Goal: Information Seeking & Learning: Learn about a topic

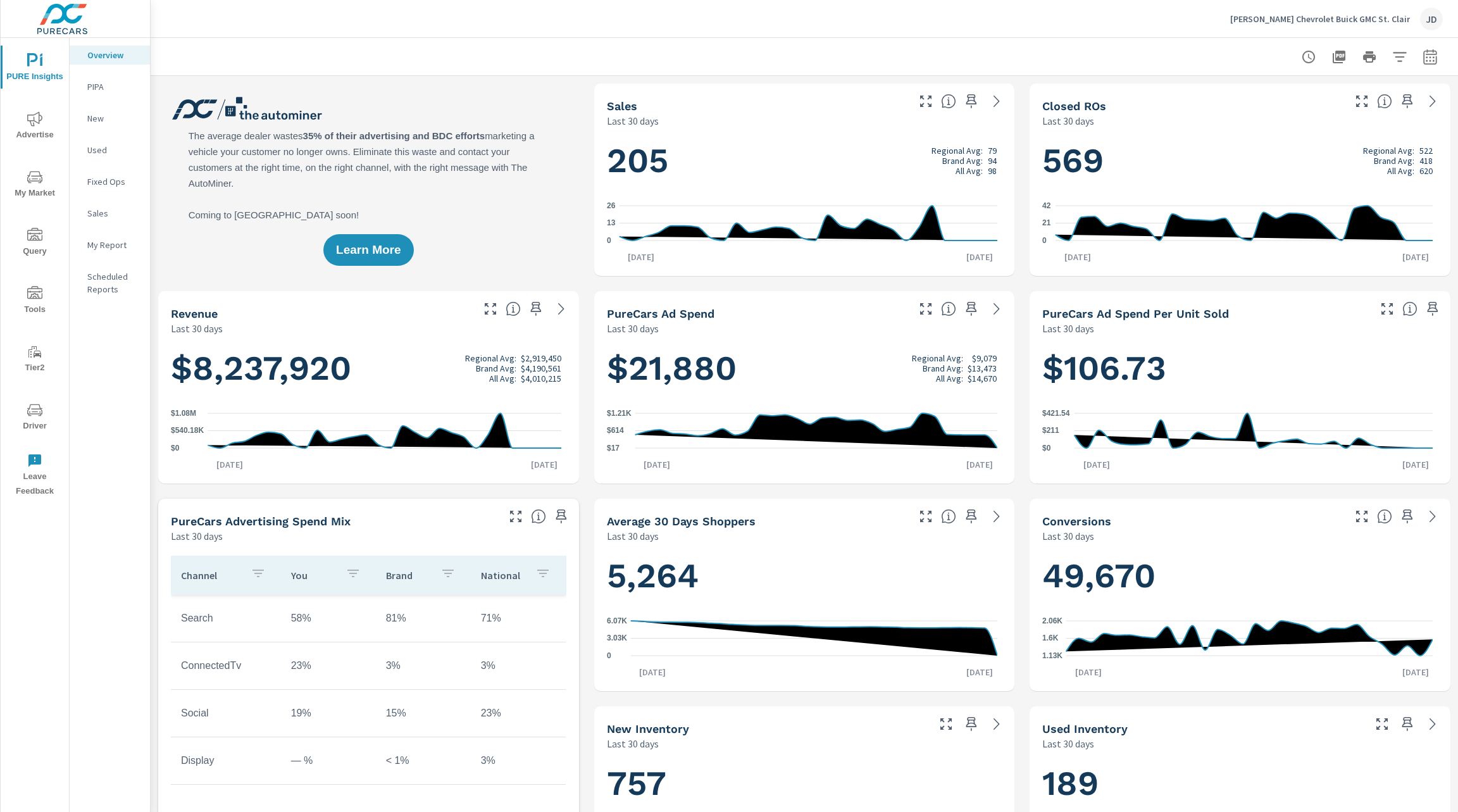
click at [35, 188] on span "My Market" at bounding box center [34, 185] width 61 height 31
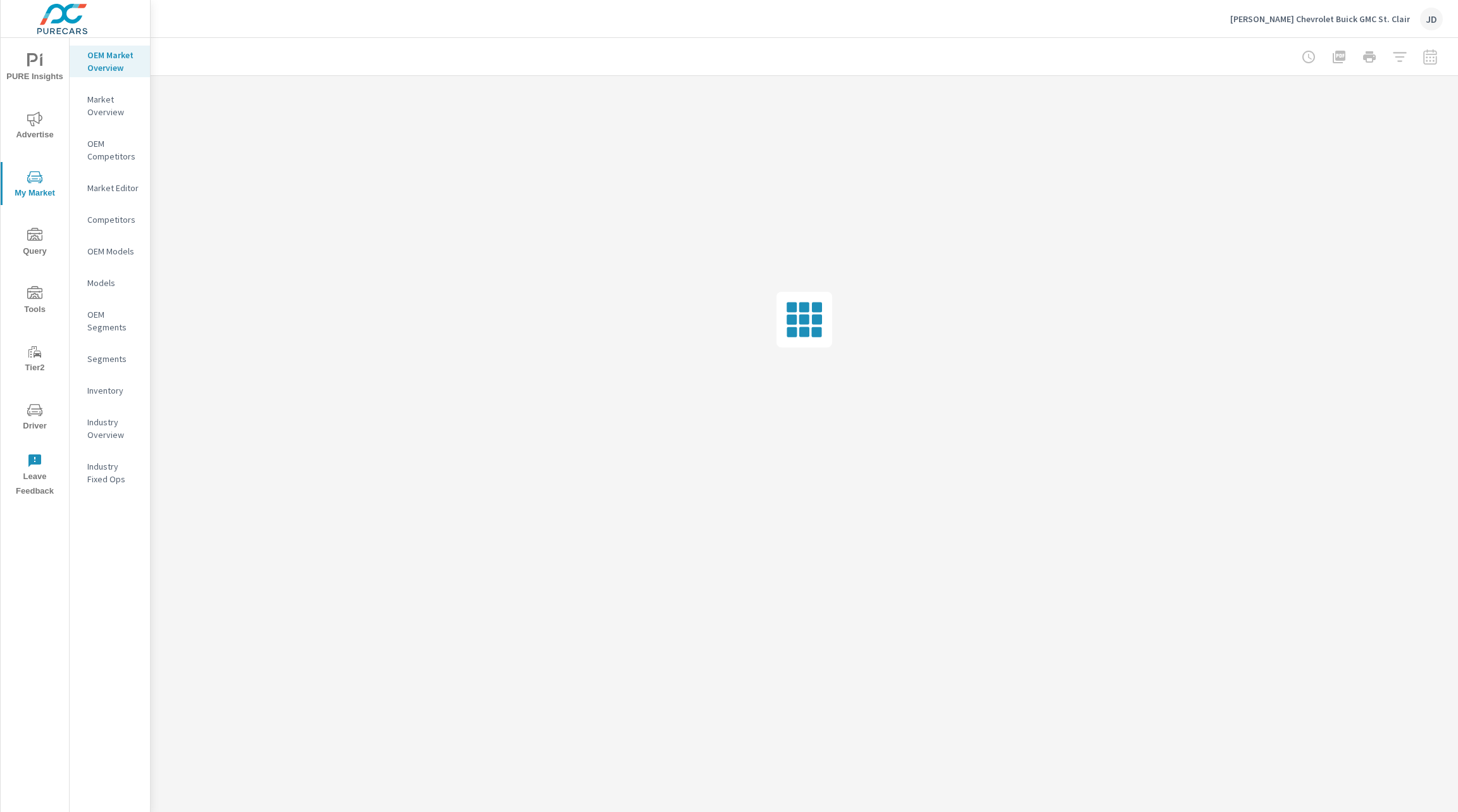
click at [110, 110] on p "Market Overview" at bounding box center [114, 105] width 52 height 25
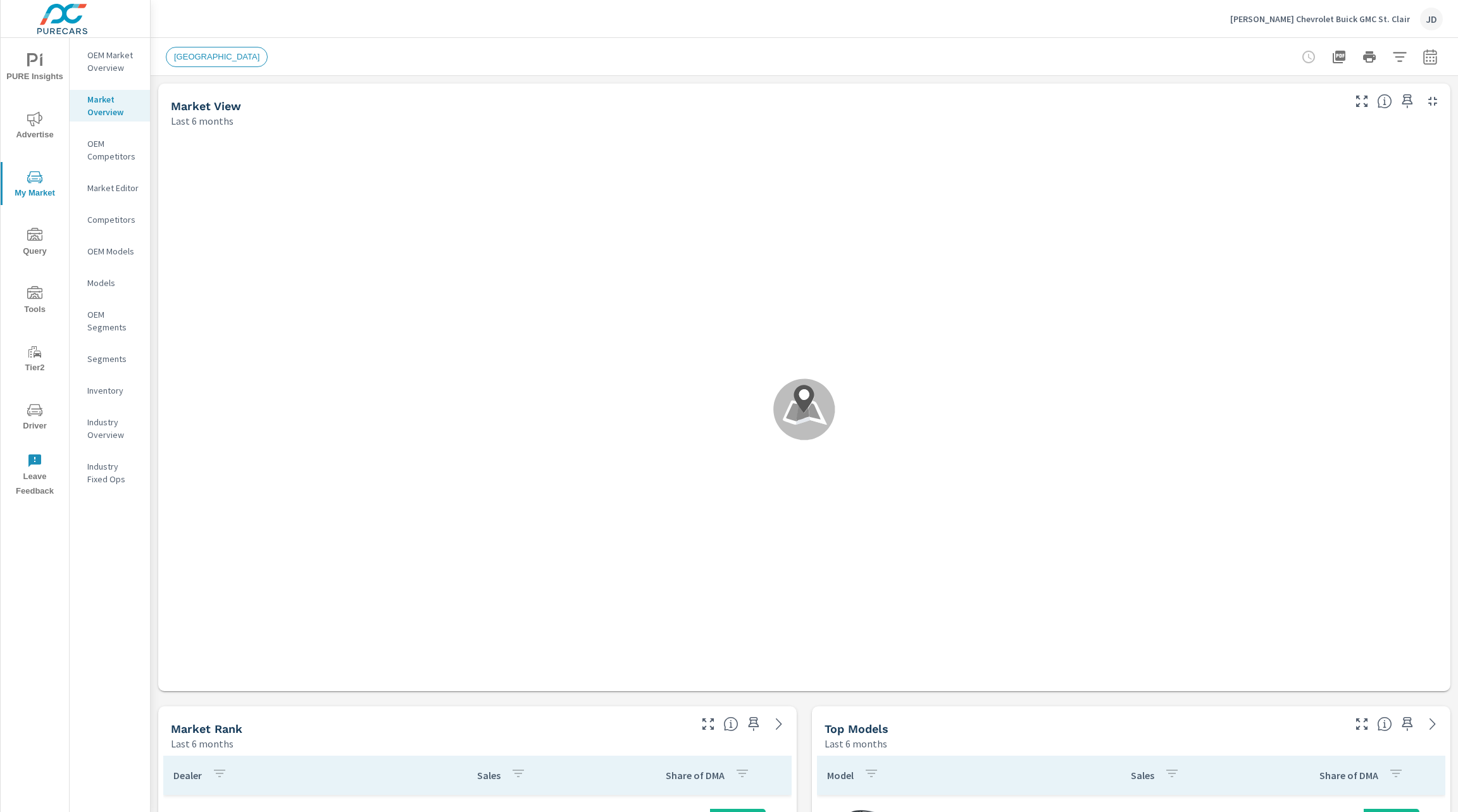
click at [1393, 56] on icon "button" at bounding box center [1400, 56] width 13 height 10
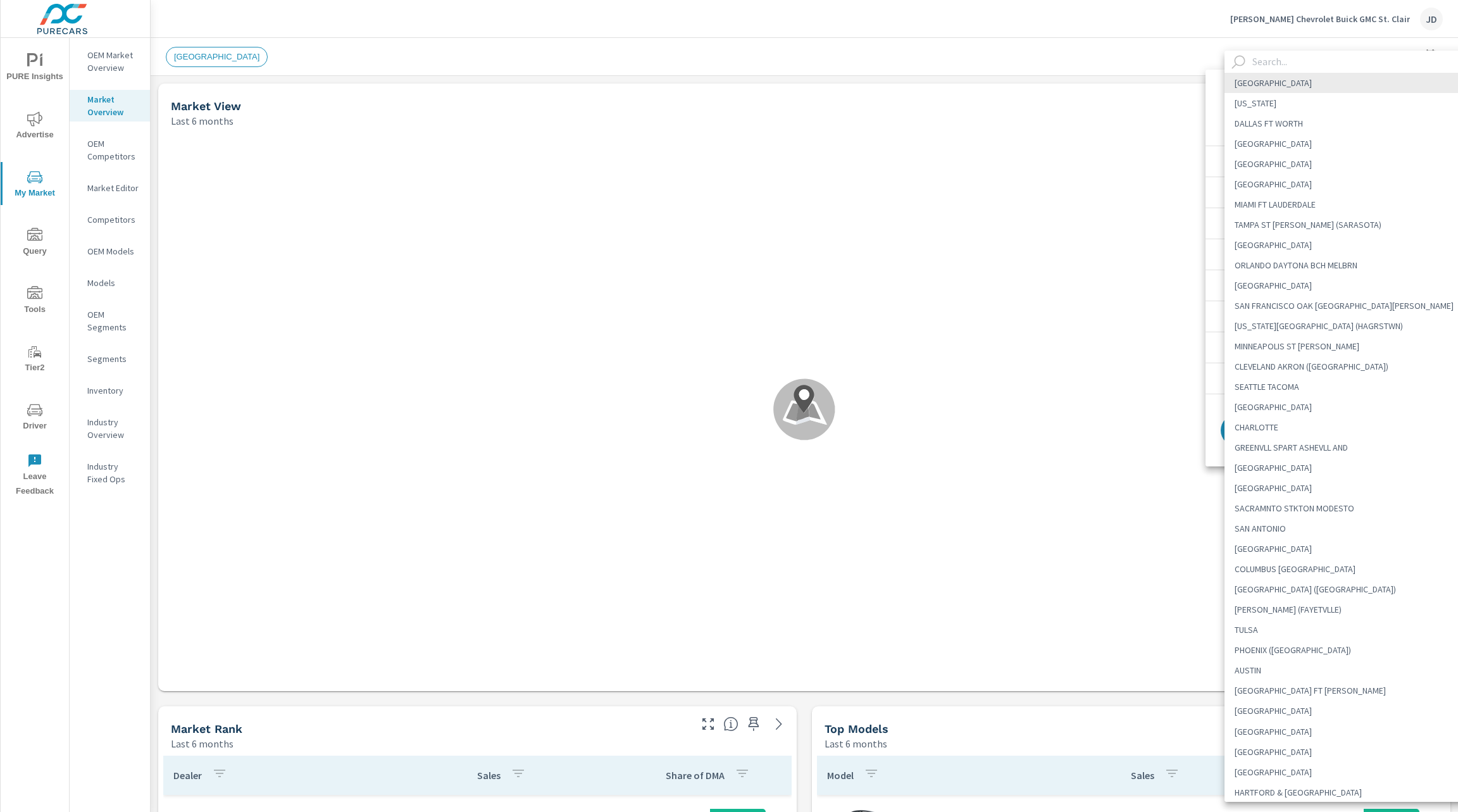
click at [1353, 111] on body "PURE Insights Advertise My Market Query Tools Tier2 Driver Leave Feedback OEM M…" at bounding box center [729, 406] width 1458 height 812
click at [1305, 65] on input "text" at bounding box center [1362, 62] width 231 height 22
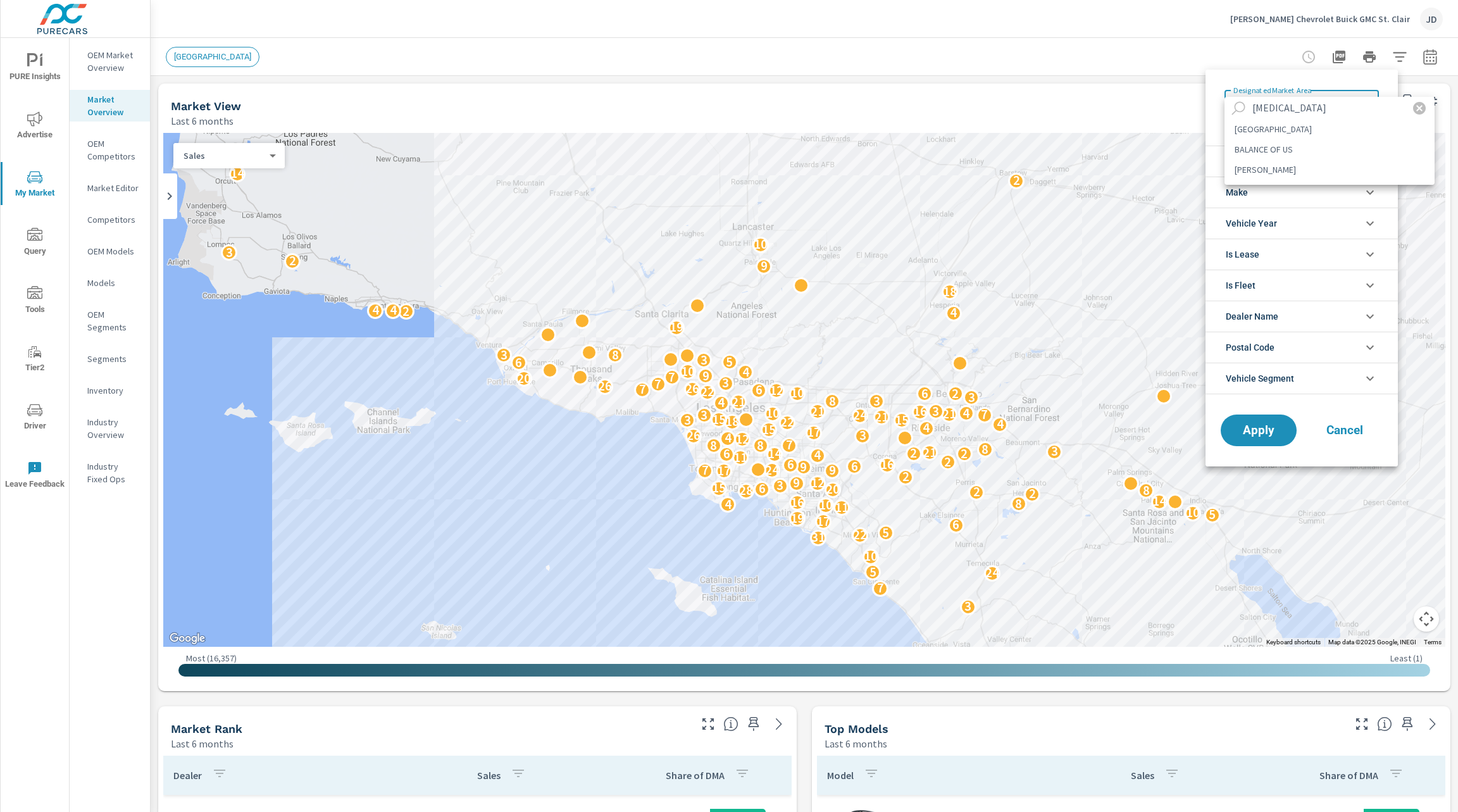
type input "bal"
click at [1288, 131] on li "BALTIMORE" at bounding box center [1329, 128] width 210 height 20
type Area "BALTIMORE"
click at [1267, 427] on span "Apply" at bounding box center [1258, 430] width 52 height 12
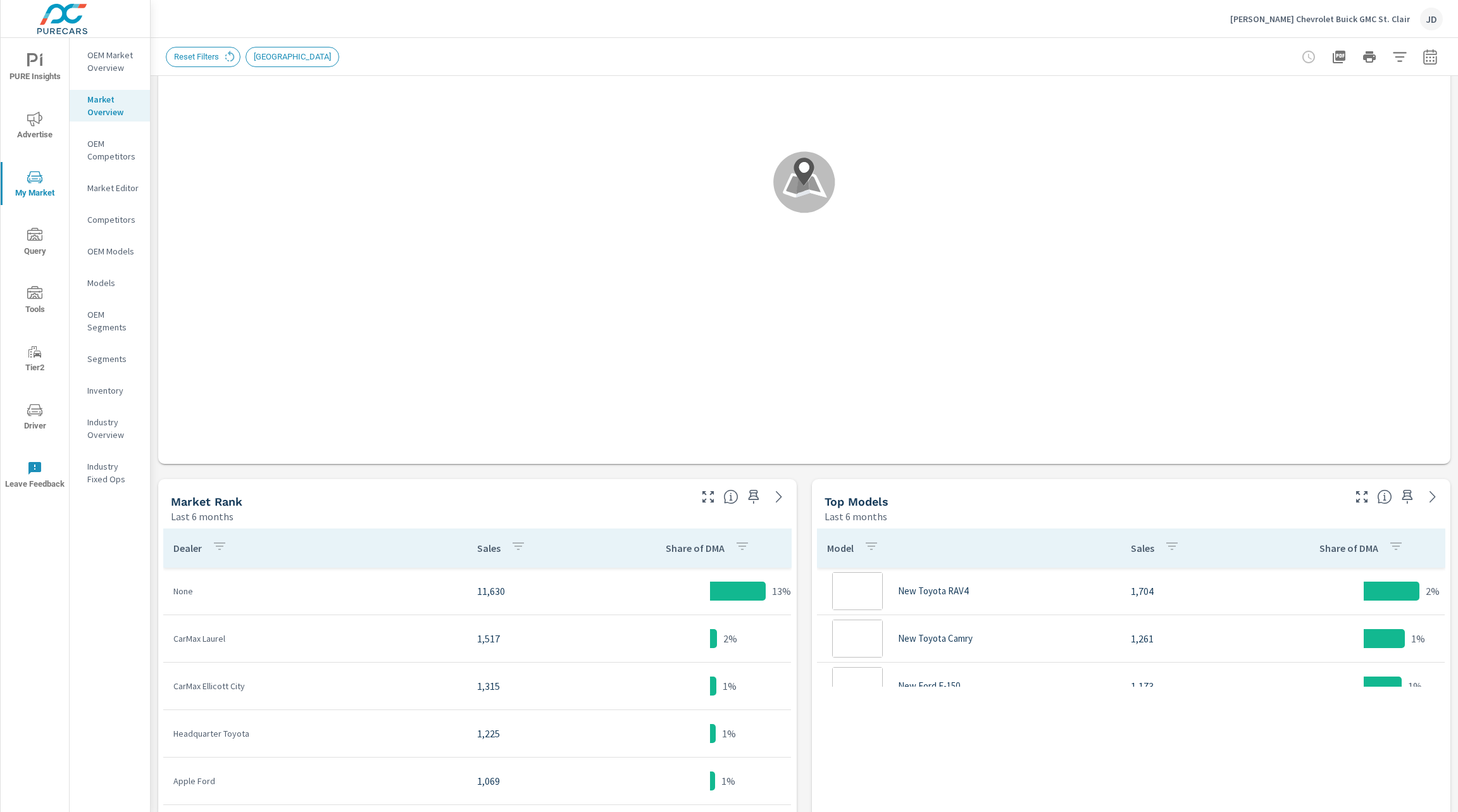
scroll to position [229, 0]
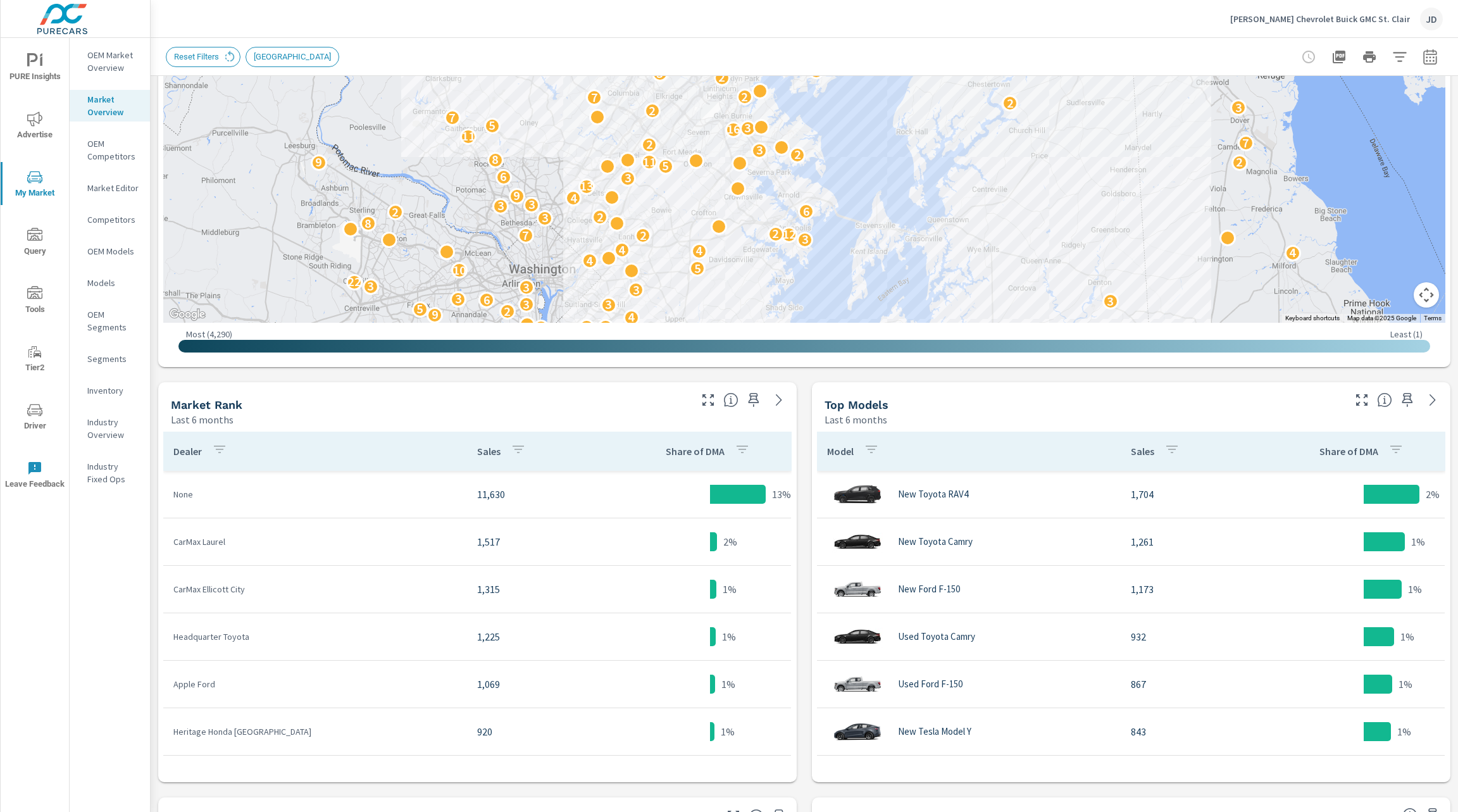
scroll to position [324, 0]
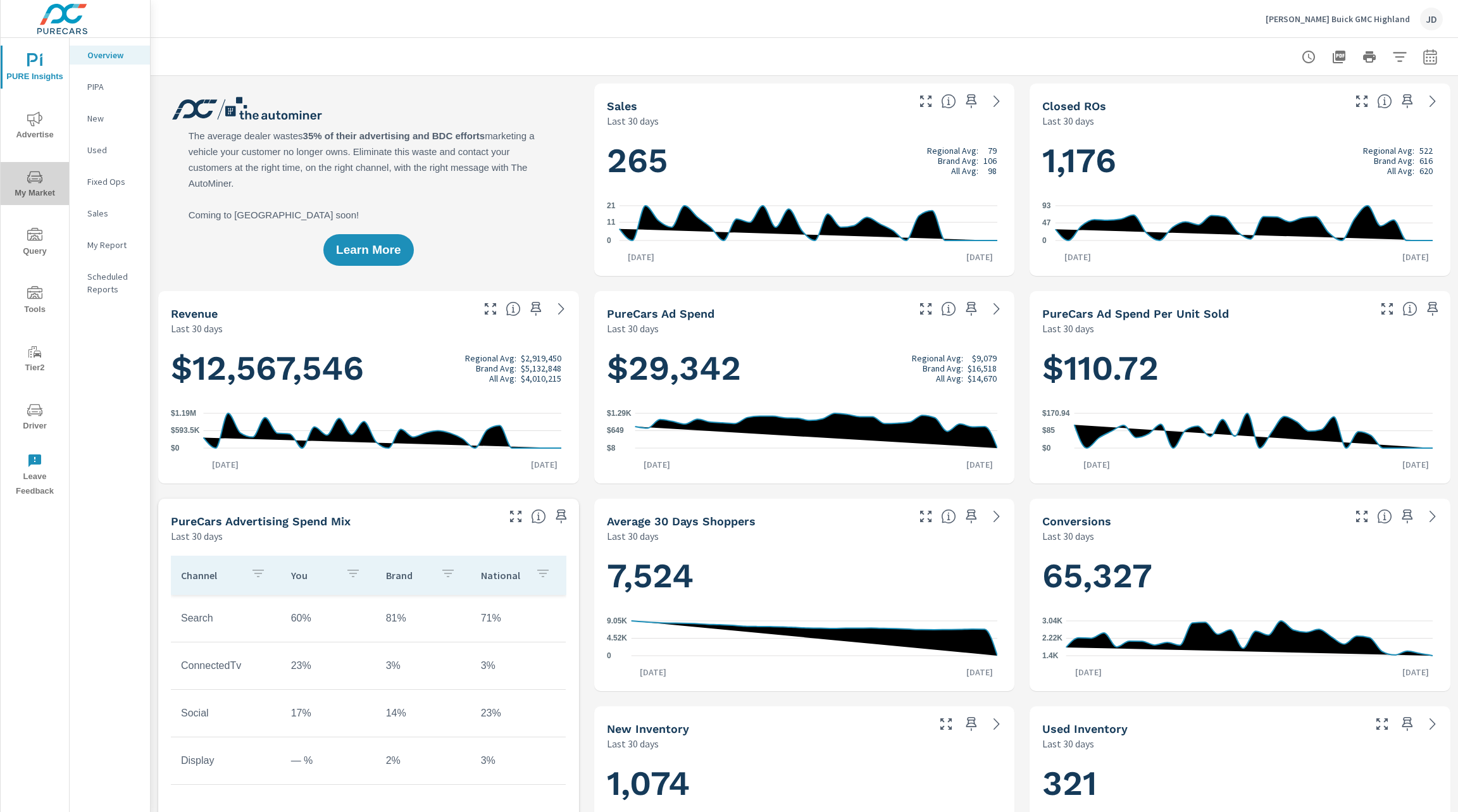
click at [37, 192] on span "My Market" at bounding box center [34, 185] width 61 height 31
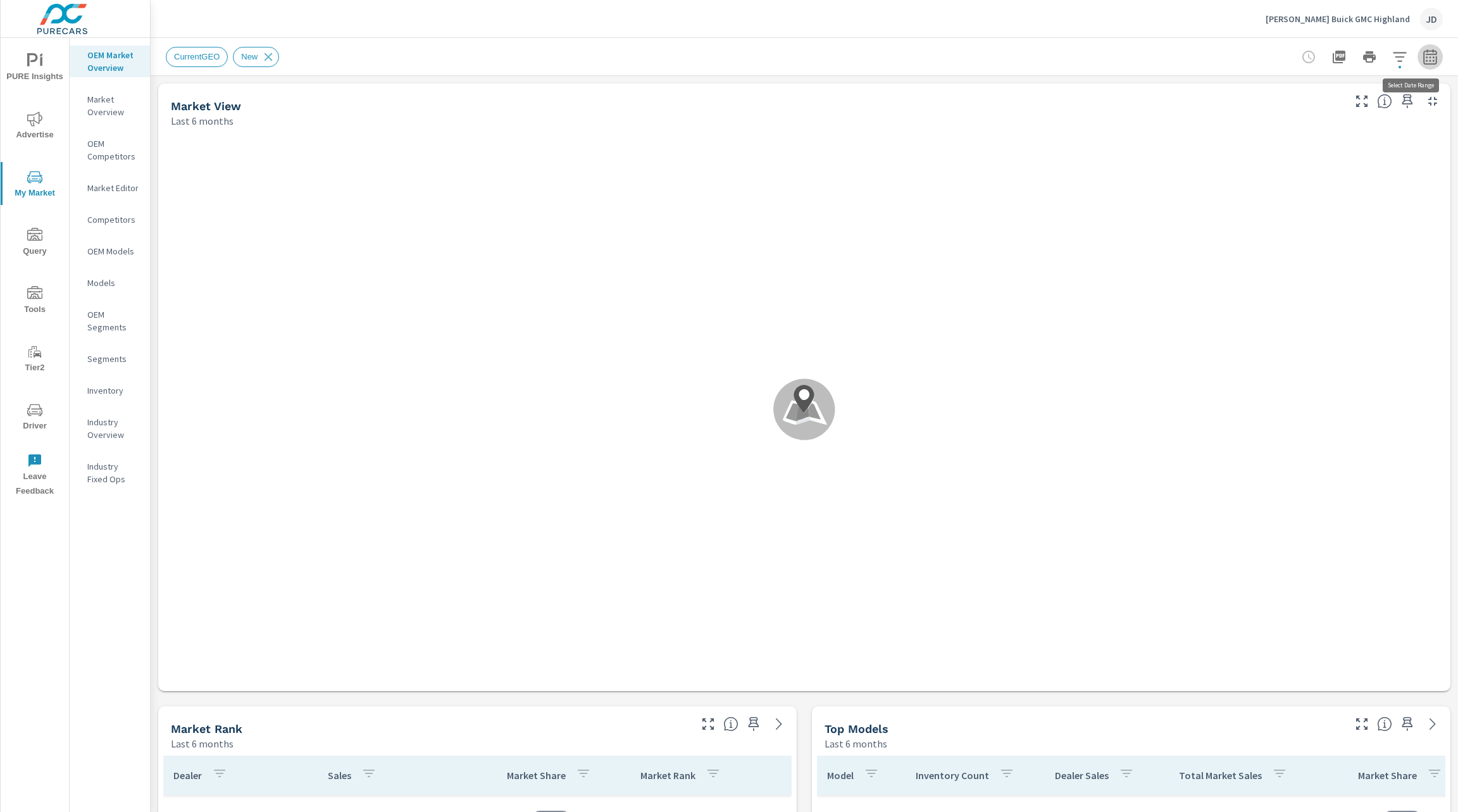
click at [1423, 56] on icon "button" at bounding box center [1430, 57] width 15 height 15
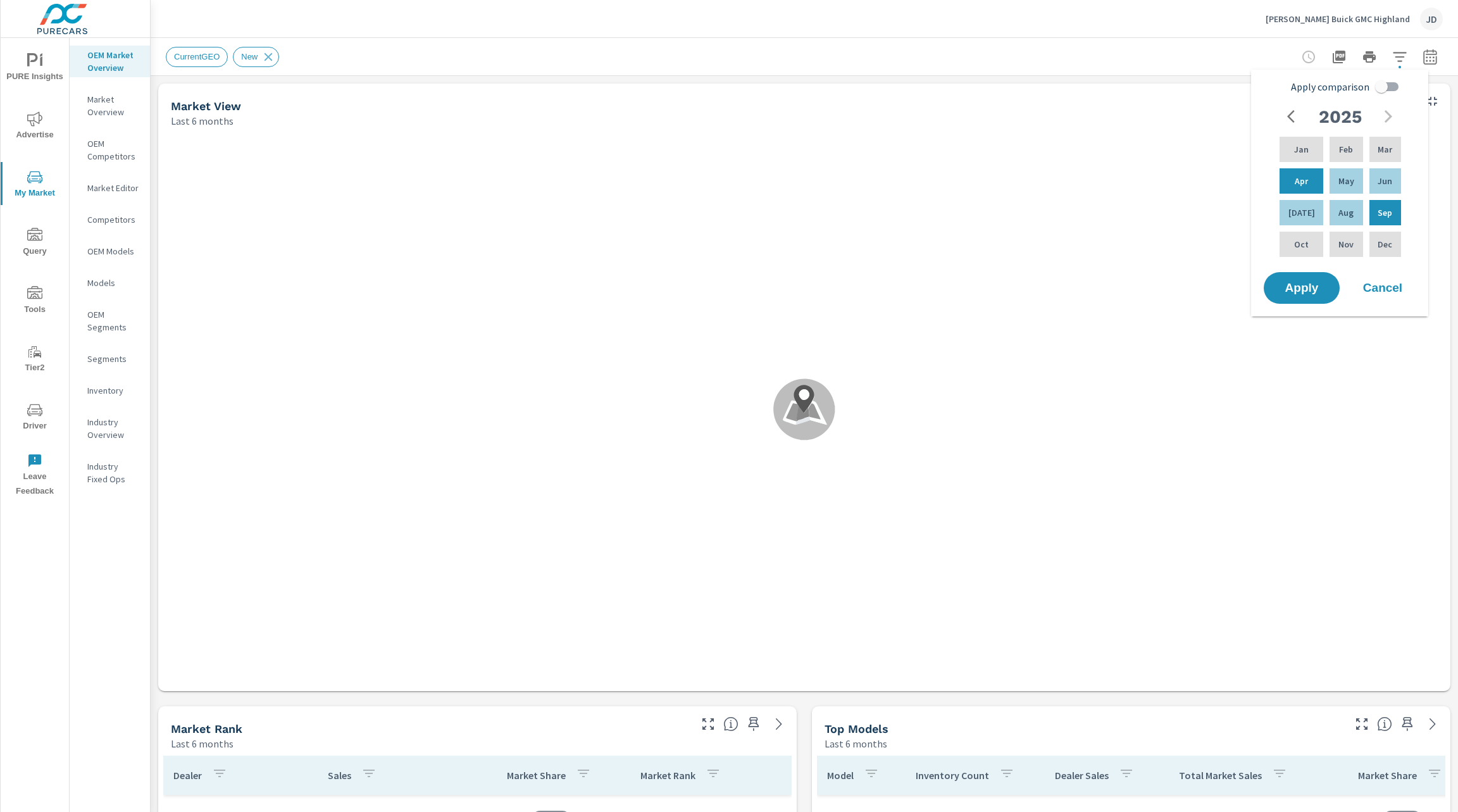
click at [1387, 89] on input "Apply comparison" at bounding box center [1382, 87] width 72 height 24
checkbox input "true"
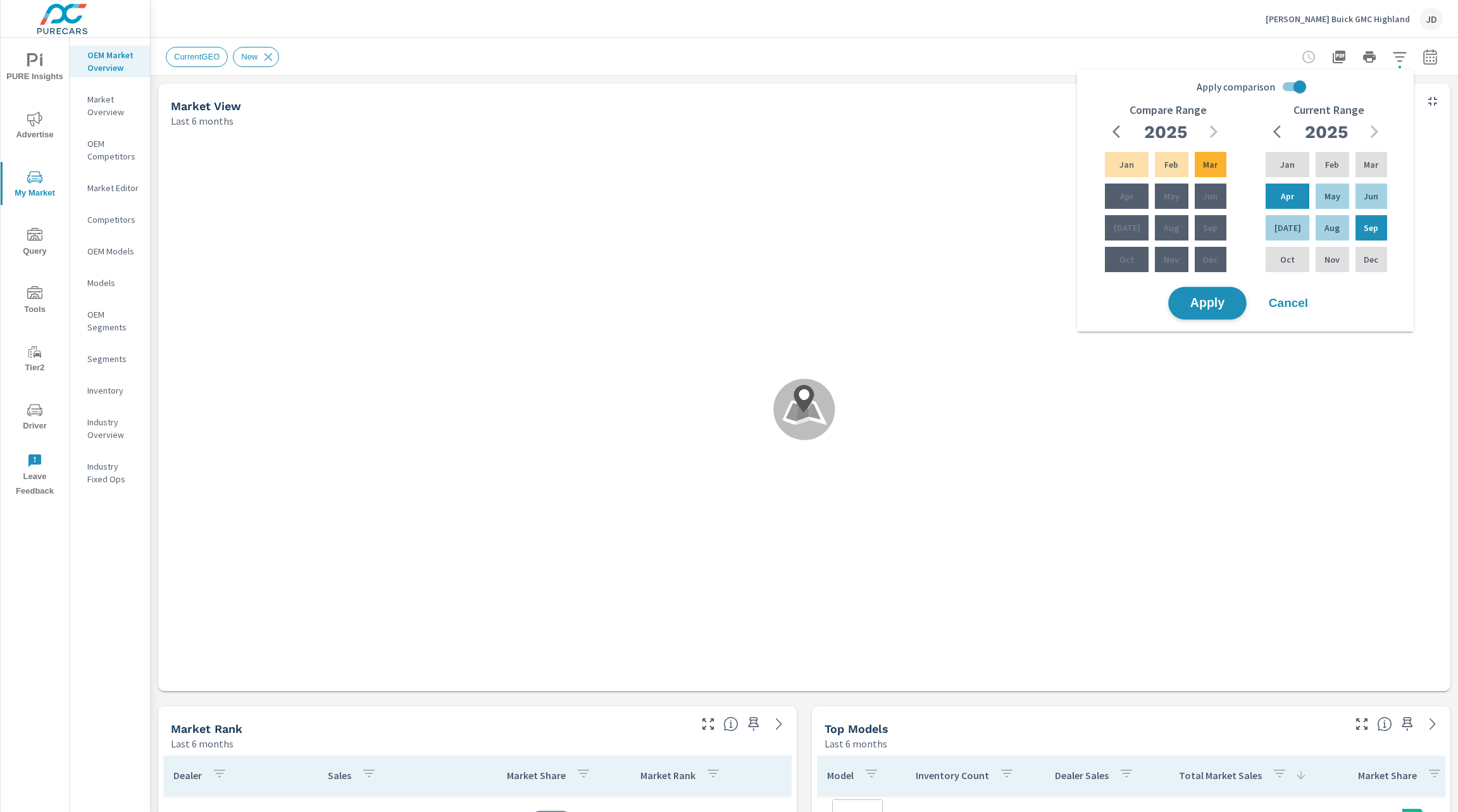
click at [1227, 300] on span "Apply" at bounding box center [1207, 303] width 52 height 12
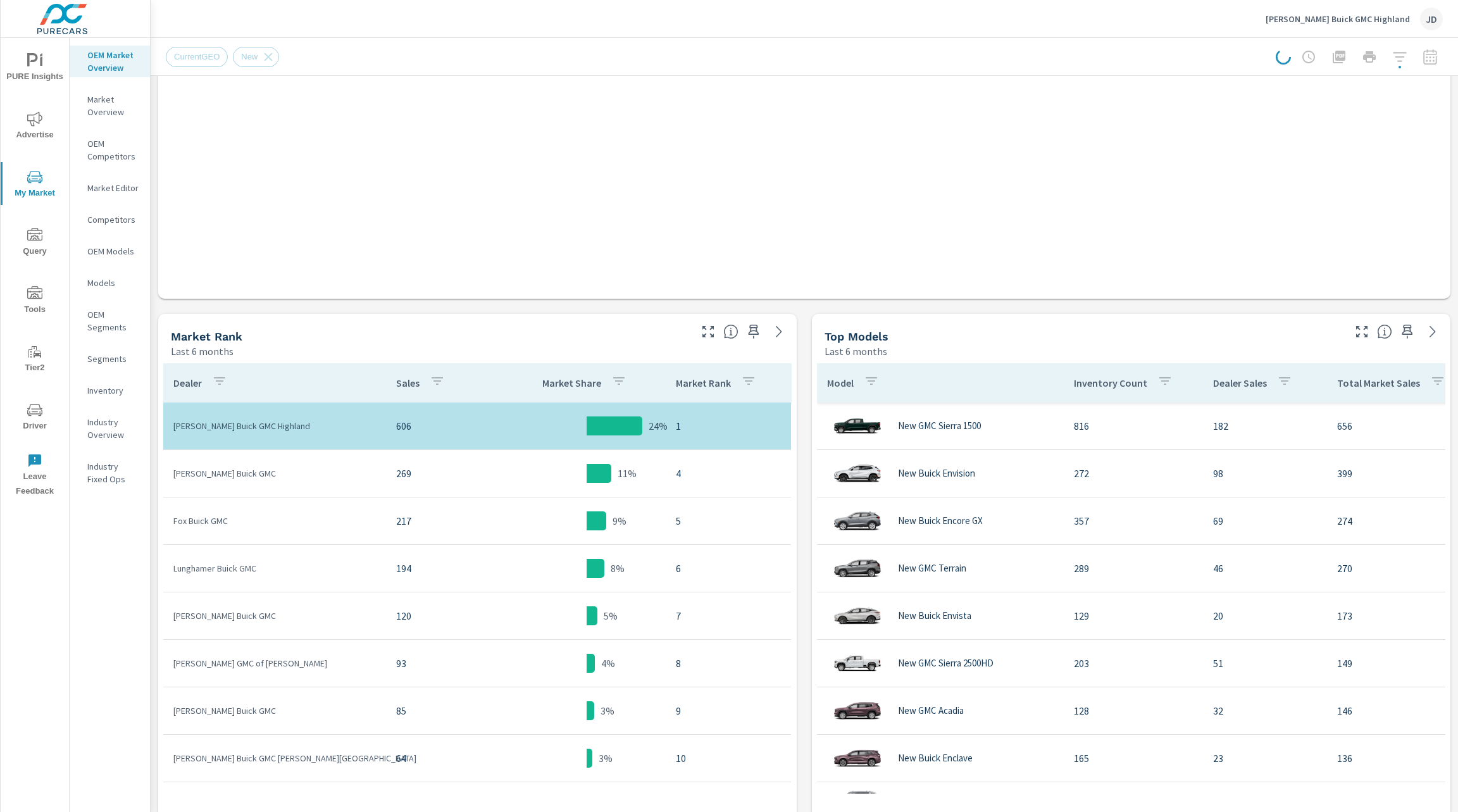
scroll to position [423, 0]
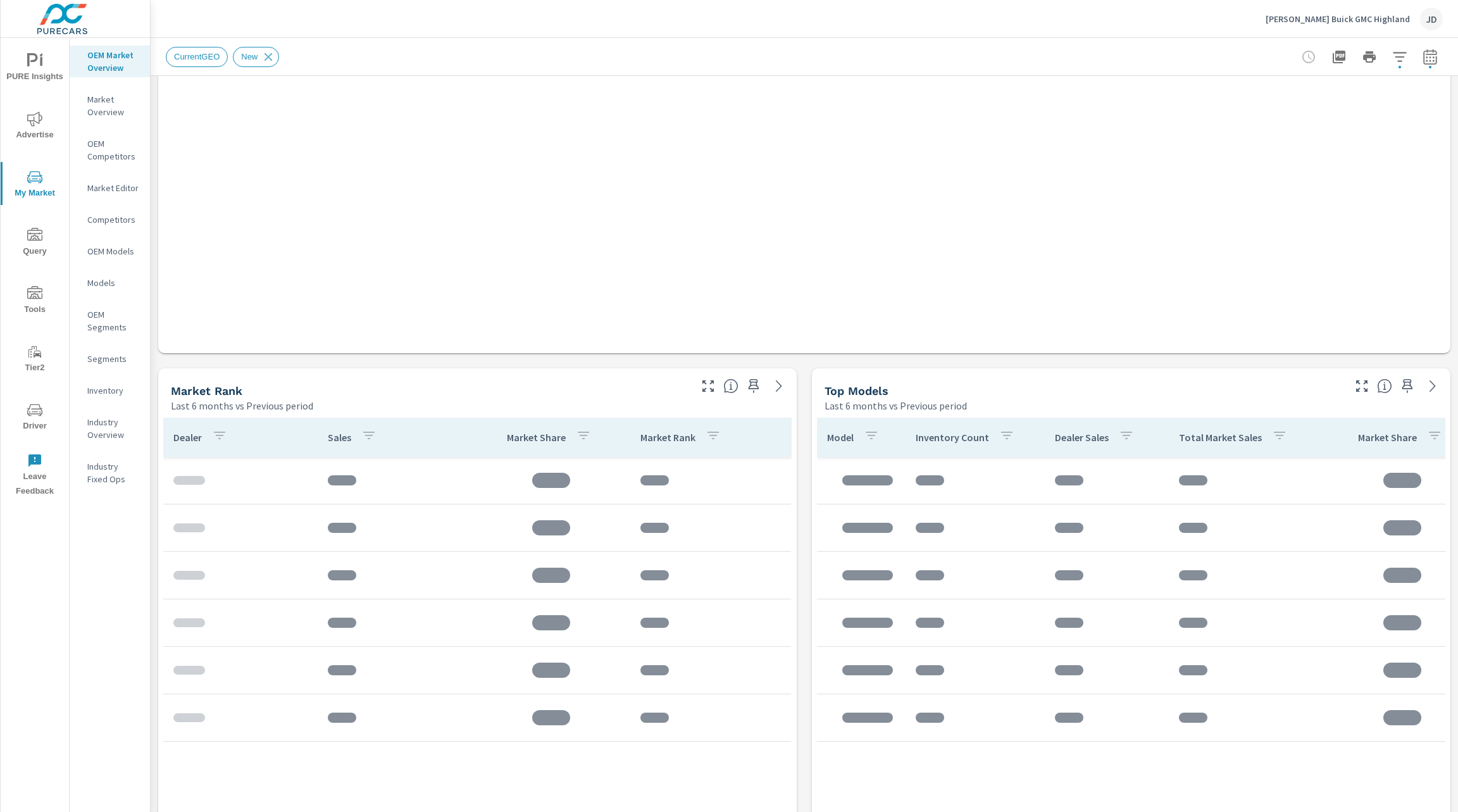
scroll to position [530, 0]
click at [719, 468] on td at bounding box center [711, 478] width 161 height 35
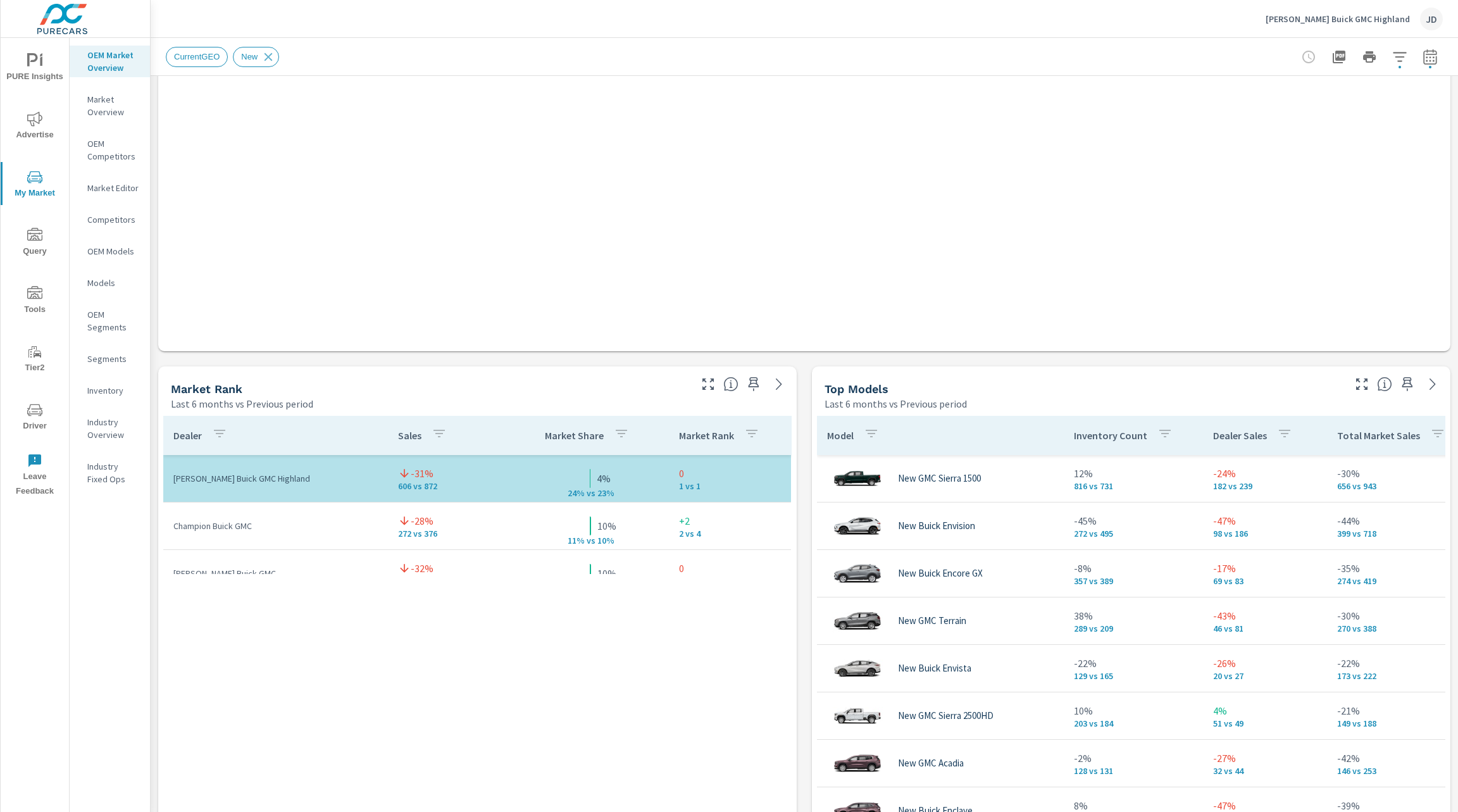
scroll to position [95, 0]
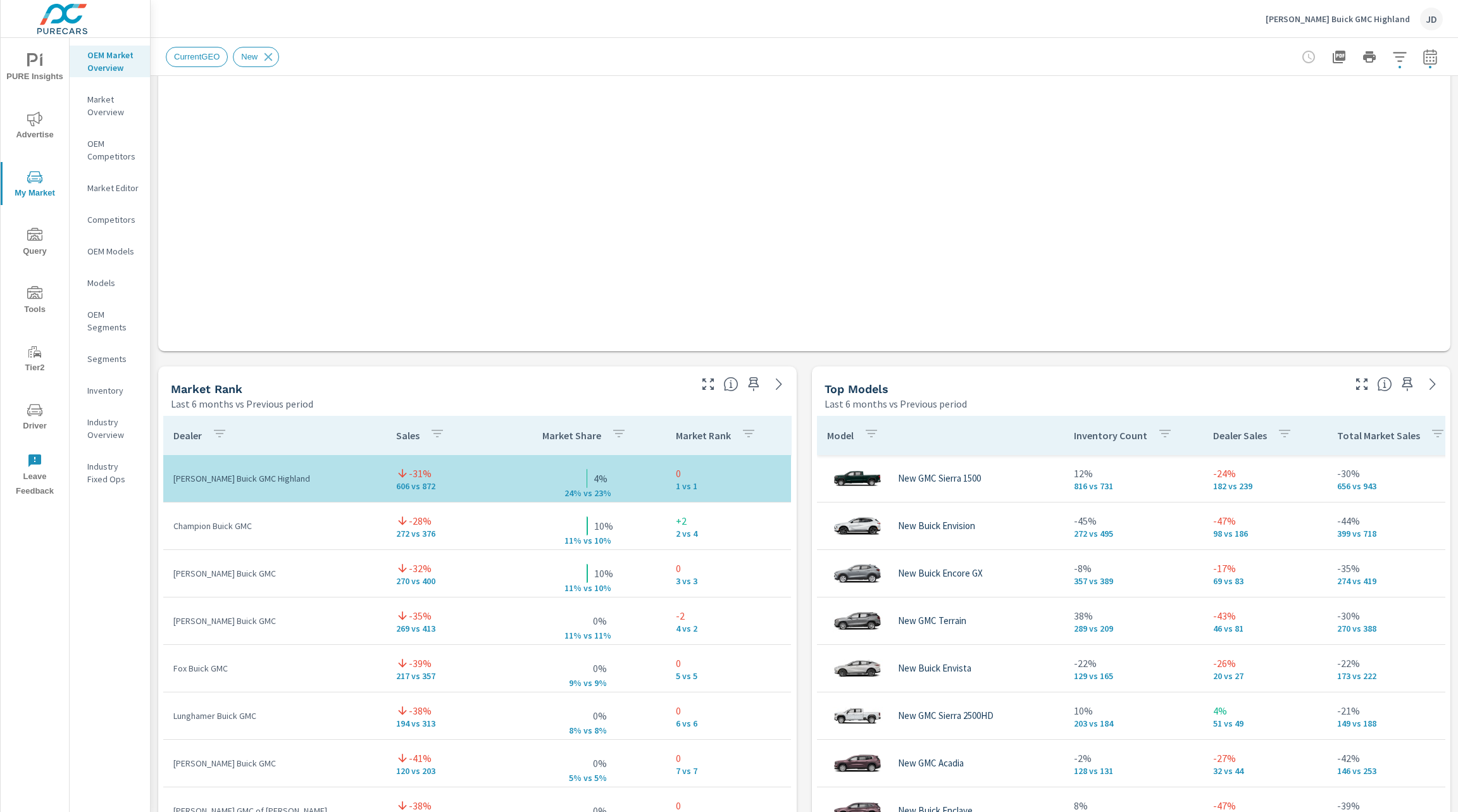
click at [610, 548] on tr "Champion Buick GMC -28% 272 vs 376 10% 11% v s 10% +2 2 vs 4" at bounding box center [478, 526] width 628 height 48
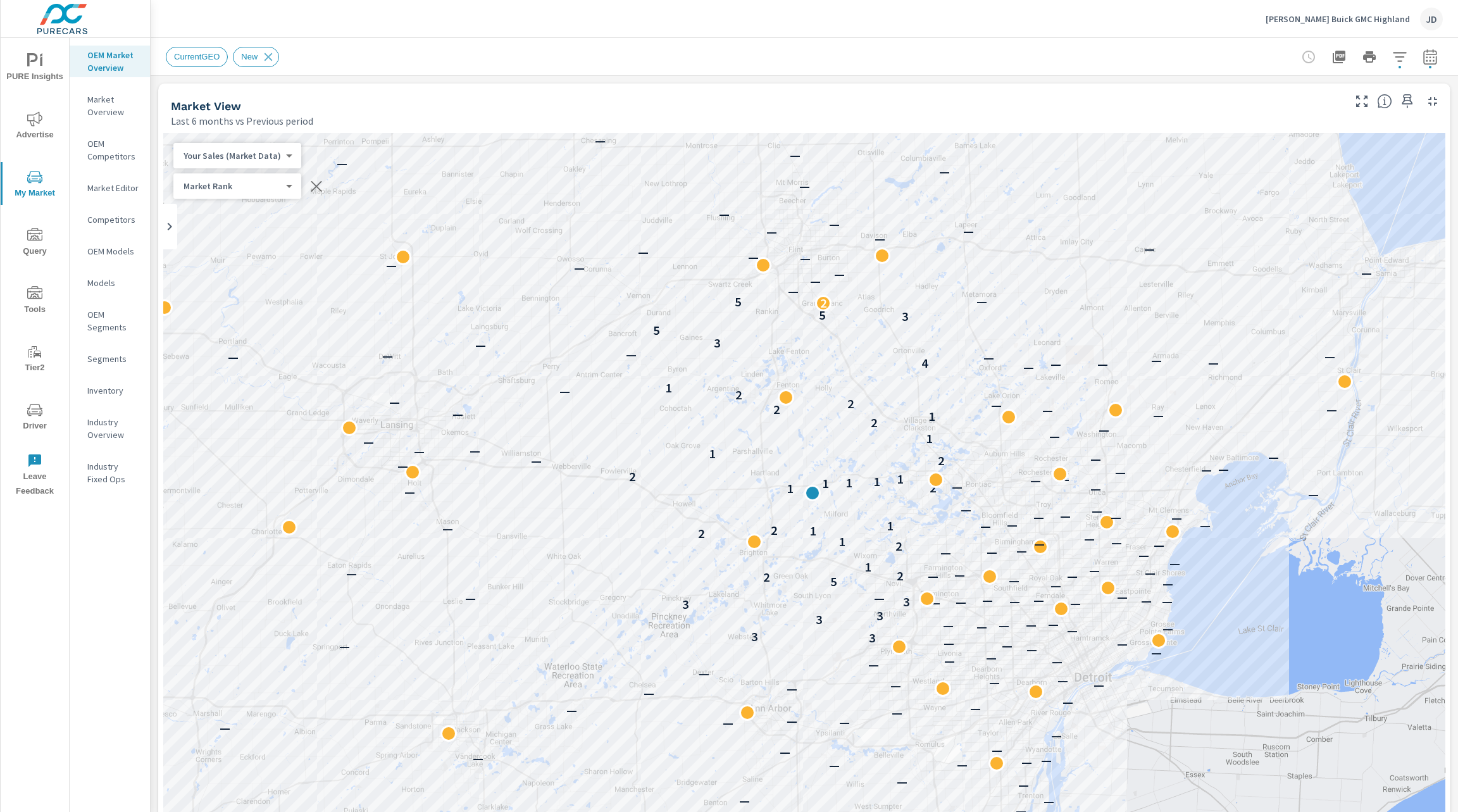
click at [1393, 56] on icon "button" at bounding box center [1400, 56] width 13 height 10
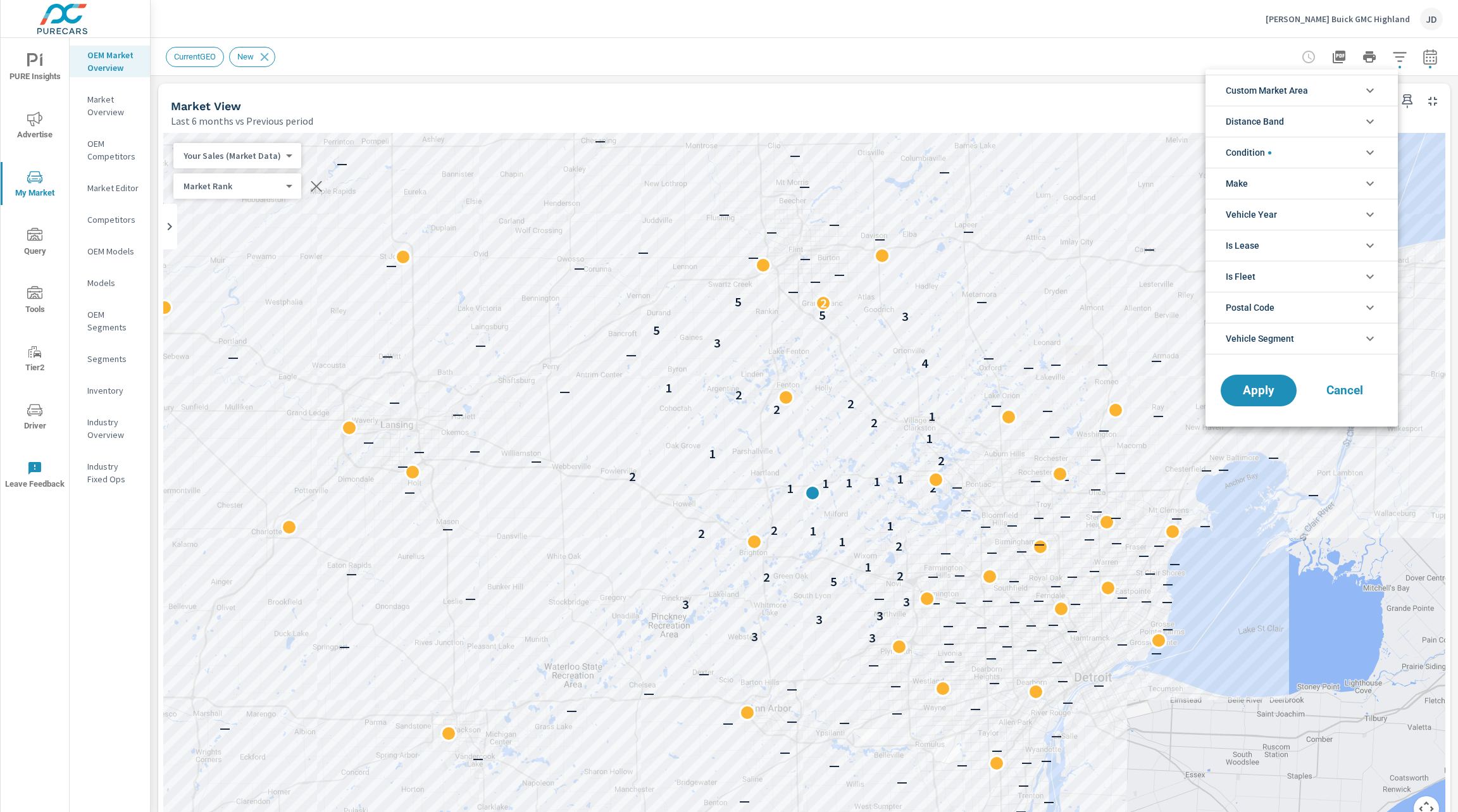
click at [1326, 194] on li "Make" at bounding box center [1301, 182] width 192 height 31
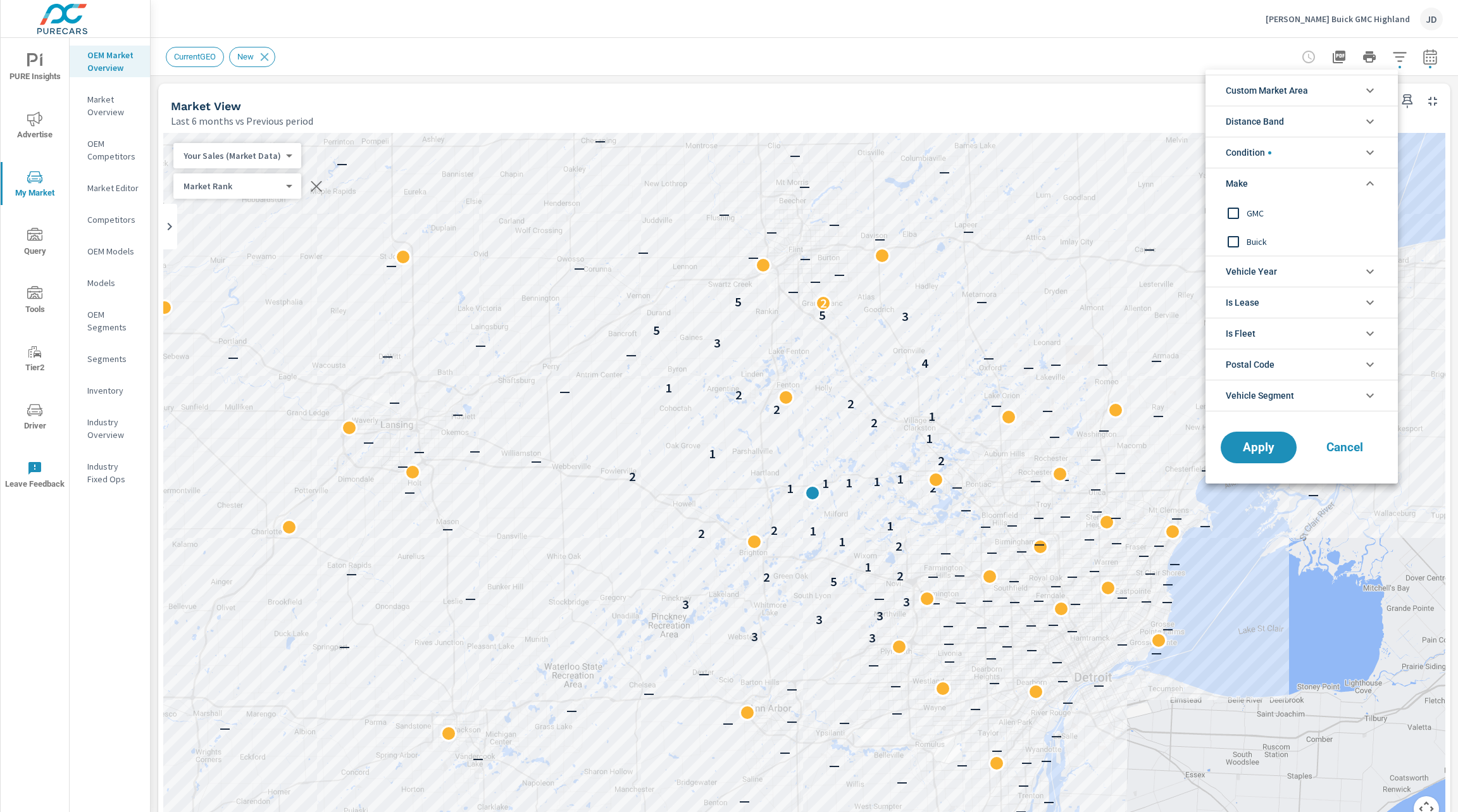
click at [1255, 213] on span "GMC" at bounding box center [1315, 213] width 138 height 15
click at [1258, 448] on span "Apply" at bounding box center [1258, 447] width 52 height 12
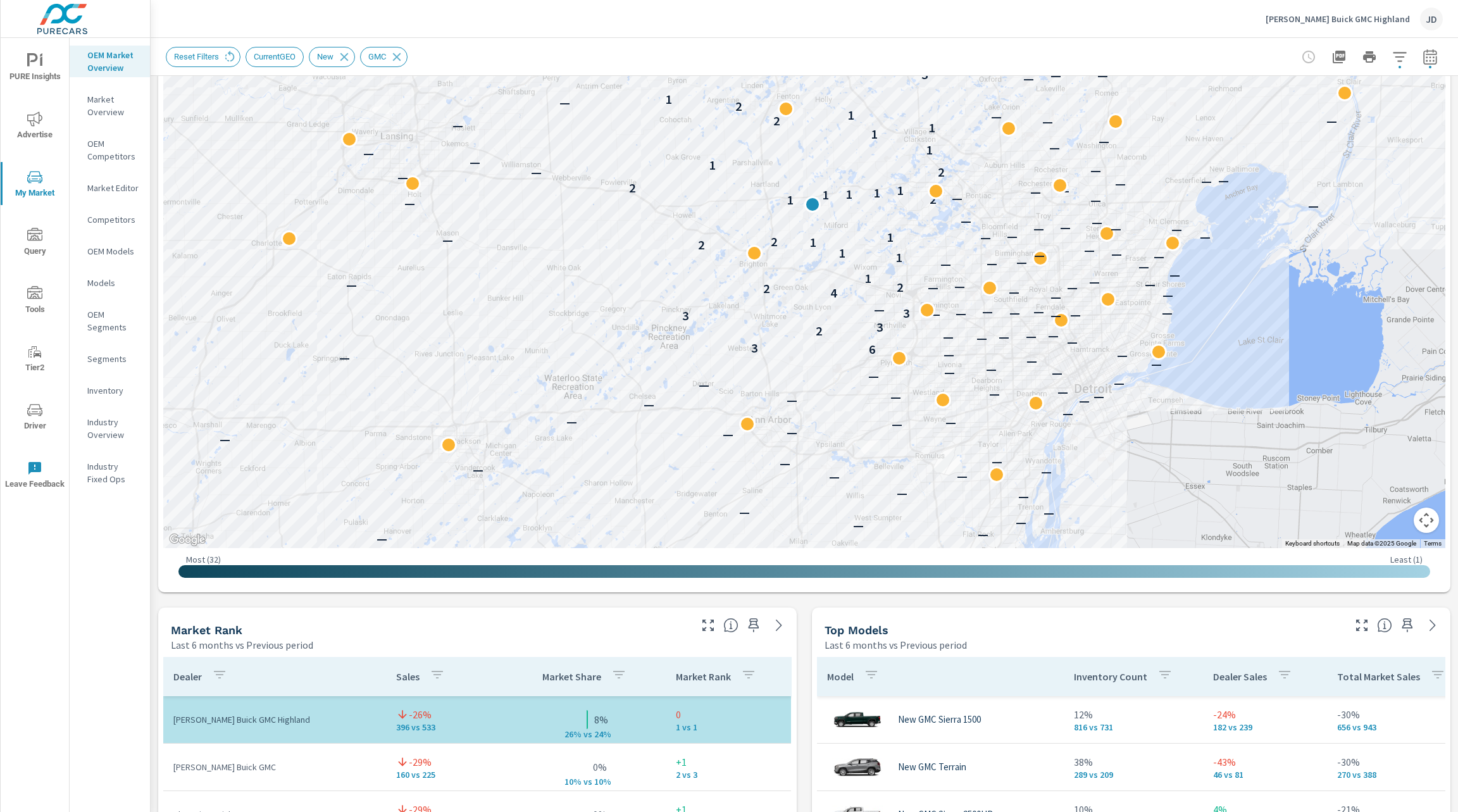
scroll to position [320, 0]
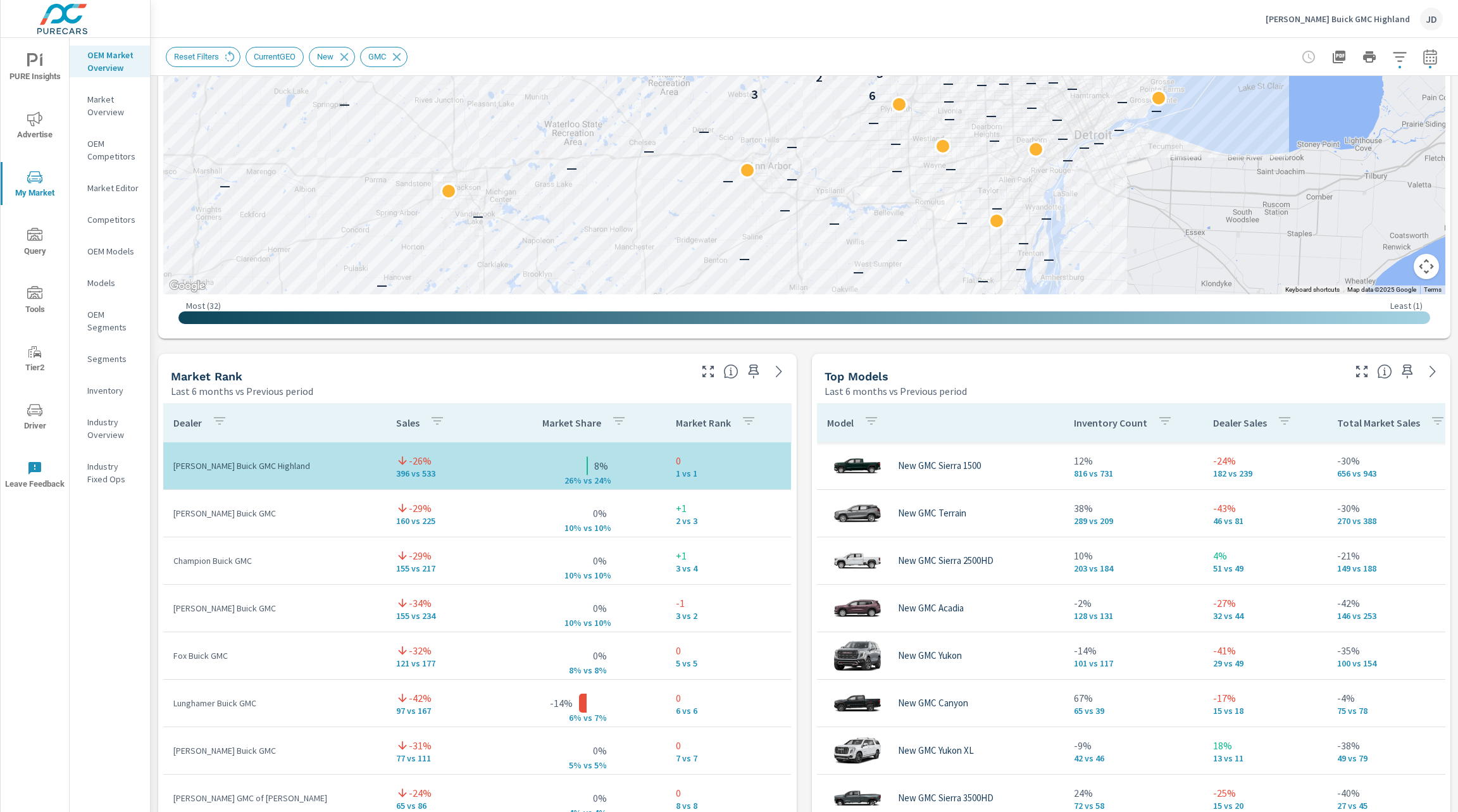
scroll to position [547, 0]
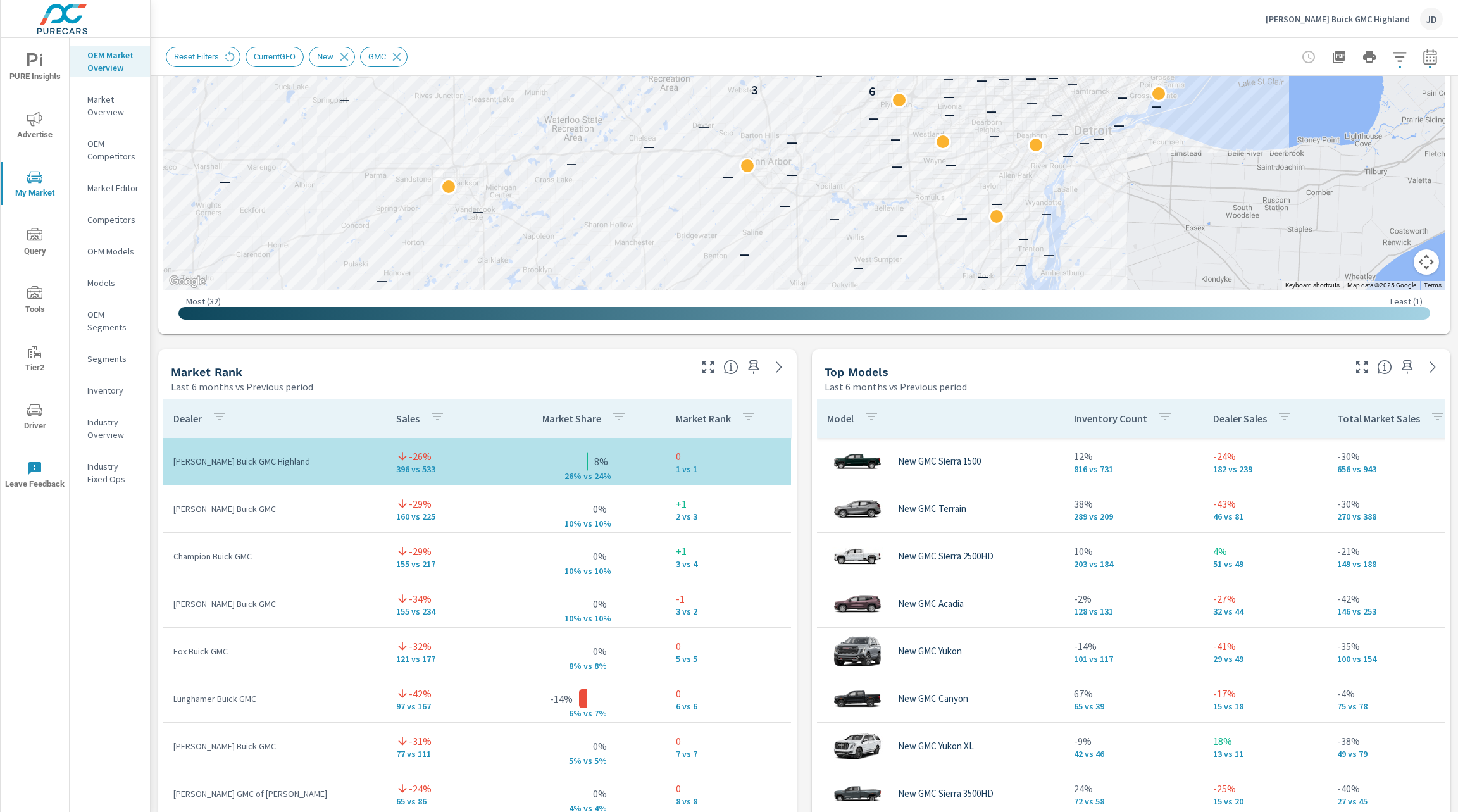
click at [1354, 363] on icon "button" at bounding box center [1362, 367] width 15 height 15
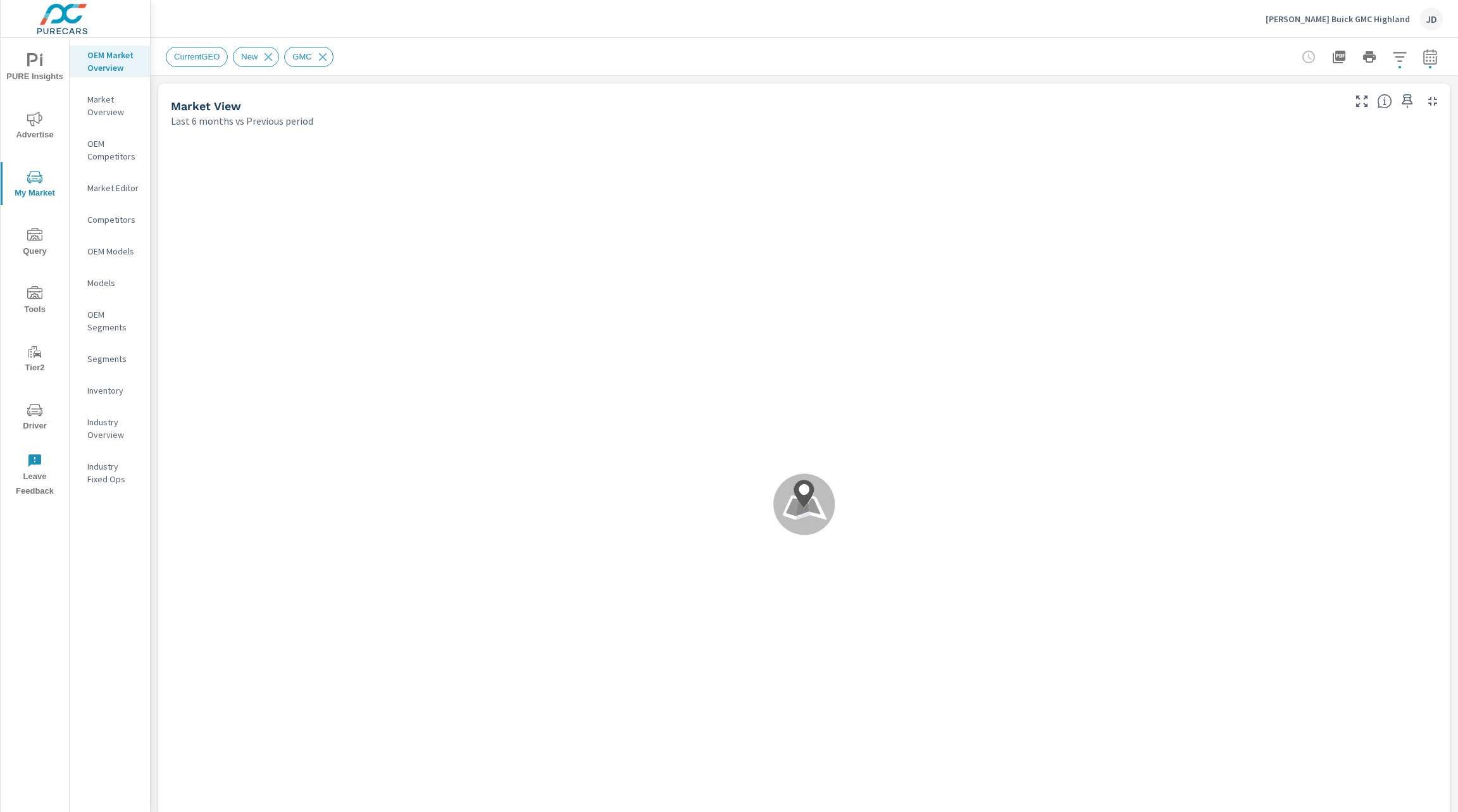
click at [1392, 55] on icon "button" at bounding box center [1400, 57] width 15 height 15
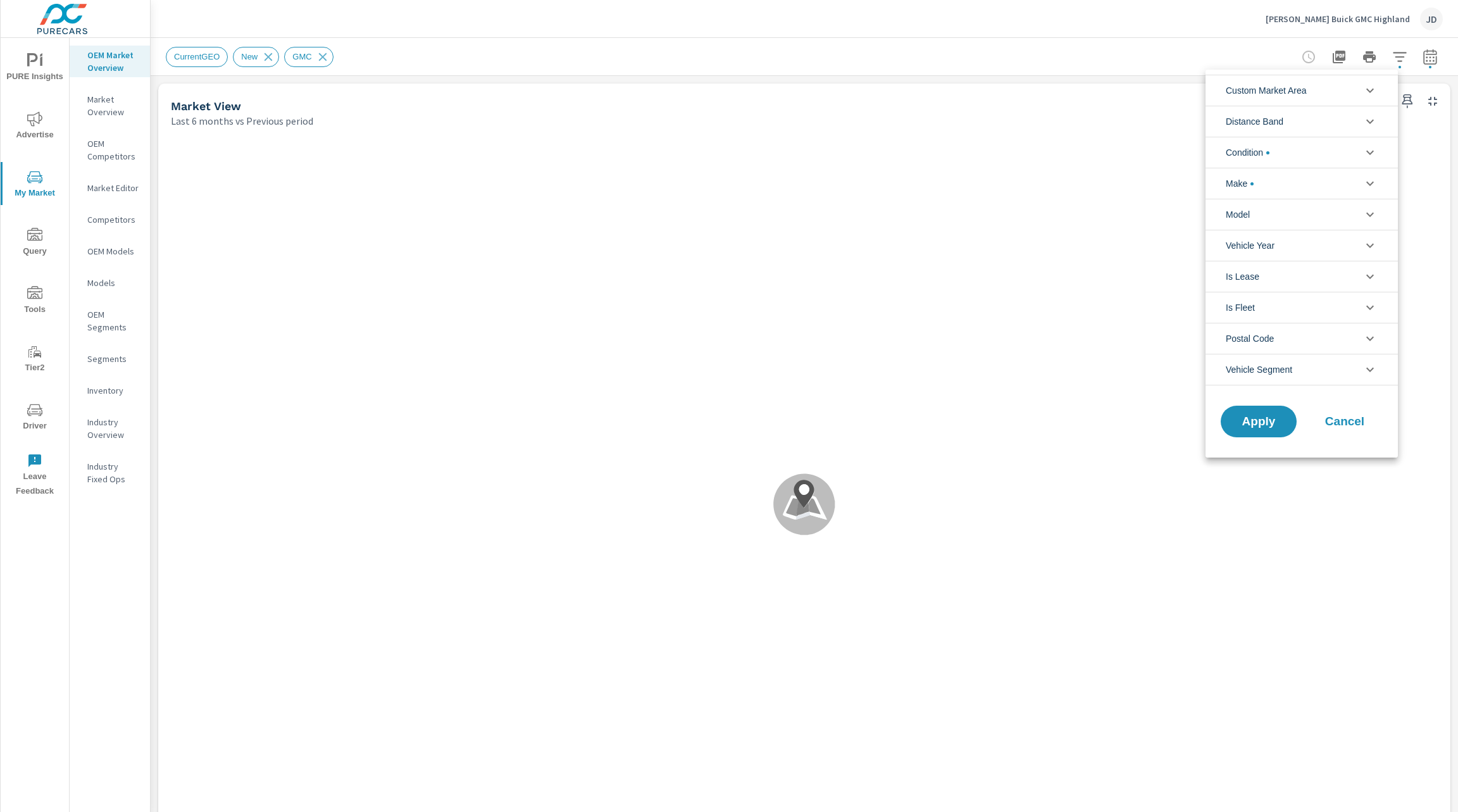
click at [1342, 190] on li "Make" at bounding box center [1301, 182] width 192 height 31
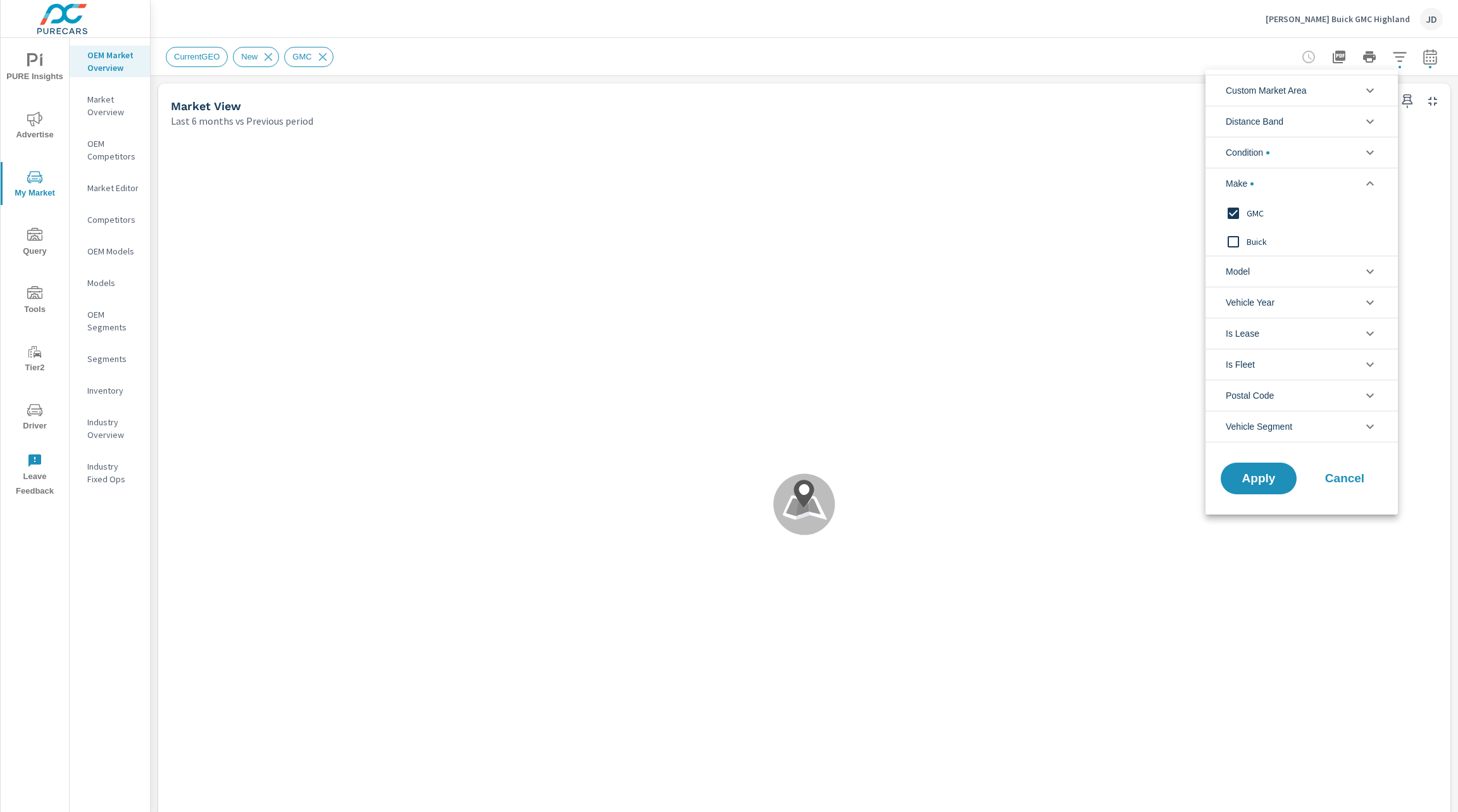
click at [1235, 213] on input "filter options" at bounding box center [1234, 214] width 27 height 27
click at [1233, 238] on input "filter options" at bounding box center [1234, 242] width 27 height 27
click at [1258, 475] on span "Apply" at bounding box center [1258, 479] width 52 height 12
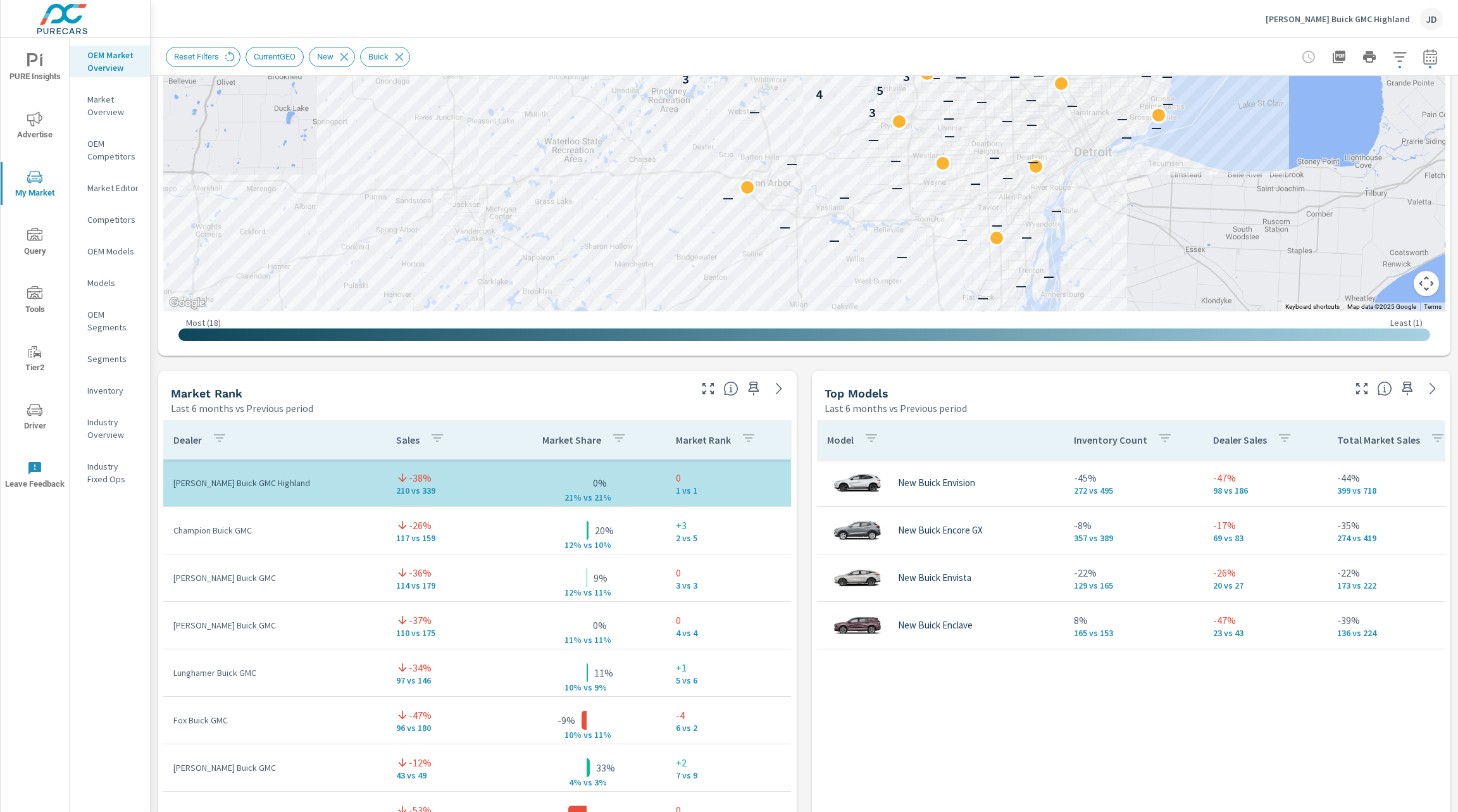
scroll to position [527, 0]
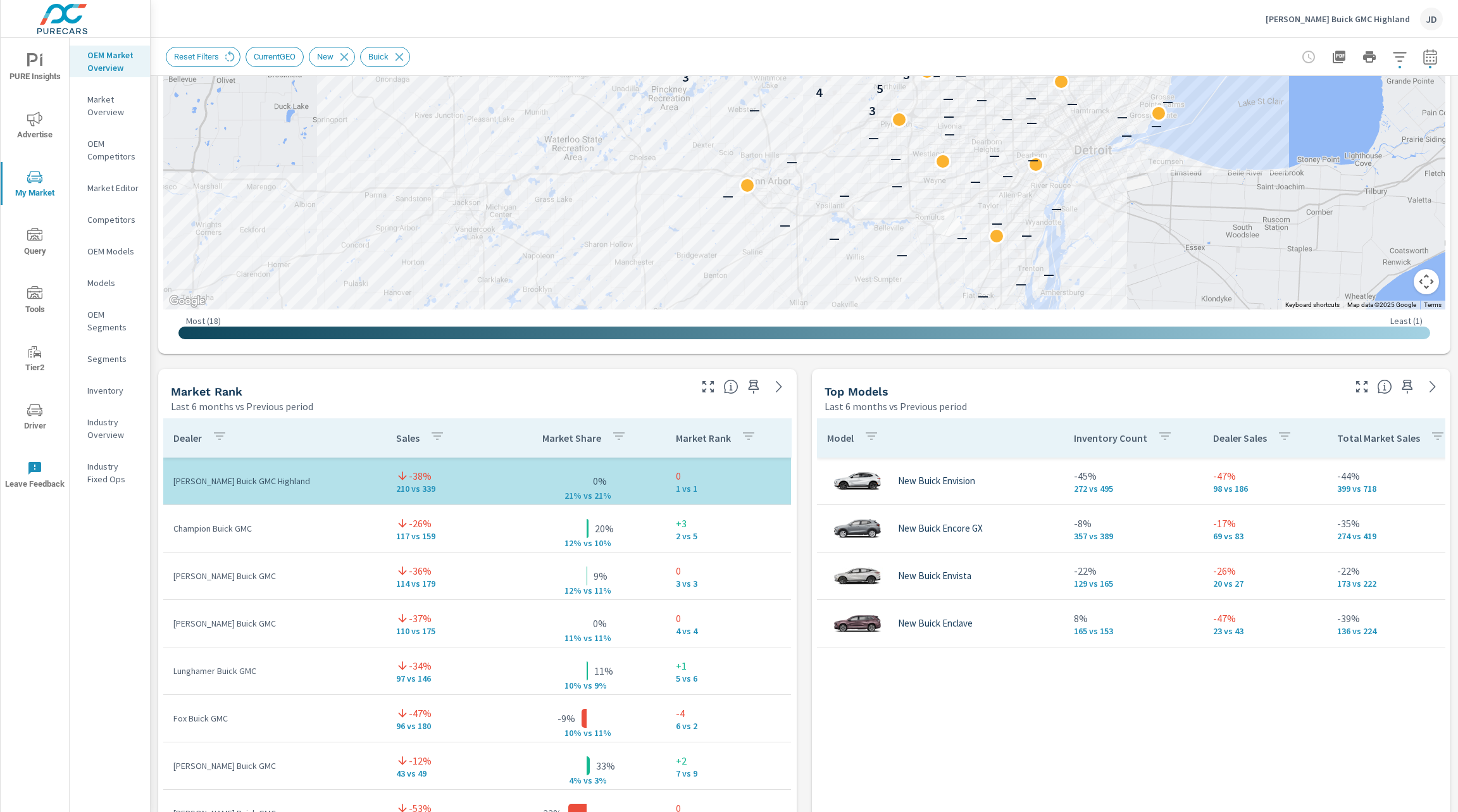
click at [1354, 382] on icon "button" at bounding box center [1362, 386] width 15 height 15
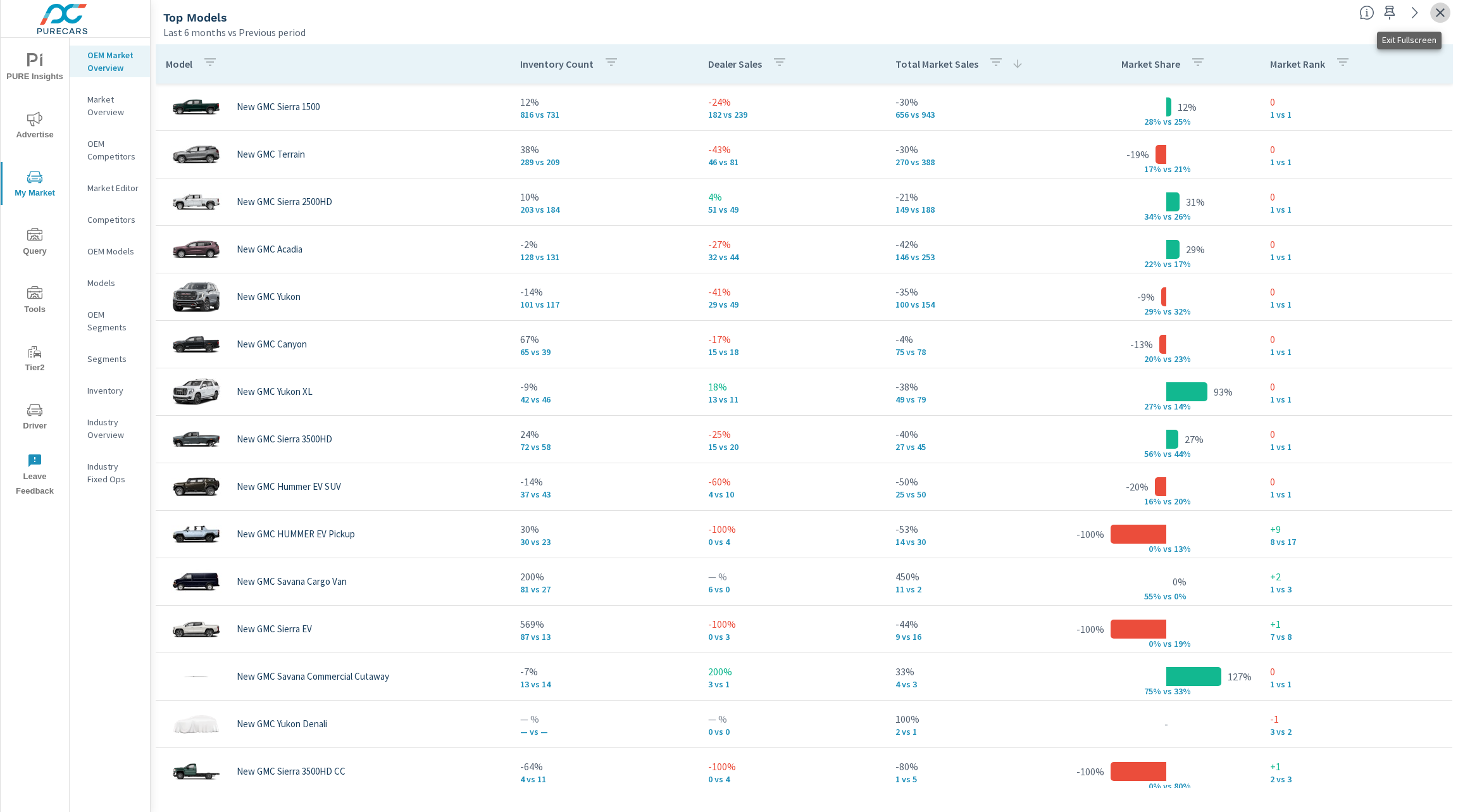
click at [1442, 6] on icon "button" at bounding box center [1440, 13] width 15 height 15
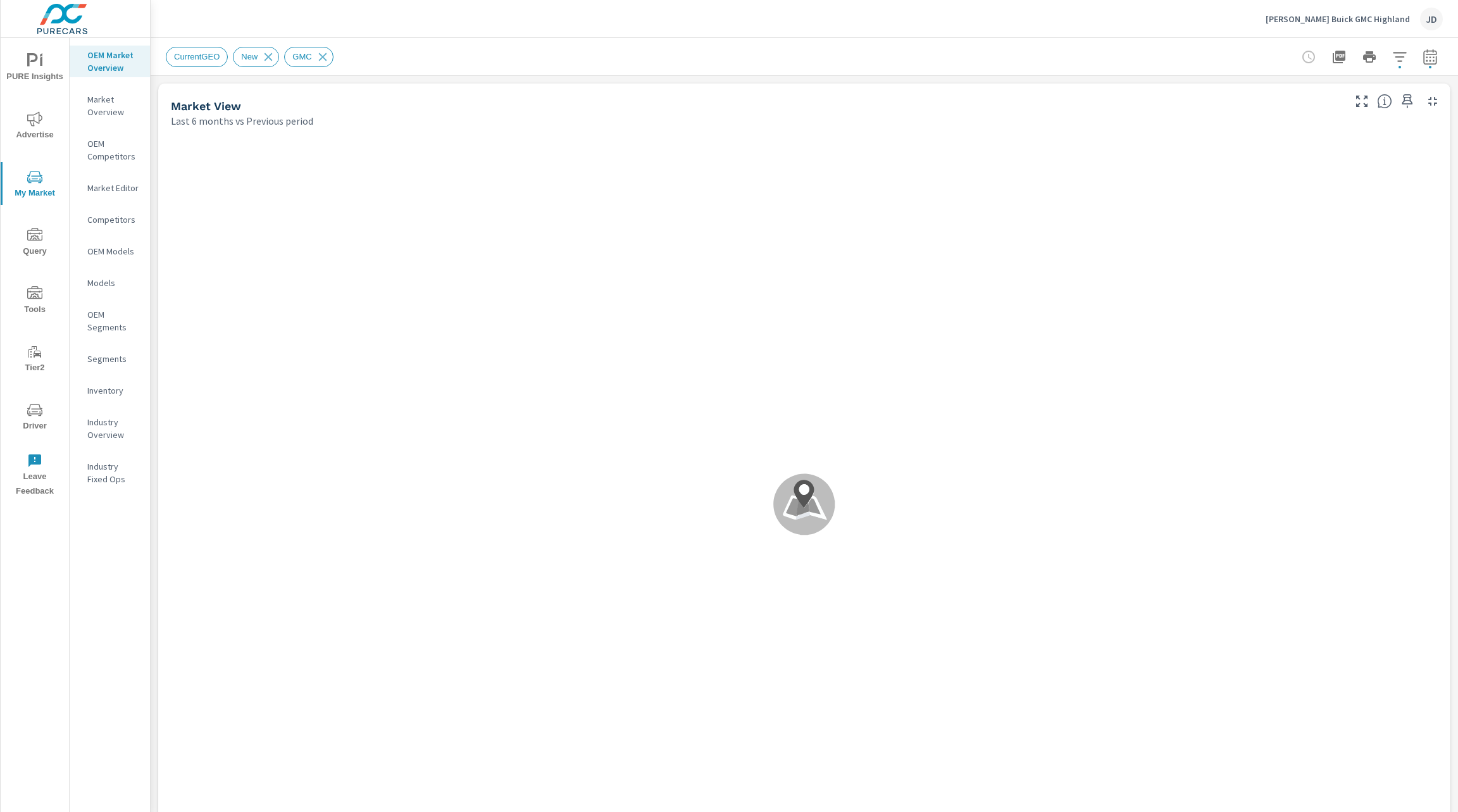
scroll to position [190, 0]
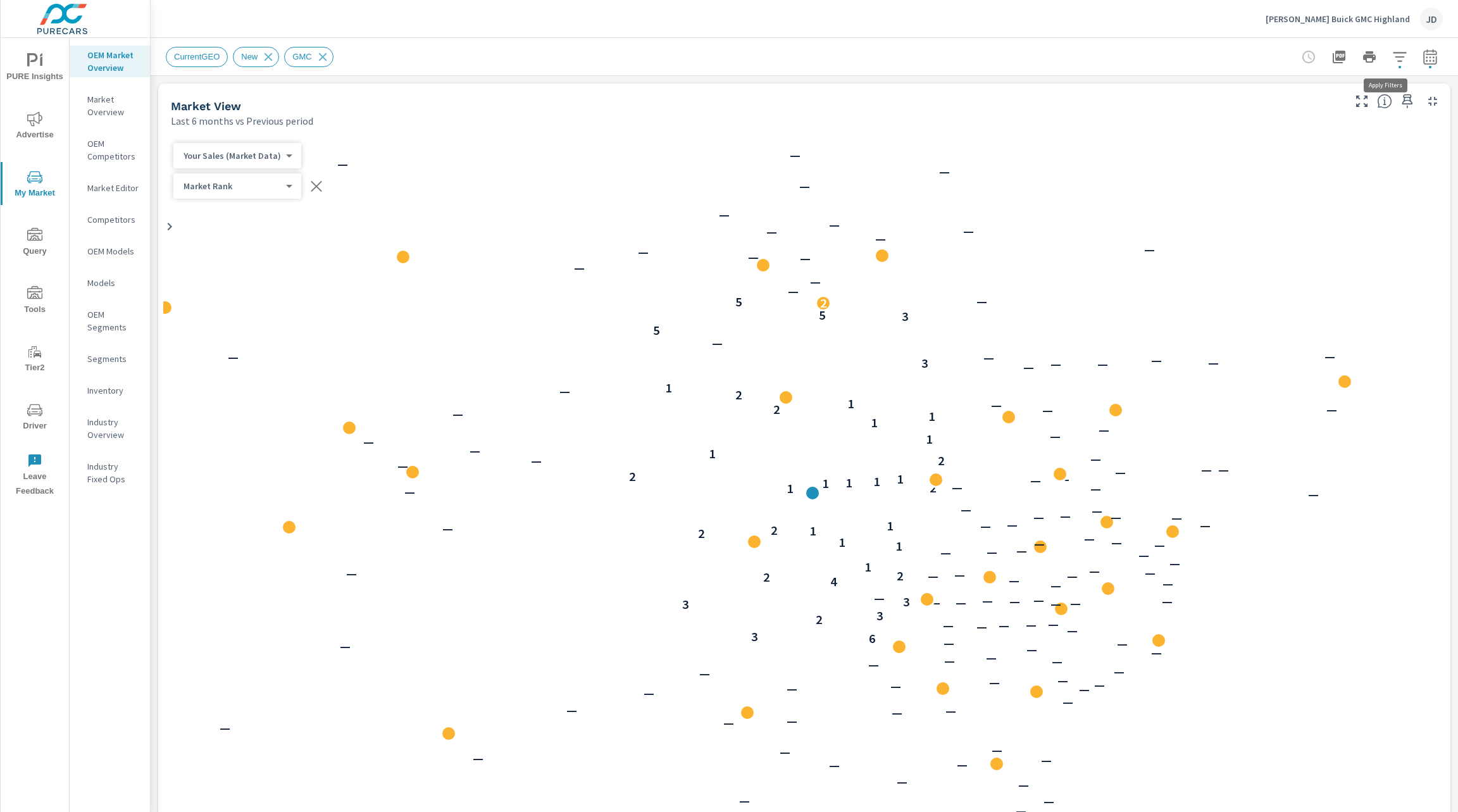
click at [1393, 57] on icon "button" at bounding box center [1400, 56] width 13 height 10
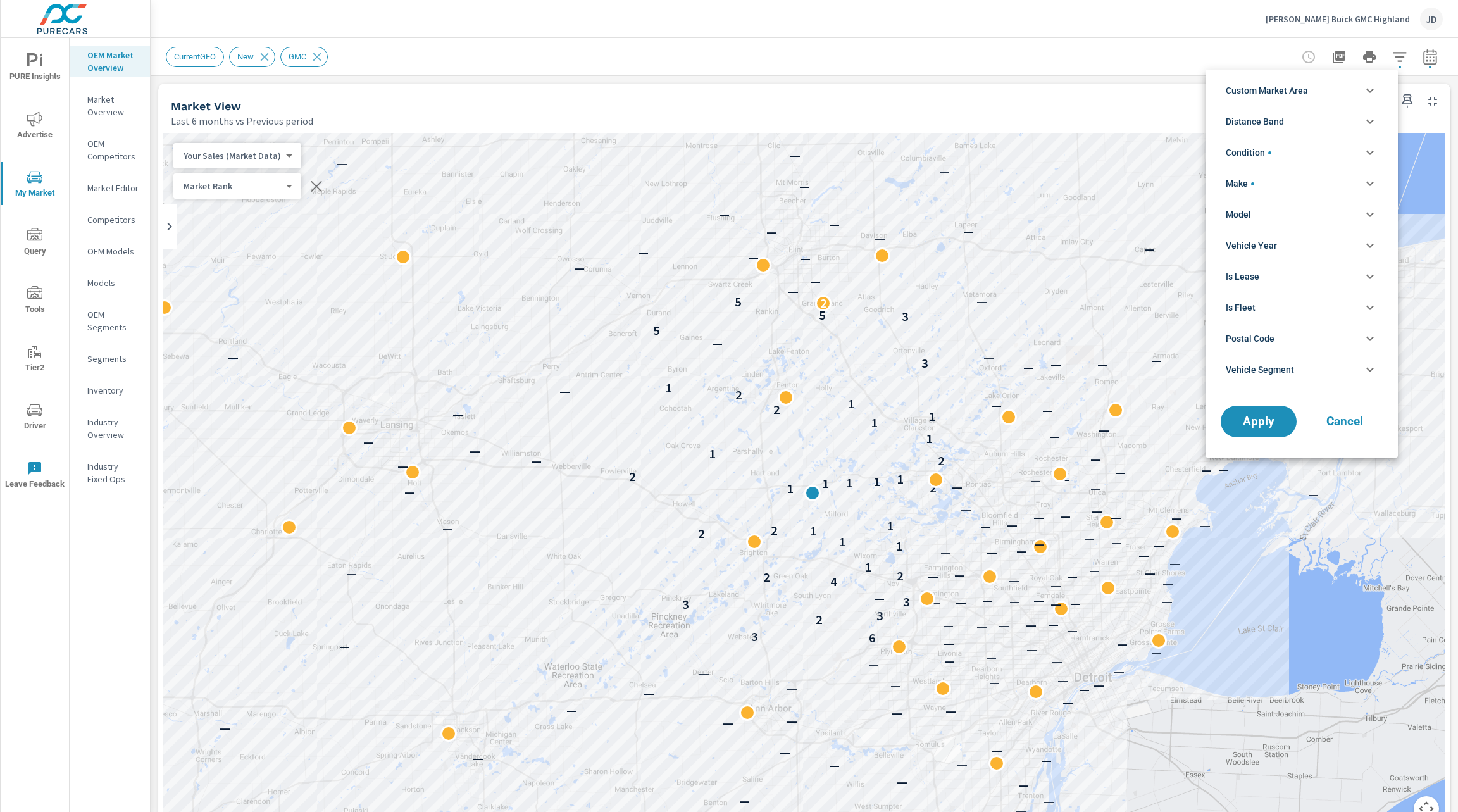
click at [1314, 211] on li "Model" at bounding box center [1301, 214] width 192 height 31
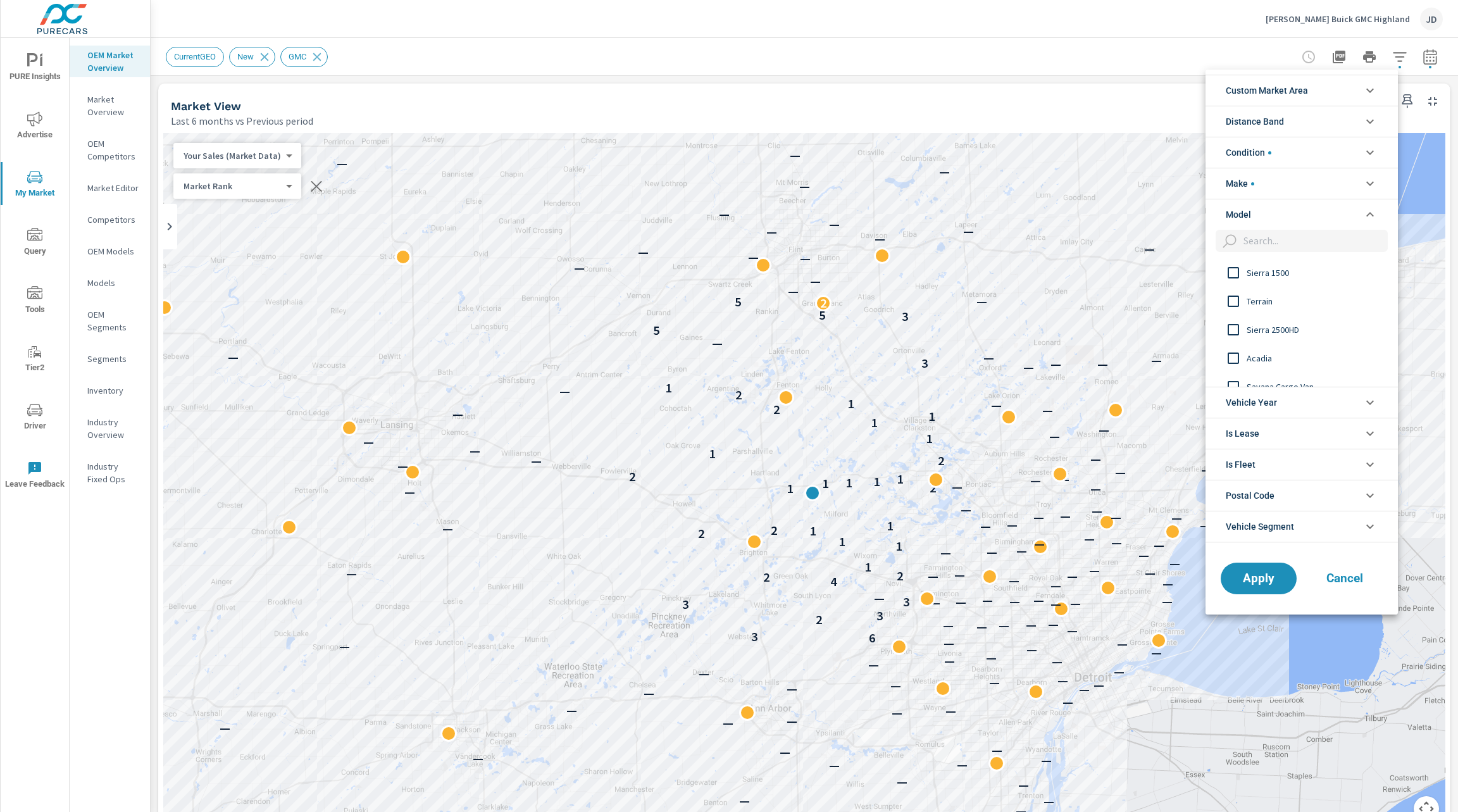
click at [1277, 306] on span "Terrain" at bounding box center [1315, 301] width 138 height 15
click at [1258, 575] on span "Apply" at bounding box center [1258, 578] width 52 height 12
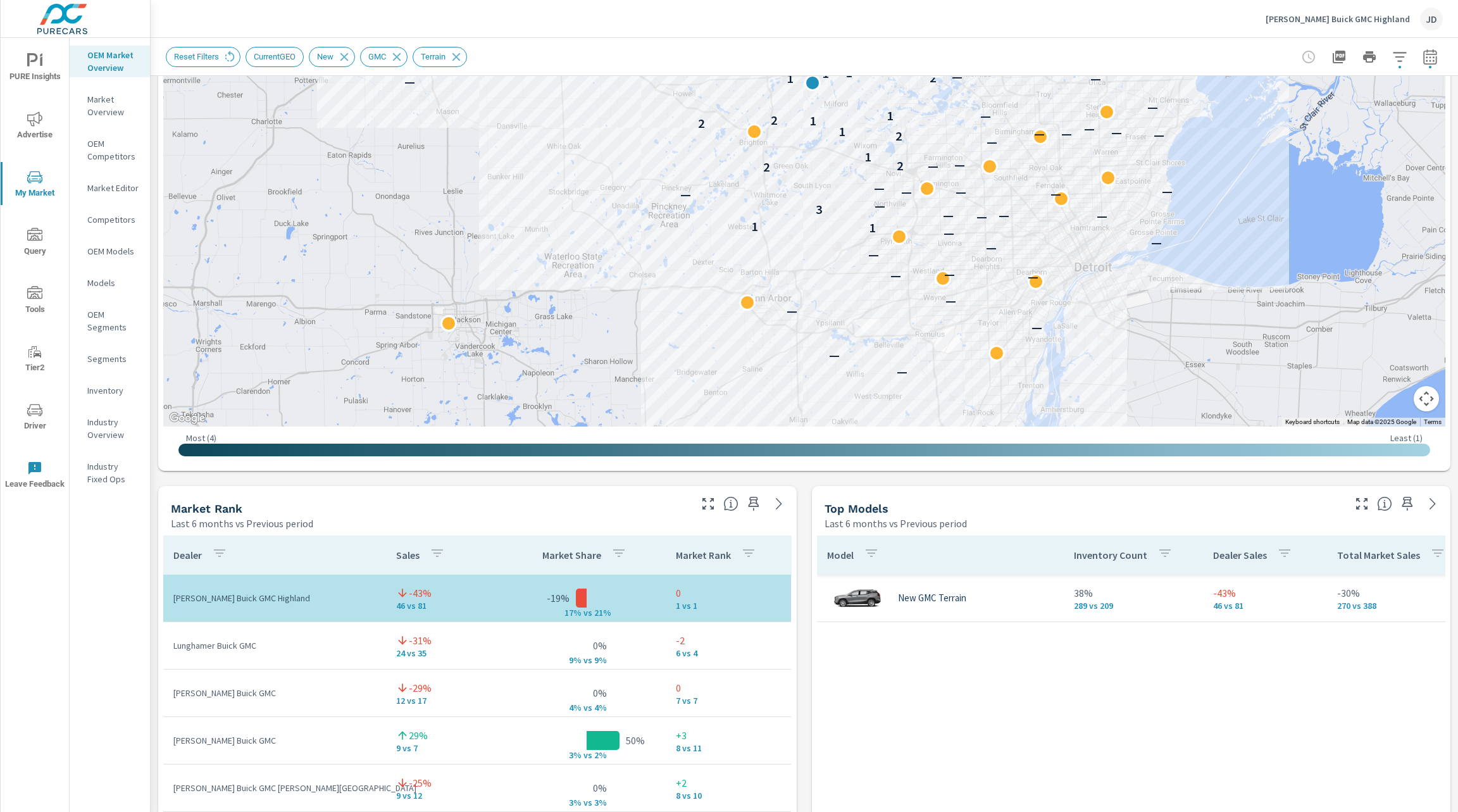
scroll to position [409, 0]
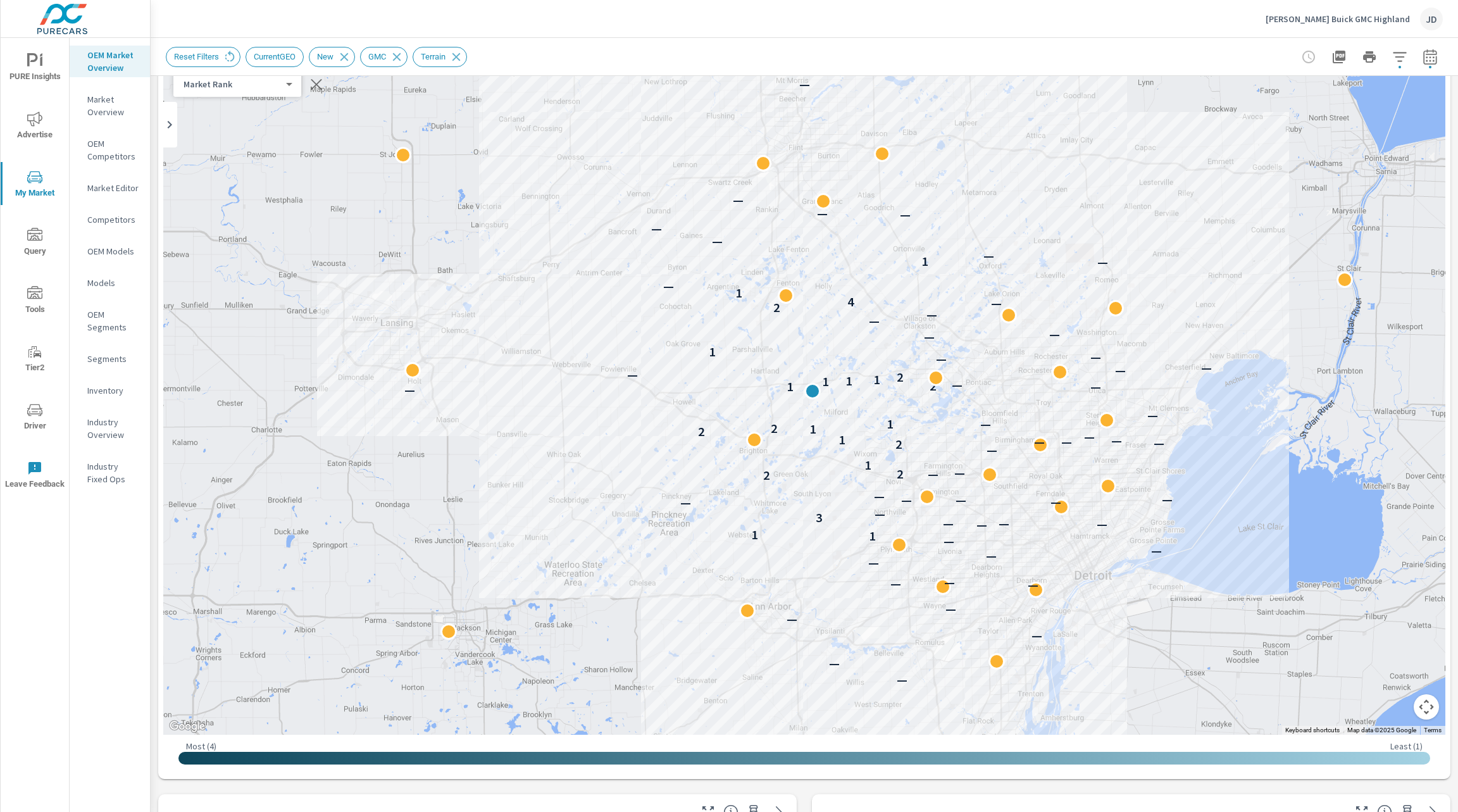
scroll to position [96, 0]
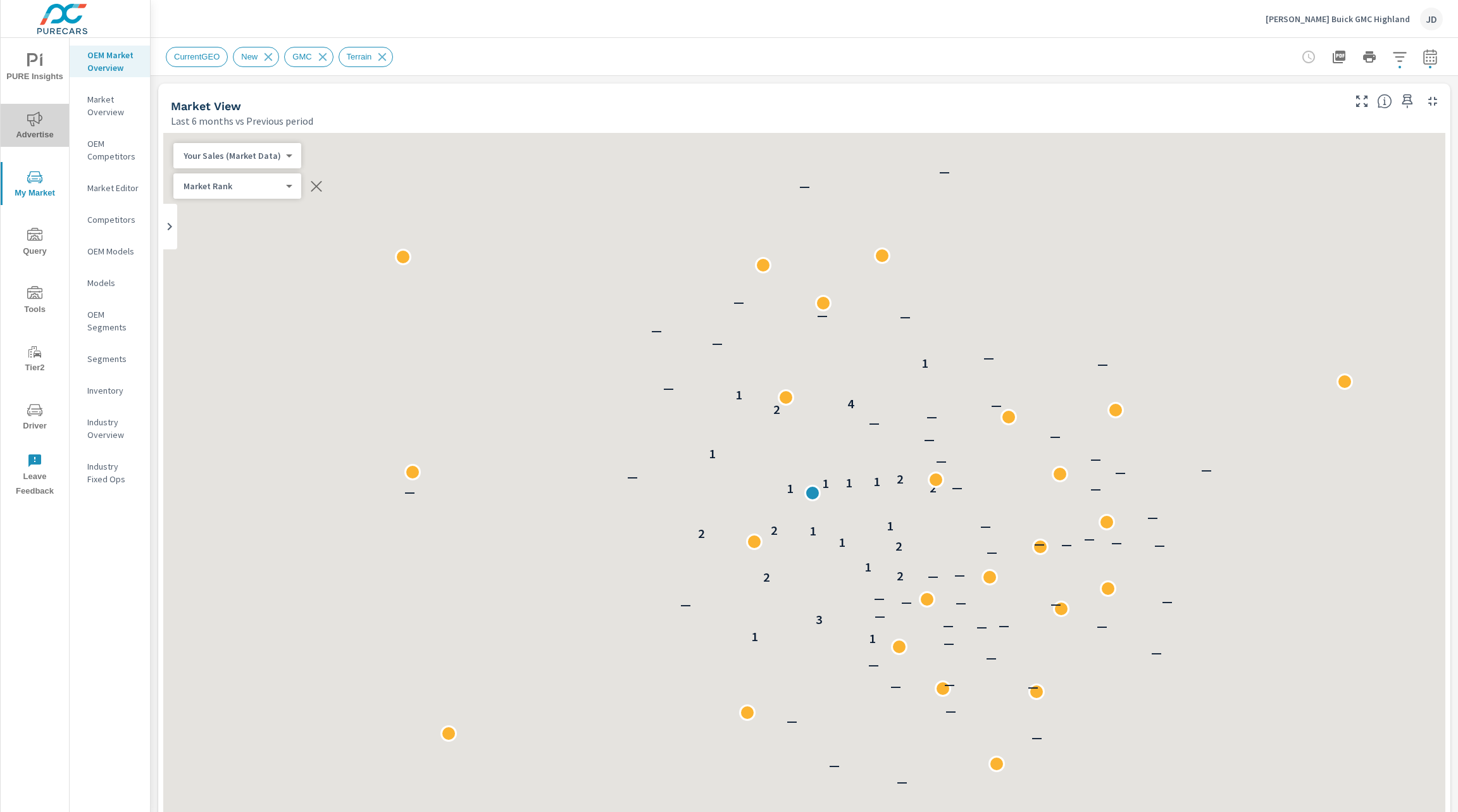
click at [31, 124] on icon "nav menu" at bounding box center [34, 118] width 15 height 14
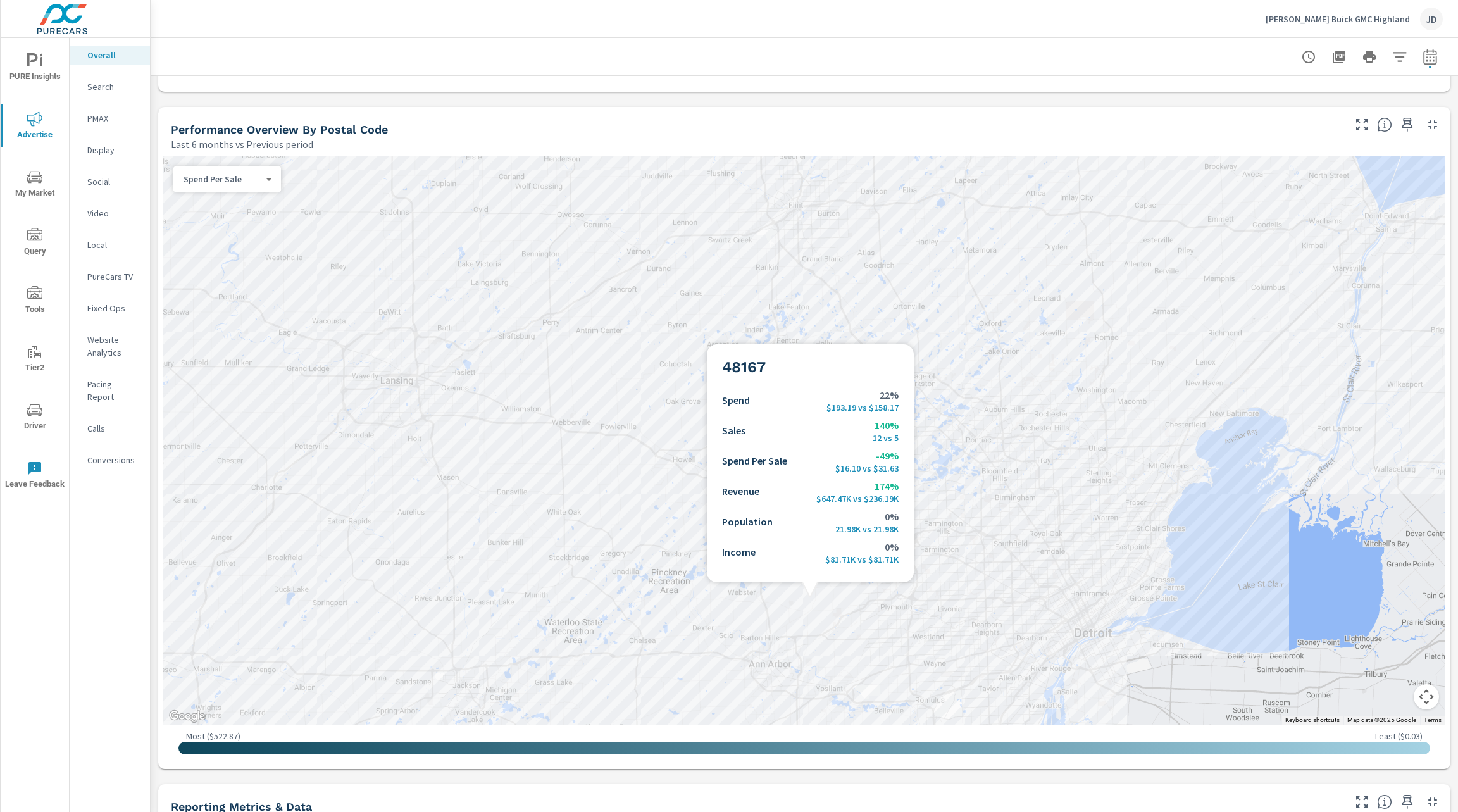
scroll to position [519, 0]
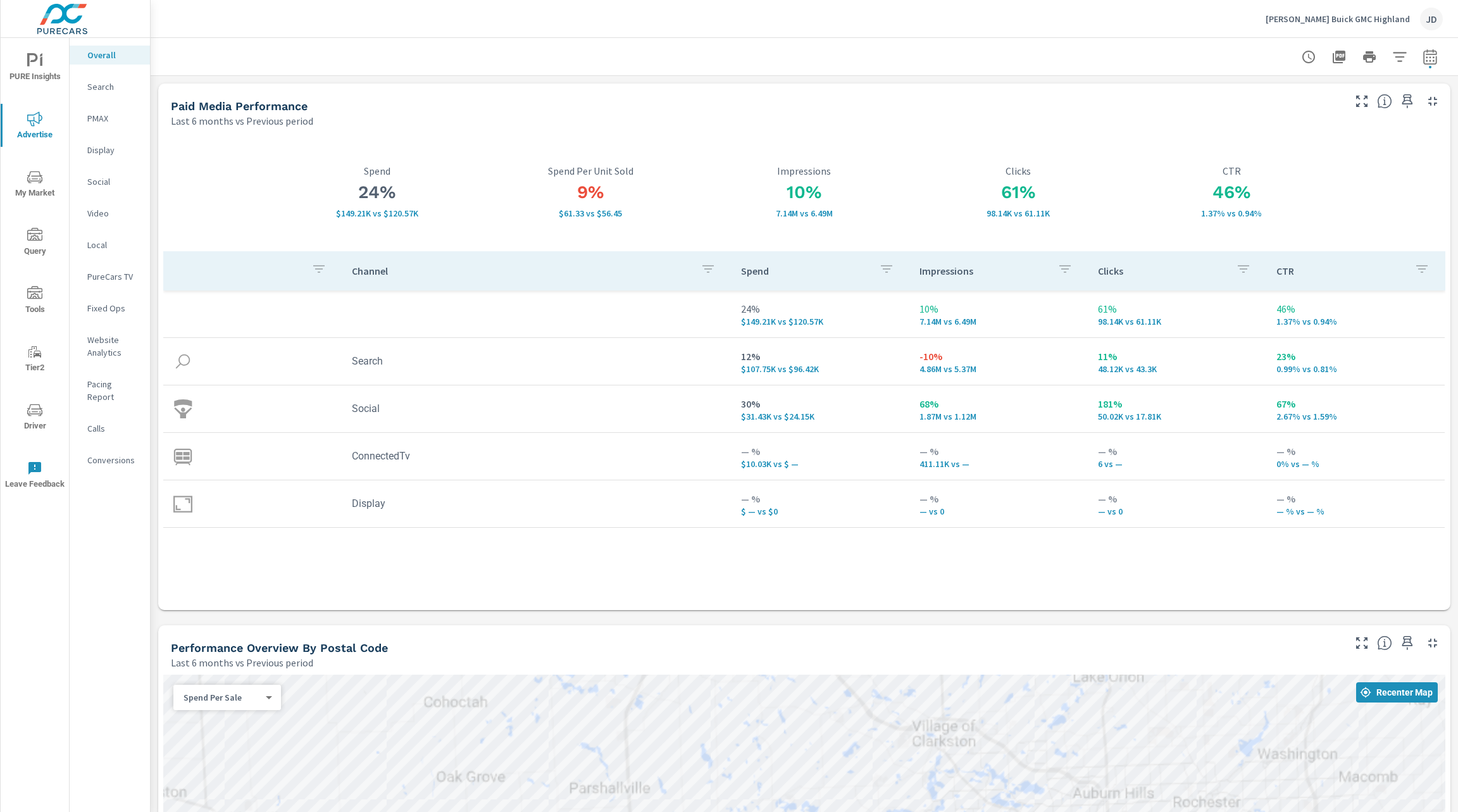
scroll to position [9, 0]
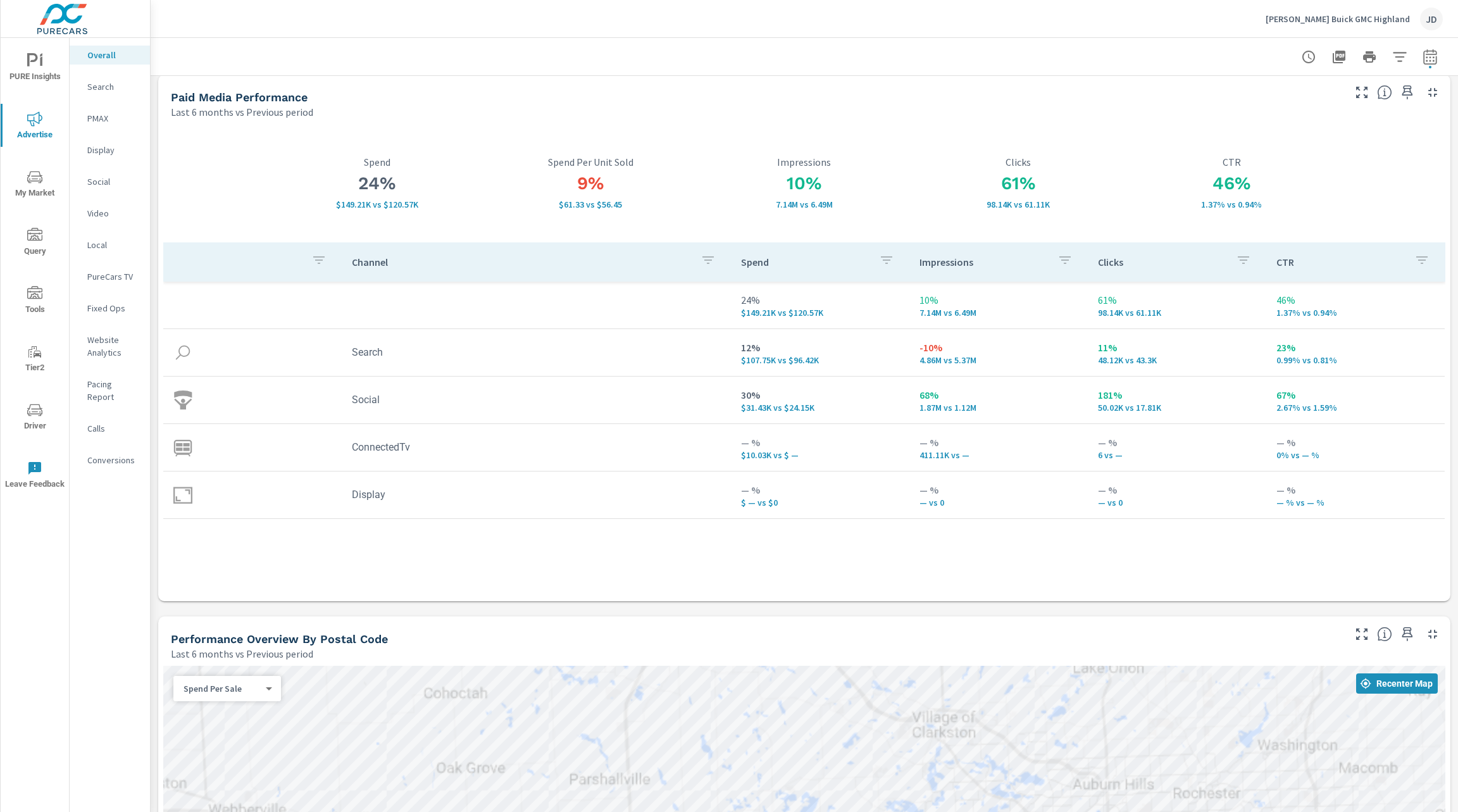
click at [101, 89] on p "Search" at bounding box center [114, 87] width 52 height 13
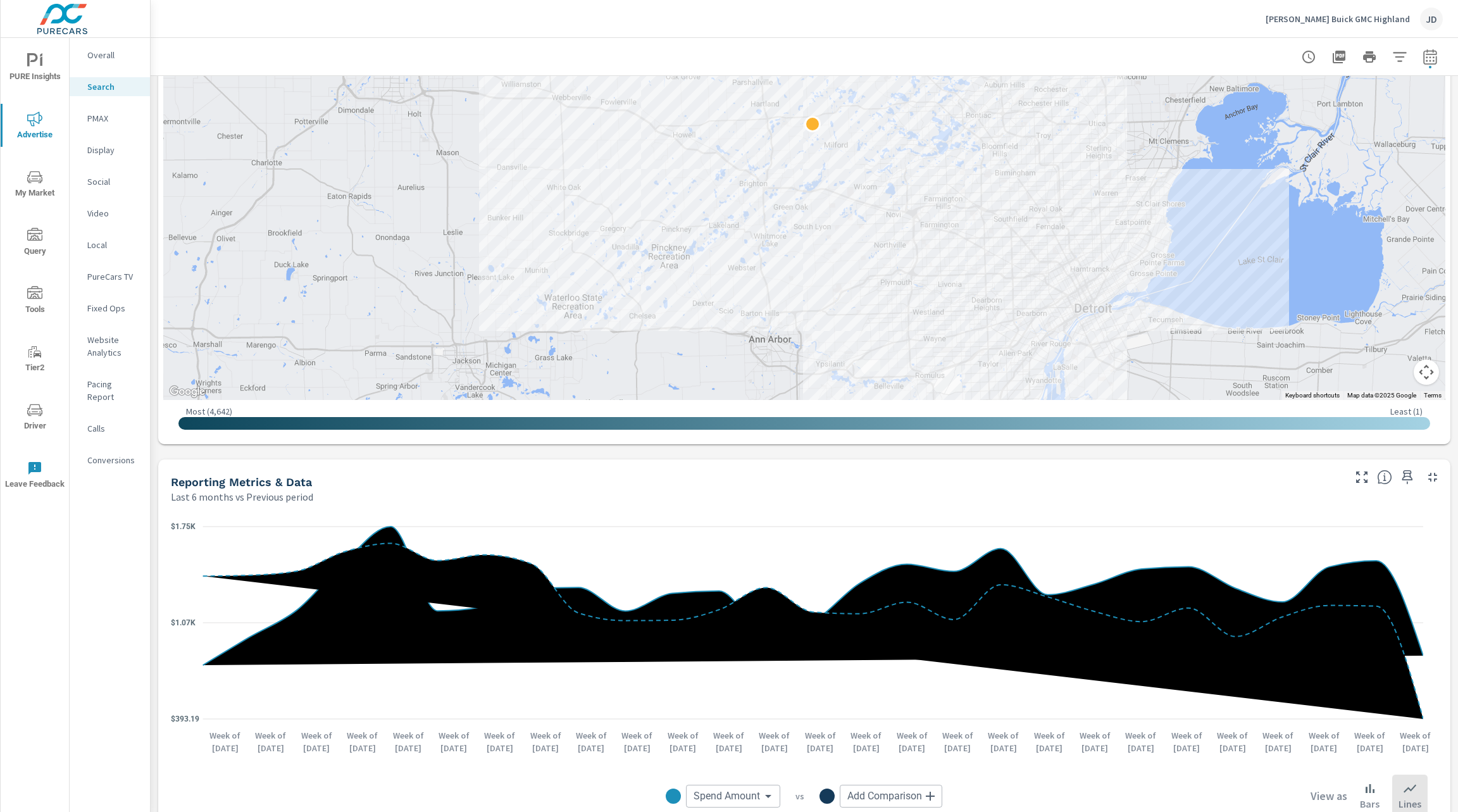
scroll to position [440, 0]
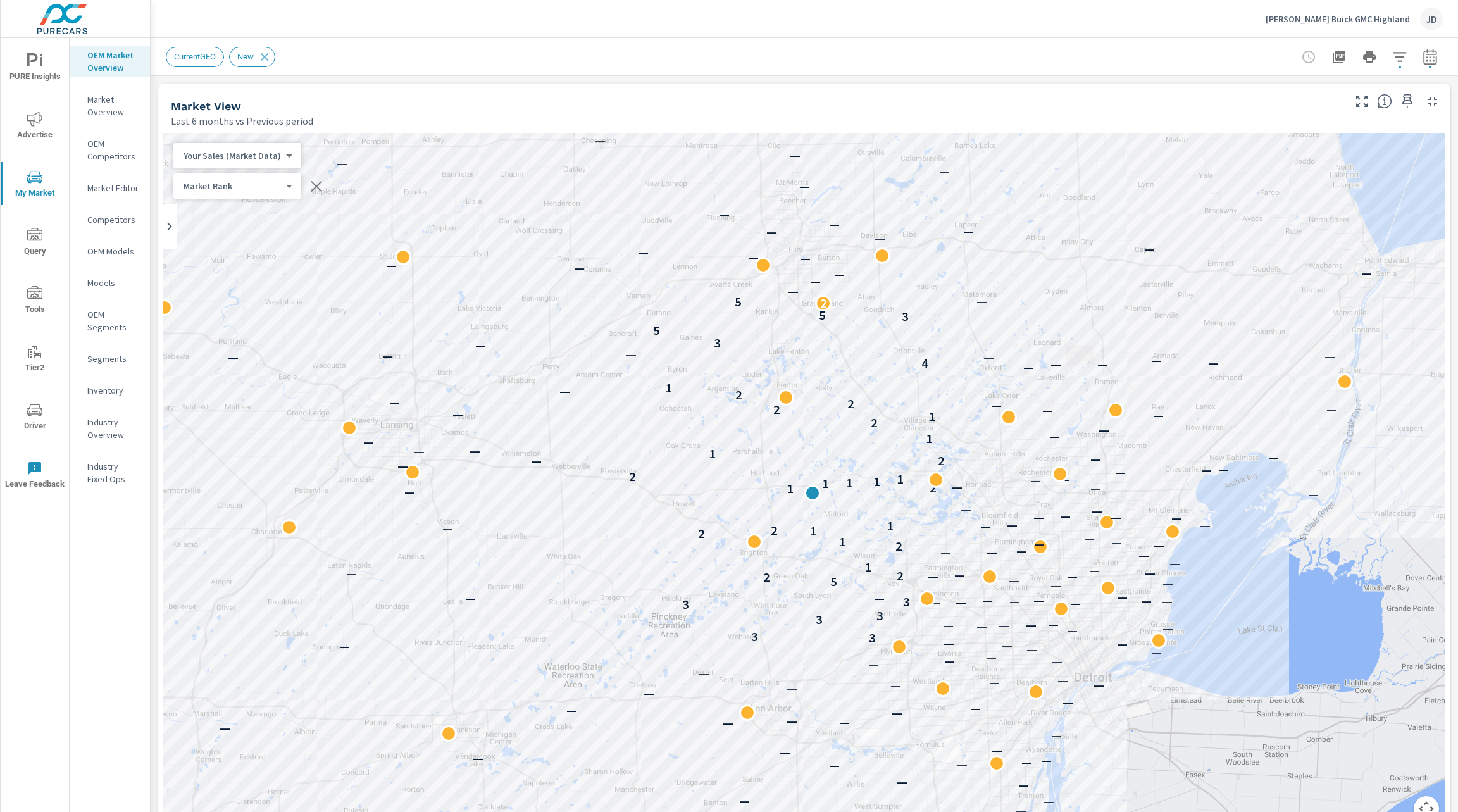
scroll to position [516, 0]
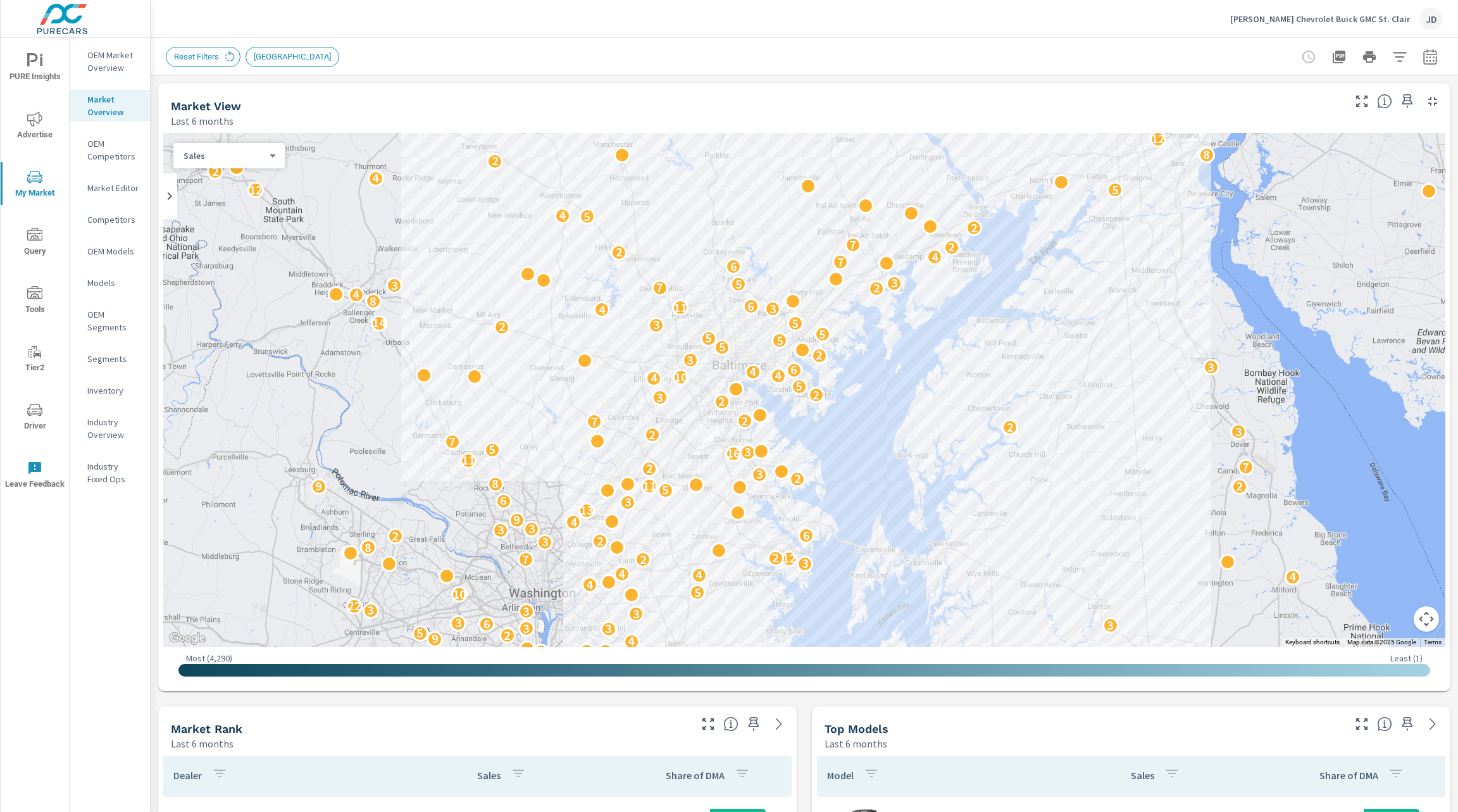
scroll to position [324, 0]
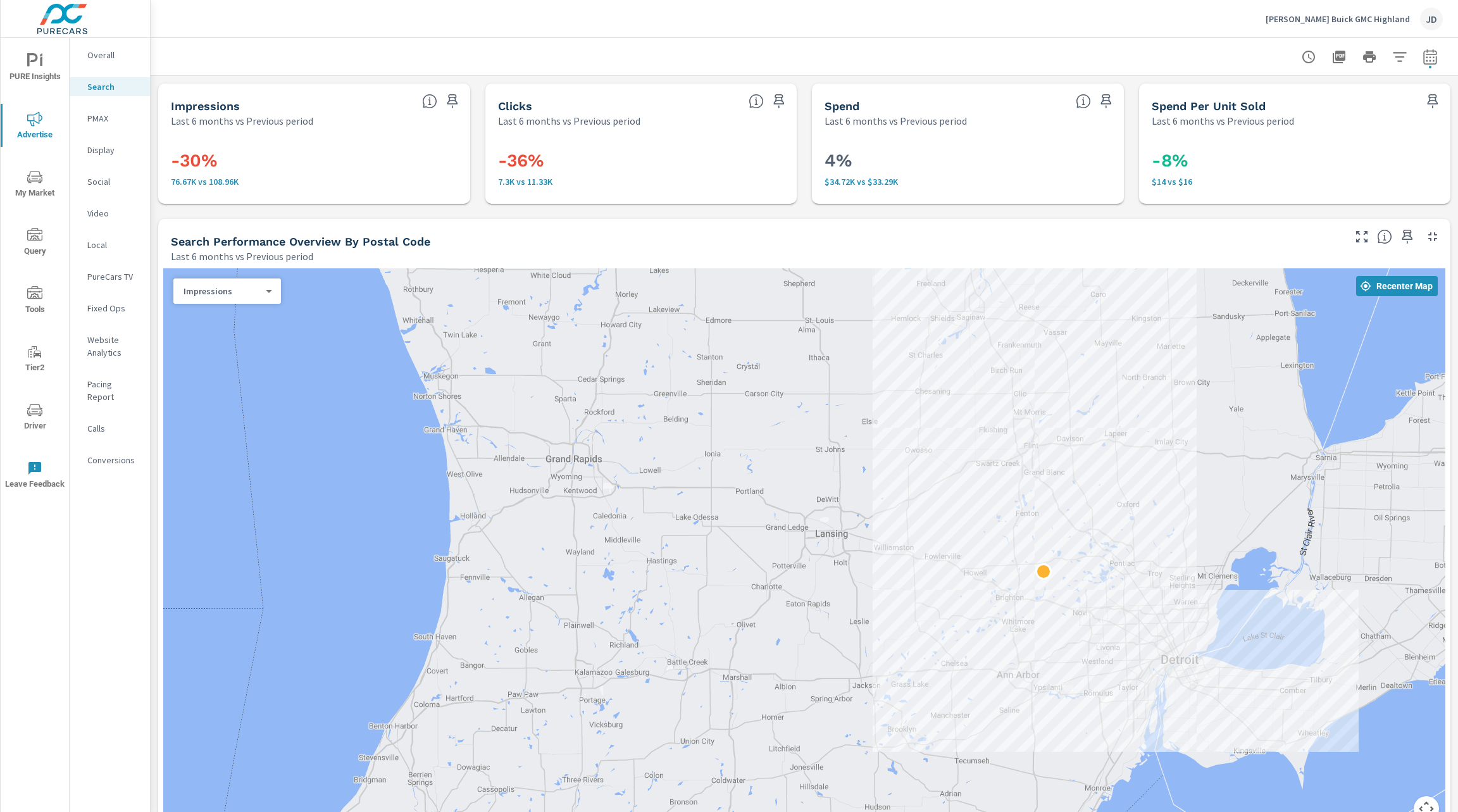
scroll to position [440, 0]
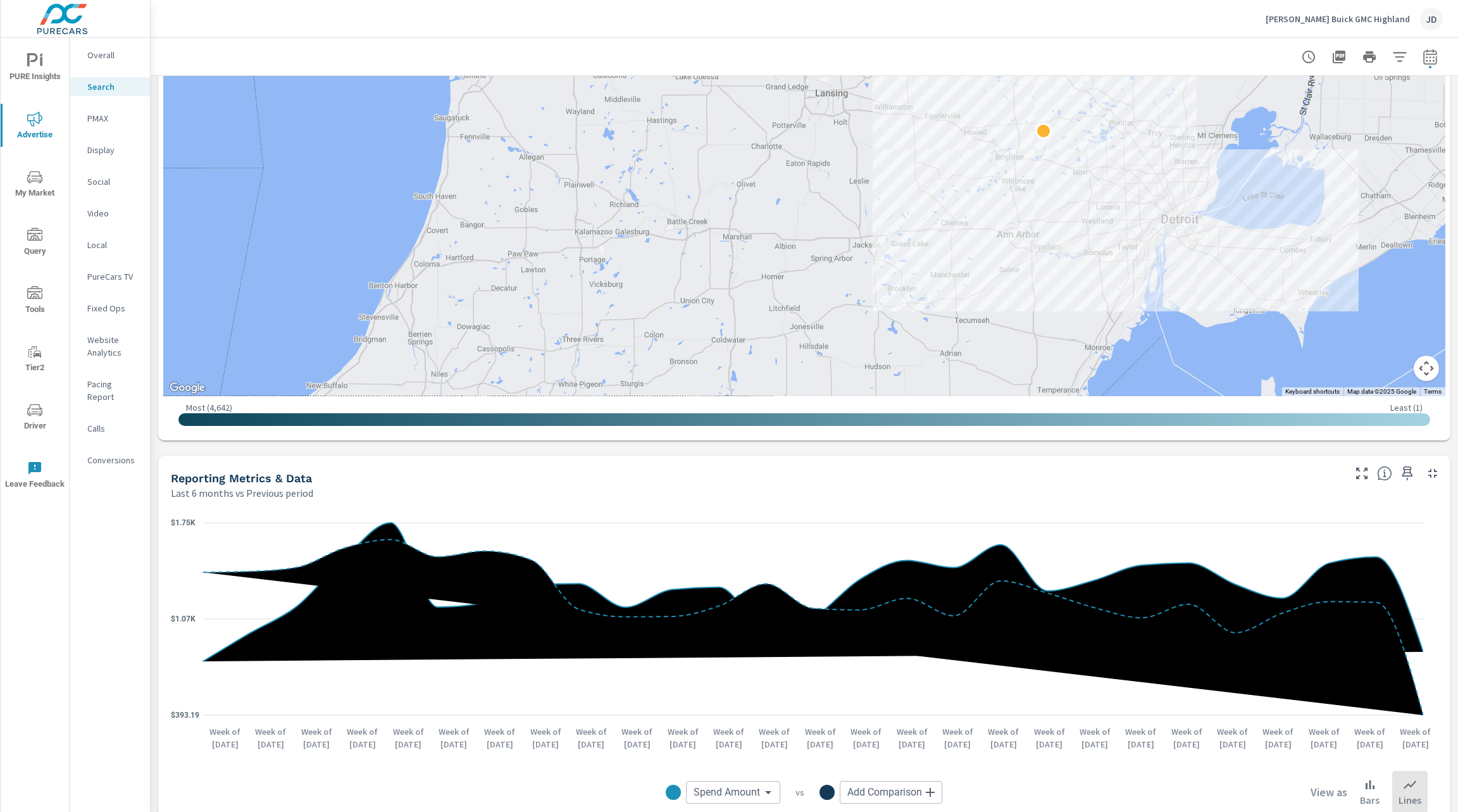
click at [105, 67] on nav "Overall Search PMAX Display Social Video Local PureCars TV Fixed Ops Website An…" at bounding box center [110, 262] width 81 height 449
click at [102, 51] on p "Overall" at bounding box center [114, 55] width 52 height 13
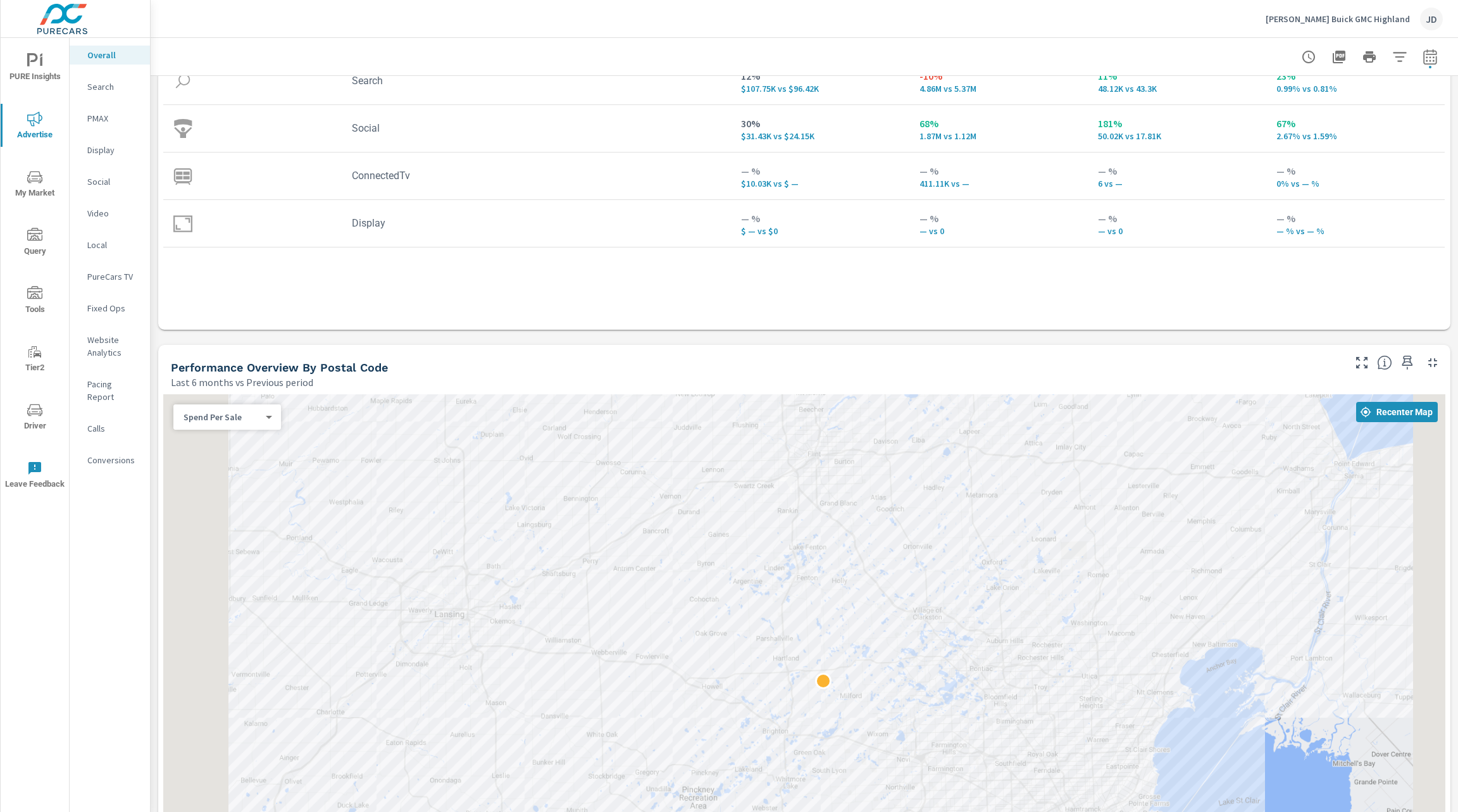
scroll to position [281, 0]
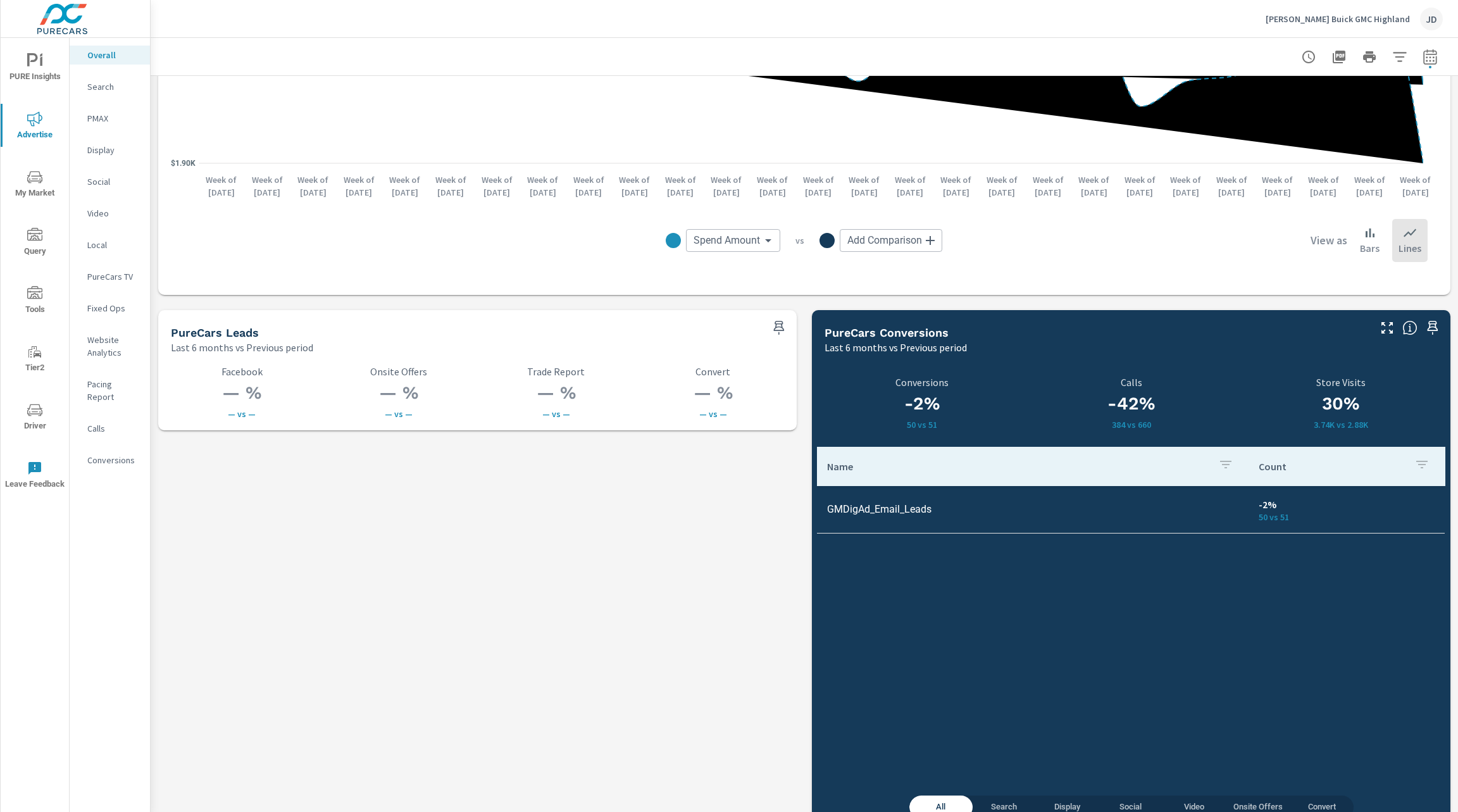
scroll to position [1566, 0]
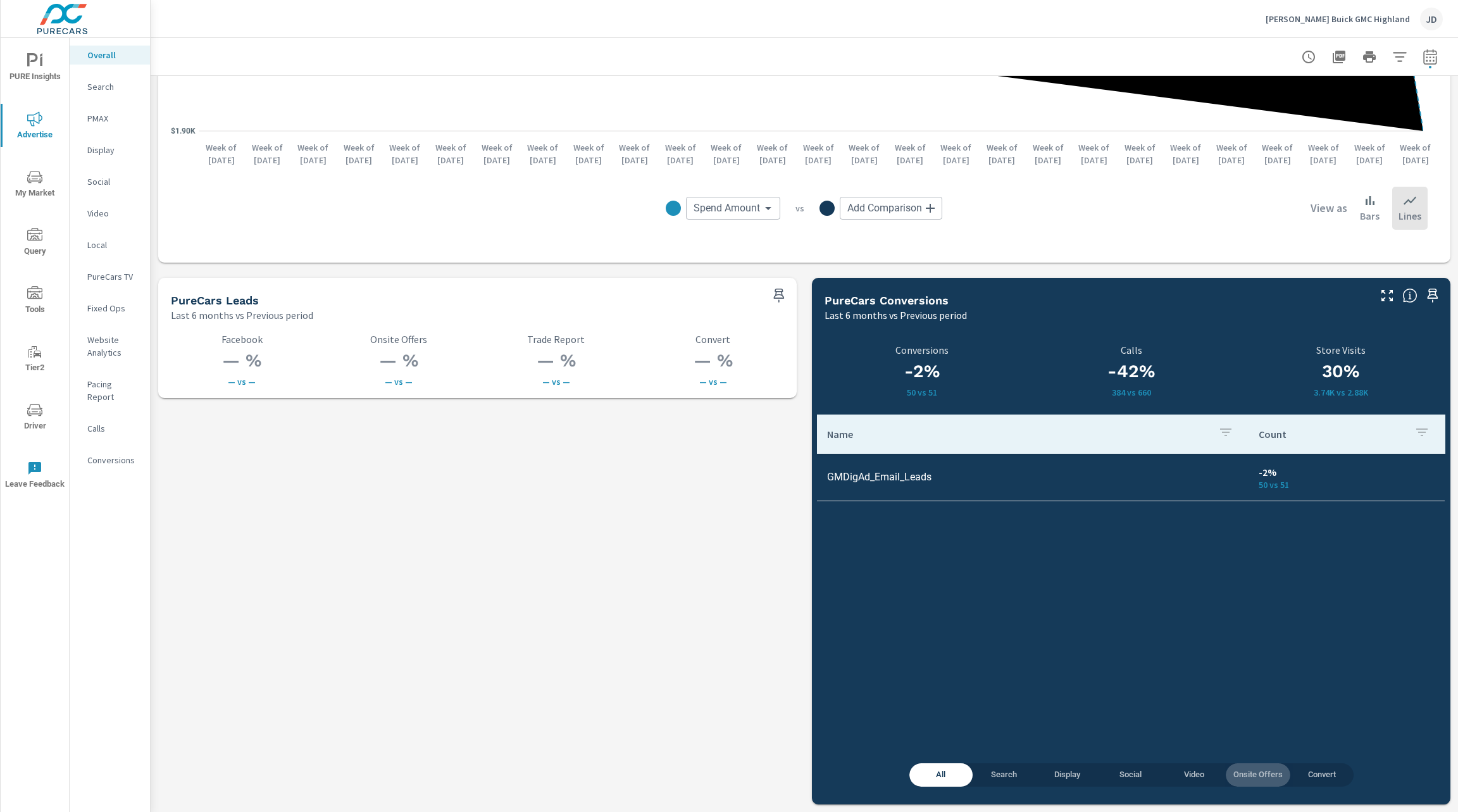
click at [1237, 771] on span "Onsite Offers" at bounding box center [1258, 774] width 49 height 14
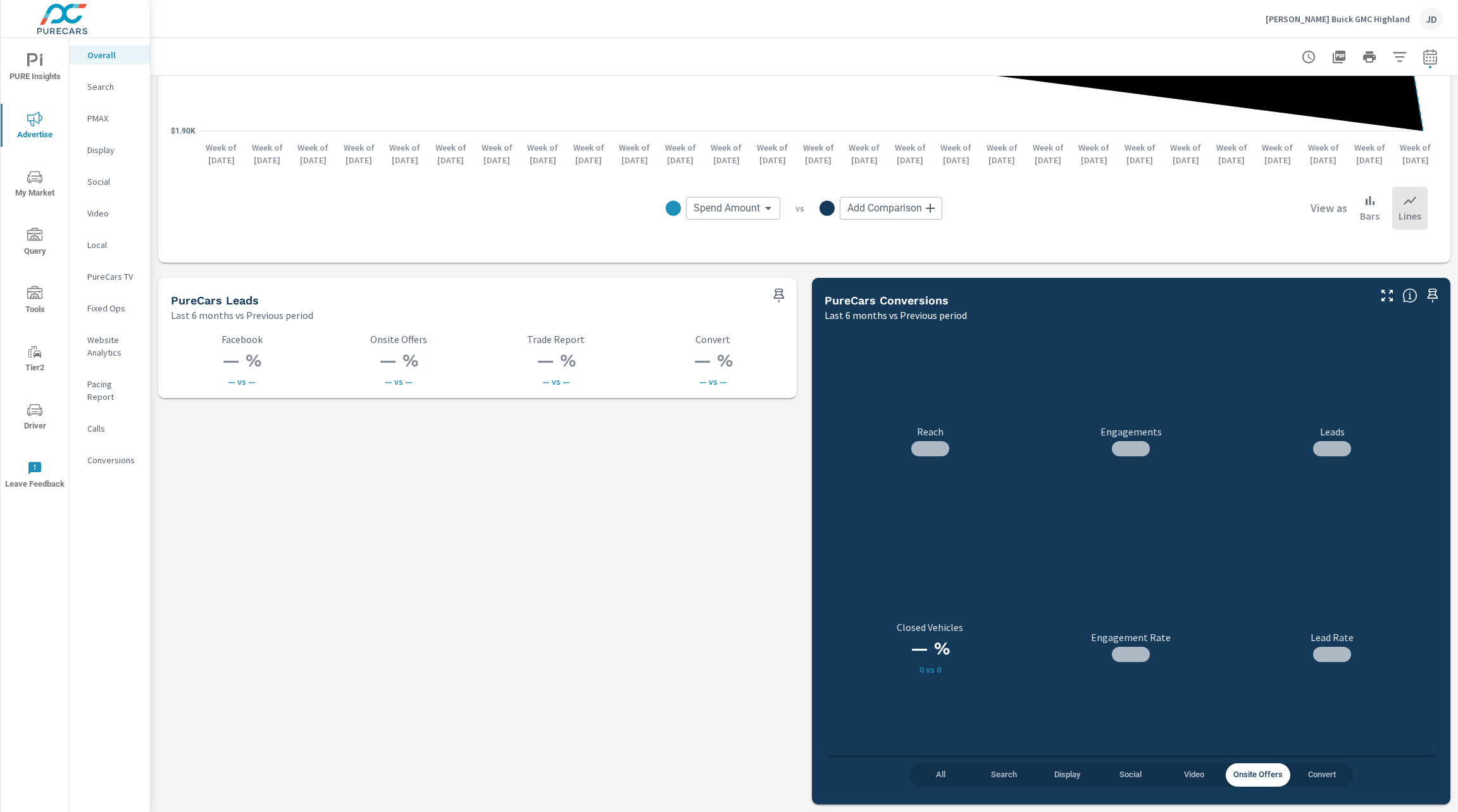
click at [1270, 772] on span "Onsite Offers" at bounding box center [1258, 774] width 49 height 14
click at [1306, 766] on button "Convert" at bounding box center [1322, 774] width 64 height 23
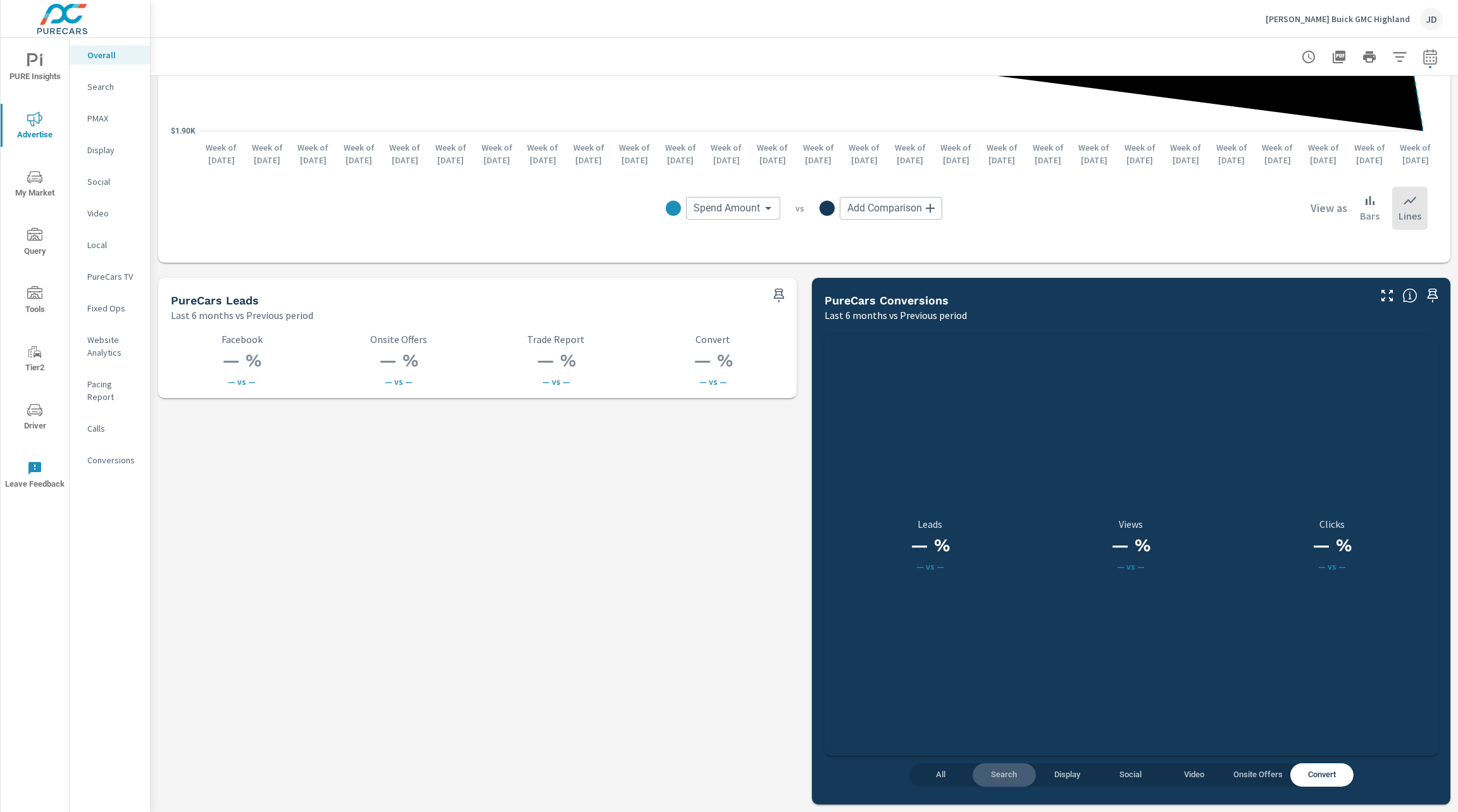
click at [1022, 776] on button "Search" at bounding box center [1004, 774] width 64 height 23
click at [1045, 776] on span "Display" at bounding box center [1068, 774] width 48 height 14
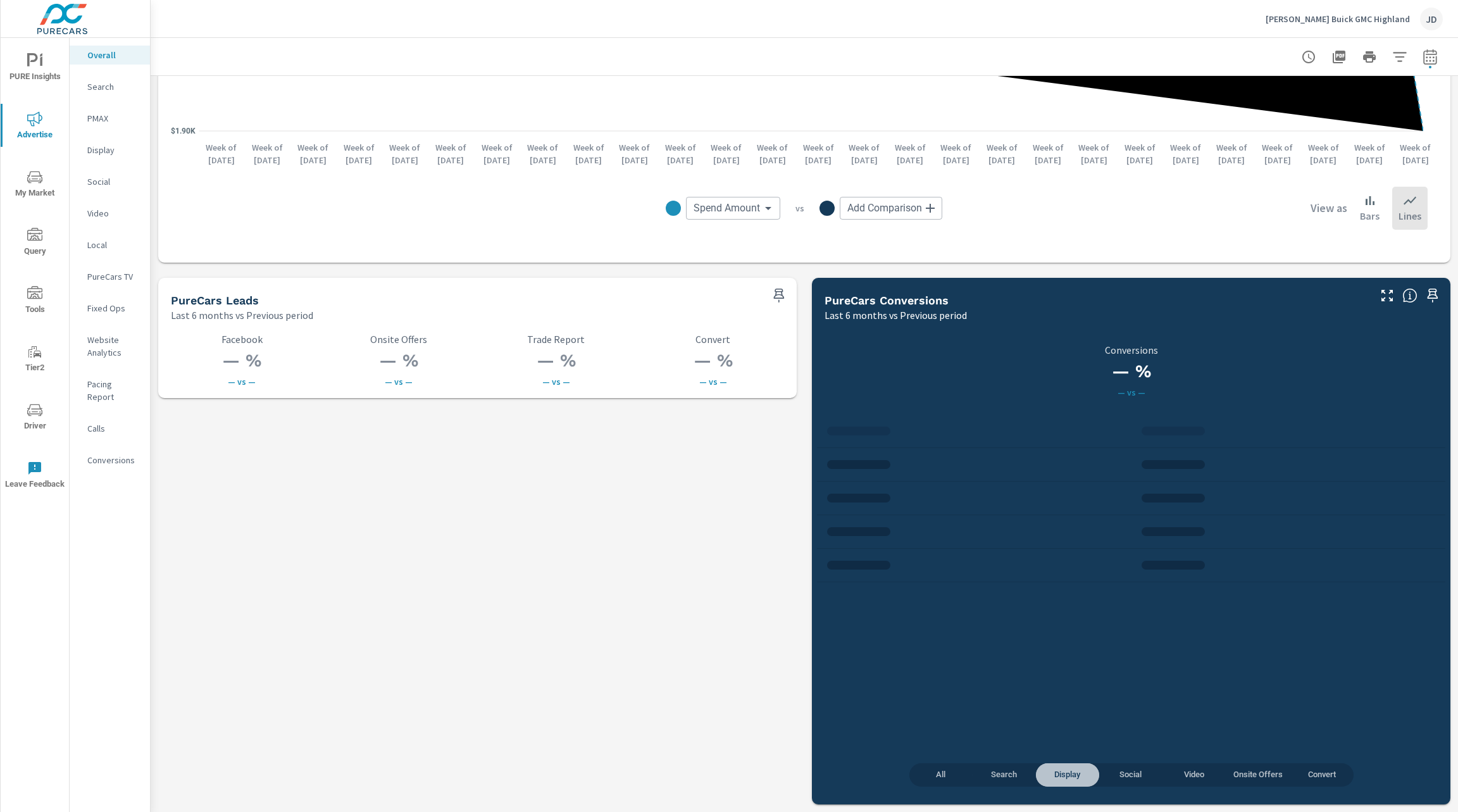
click at [1052, 775] on span "Display" at bounding box center [1068, 774] width 48 height 14
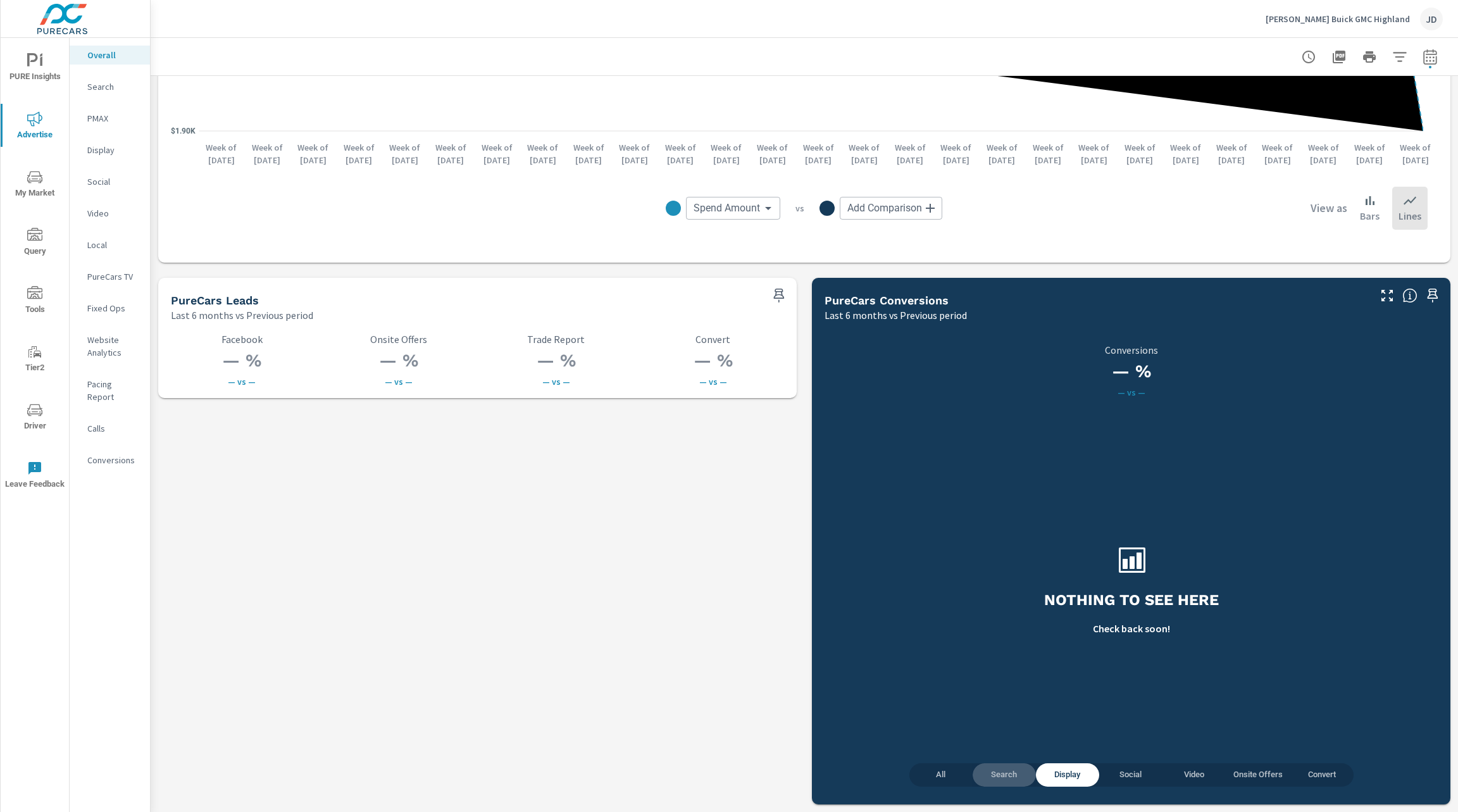
click at [994, 768] on span "Search" at bounding box center [1004, 774] width 48 height 14
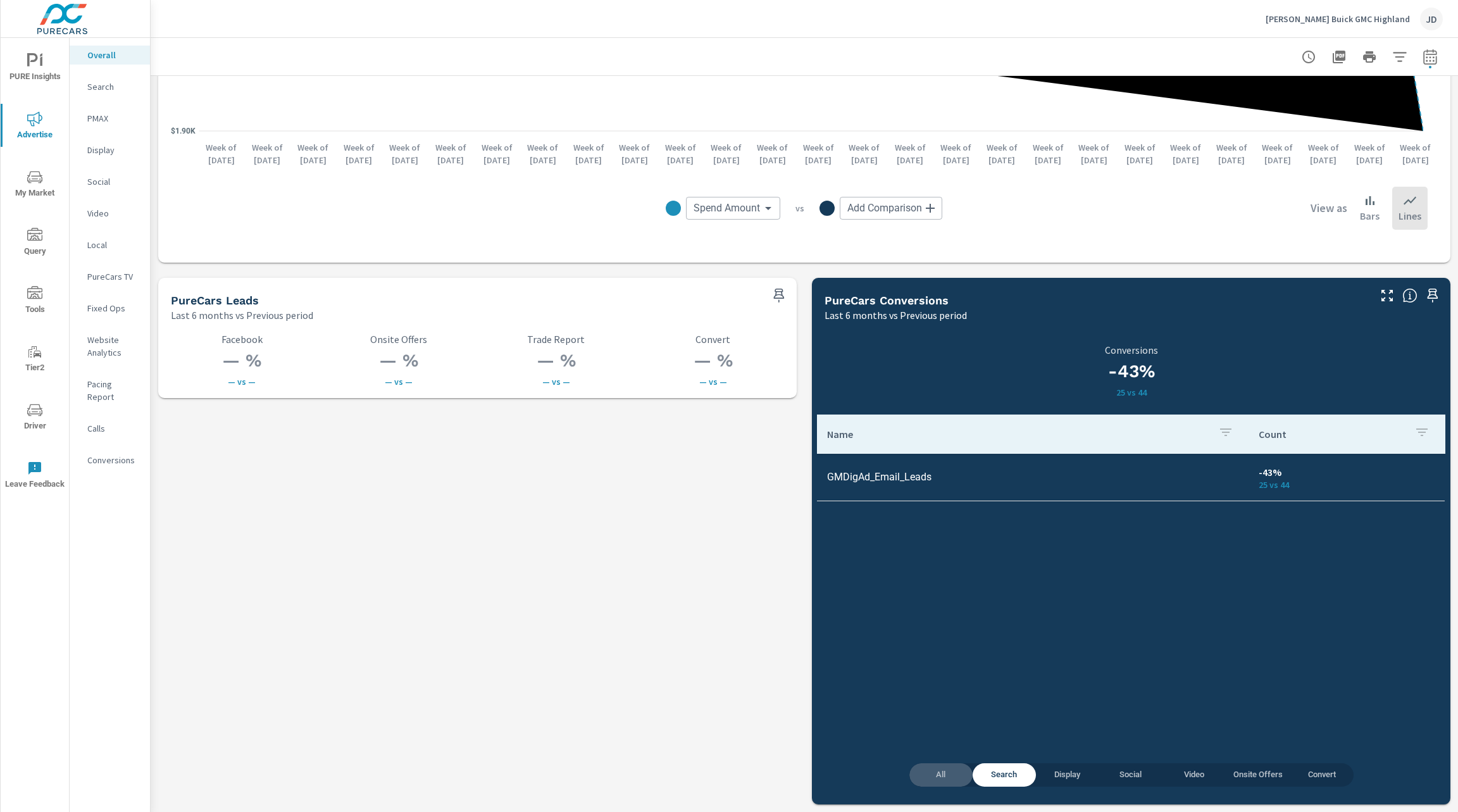
click at [927, 776] on span "All" at bounding box center [941, 774] width 48 height 14
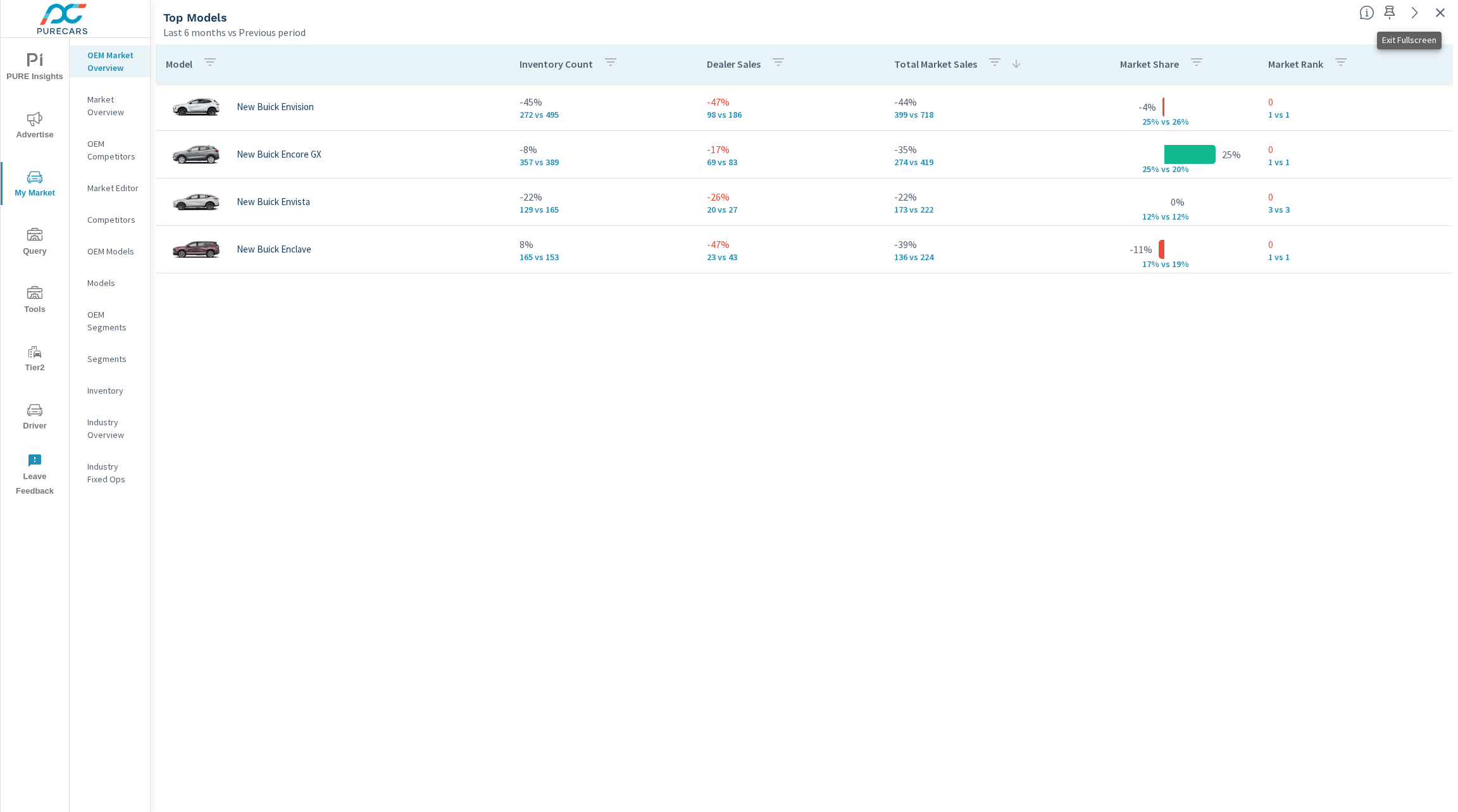
click at [1442, 10] on icon "button" at bounding box center [1440, 13] width 15 height 15
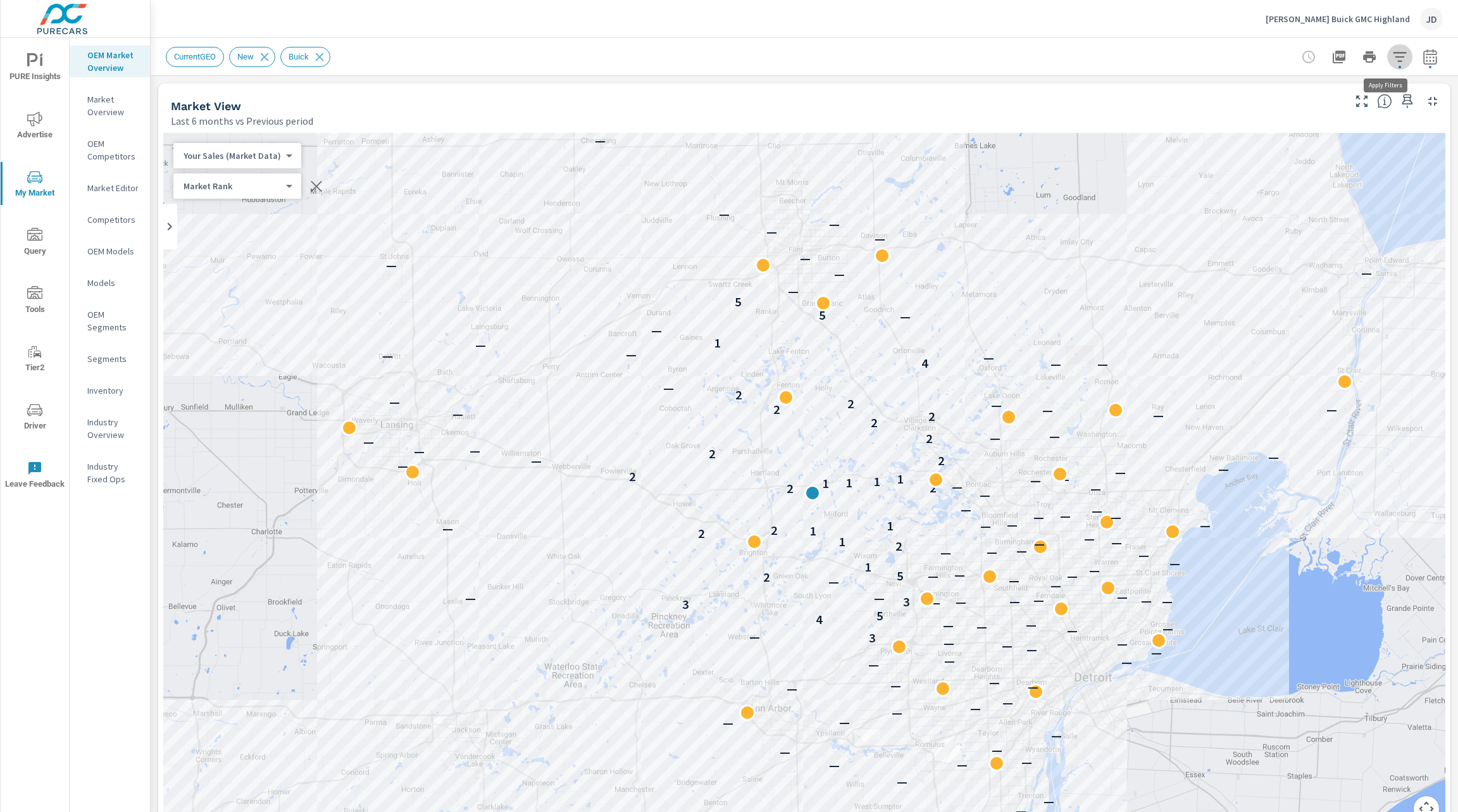
click at [1392, 63] on icon "button" at bounding box center [1400, 57] width 15 height 15
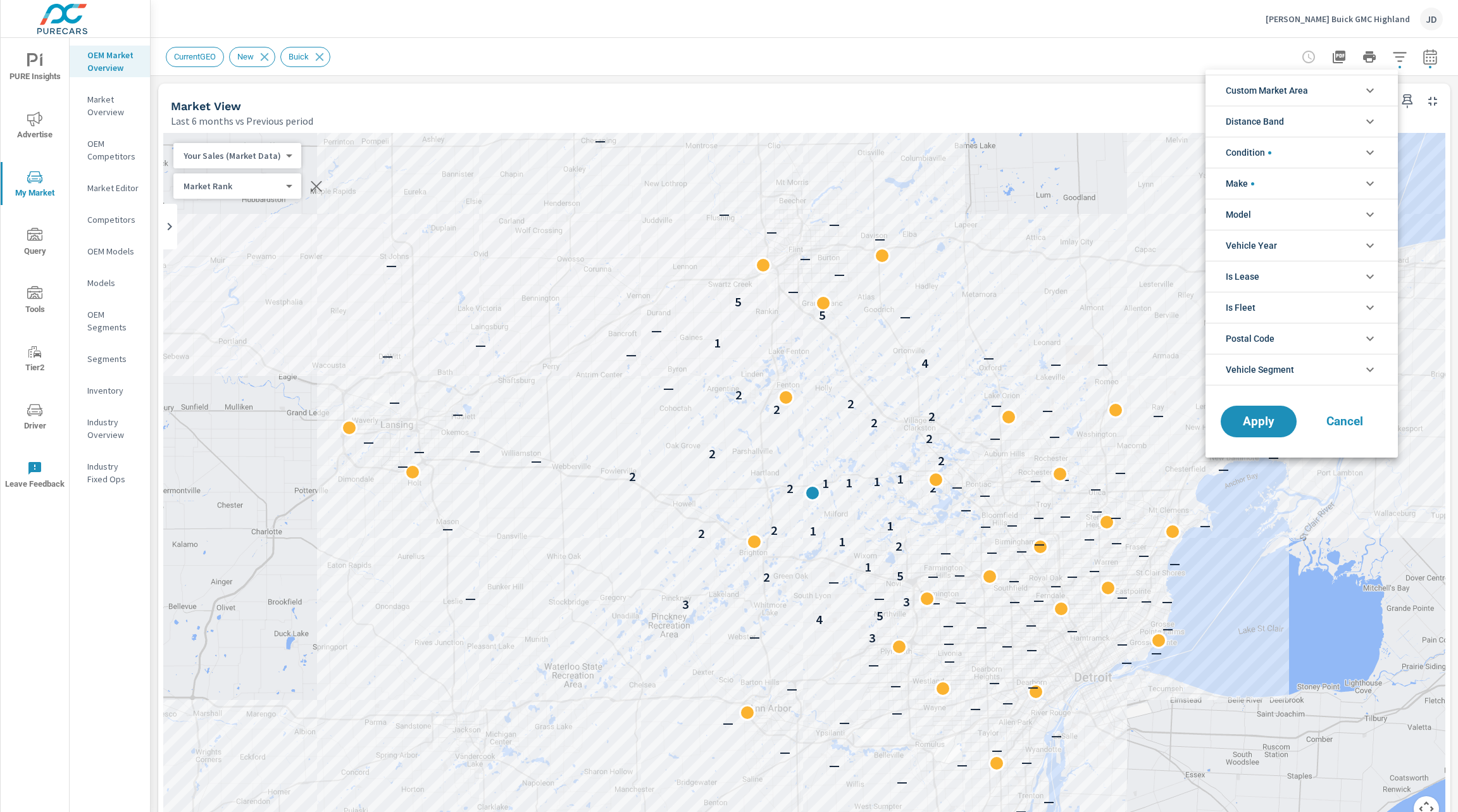
scroll to position [28, 0]
click at [1355, 149] on li "Condition" at bounding box center [1301, 152] width 192 height 31
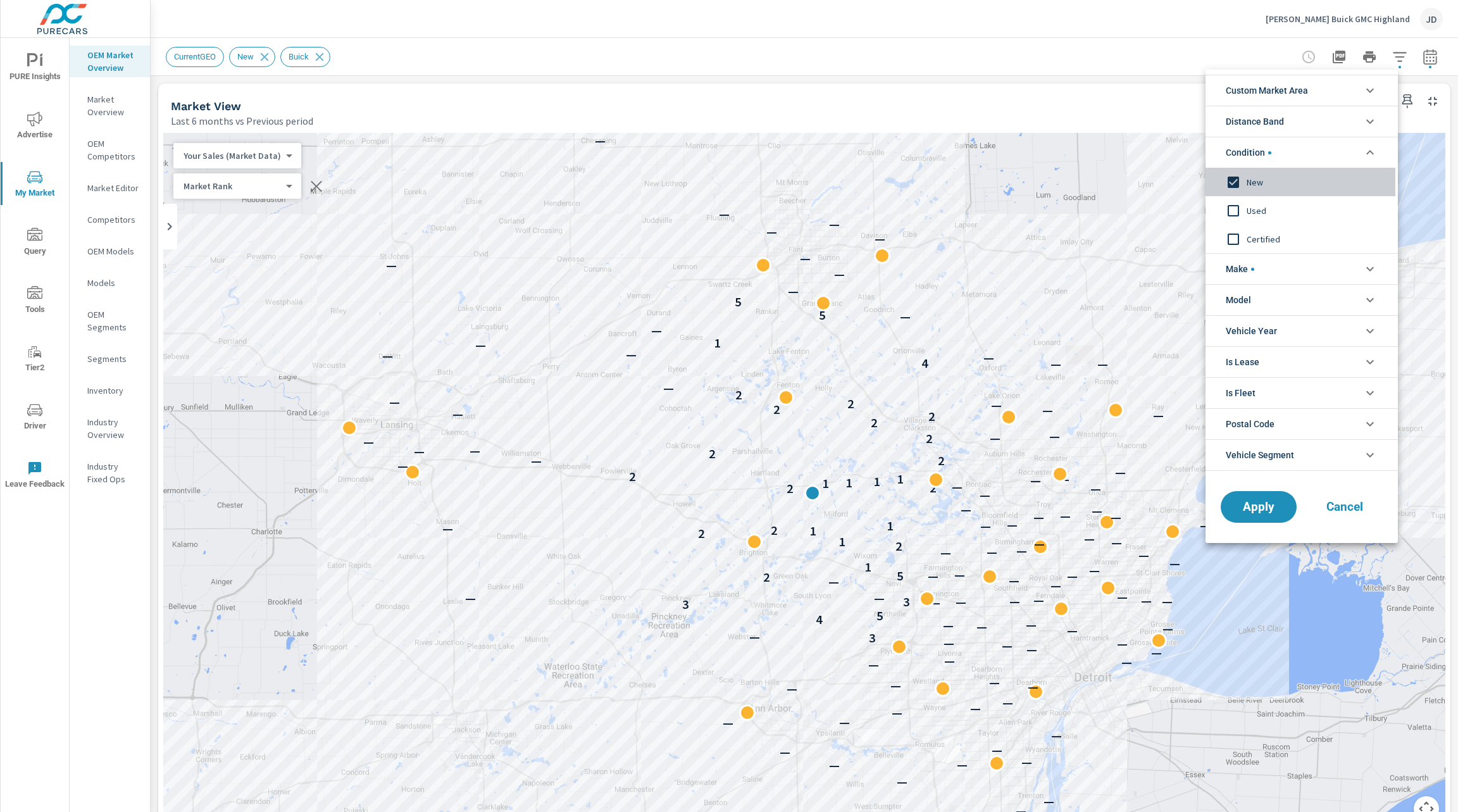
click at [1235, 176] on input "filter options" at bounding box center [1234, 182] width 27 height 27
click at [1233, 213] on input "filter options" at bounding box center [1234, 211] width 27 height 27
click at [1233, 238] on input "filter options" at bounding box center [1234, 239] width 27 height 27
click at [1247, 275] on span "Make" at bounding box center [1241, 269] width 28 height 31
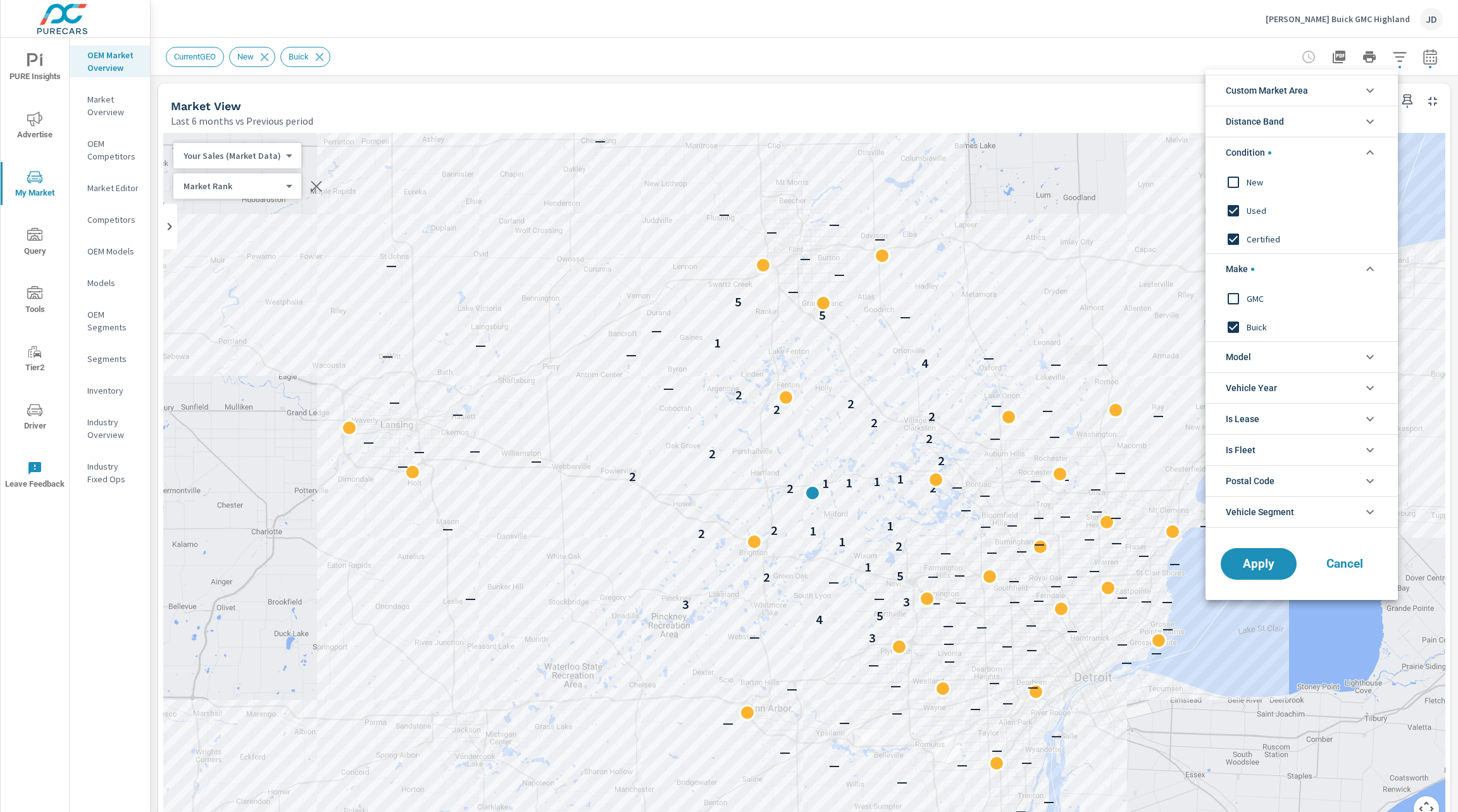
scroll to position [0, 0]
click at [1238, 321] on input "filter options" at bounding box center [1234, 327] width 27 height 27
click at [1261, 565] on span "Apply" at bounding box center [1258, 564] width 52 height 12
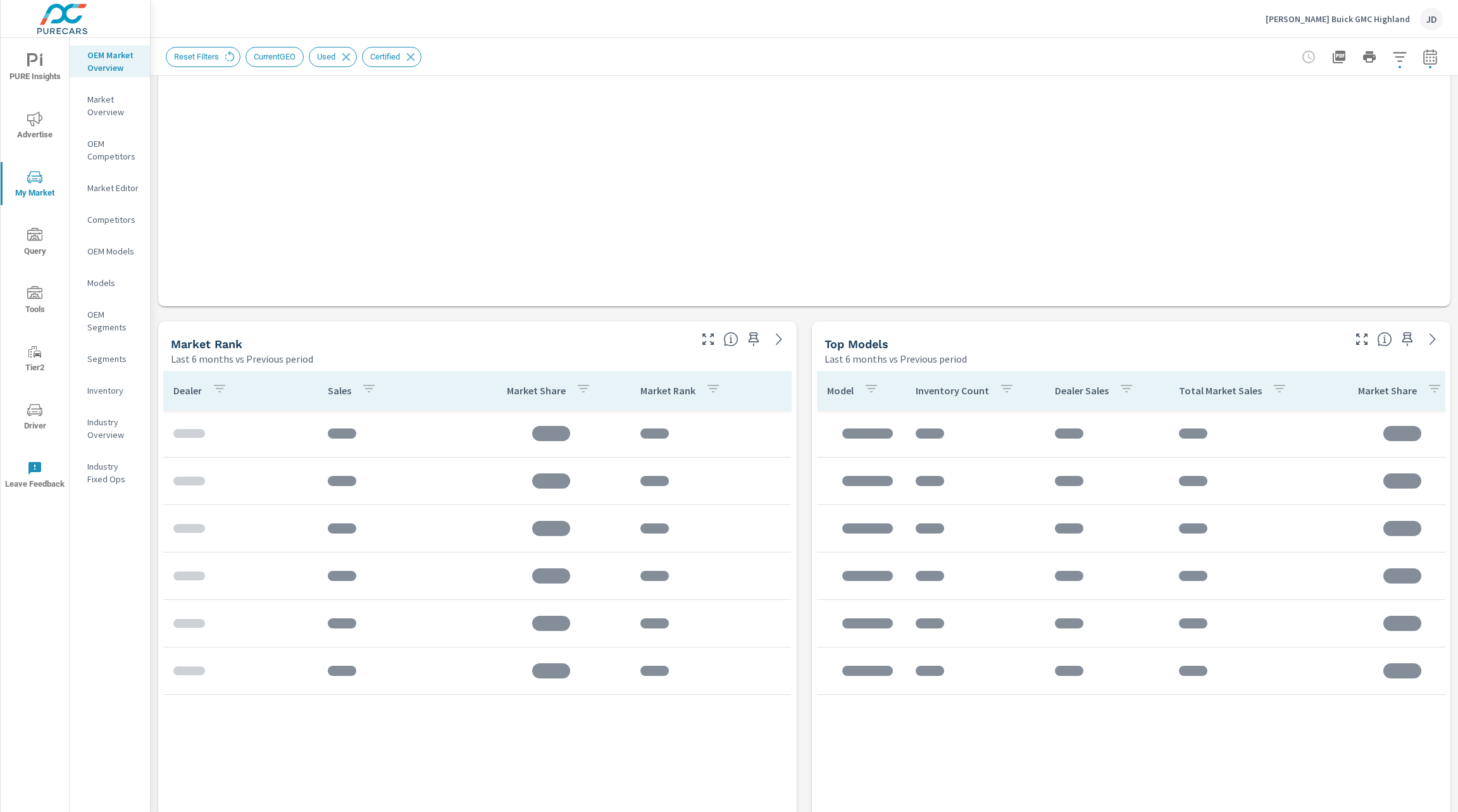
scroll to position [595, 0]
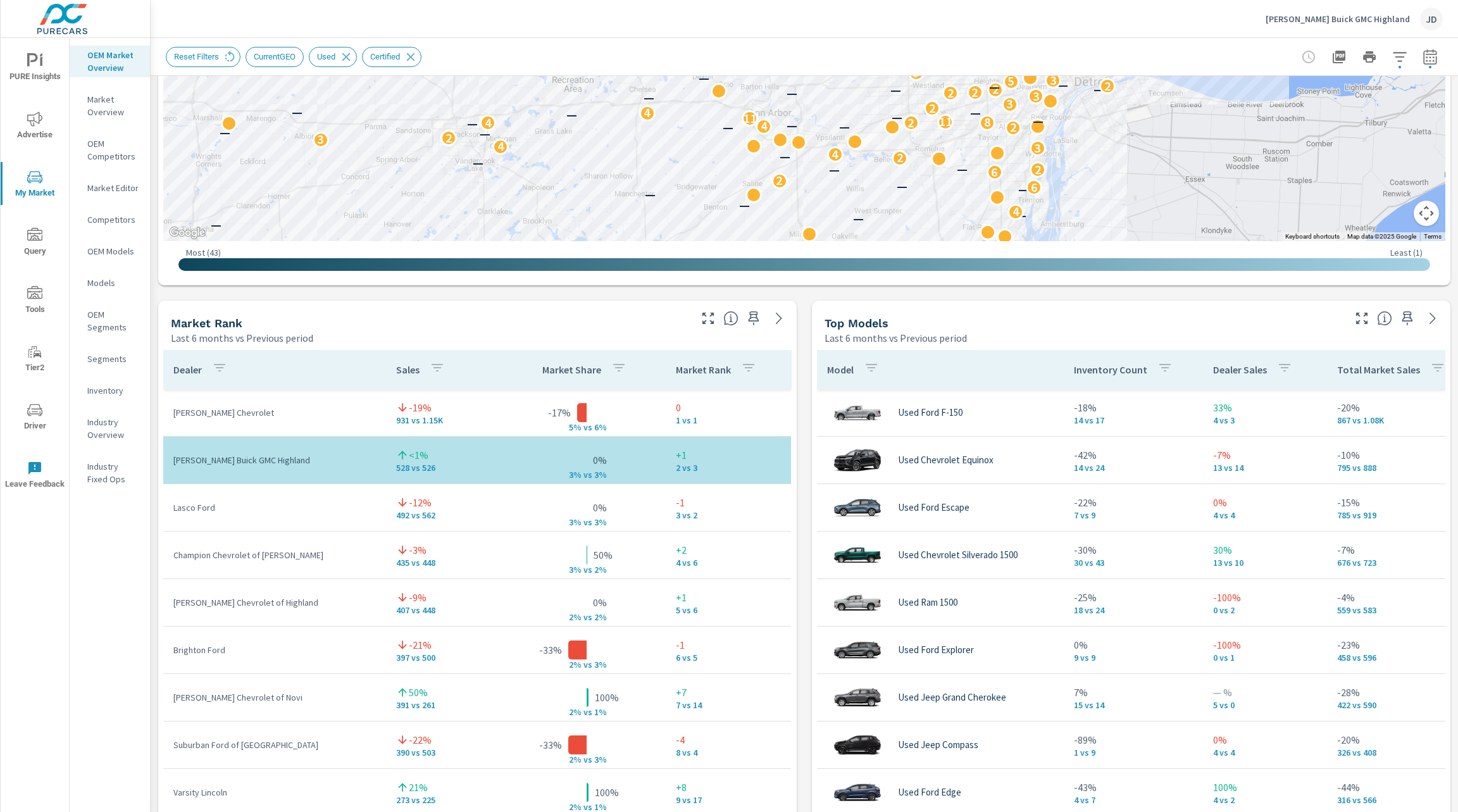
click at [1241, 371] on p "Dealer Sales" at bounding box center [1241, 369] width 54 height 13
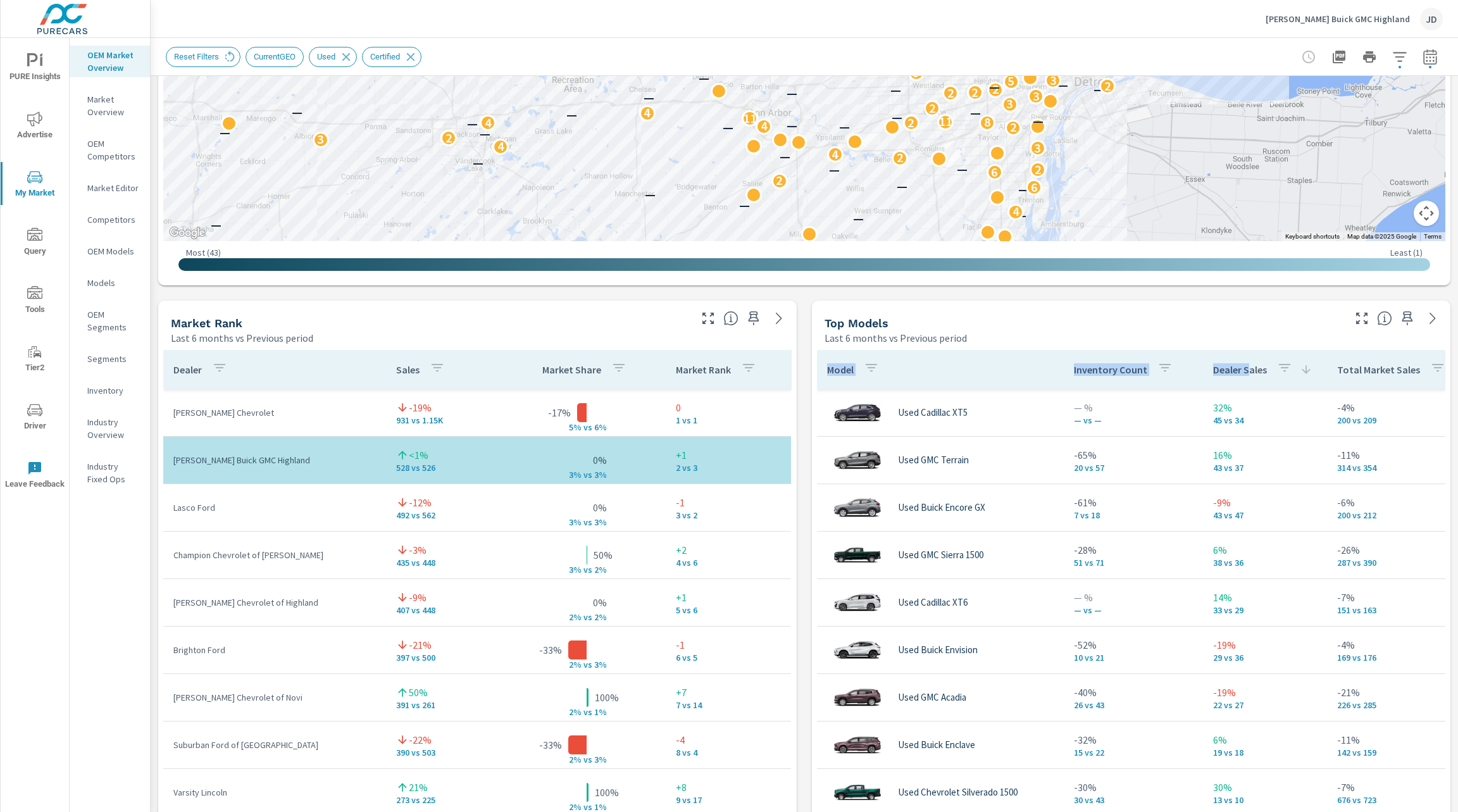
drag, startPoint x: 1241, startPoint y: 371, endPoint x: 1270, endPoint y: 294, distance: 82.3
click at [1270, 294] on div "Market View Last 6 months vs Previous period To navigate the map with touch ges…" at bounding box center [805, 564] width 1308 height 2166
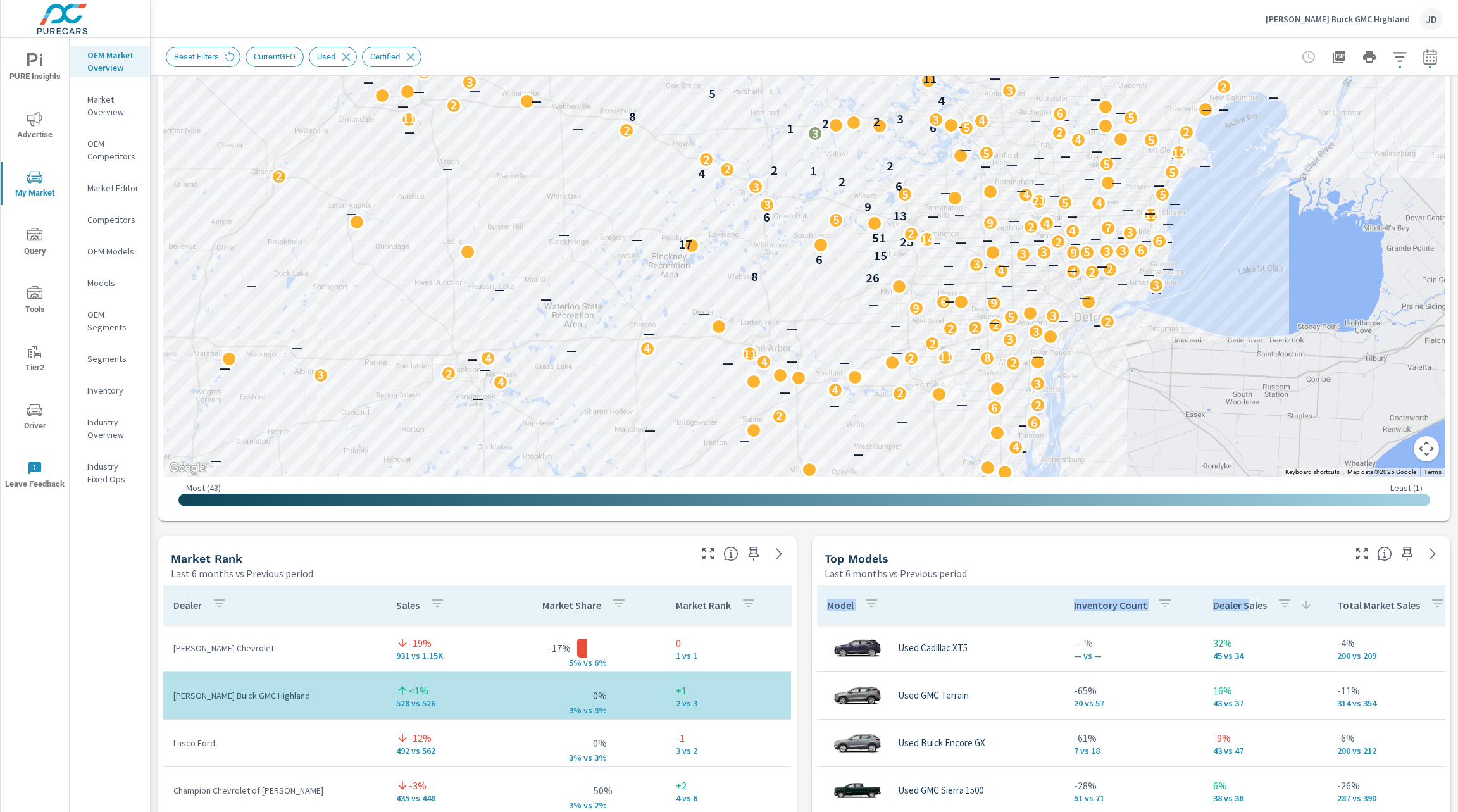
scroll to position [358, 0]
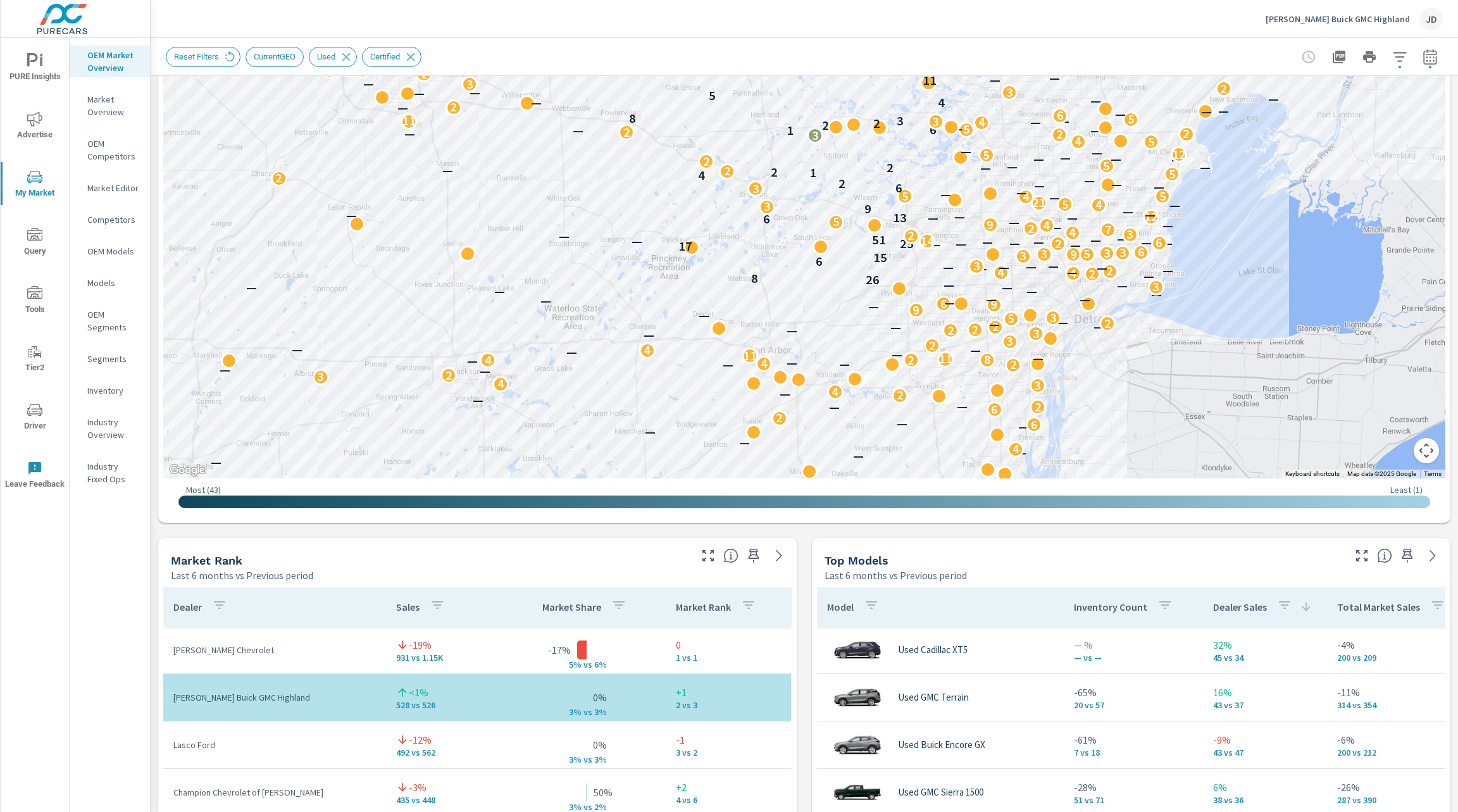
click at [1065, 548] on div "Top Models Last 6 months vs Previous period" at bounding box center [1080, 560] width 535 height 45
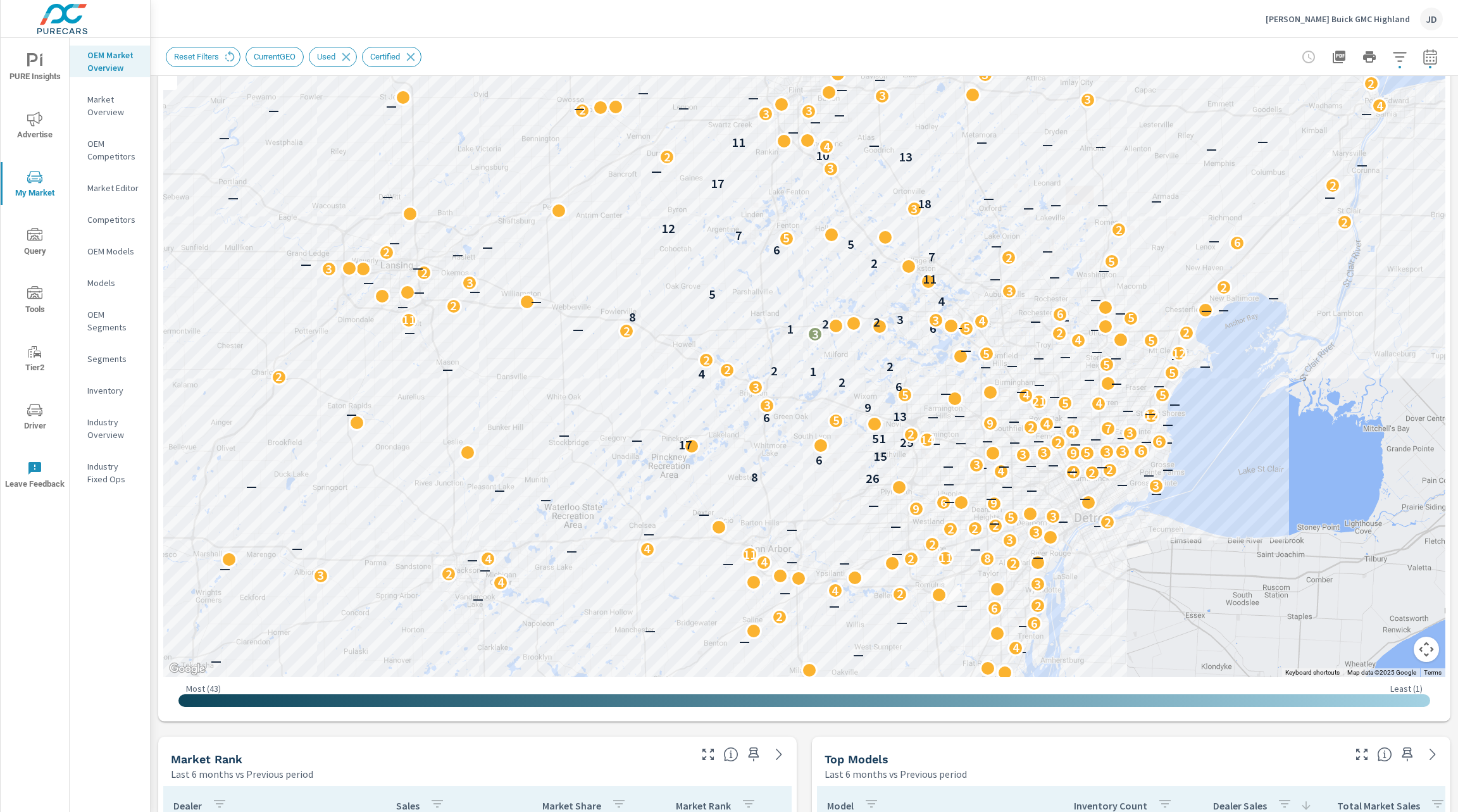
scroll to position [159, 0]
click at [812, 767] on div "Top Models Last 6 months vs Previous period" at bounding box center [1080, 760] width 535 height 45
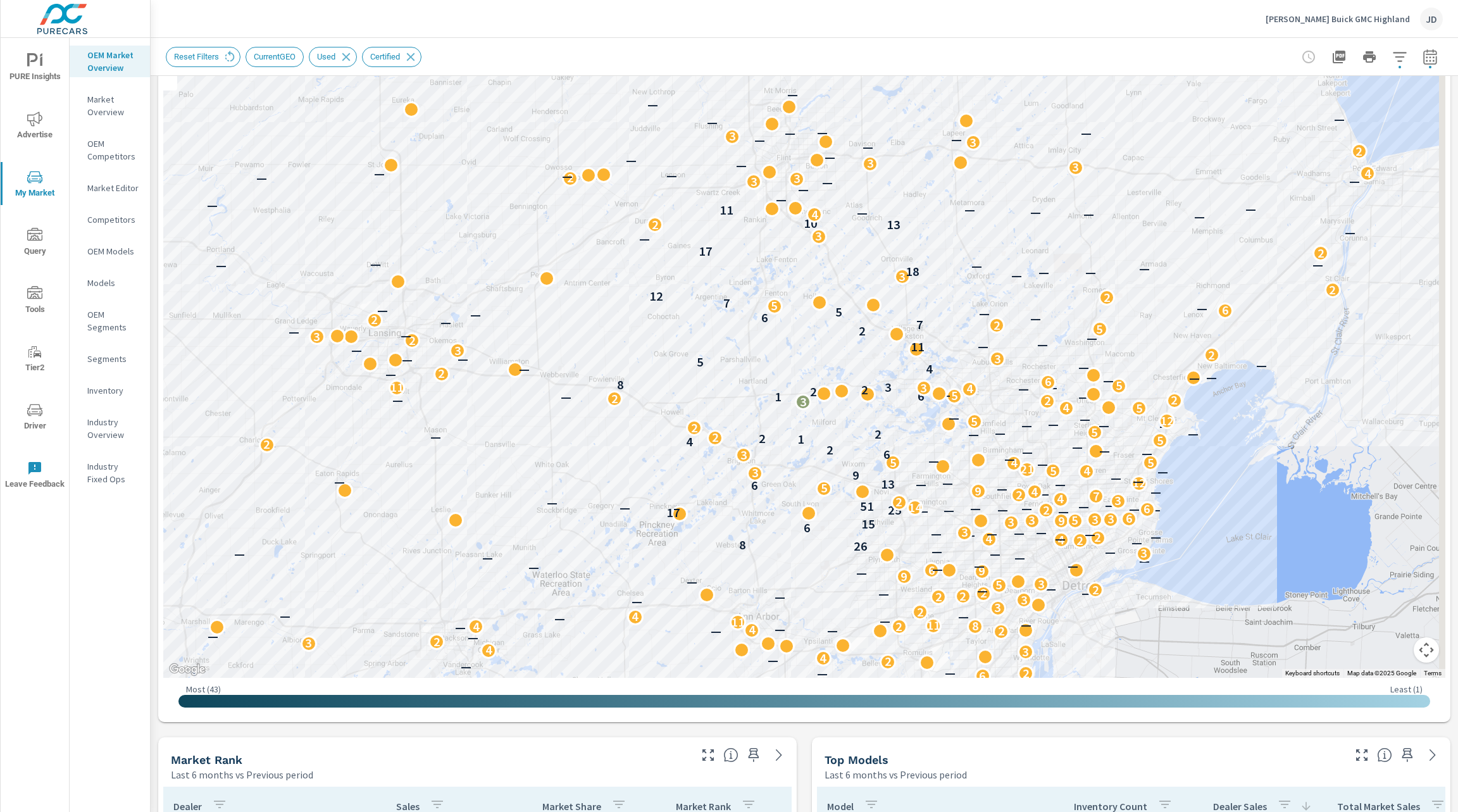
drag, startPoint x: 960, startPoint y: 45, endPoint x: 874, endPoint y: 231, distance: 204.9
click at [874, 231] on div "2 2 — 2 2 3 2 2 2 2 2 12 3 2 3 4 3 2 2 3 2 2 3 2 3 2 3 — 2 2 — — — 5 4 — 2 — — …" at bounding box center [805, 326] width 1282 height 704
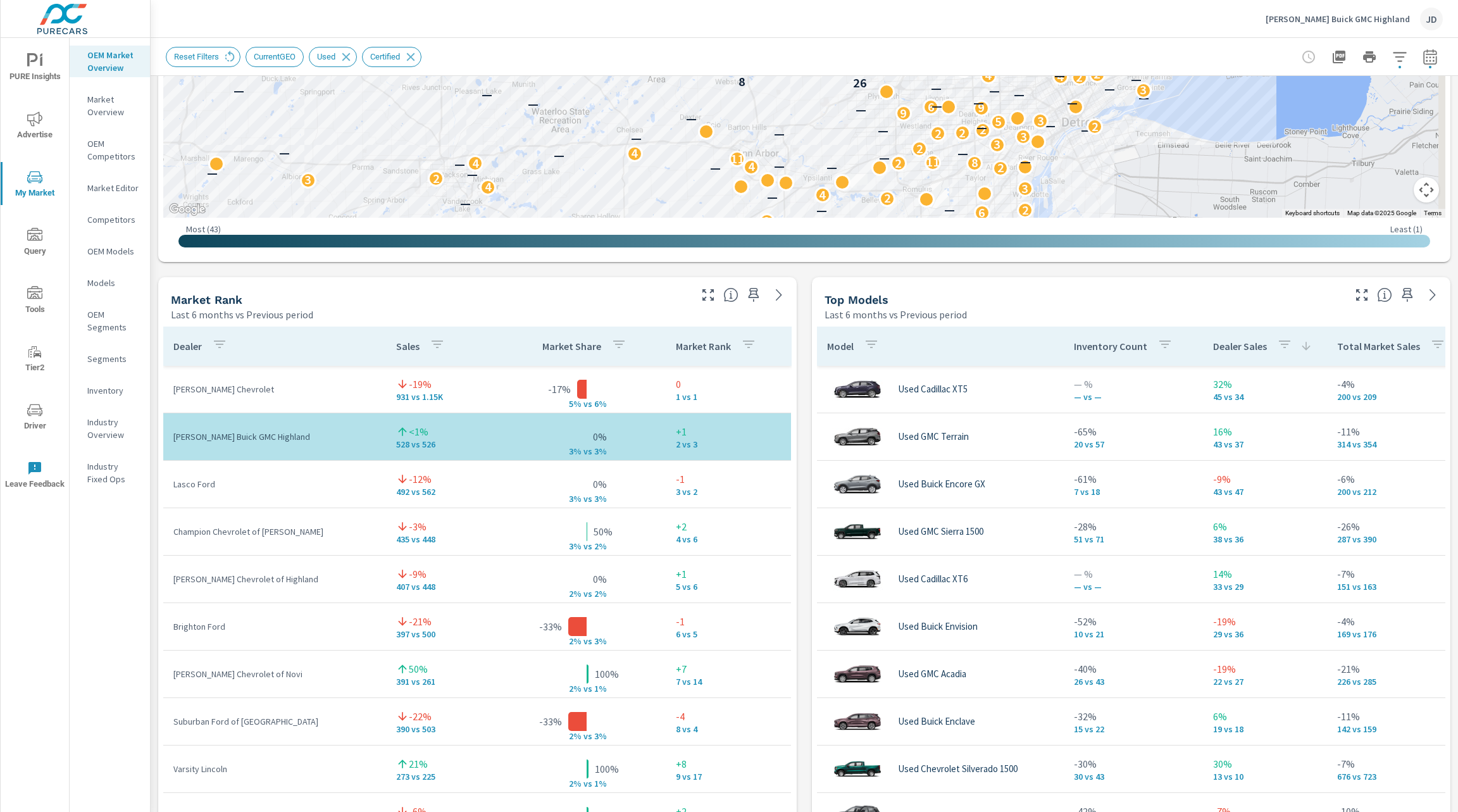
scroll to position [638, 0]
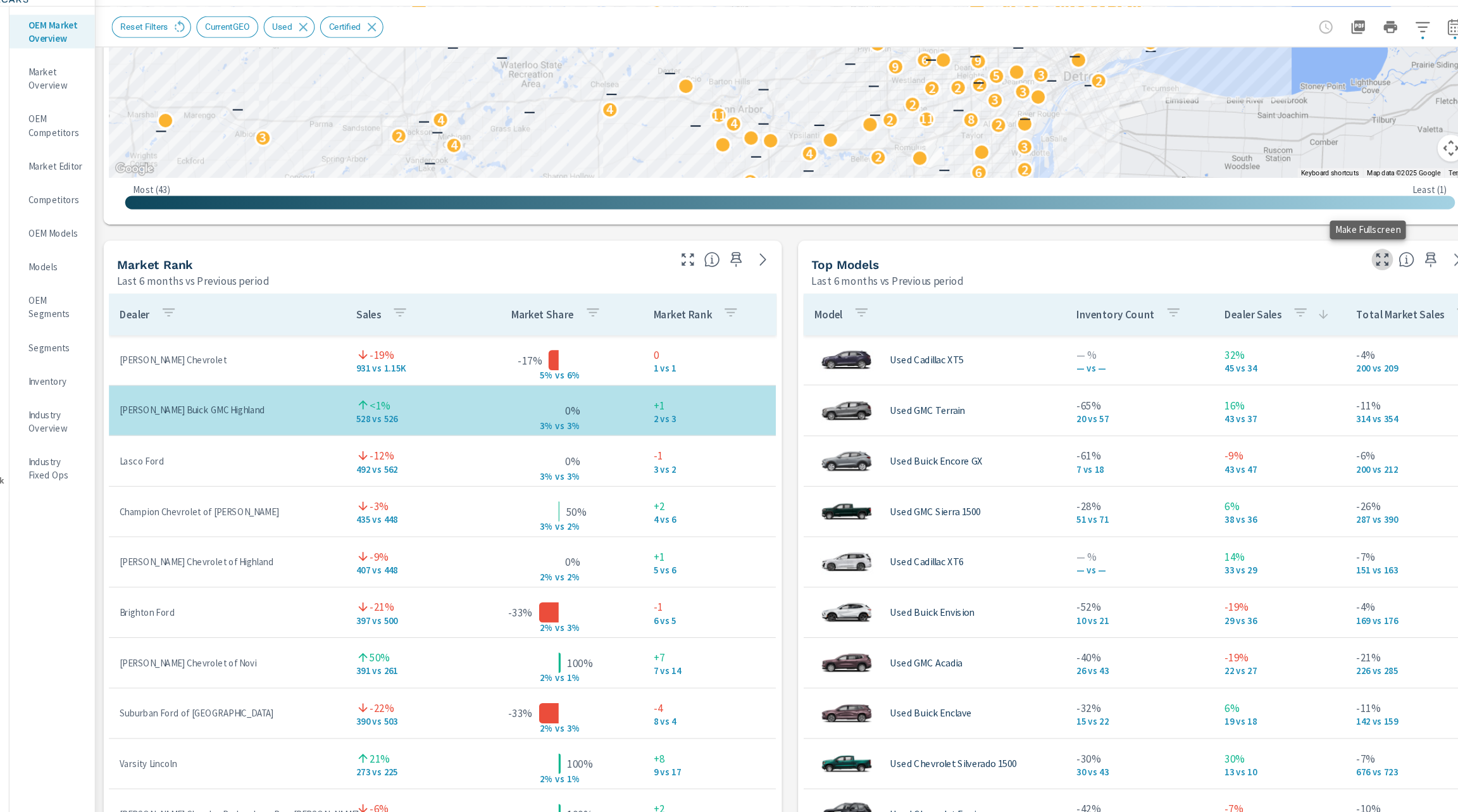
click at [1354, 276] on icon "button" at bounding box center [1362, 276] width 15 height 15
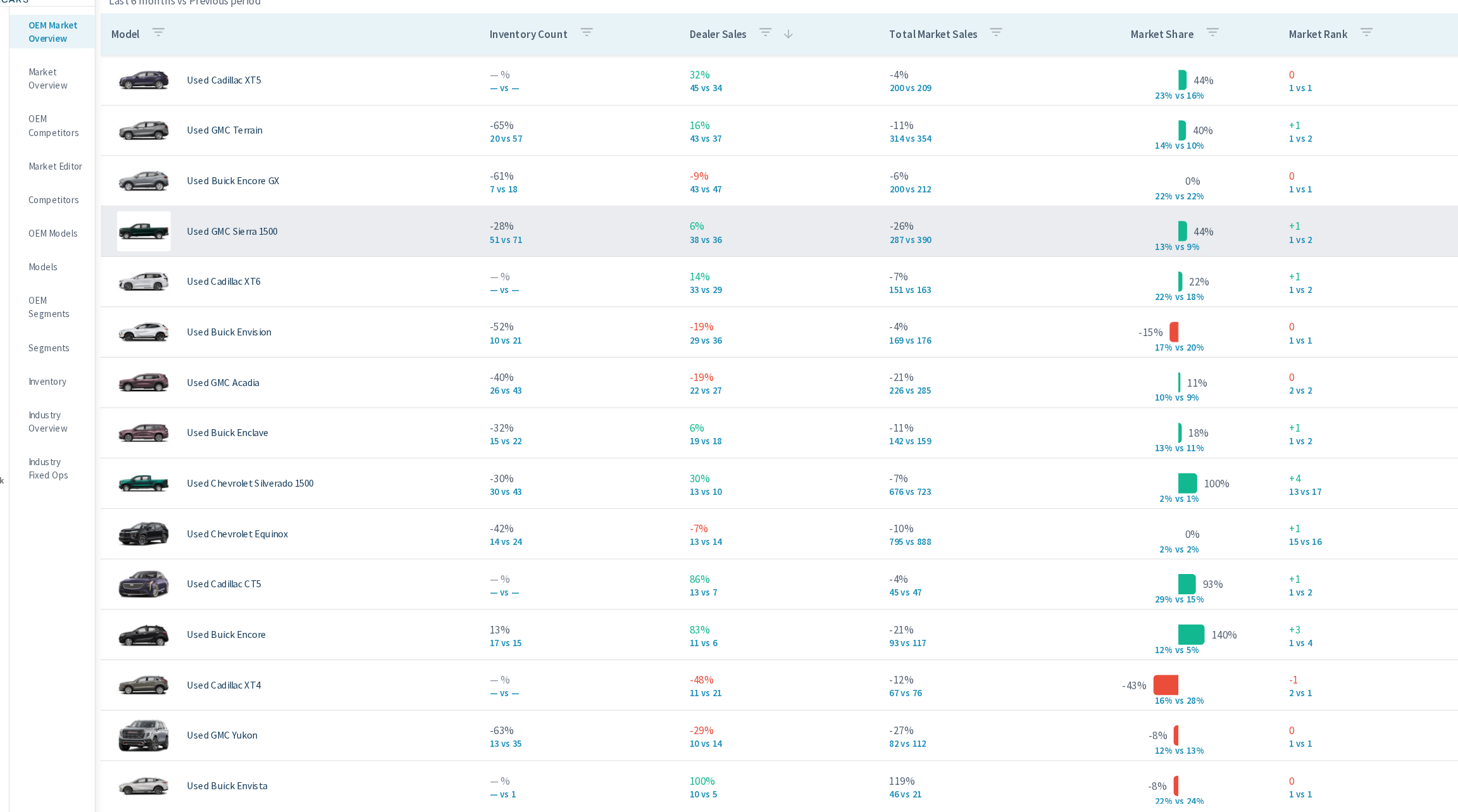
click at [799, 261] on p "38 vs 36" at bounding box center [794, 257] width 167 height 10
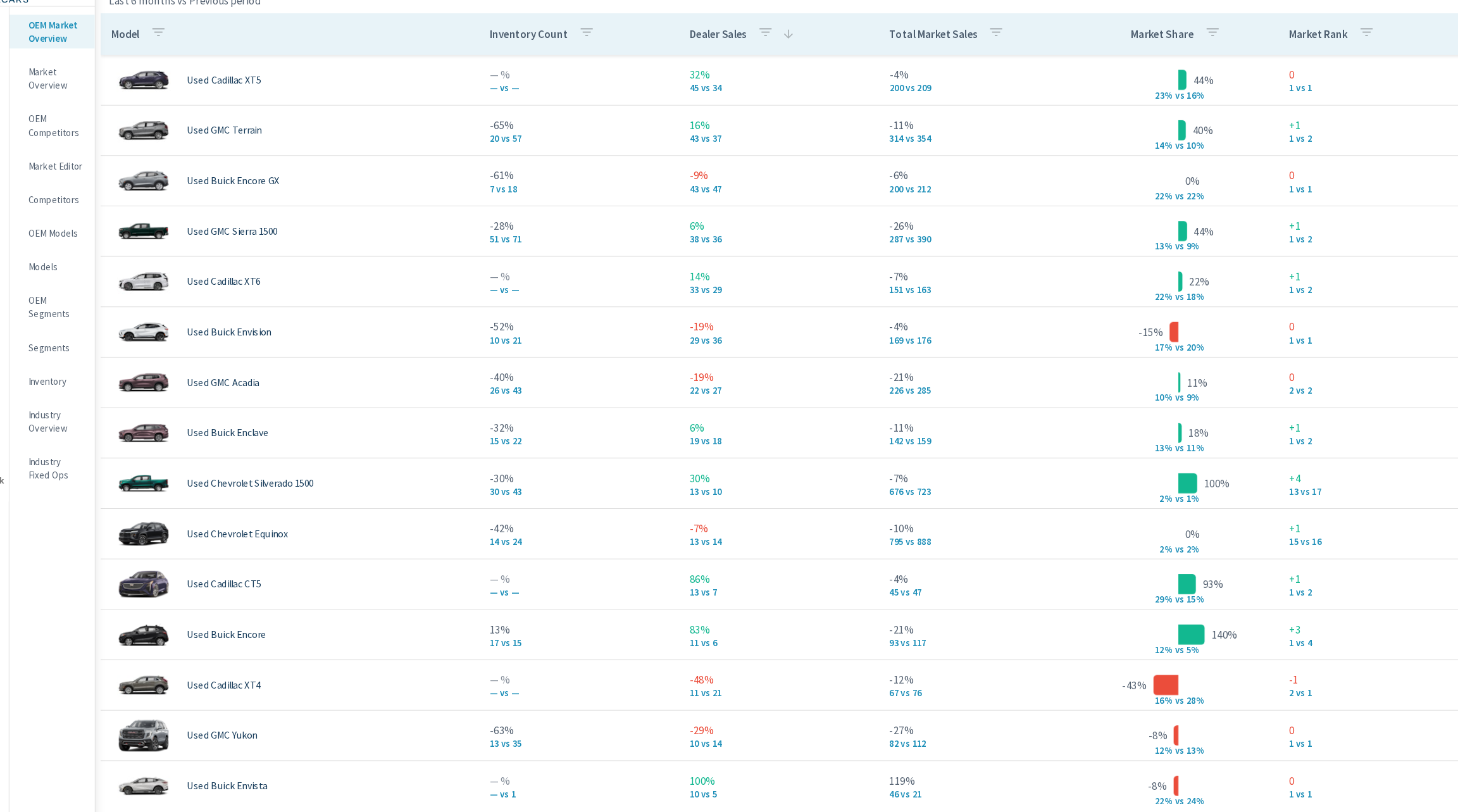
click at [924, 59] on p "Total Market Sales" at bounding box center [939, 63] width 83 height 13
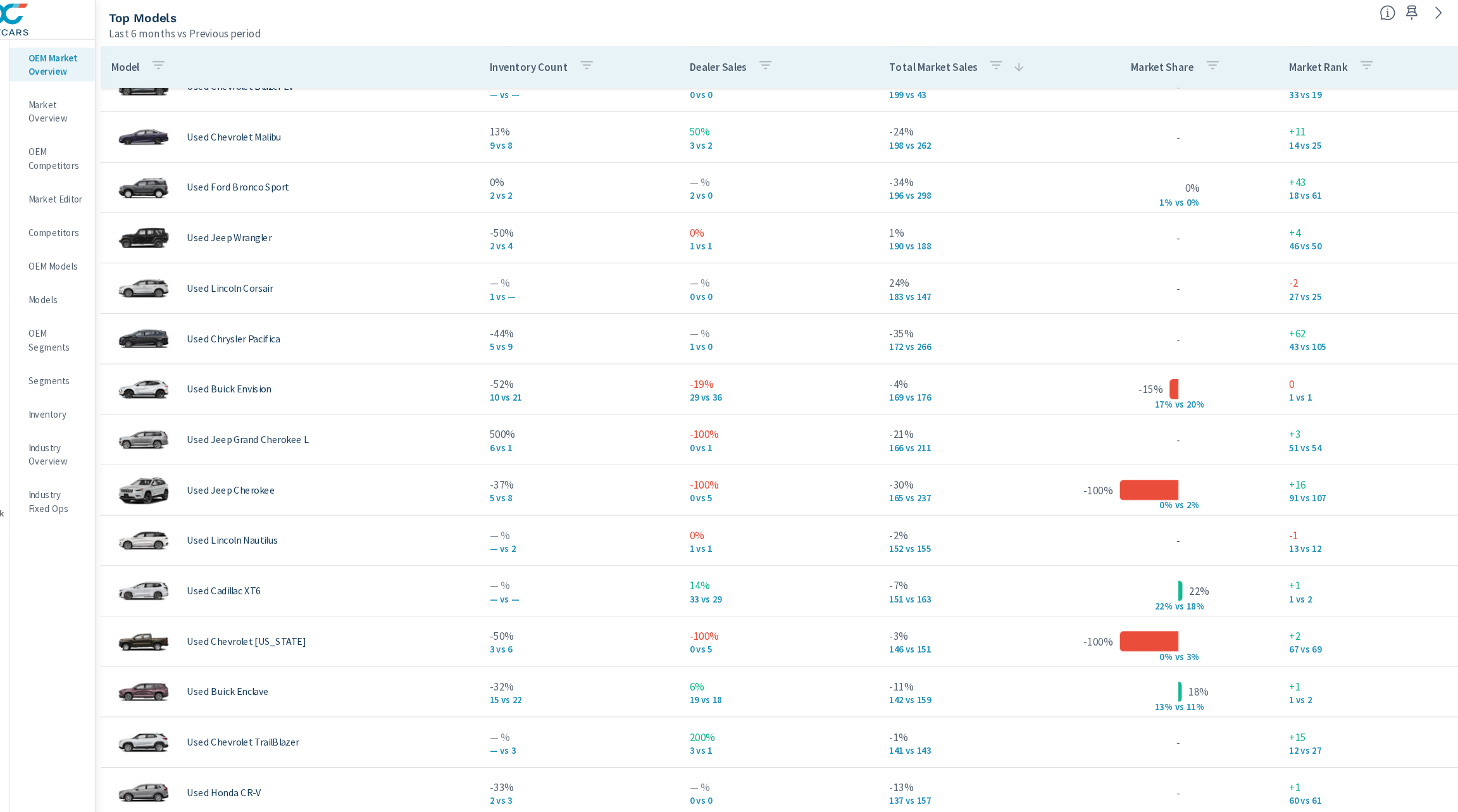
scroll to position [836, 0]
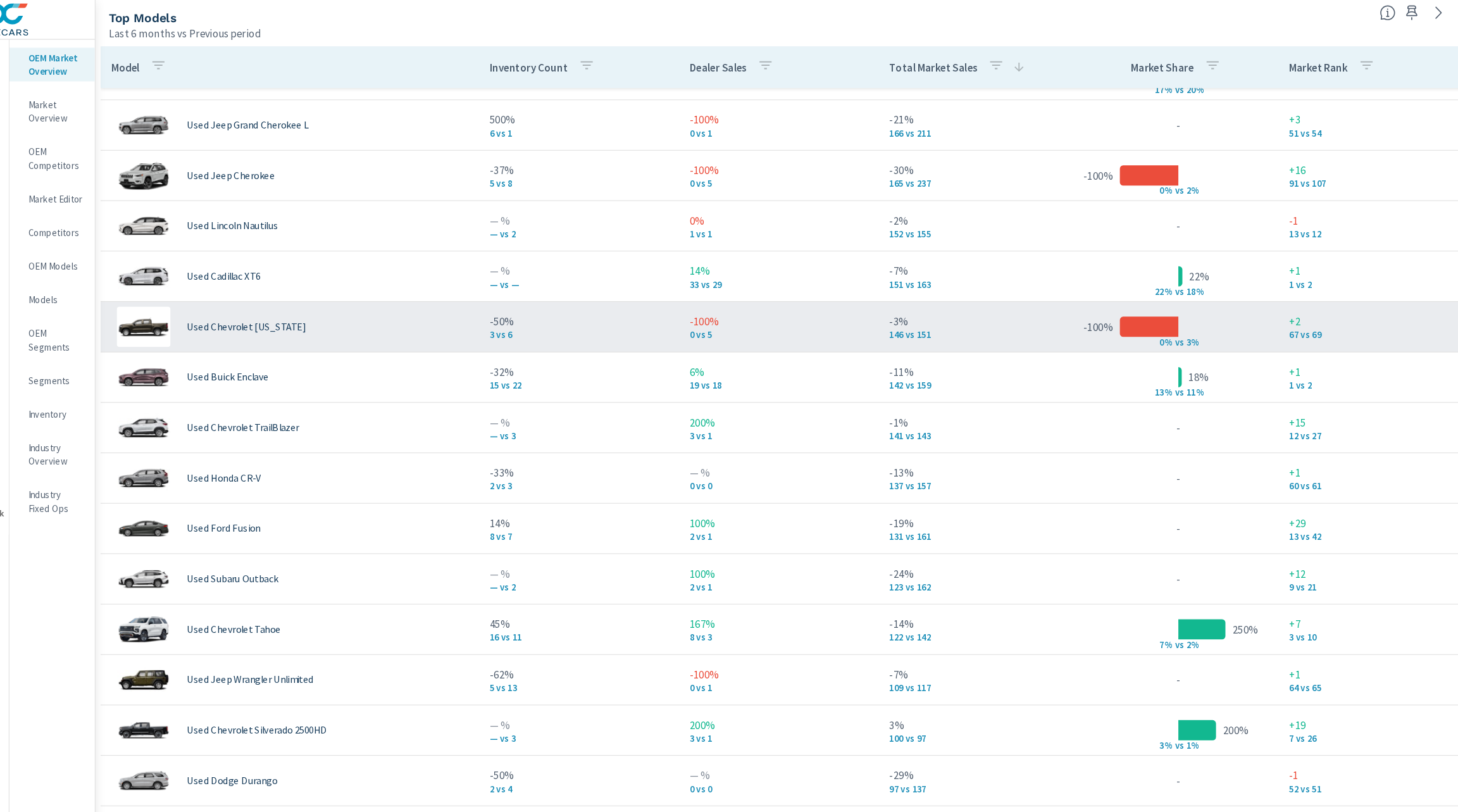
scroll to position [1129, 0]
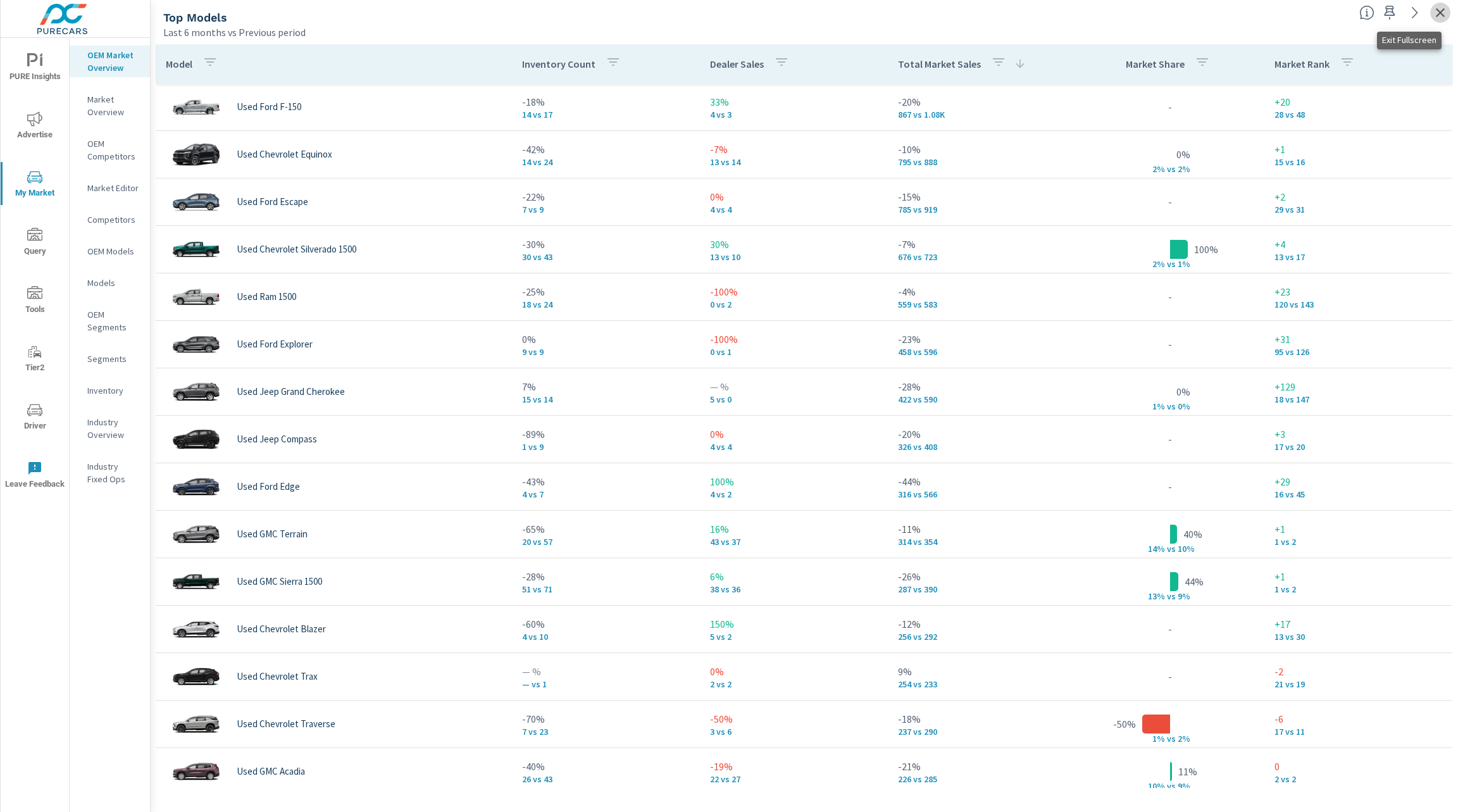
click at [1436, 14] on icon "button" at bounding box center [1440, 13] width 15 height 15
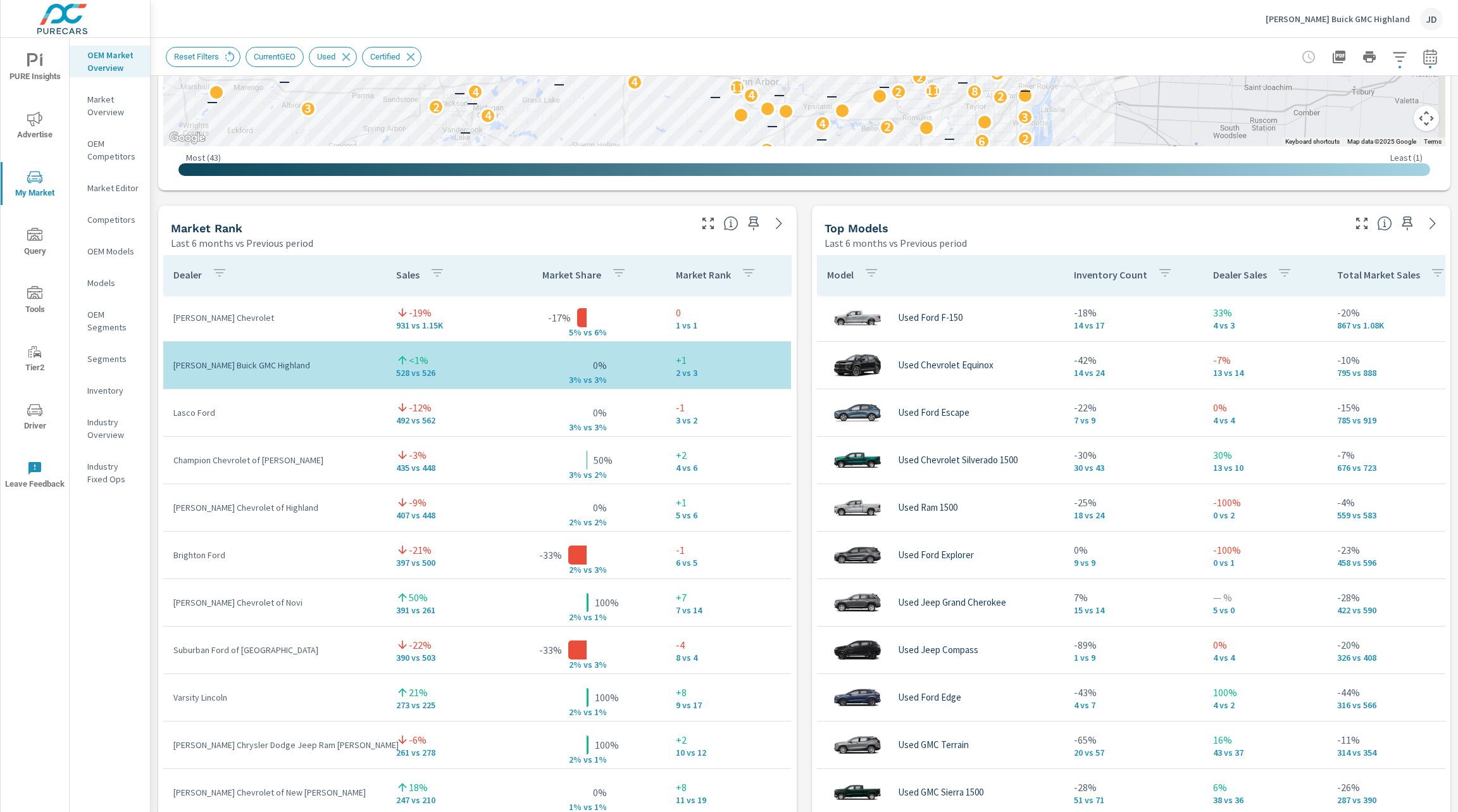
scroll to position [873, 0]
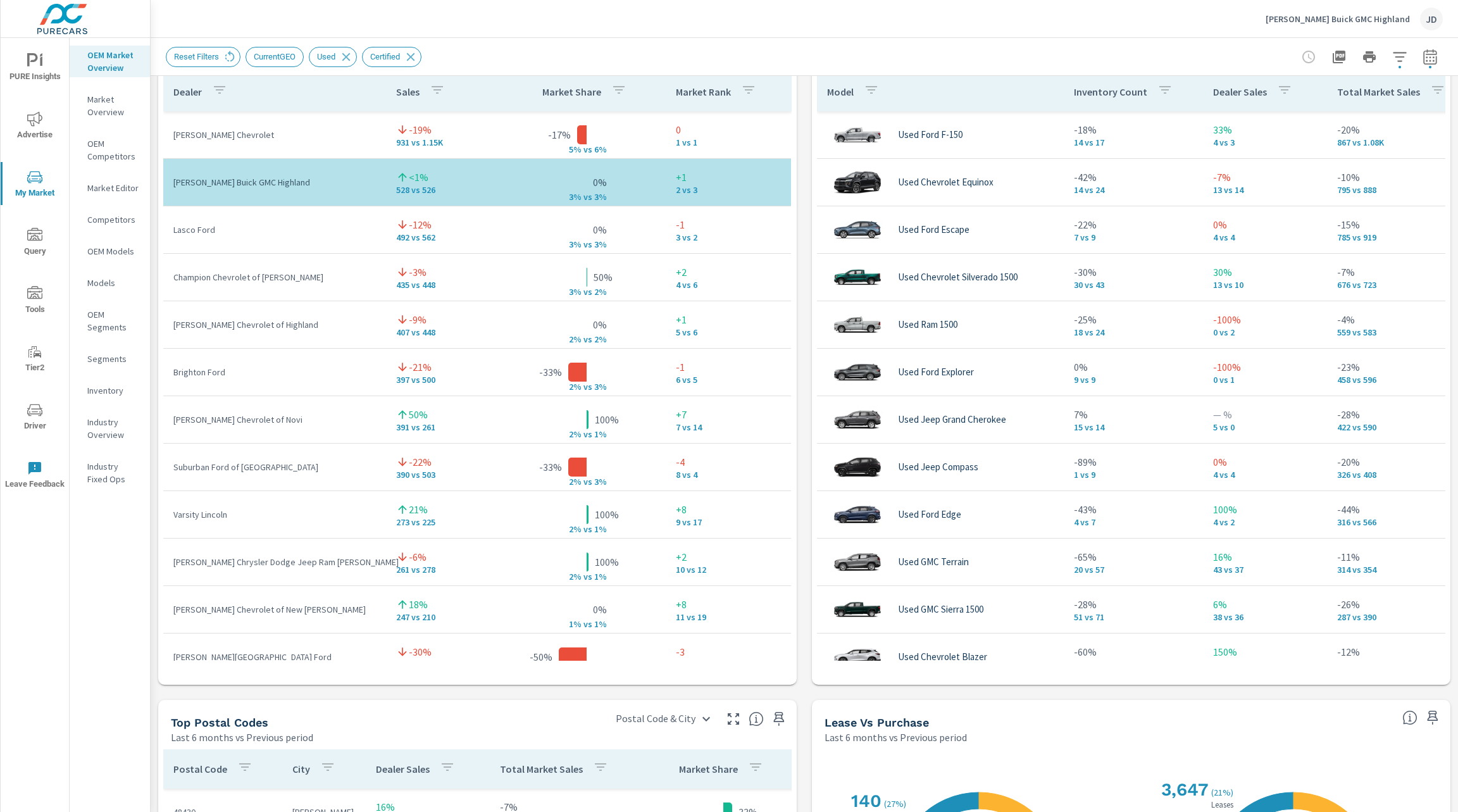
click at [1256, 91] on p "Dealer Sales" at bounding box center [1241, 91] width 54 height 13
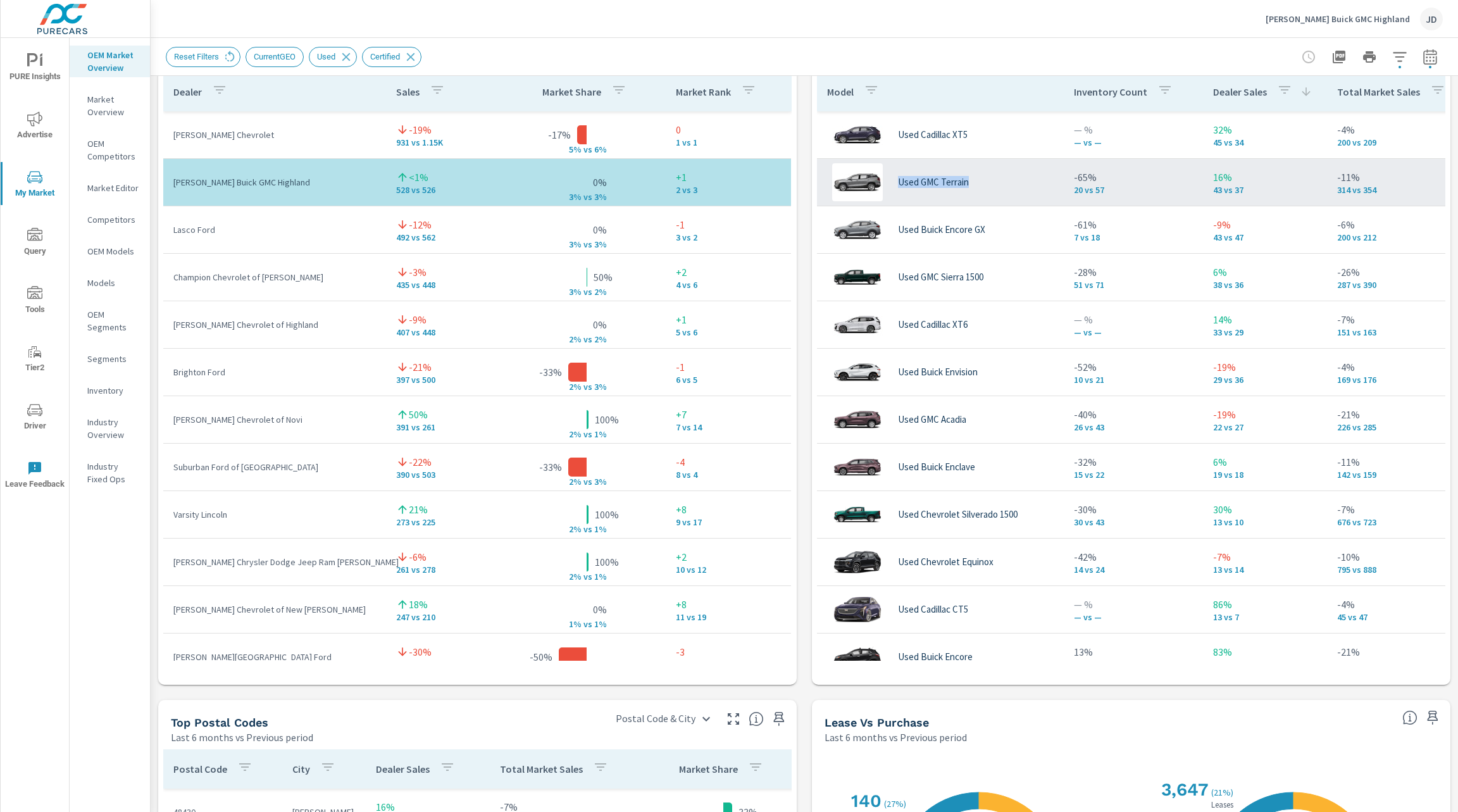
drag, startPoint x: 986, startPoint y: 178, endPoint x: 837, endPoint y: 182, distance: 149.1
click at [837, 182] on div "Used GMC Terrain" at bounding box center [940, 182] width 226 height 38
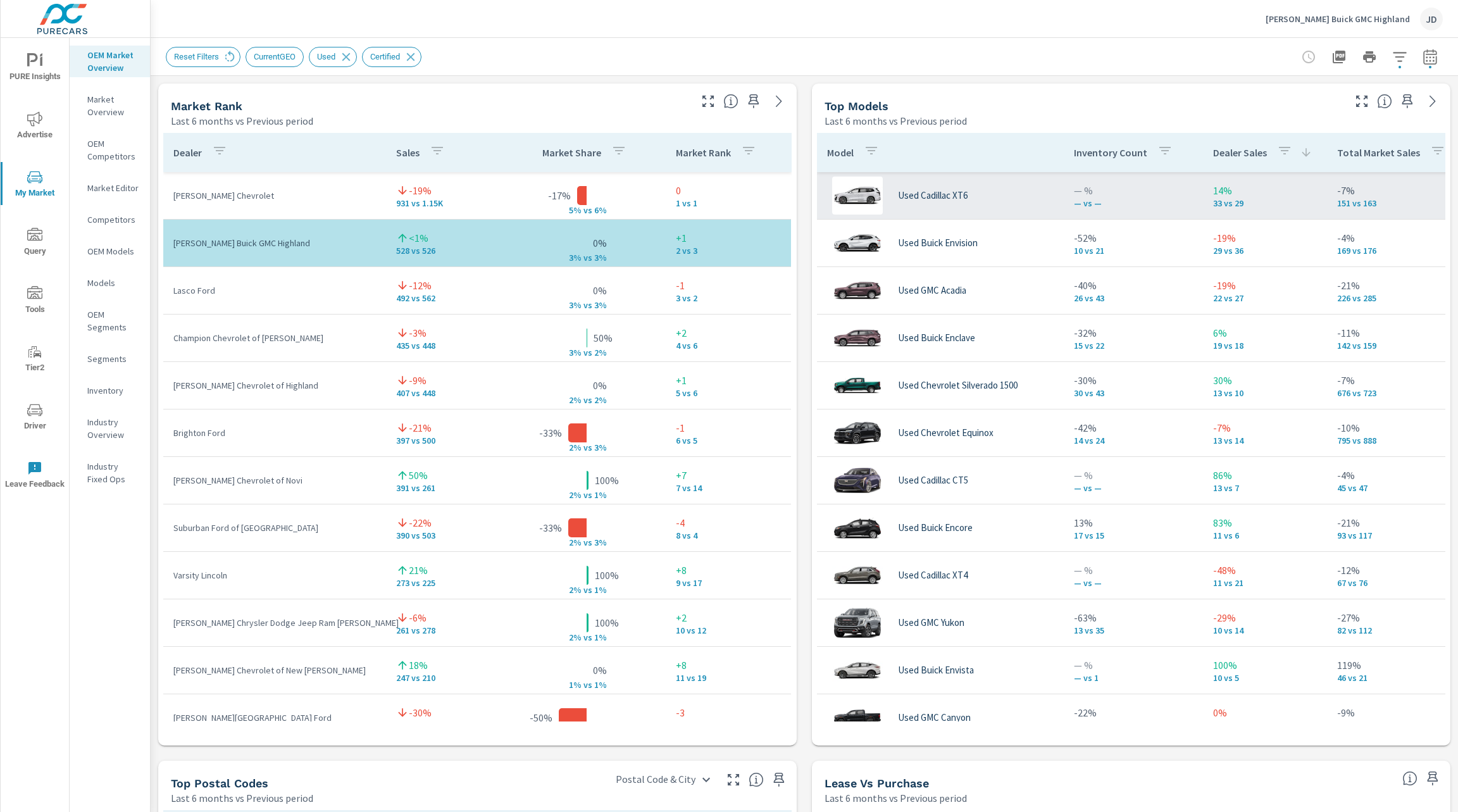
scroll to position [831, 0]
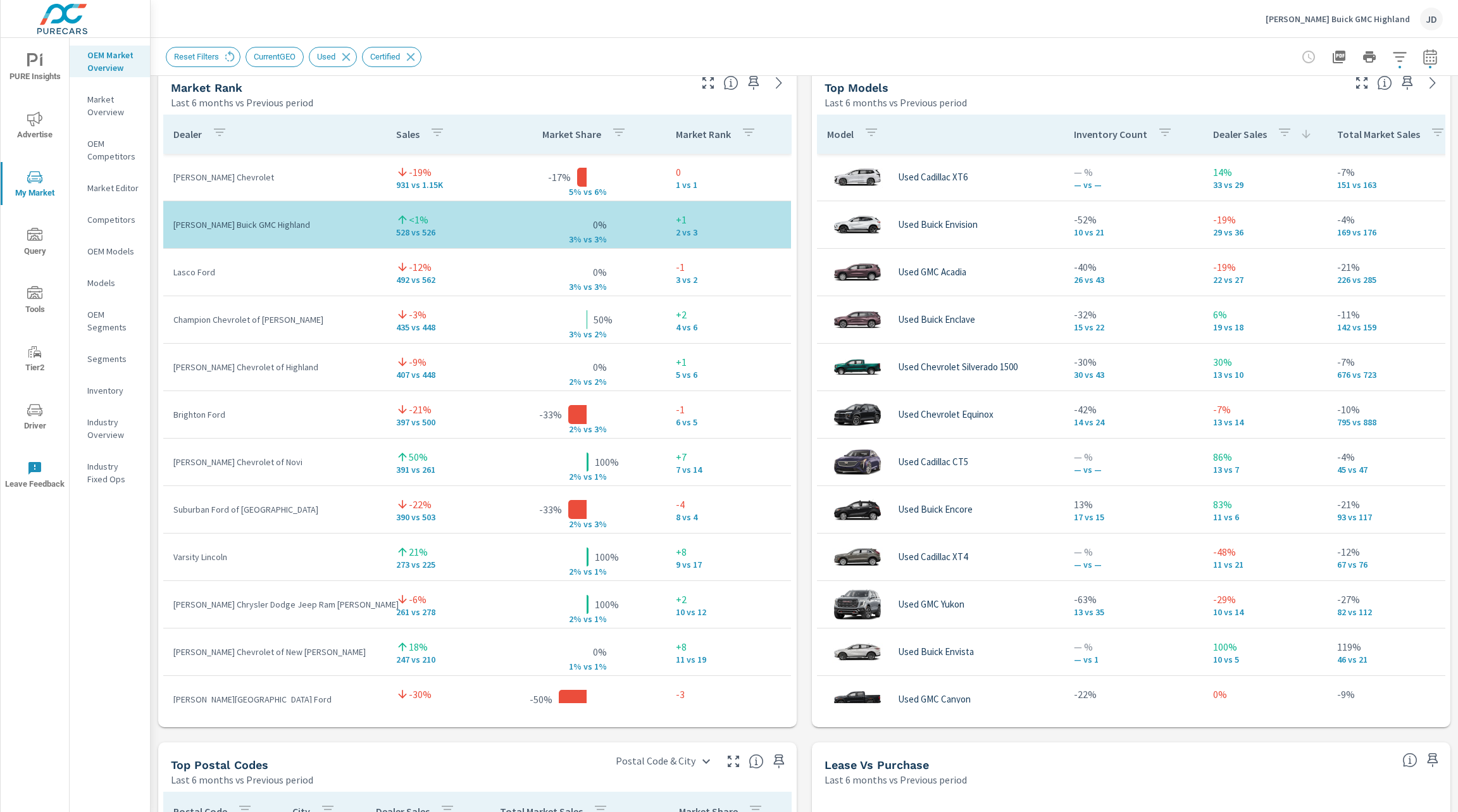
click at [36, 127] on span "Advertise" at bounding box center [34, 126] width 61 height 31
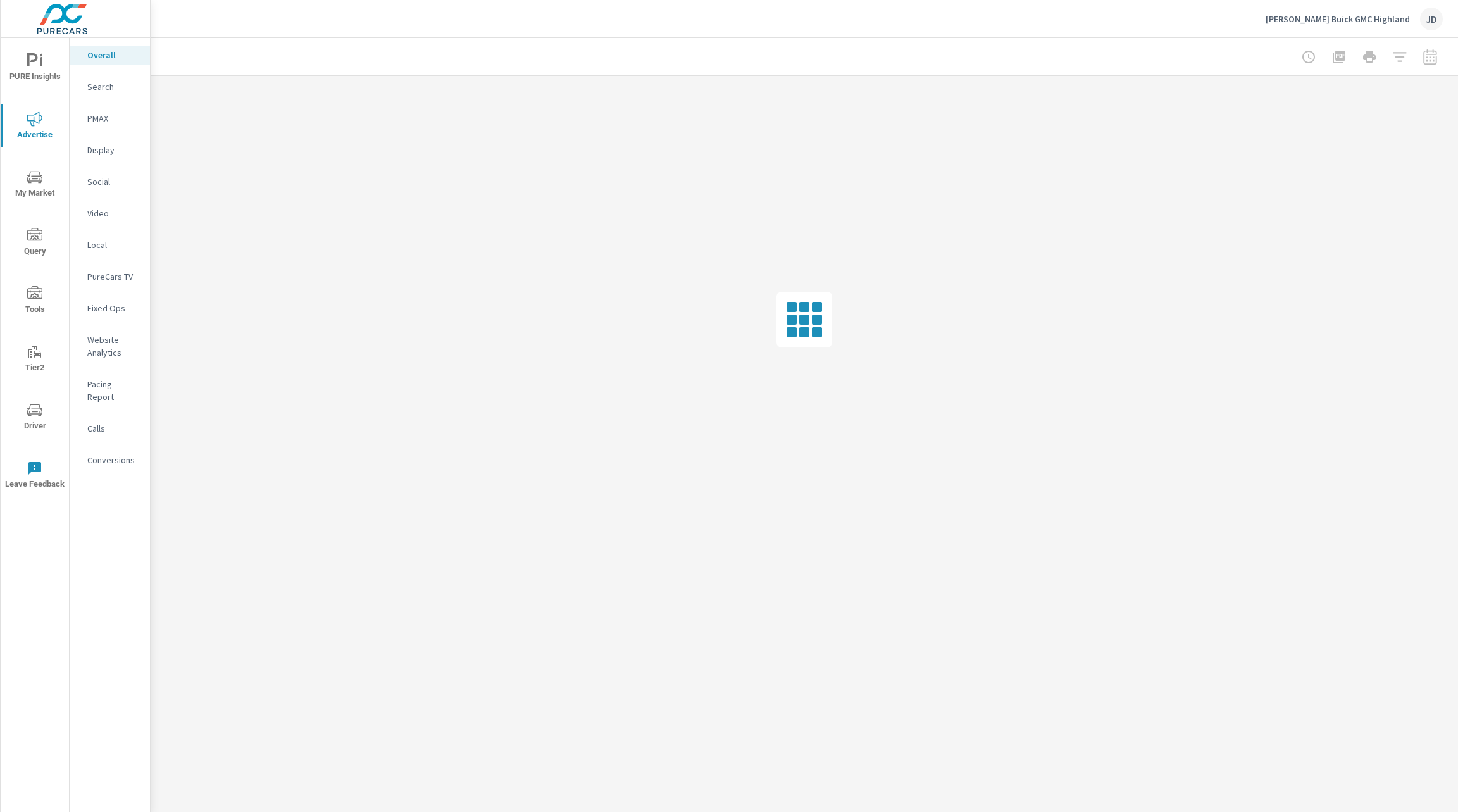
click at [116, 275] on p "PureCars TV" at bounding box center [114, 276] width 52 height 13
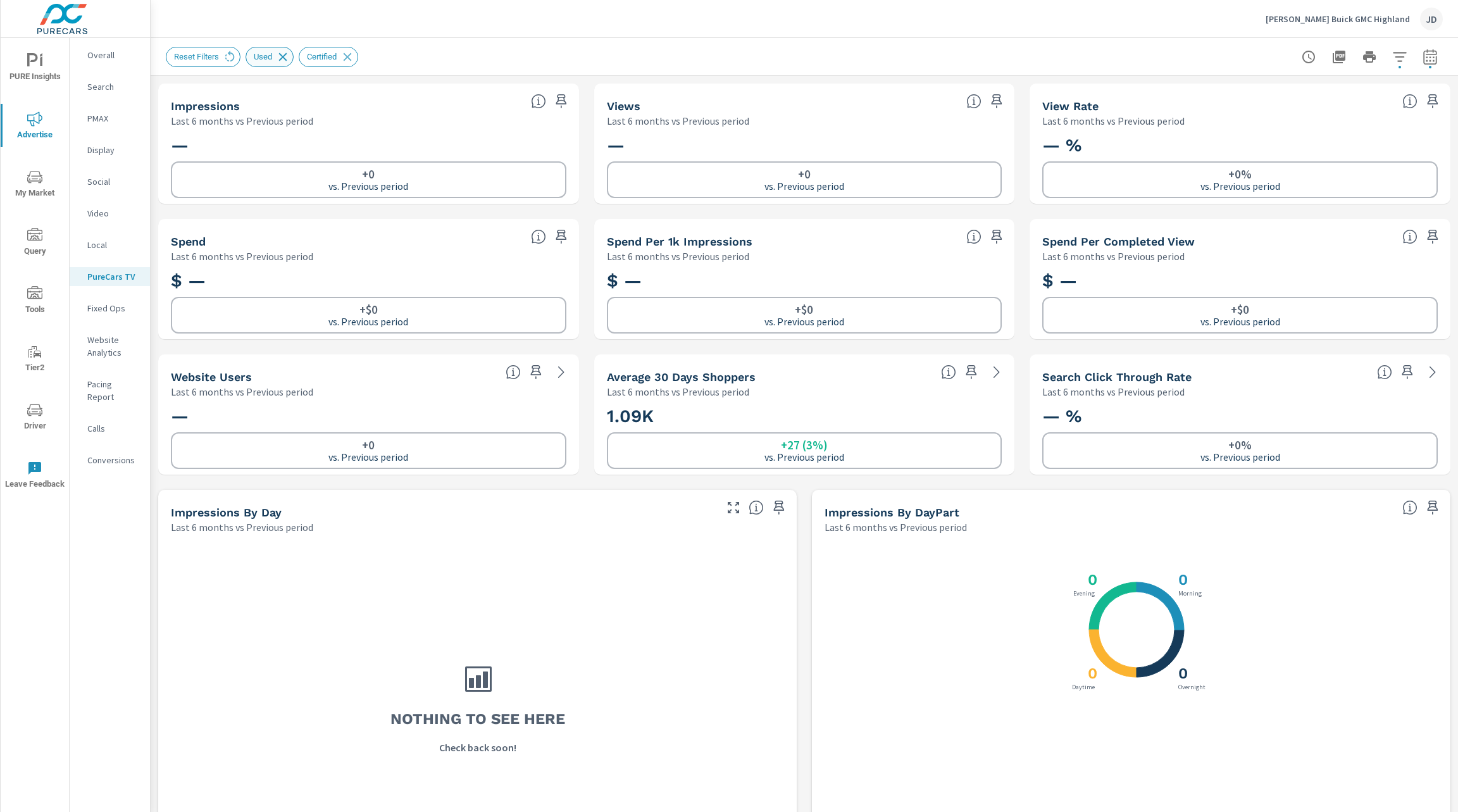
click at [280, 57] on icon at bounding box center [282, 56] width 8 height 8
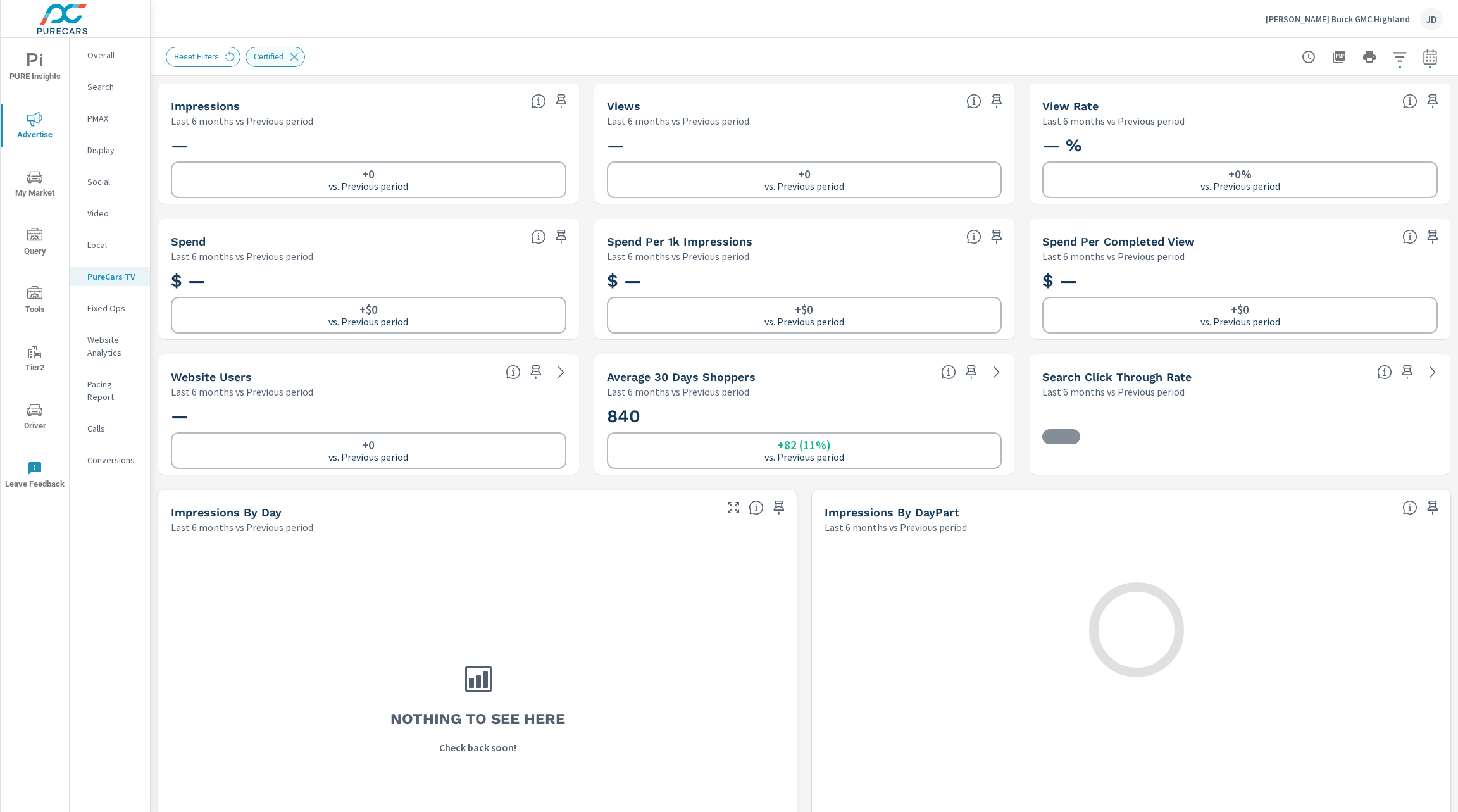
click at [297, 56] on icon at bounding box center [294, 57] width 14 height 14
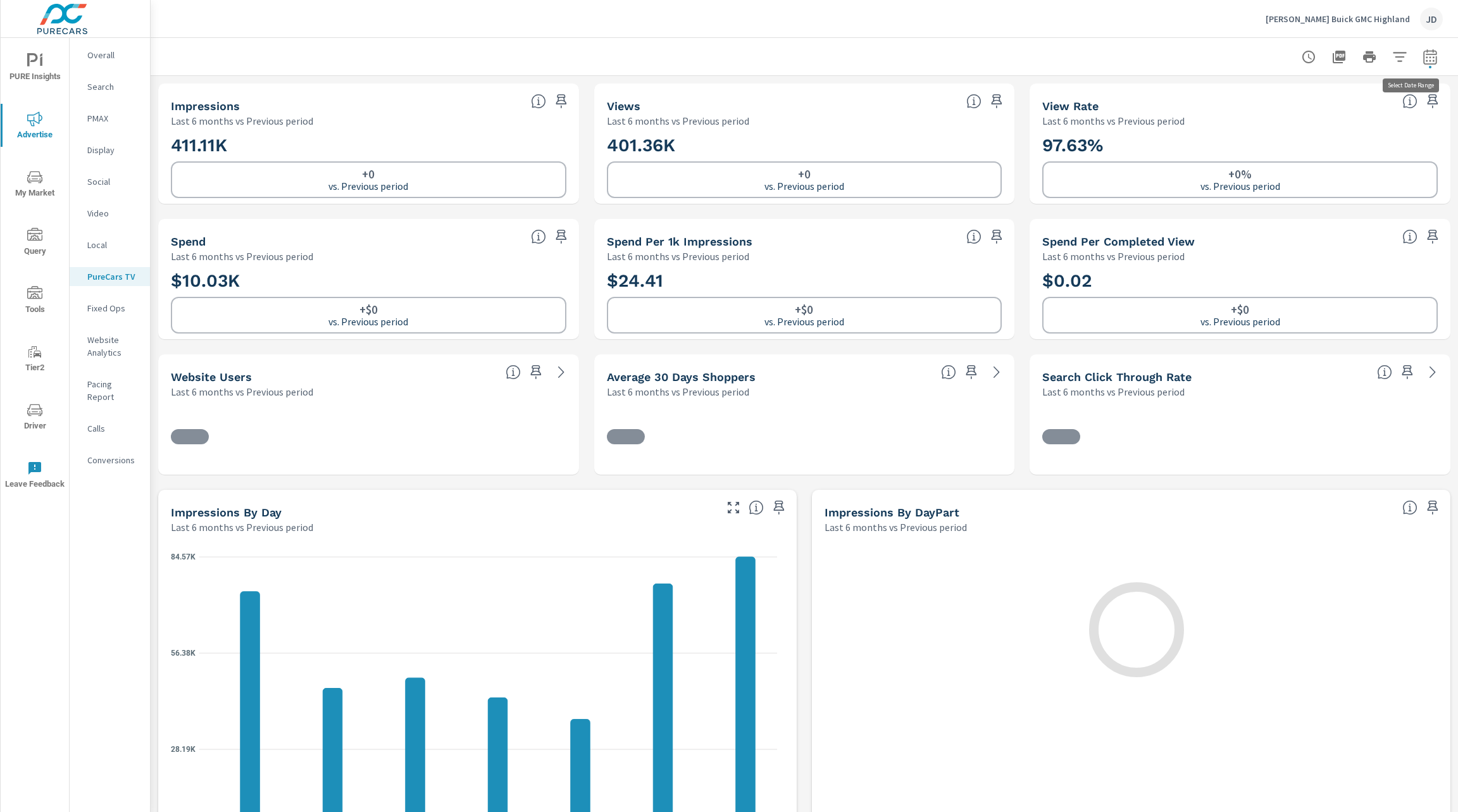
click at [1423, 59] on icon "button" at bounding box center [1430, 57] width 15 height 15
select select "Last 6 months"
select select "Previous period"
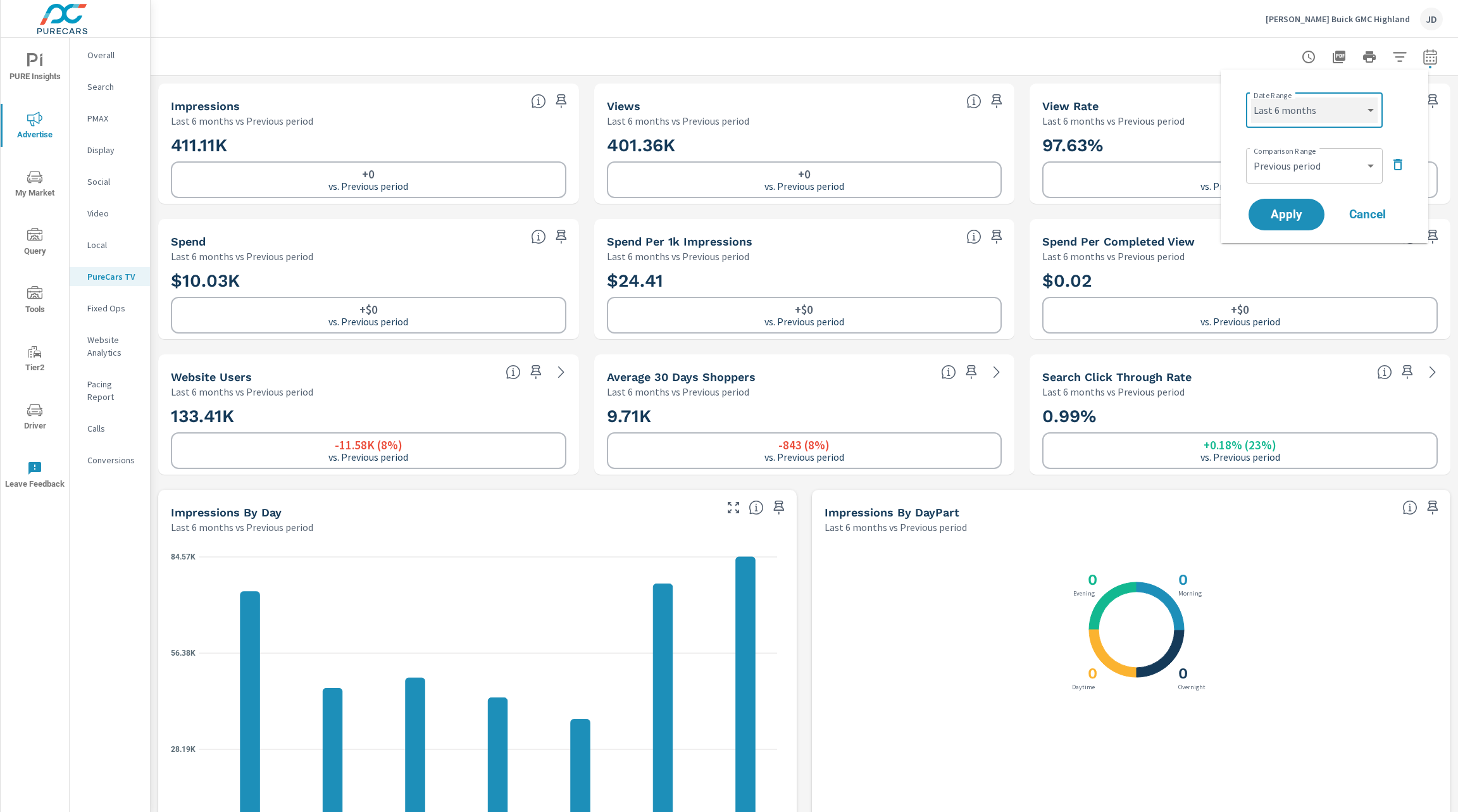
click at [1356, 116] on select "Custom Yesterday Last week Last 7 days Last 14 days Last 30 days Last 45 days L…" at bounding box center [1314, 110] width 126 height 25
click at [1251, 97] on select "Custom Yesterday Last week Last 7 days Last 14 days Last 30 days Last 45 days L…" at bounding box center [1314, 110] width 126 height 25
select select "Last month"
click at [1400, 166] on icon "button" at bounding box center [1398, 164] width 15 height 15
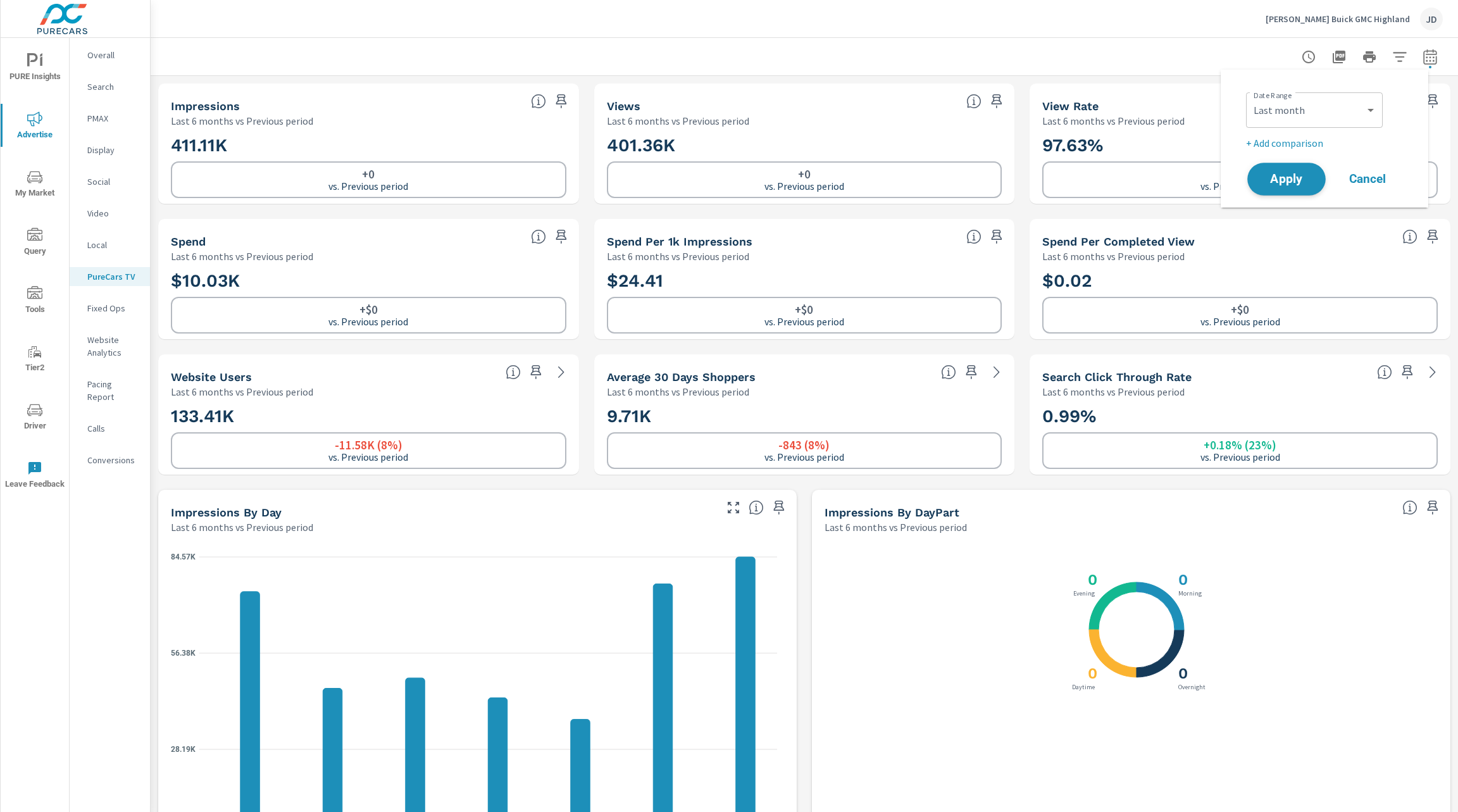
click at [1285, 184] on span "Apply" at bounding box center [1286, 179] width 52 height 12
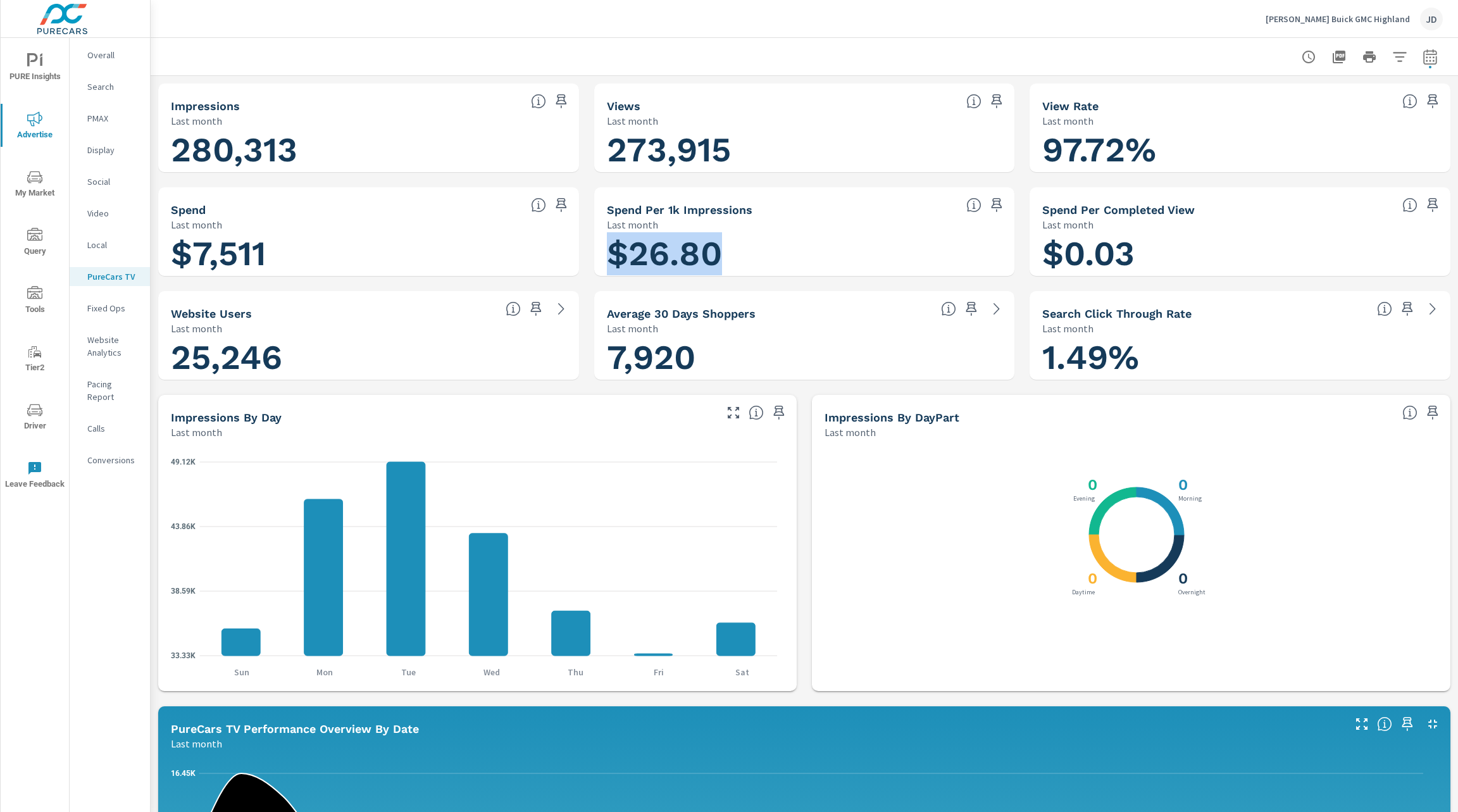
drag, startPoint x: 758, startPoint y: 252, endPoint x: 606, endPoint y: 264, distance: 152.5
click at [607, 264] on h1 "$26.80" at bounding box center [804, 254] width 395 height 43
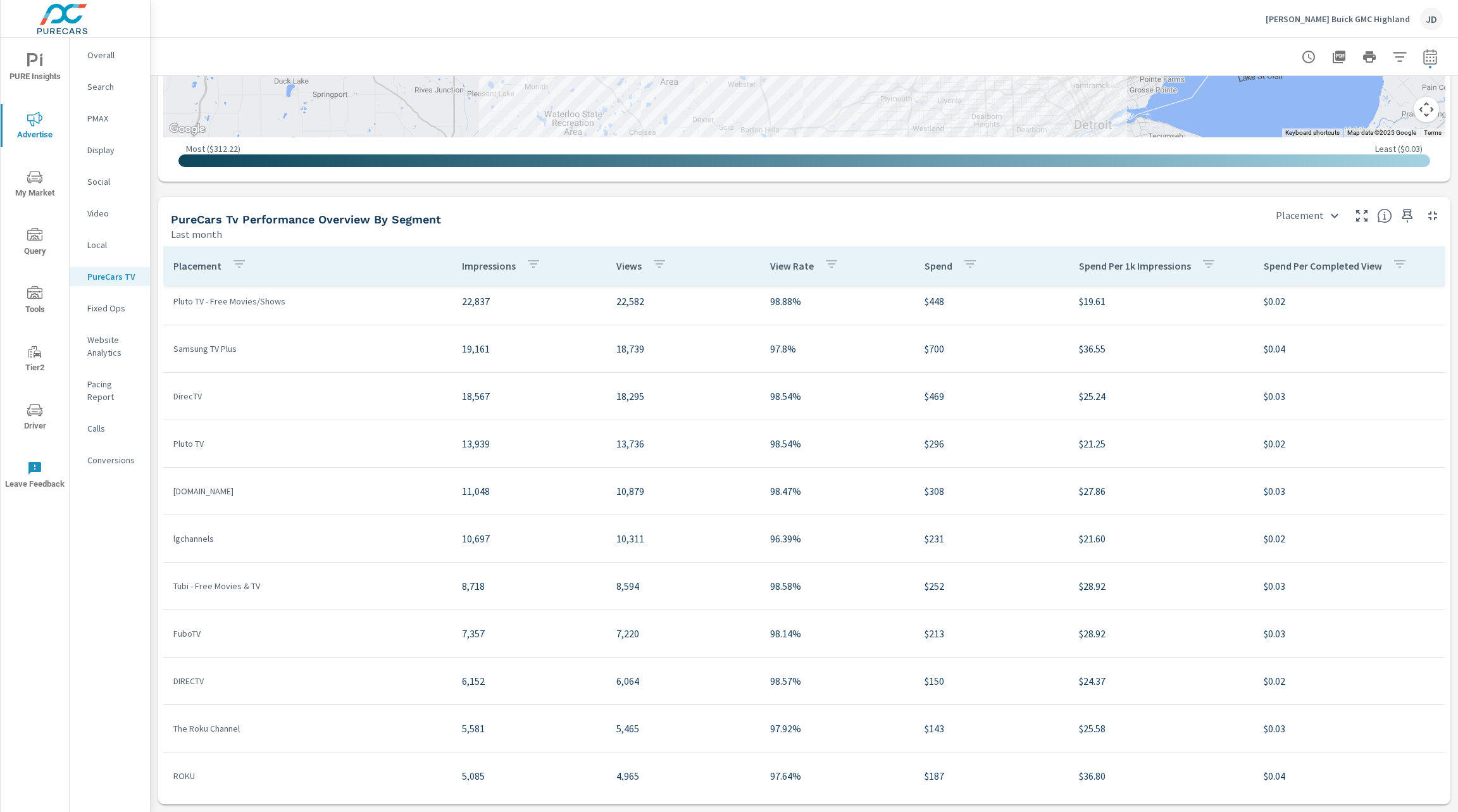
scroll to position [51, 0]
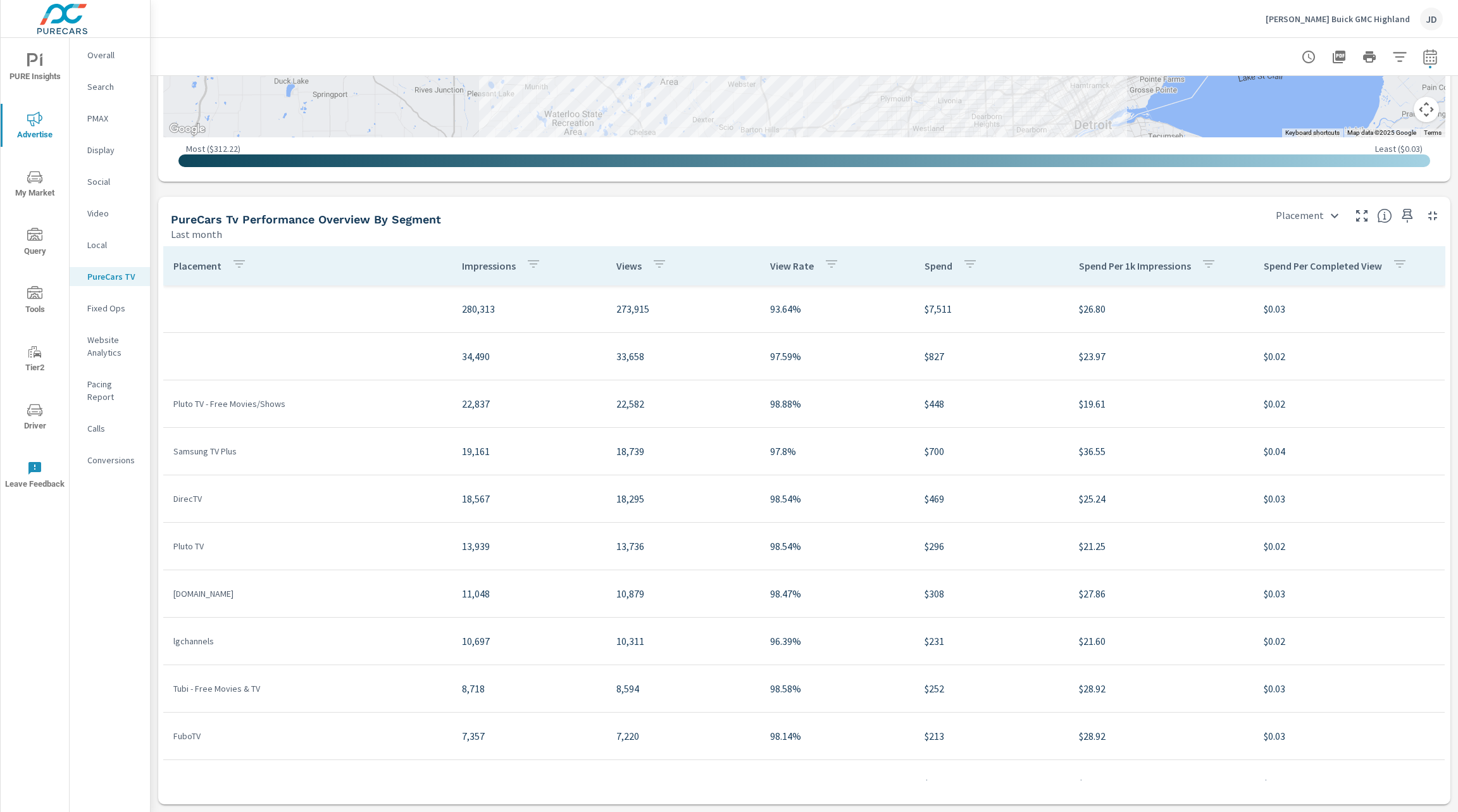
scroll to position [40, 0]
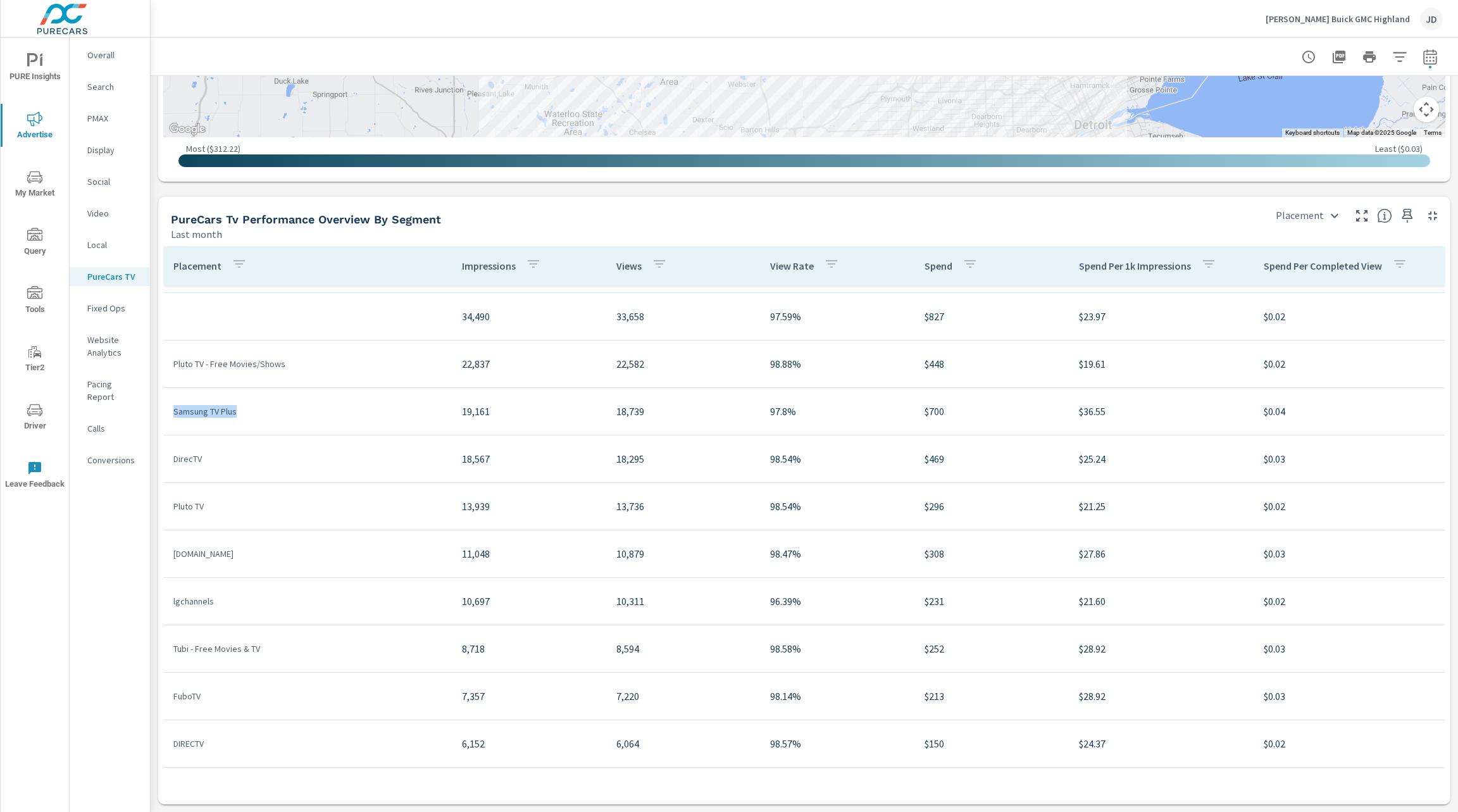
drag, startPoint x: 243, startPoint y: 419, endPoint x: 168, endPoint y: 415, distance: 75.1
click at [168, 415] on td "Samsung TV Plus" at bounding box center [308, 411] width 288 height 33
drag, startPoint x: 220, startPoint y: 468, endPoint x: 168, endPoint y: 462, distance: 52.3
click at [168, 462] on td "DirecTV" at bounding box center [308, 459] width 288 height 33
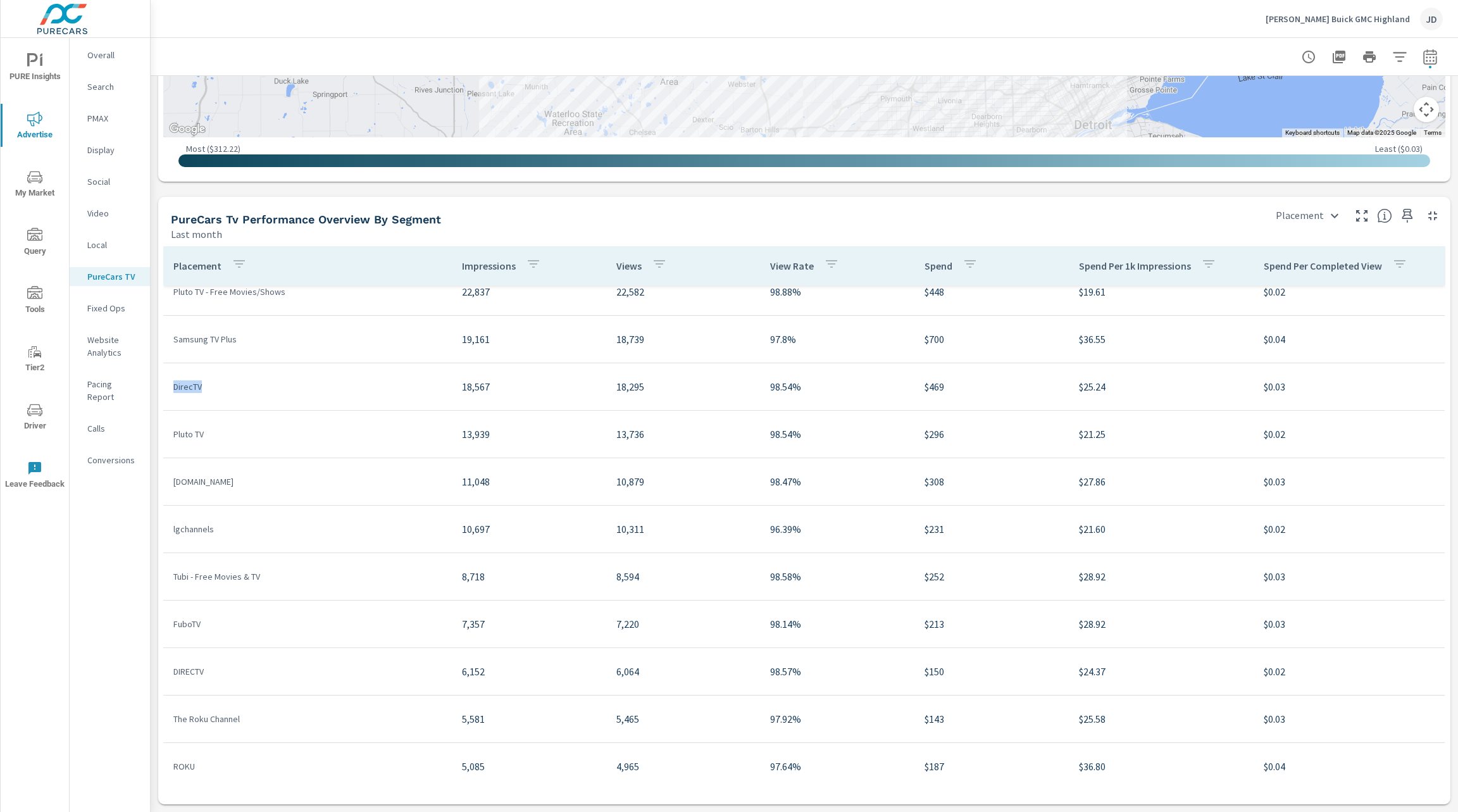
scroll to position [127, 0]
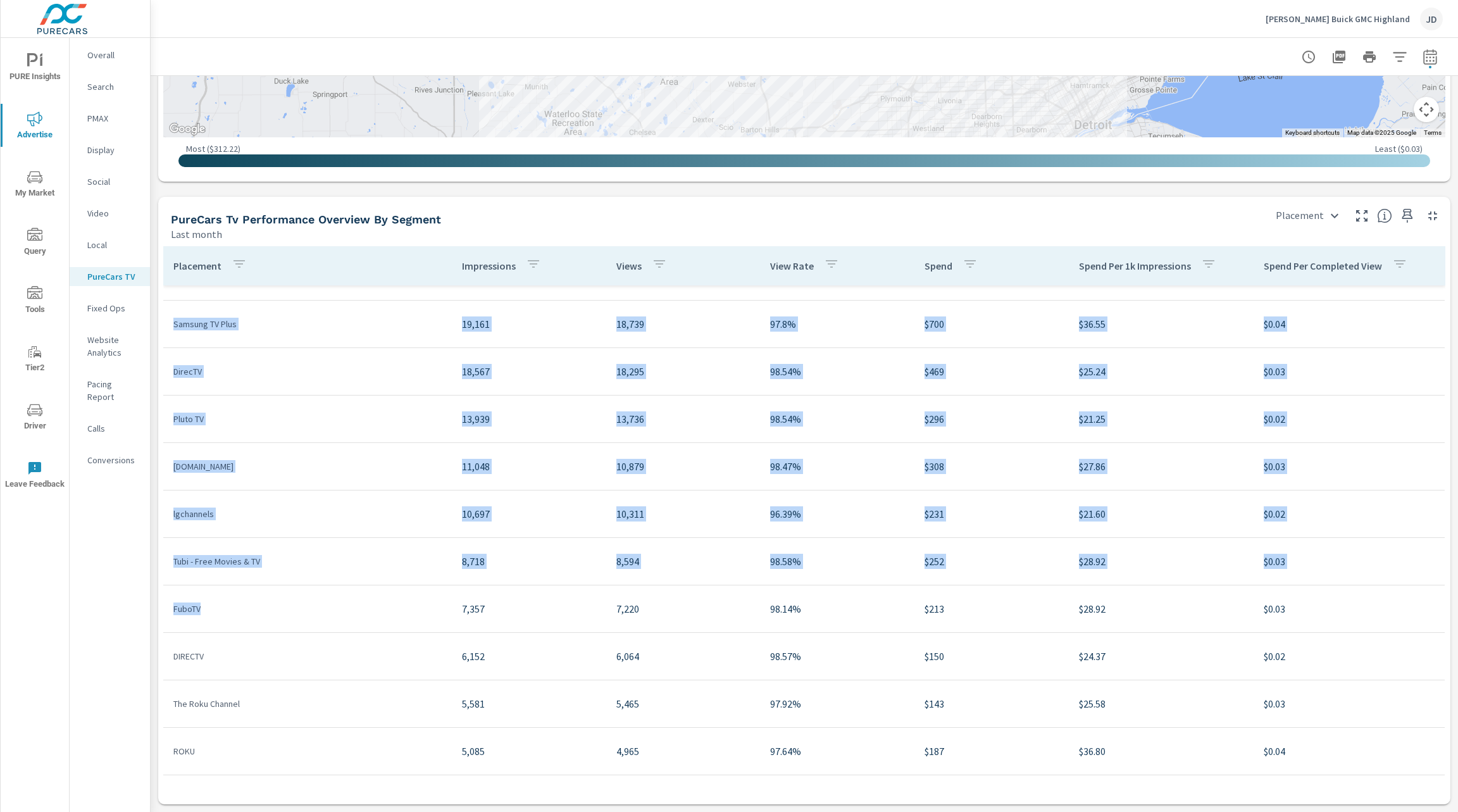
drag, startPoint x: 213, startPoint y: 610, endPoint x: 164, endPoint y: 611, distance: 49.0
click at [164, 611] on td "FuboTV" at bounding box center [308, 609] width 288 height 33
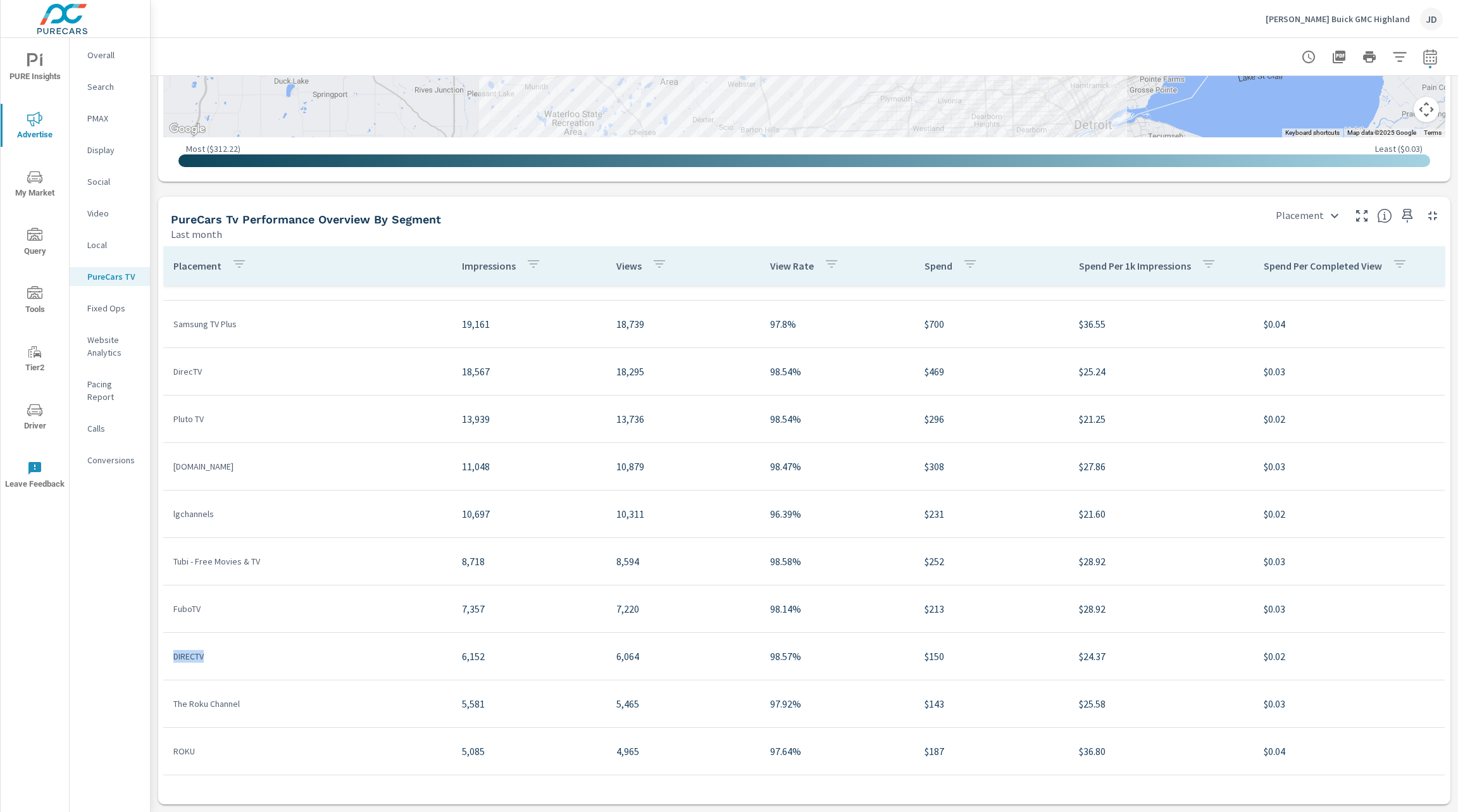
drag, startPoint x: 221, startPoint y: 663, endPoint x: 174, endPoint y: 660, distance: 47.1
click at [174, 660] on p "DIRECTV" at bounding box center [307, 656] width 268 height 13
drag, startPoint x: 255, startPoint y: 705, endPoint x: 167, endPoint y: 706, distance: 88.0
click at [167, 706] on td "The Roku Channel" at bounding box center [308, 704] width 288 height 33
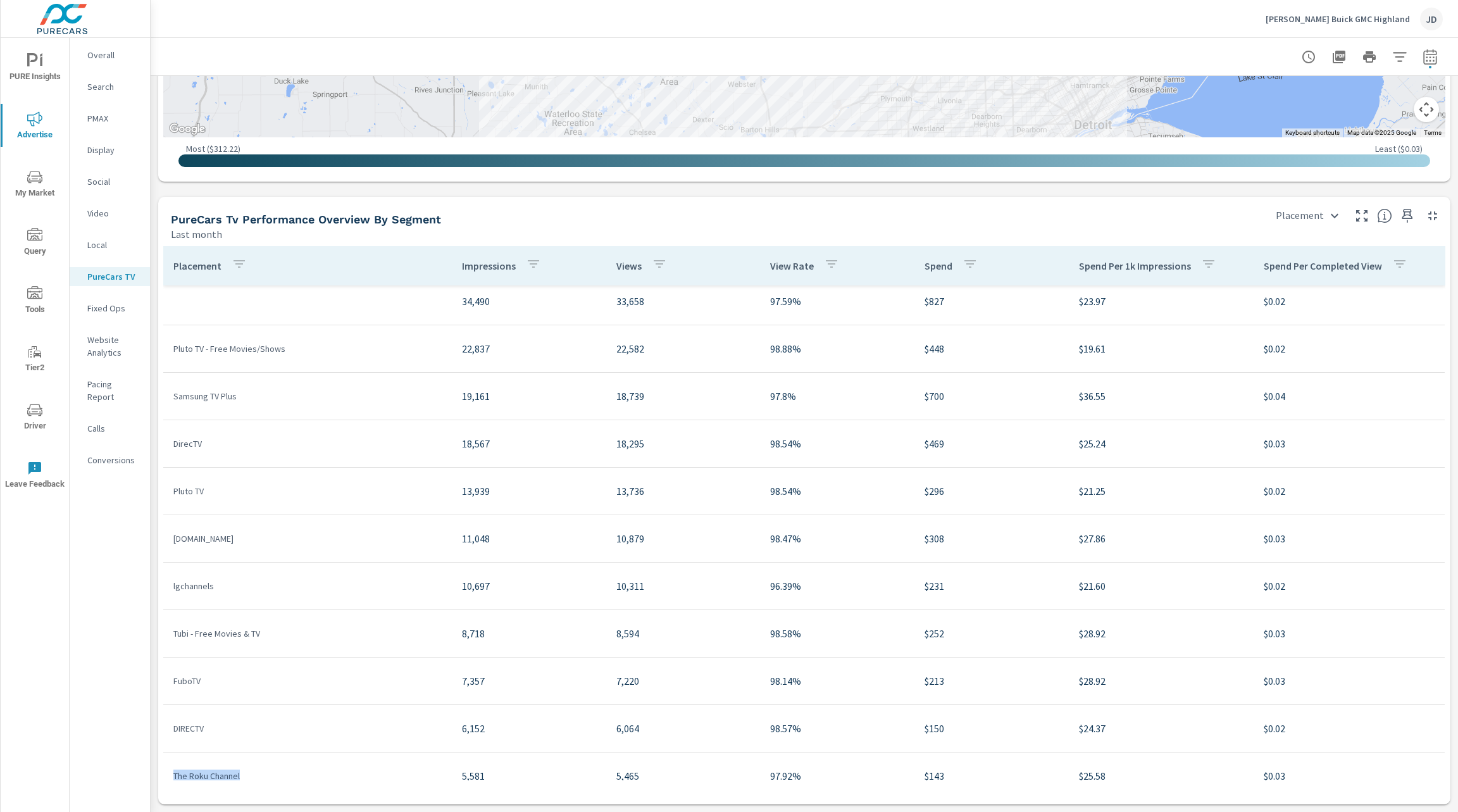
scroll to position [1, 0]
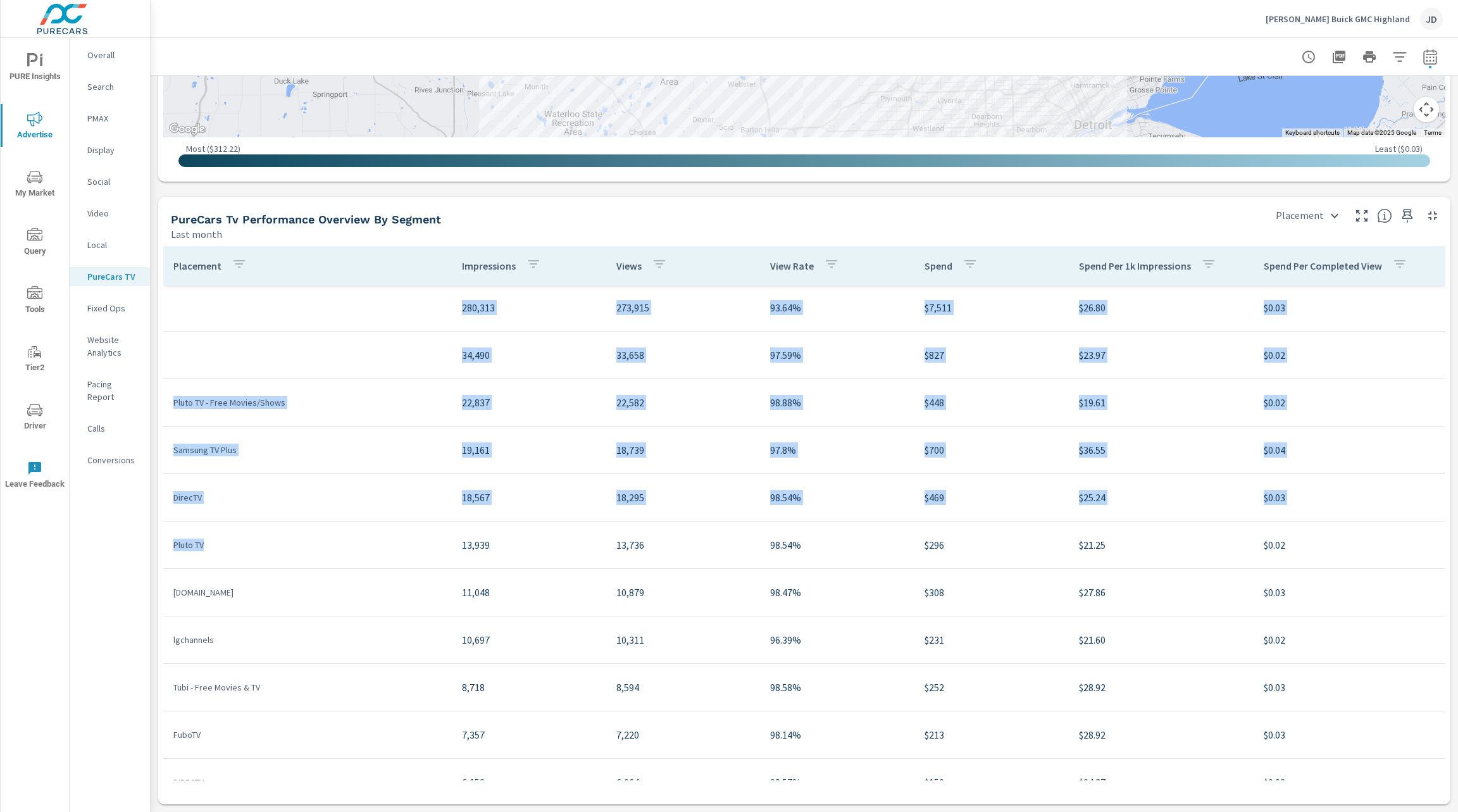
drag, startPoint x: 226, startPoint y: 539, endPoint x: 162, endPoint y: 533, distance: 64.3
click at [162, 533] on div "Placement Impressions Views View Rate Spend Spend Per 1k Impressions Spend Per …" at bounding box center [804, 523] width 1292 height 563
click at [250, 460] on td "Samsung TV Plus" at bounding box center [308, 450] width 288 height 33
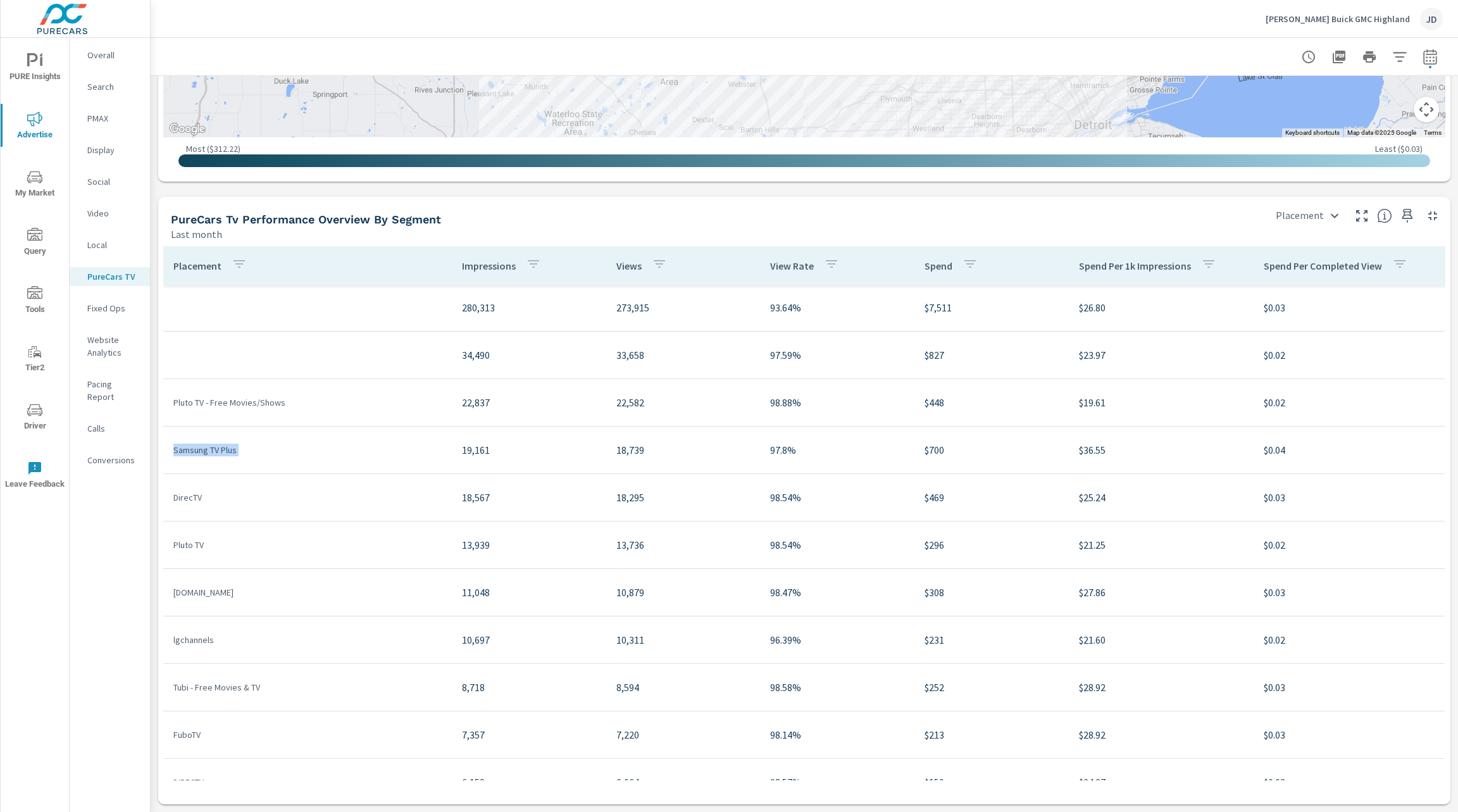
drag, startPoint x: 250, startPoint y: 459, endPoint x: 178, endPoint y: 460, distance: 72.0
click at [178, 460] on td "Samsung TV Plus" at bounding box center [308, 450] width 288 height 33
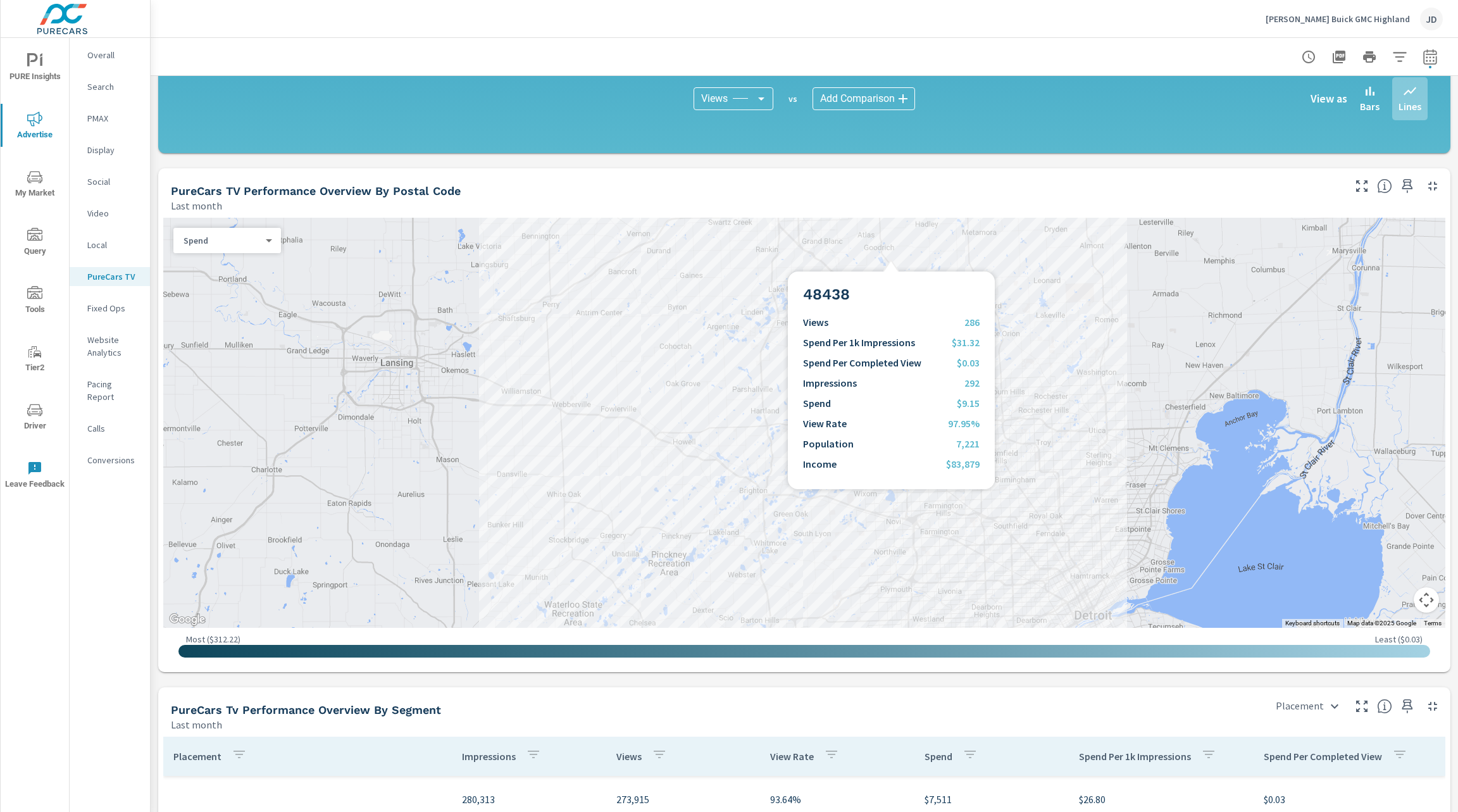
scroll to position [952, 0]
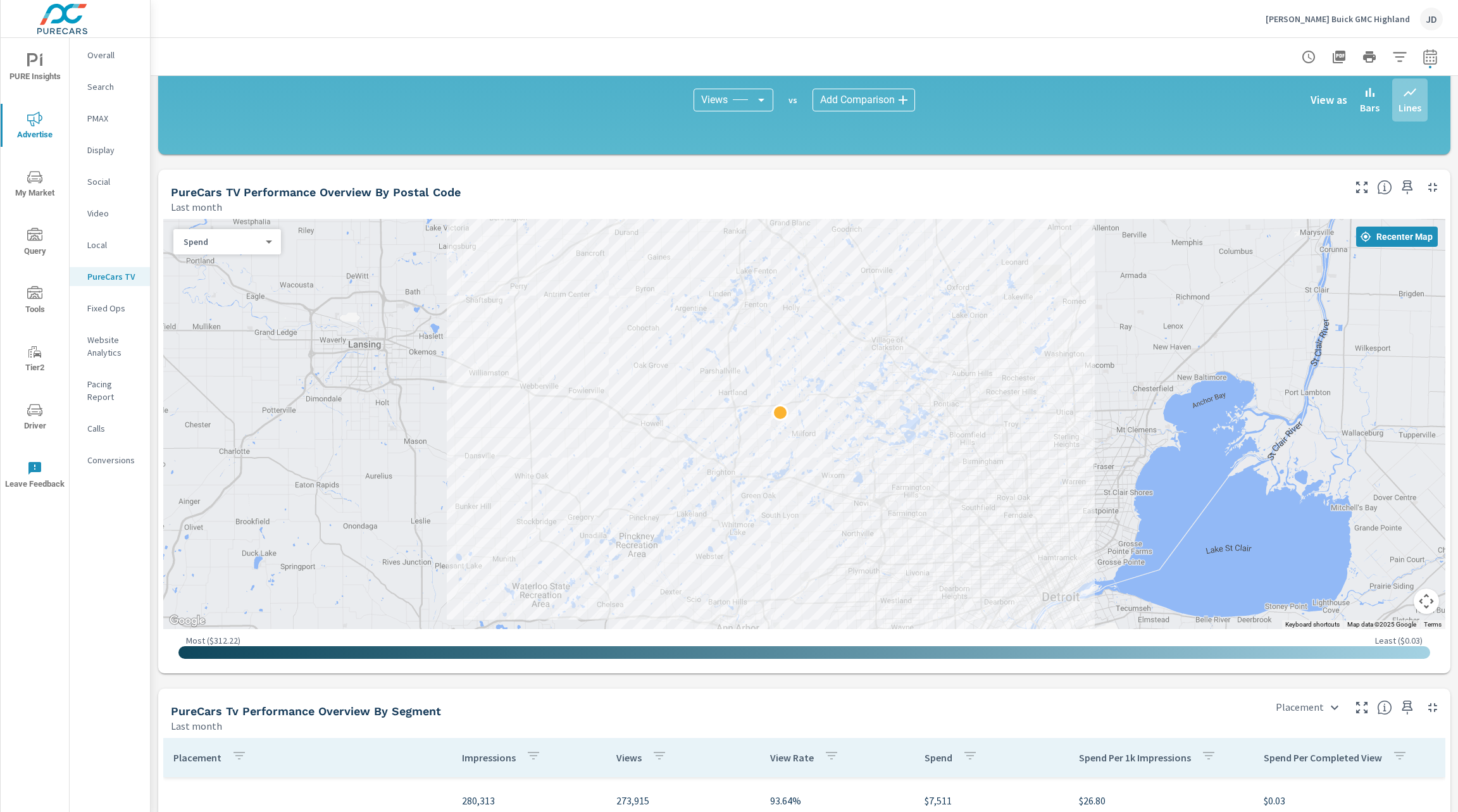
drag, startPoint x: 1247, startPoint y: 510, endPoint x: 1208, endPoint y: 480, distance: 49.2
click at [1208, 480] on div at bounding box center [1258, 728] width 972 height 648
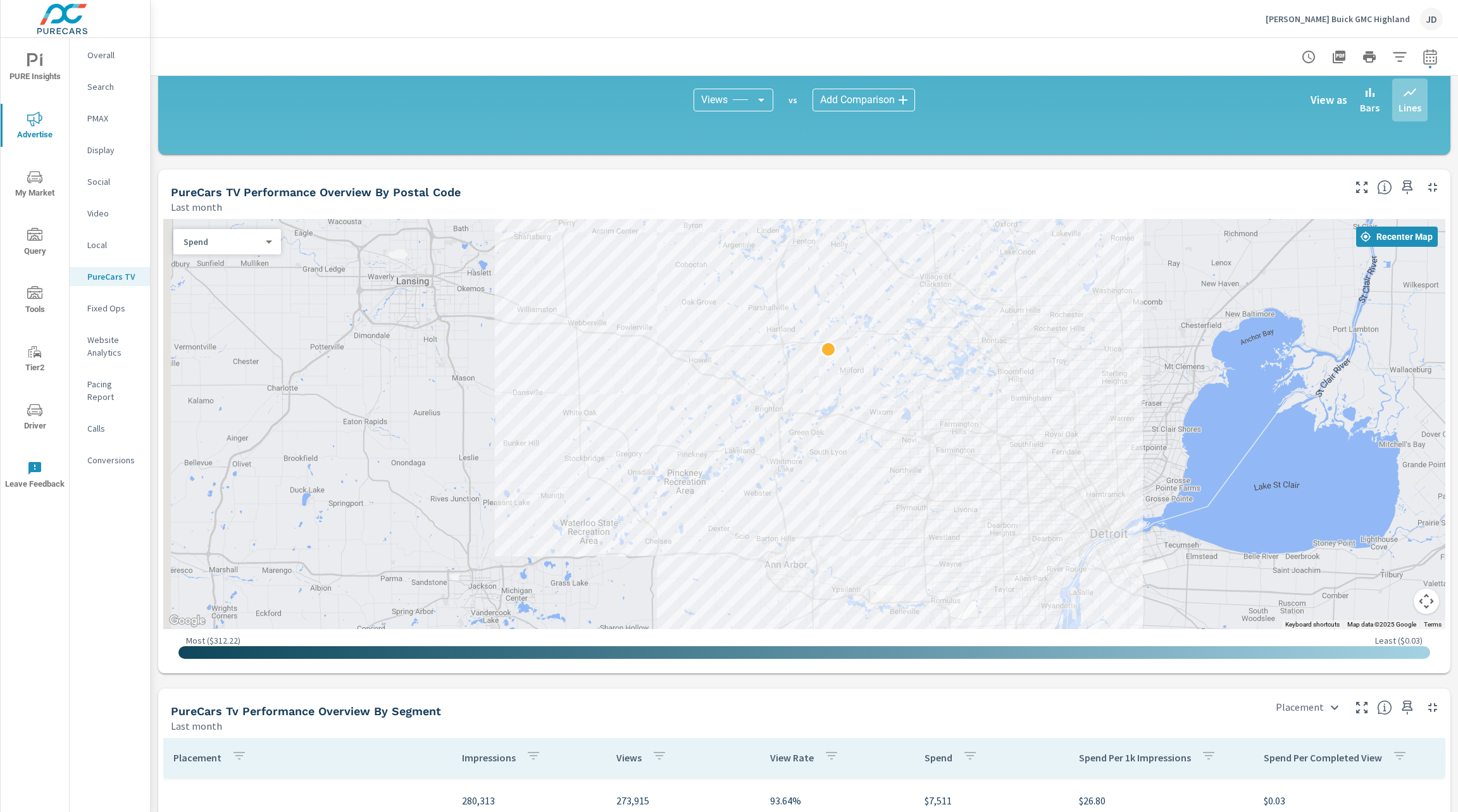
drag, startPoint x: 965, startPoint y: 461, endPoint x: 1015, endPoint y: 398, distance: 80.4
click at [1015, 398] on div at bounding box center [1341, 693] width 972 height 648
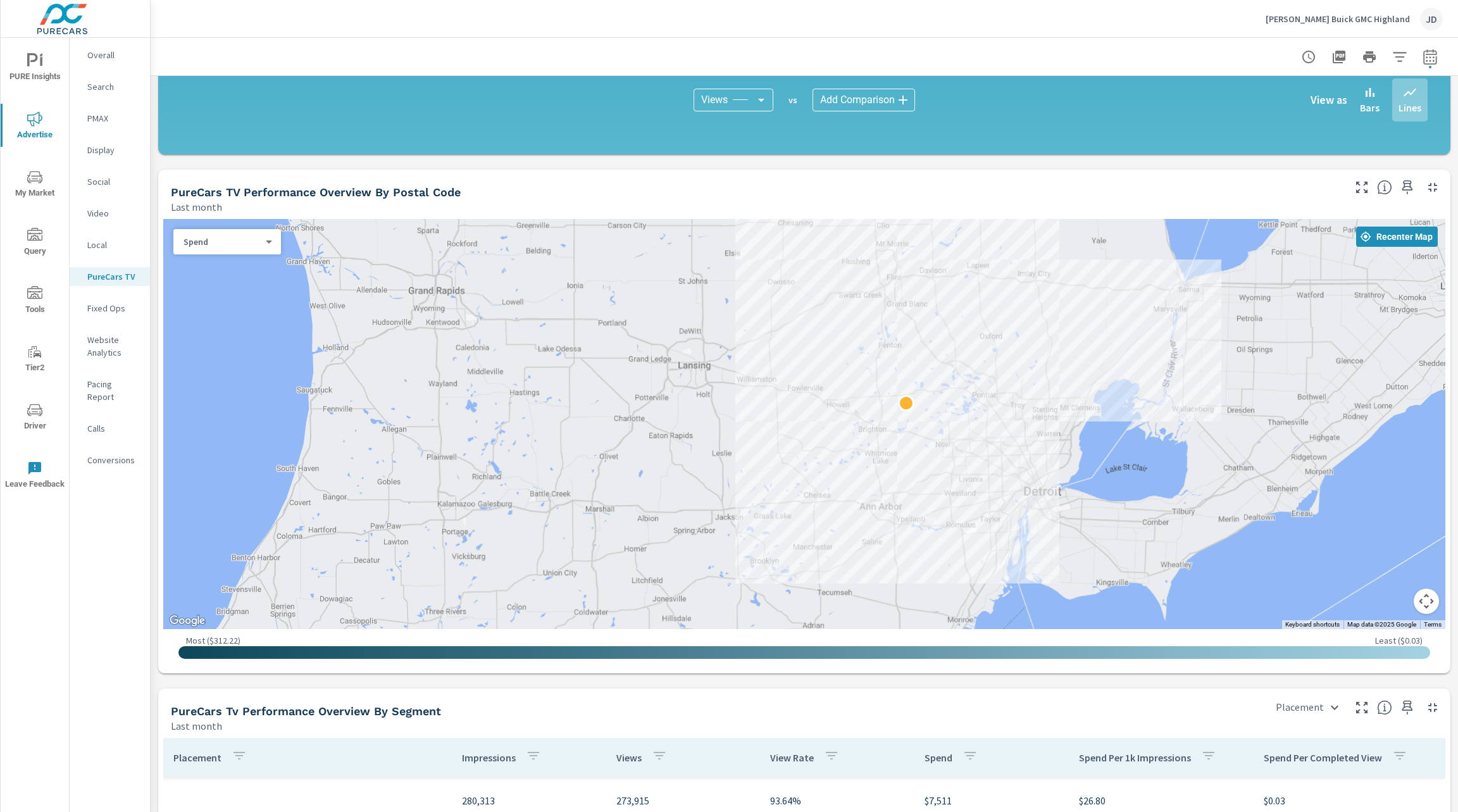
drag, startPoint x: 983, startPoint y: 359, endPoint x: 957, endPoint y: 391, distance: 41.2
click at [957, 391] on div at bounding box center [805, 424] width 1282 height 410
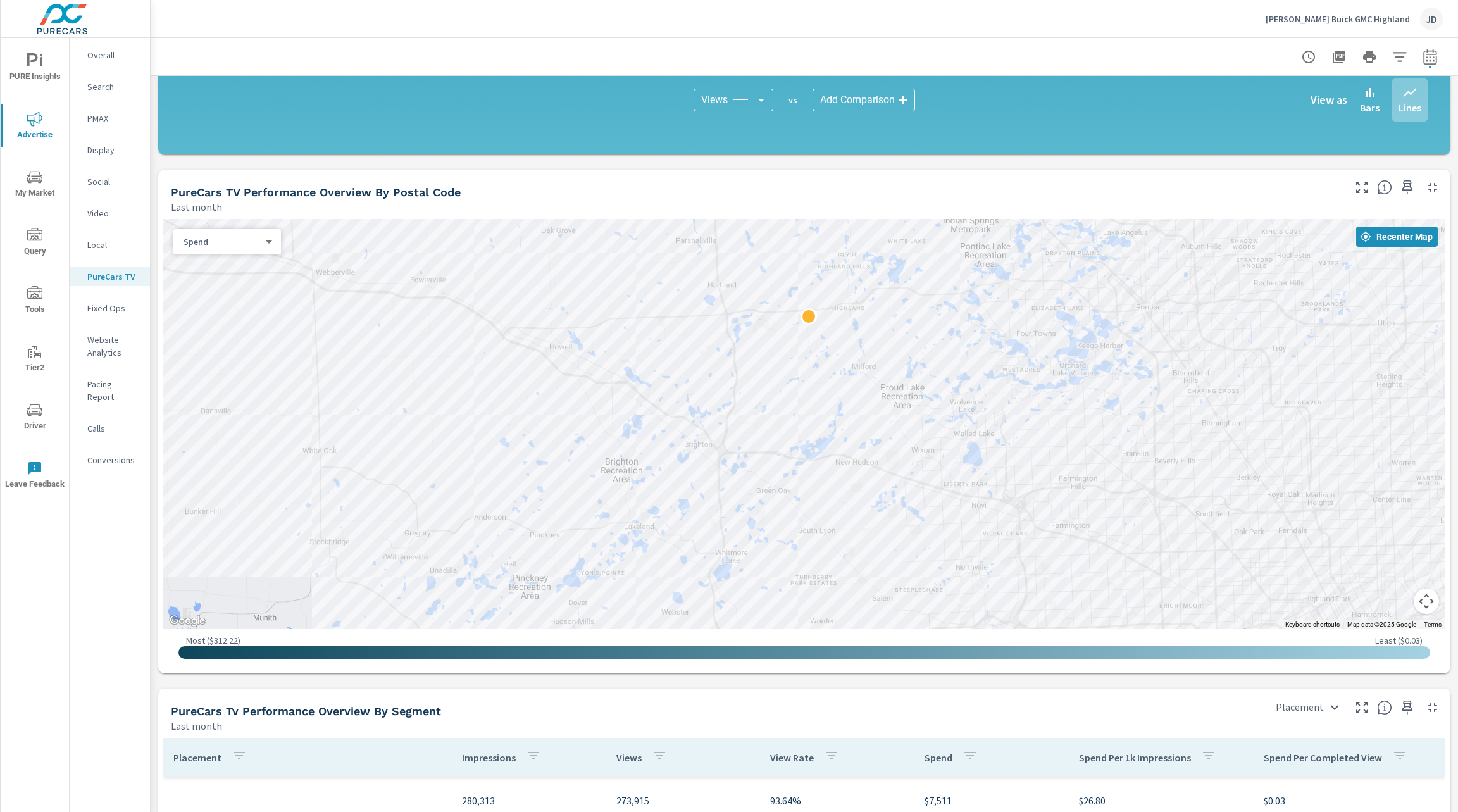
drag, startPoint x: 1062, startPoint y: 511, endPoint x: 727, endPoint y: 444, distance: 341.6
click at [727, 444] on div at bounding box center [980, 682] width 972 height 648
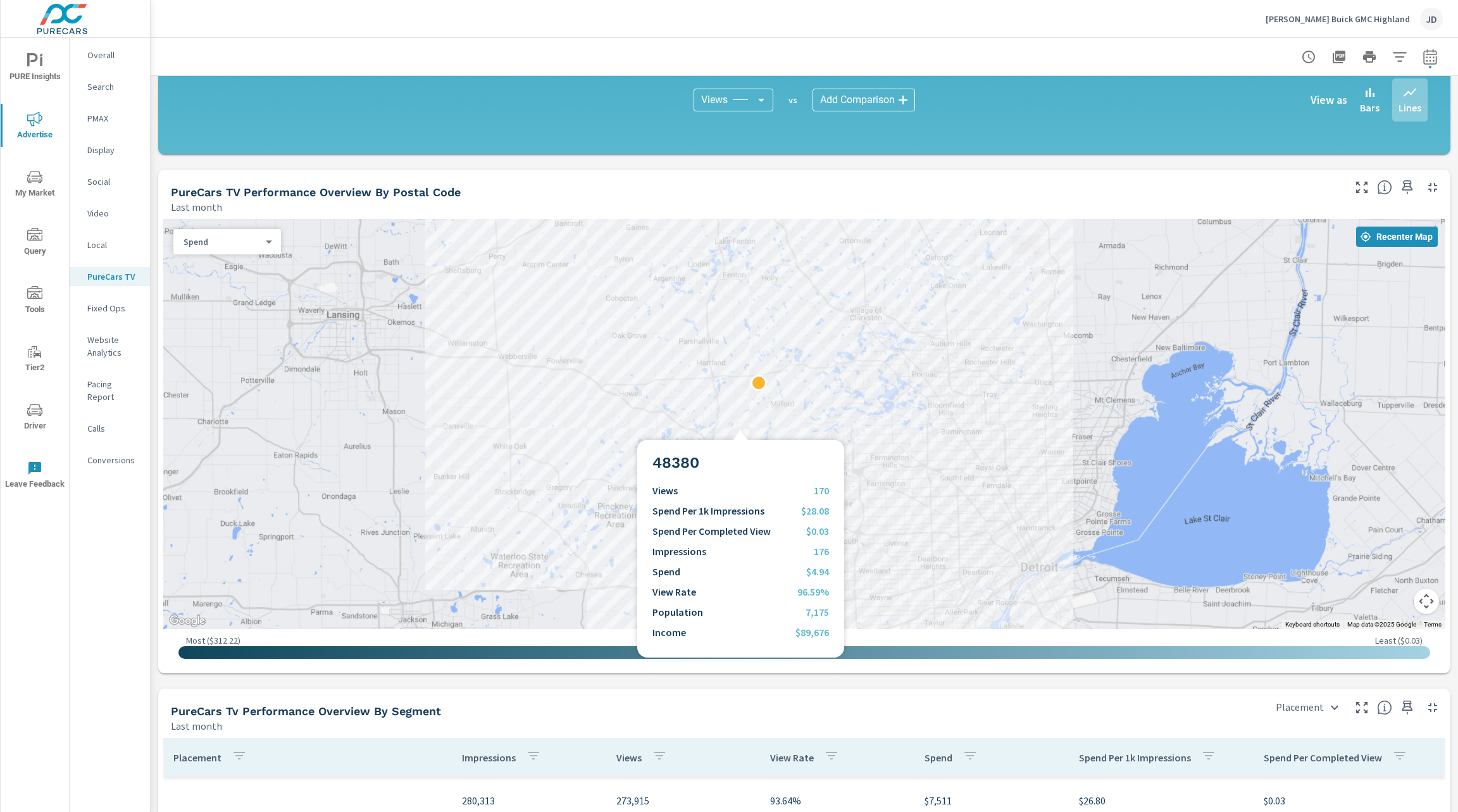
drag, startPoint x: 741, startPoint y: 424, endPoint x: 702, endPoint y: 418, distance: 39.5
click at [702, 418] on div at bounding box center [805, 424] width 1282 height 410
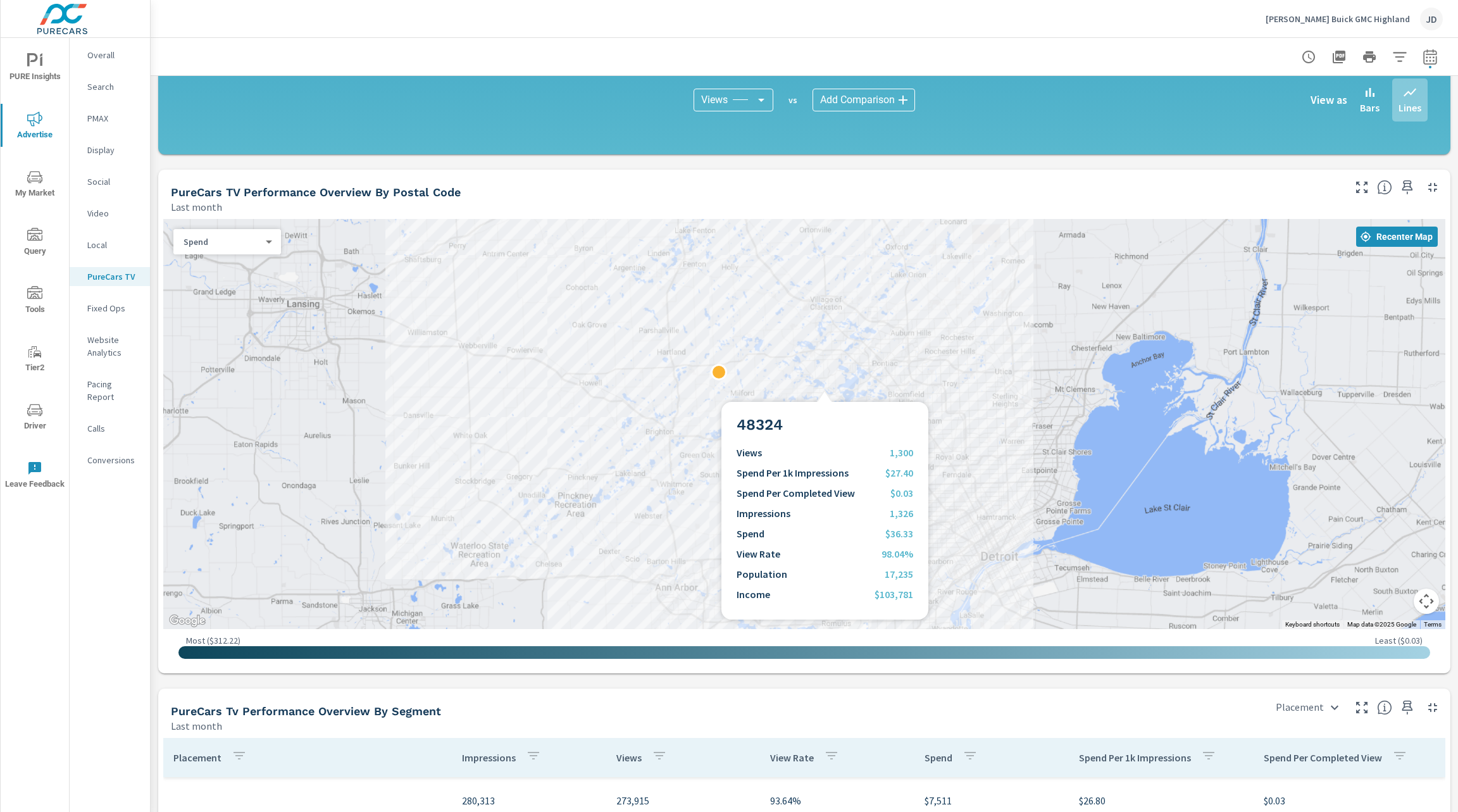
drag, startPoint x: 825, startPoint y: 386, endPoint x: 774, endPoint y: 329, distance: 76.5
click at [774, 329] on div at bounding box center [805, 424] width 1282 height 410
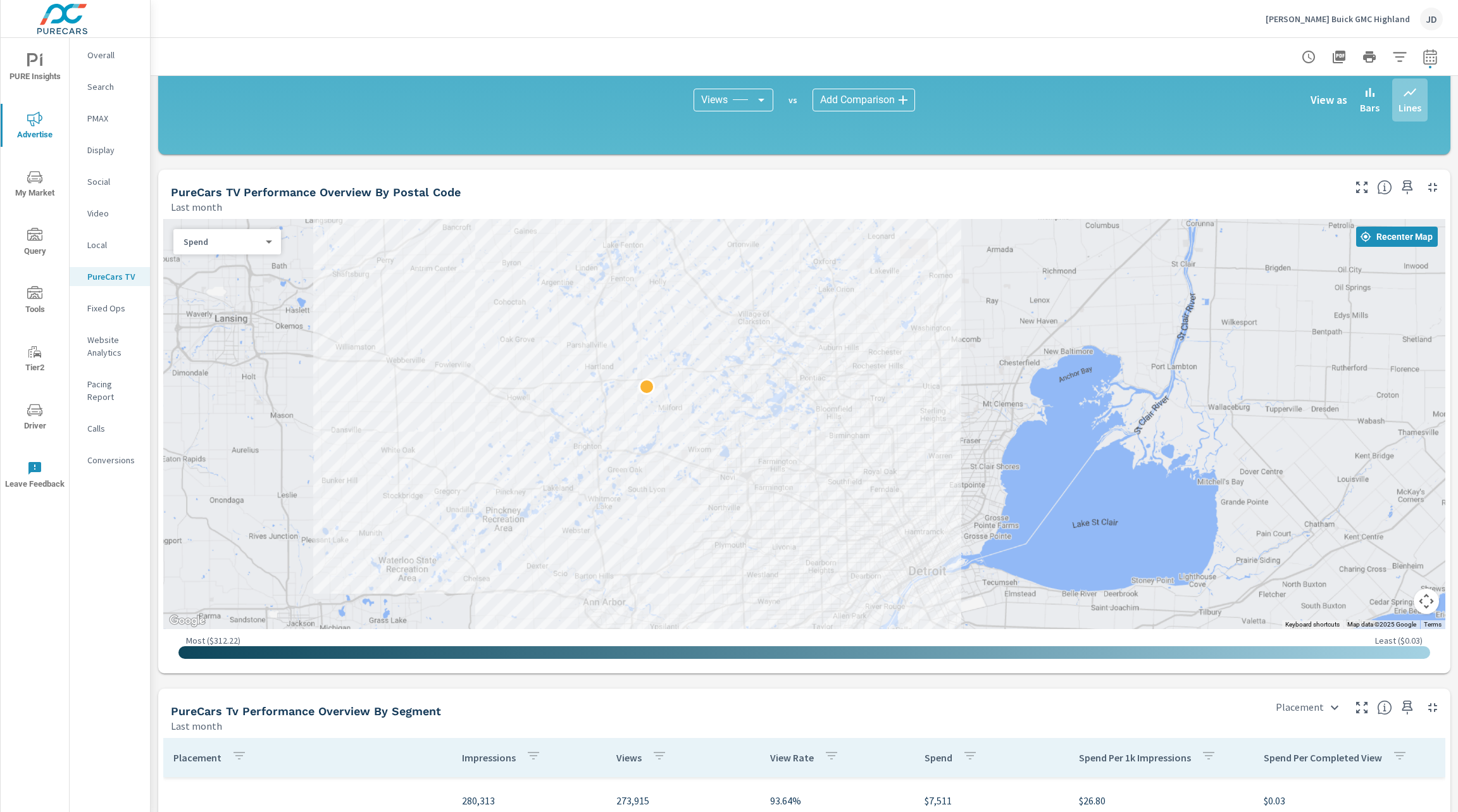
drag, startPoint x: 741, startPoint y: 357, endPoint x: 726, endPoint y: 472, distance: 116.0
click at [726, 472] on div at bounding box center [805, 424] width 1282 height 410
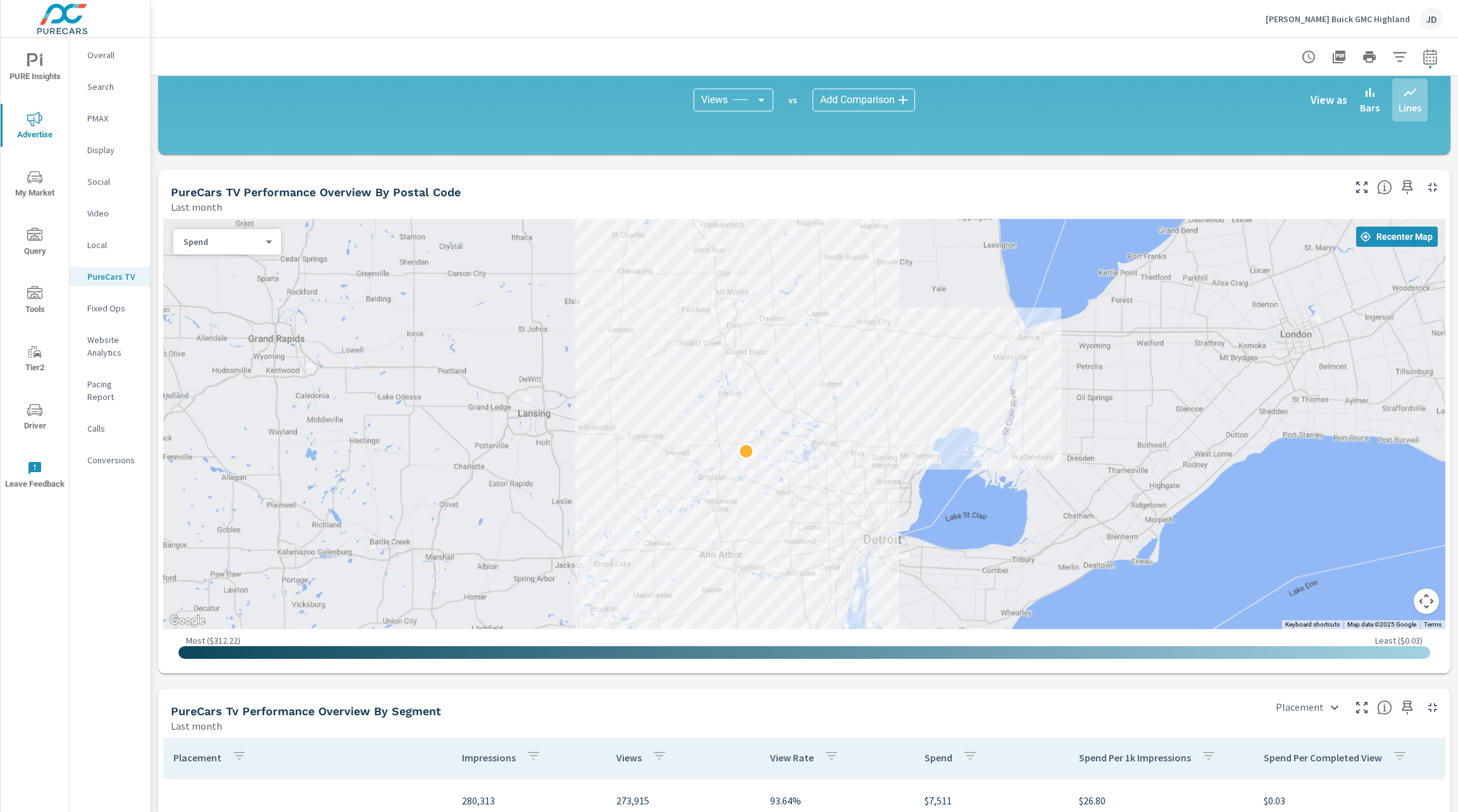
drag, startPoint x: 726, startPoint y: 472, endPoint x: 783, endPoint y: 477, distance: 57.2
click at [783, 477] on div at bounding box center [805, 424] width 1282 height 410
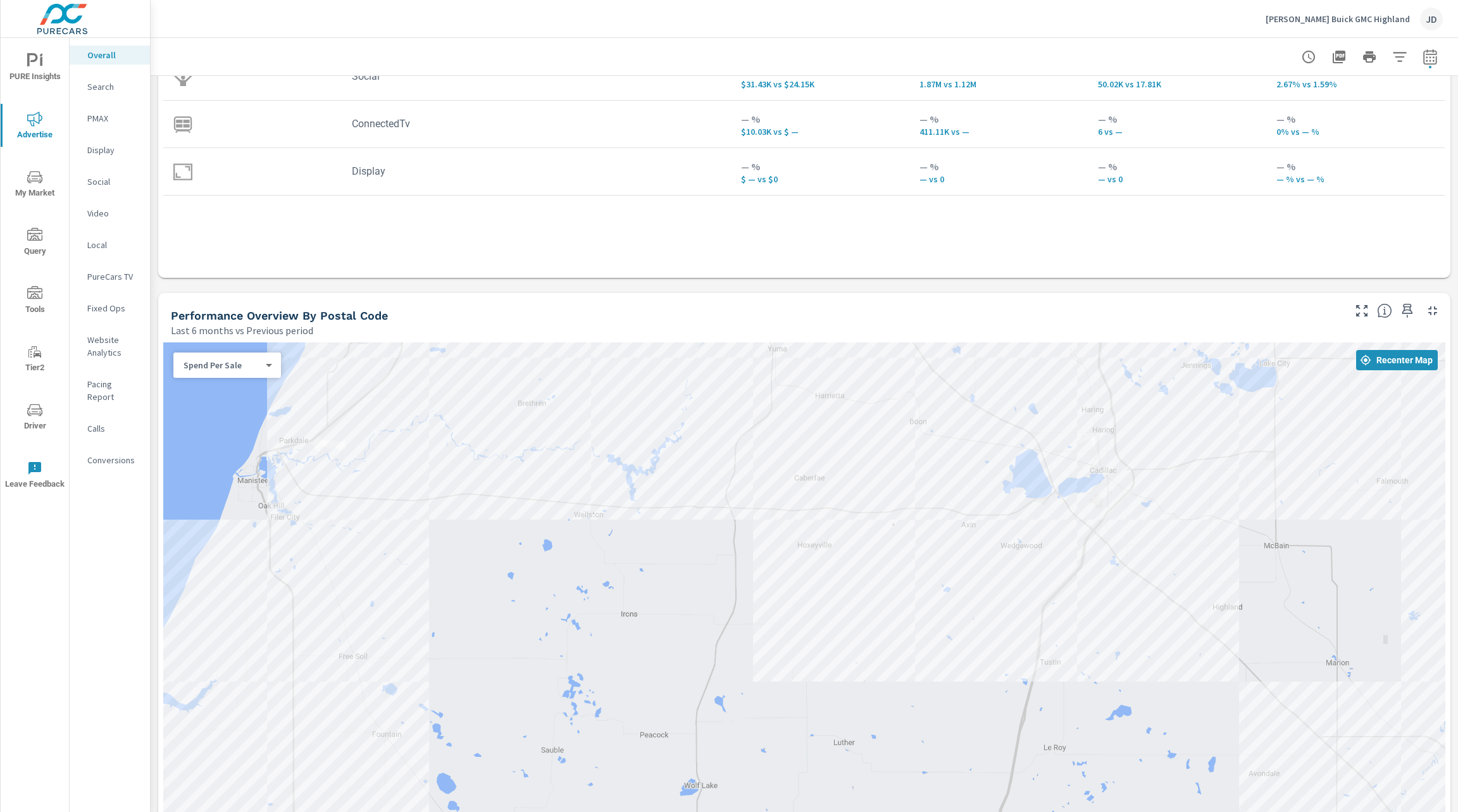
scroll to position [243, 0]
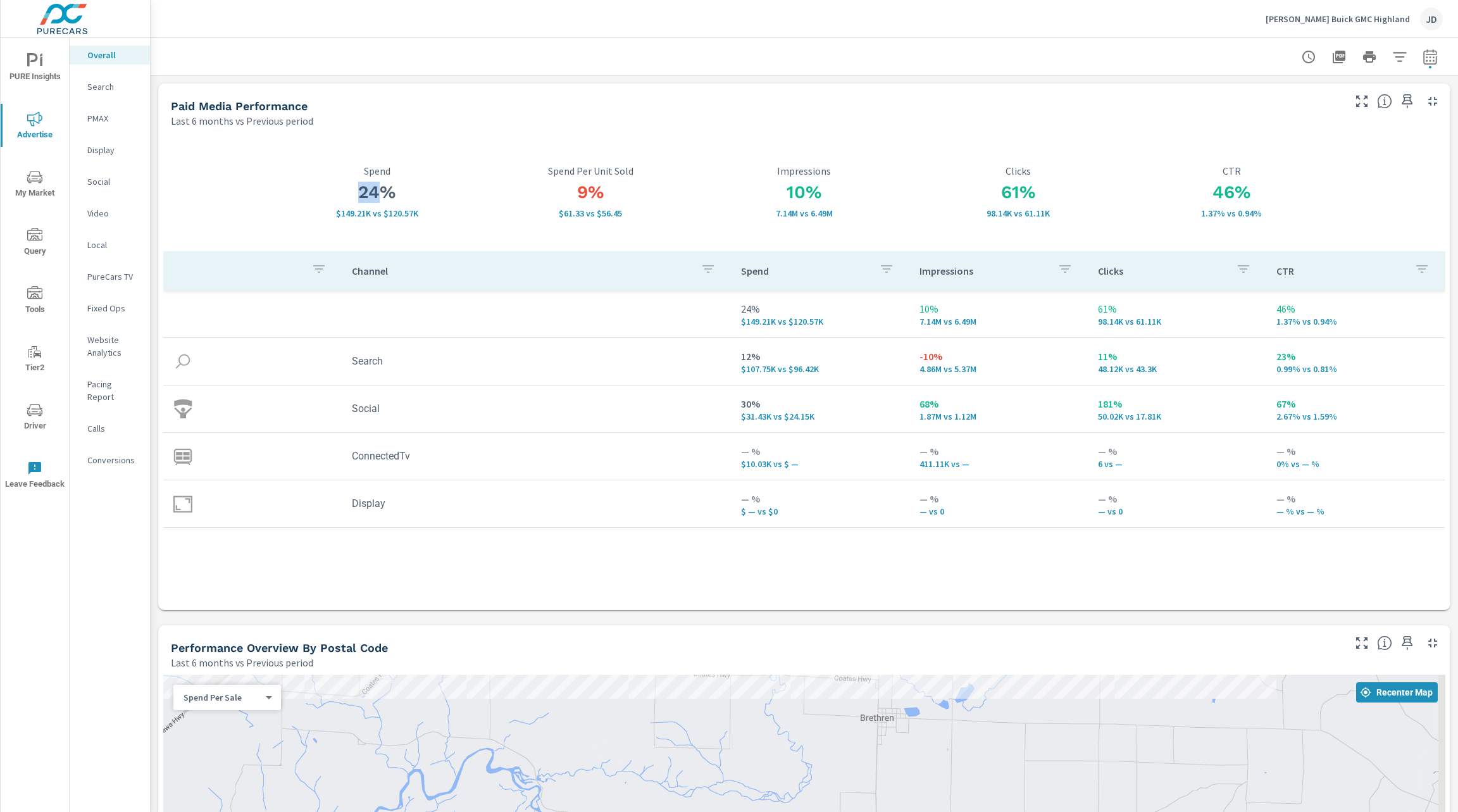
drag, startPoint x: 381, startPoint y: 192, endPoint x: 351, endPoint y: 198, distance: 30.6
click at [351, 198] on h3 "24%" at bounding box center [377, 192] width 214 height 22
drag, startPoint x: 824, startPoint y: 190, endPoint x: 758, endPoint y: 197, distance: 66.4
click at [758, 197] on h3 "10%" at bounding box center [804, 192] width 214 height 22
drag, startPoint x: 1028, startPoint y: 196, endPoint x: 972, endPoint y: 189, distance: 56.4
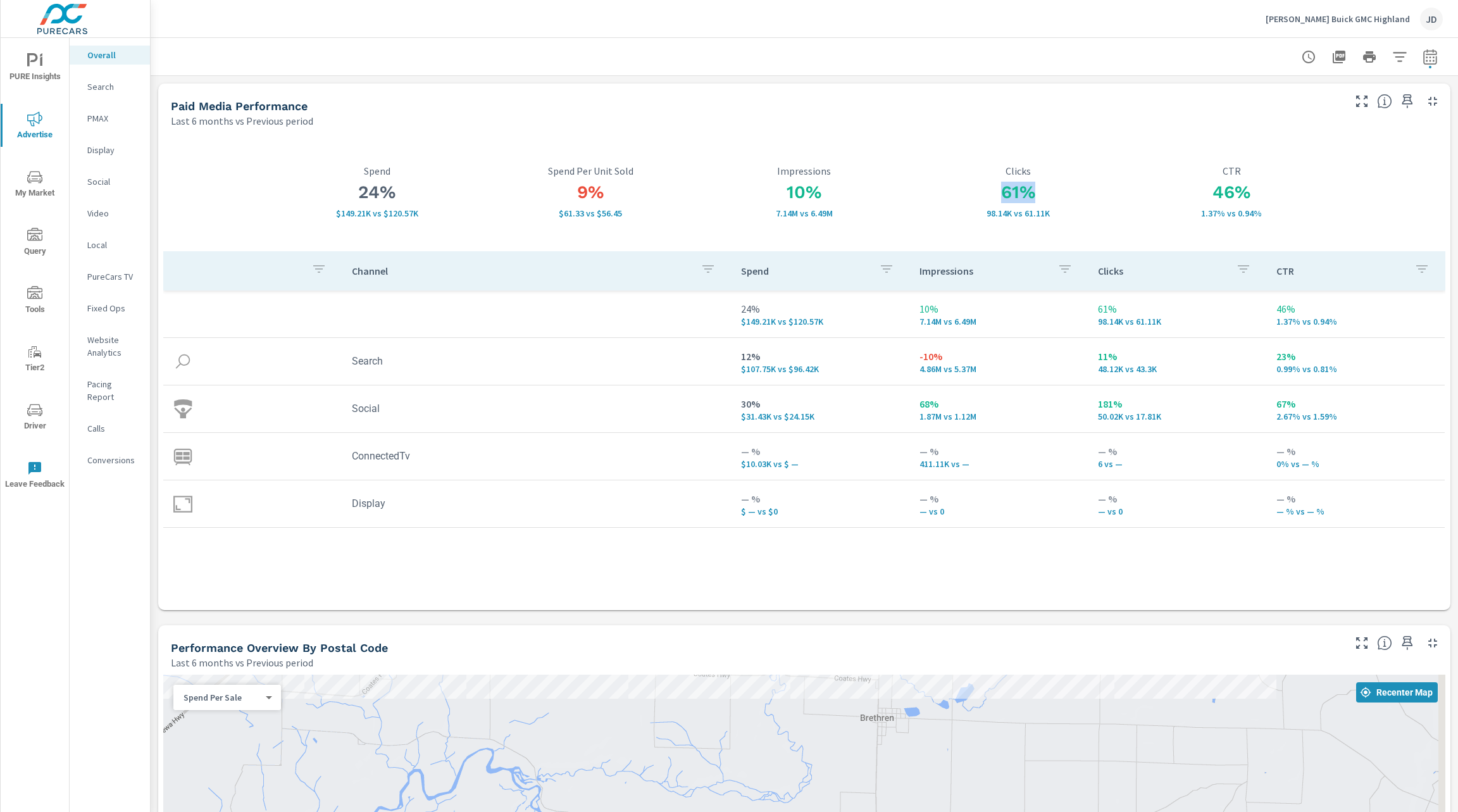
click at [972, 189] on h3 "61%" at bounding box center [1019, 192] width 214 height 22
click at [1230, 193] on h3 "46%" at bounding box center [1232, 192] width 214 height 22
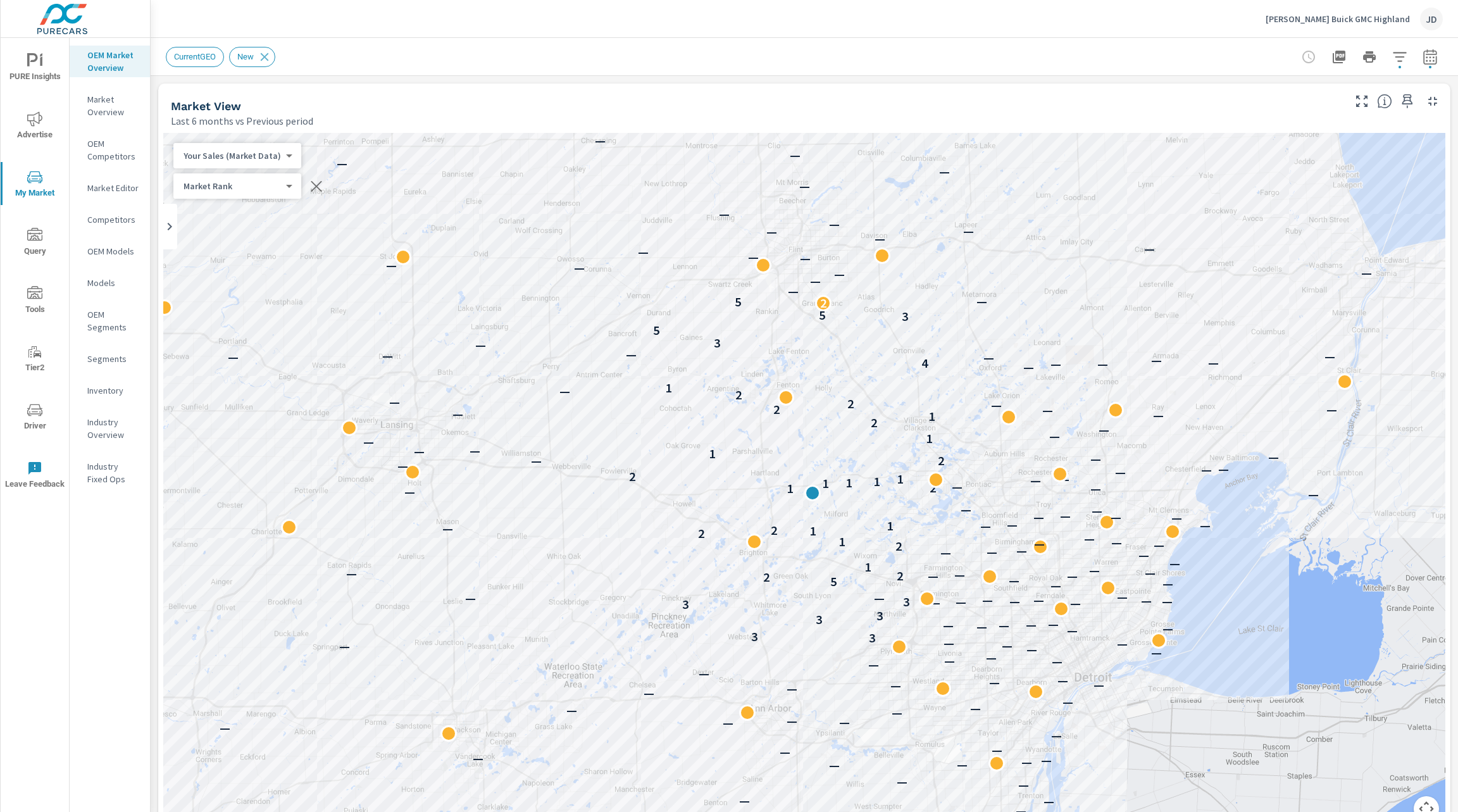
scroll to position [516, 0]
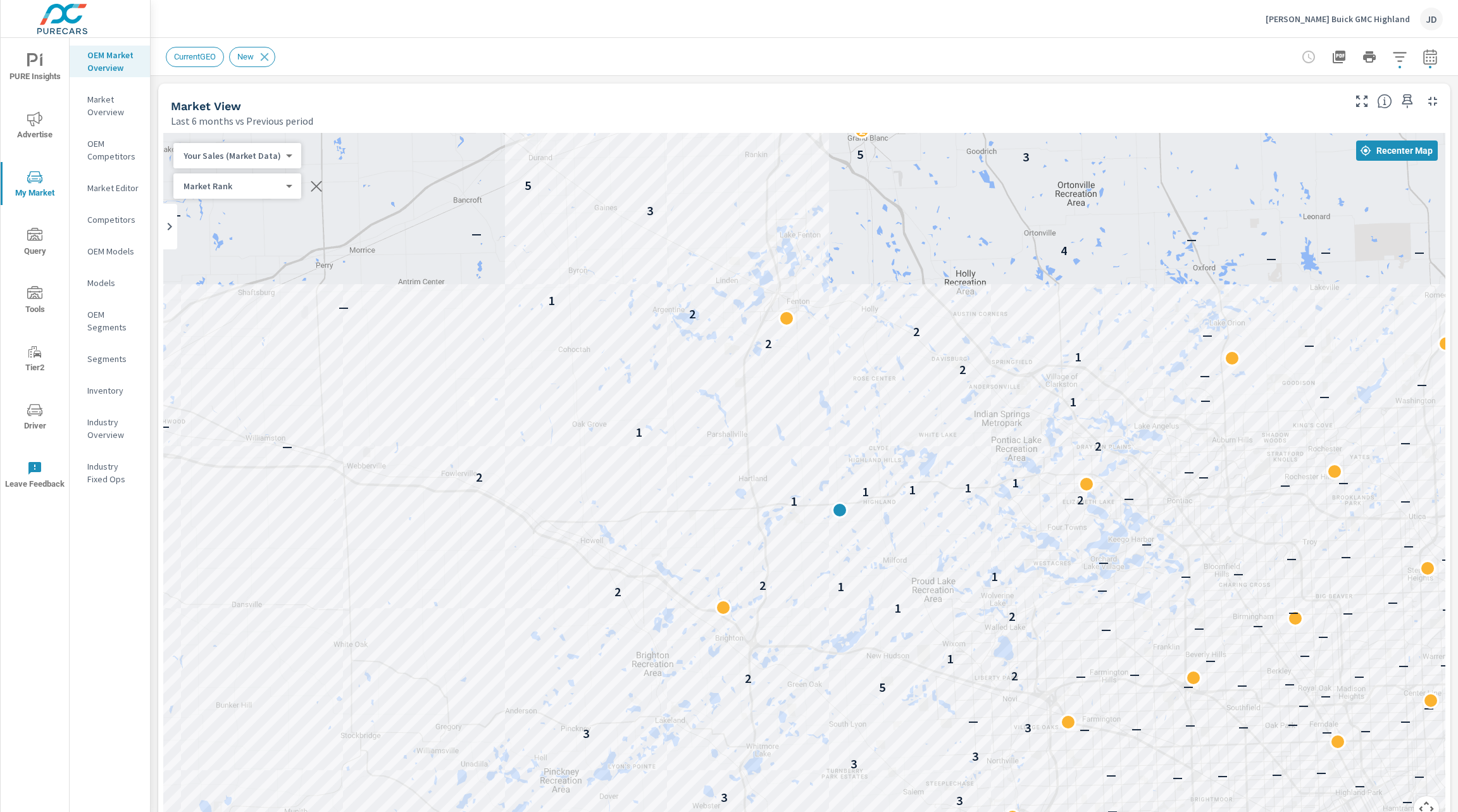
drag, startPoint x: 905, startPoint y: 400, endPoint x: 936, endPoint y: 771, distance: 372.3
click at [936, 771] on div "— — — — — — — — — — — — — — — — — — — — — — — — — — — — — — — — — — — — — — — —…" at bounding box center [805, 485] width 1282 height 704
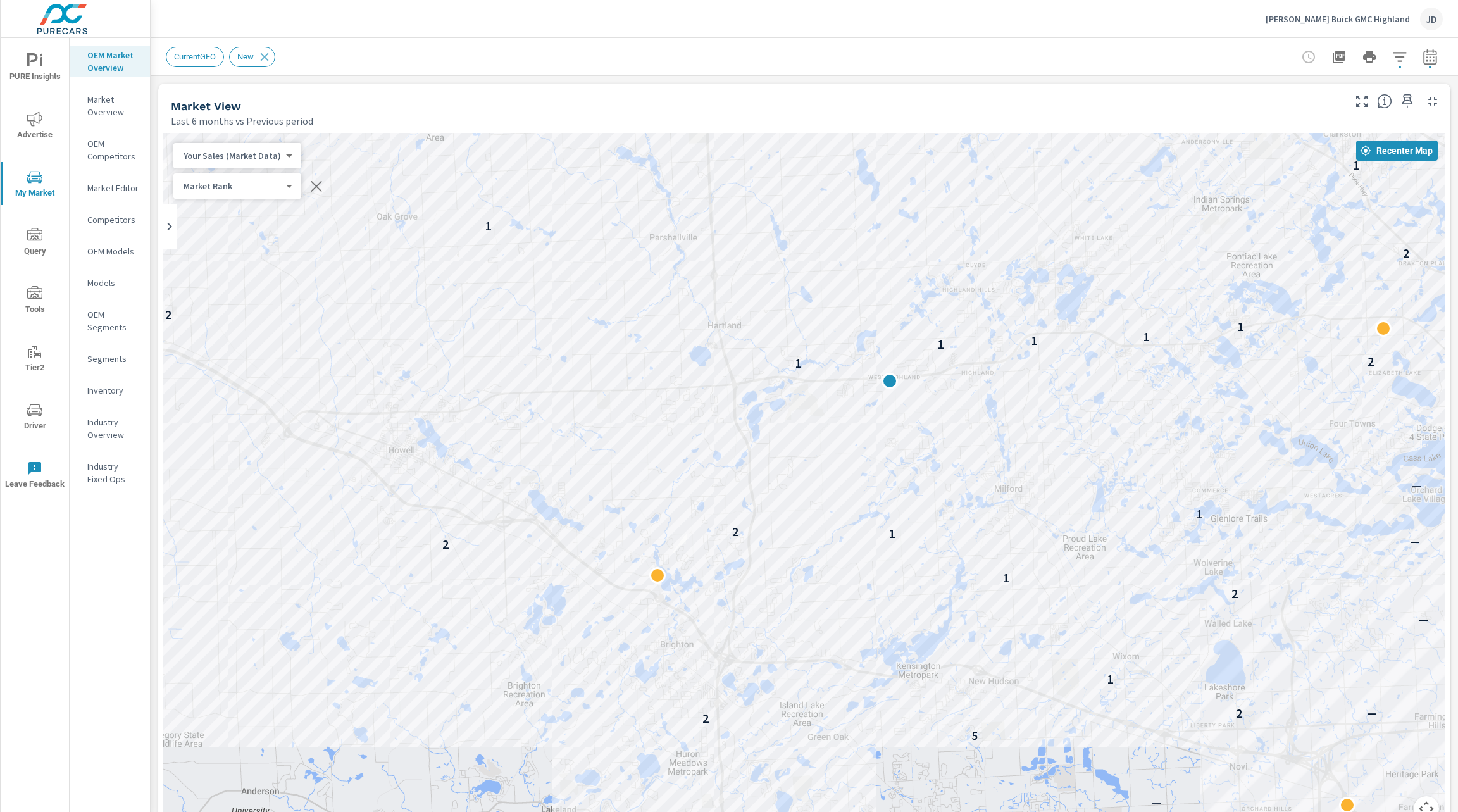
drag, startPoint x: 907, startPoint y: 539, endPoint x: 894, endPoint y: 337, distance: 202.4
click at [894, 337] on div "— — — — — — — — — — — — — — — 3 3 — — — — — 3 3 3 — — — 3 — — — — — — 5 — — — 2…" at bounding box center [1286, 618] width 972 height 648
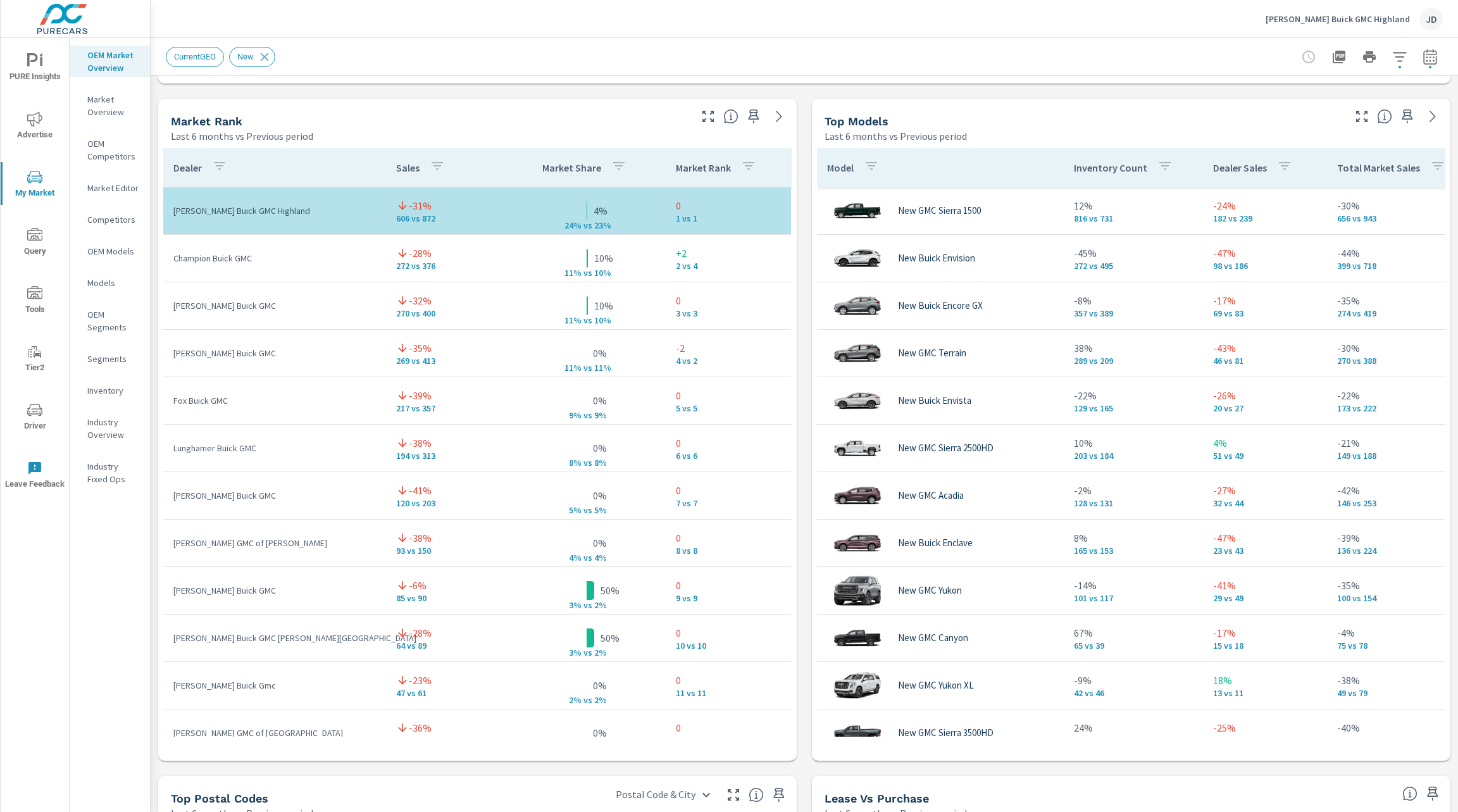
scroll to position [795, 0]
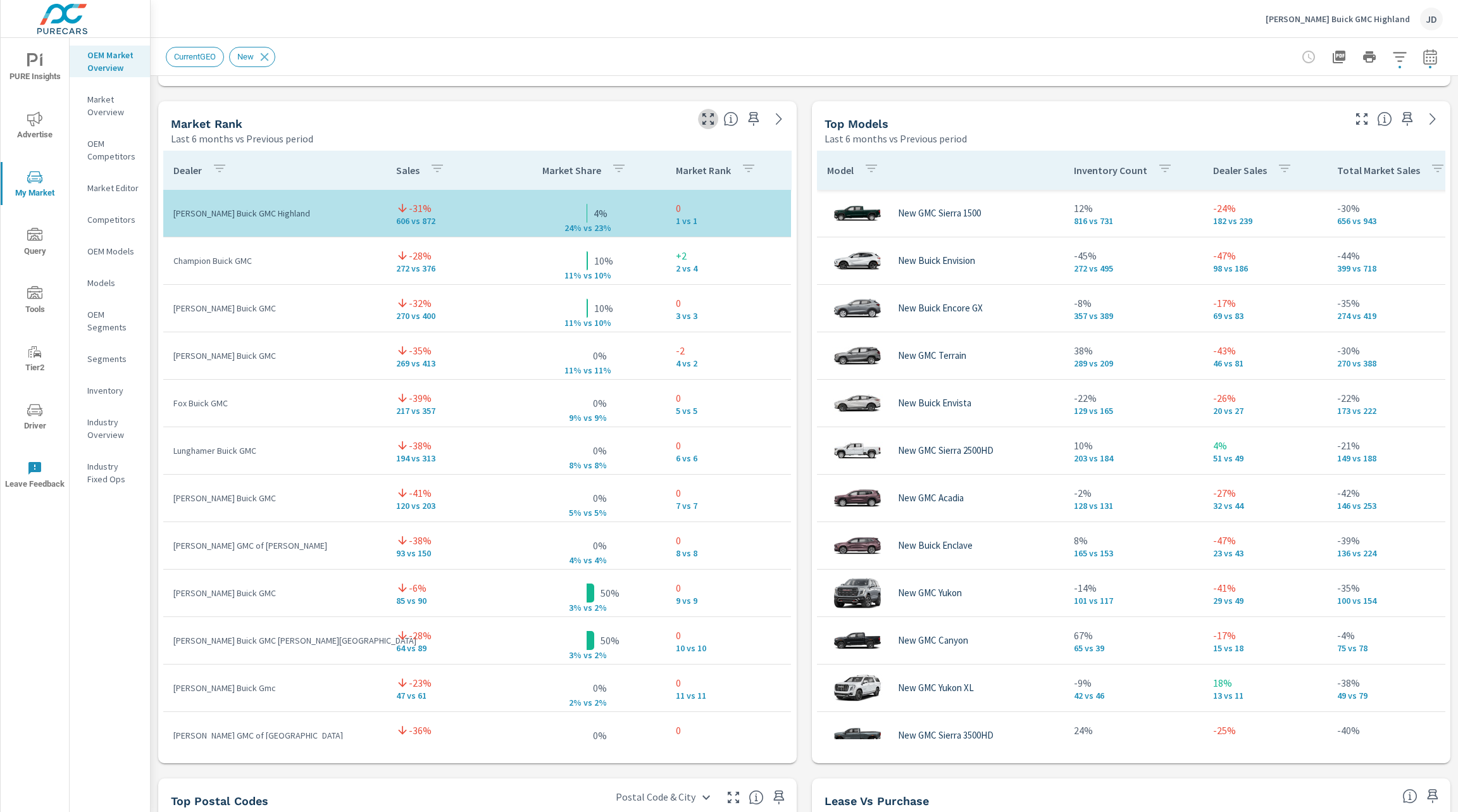
click at [701, 117] on icon "button" at bounding box center [708, 119] width 15 height 15
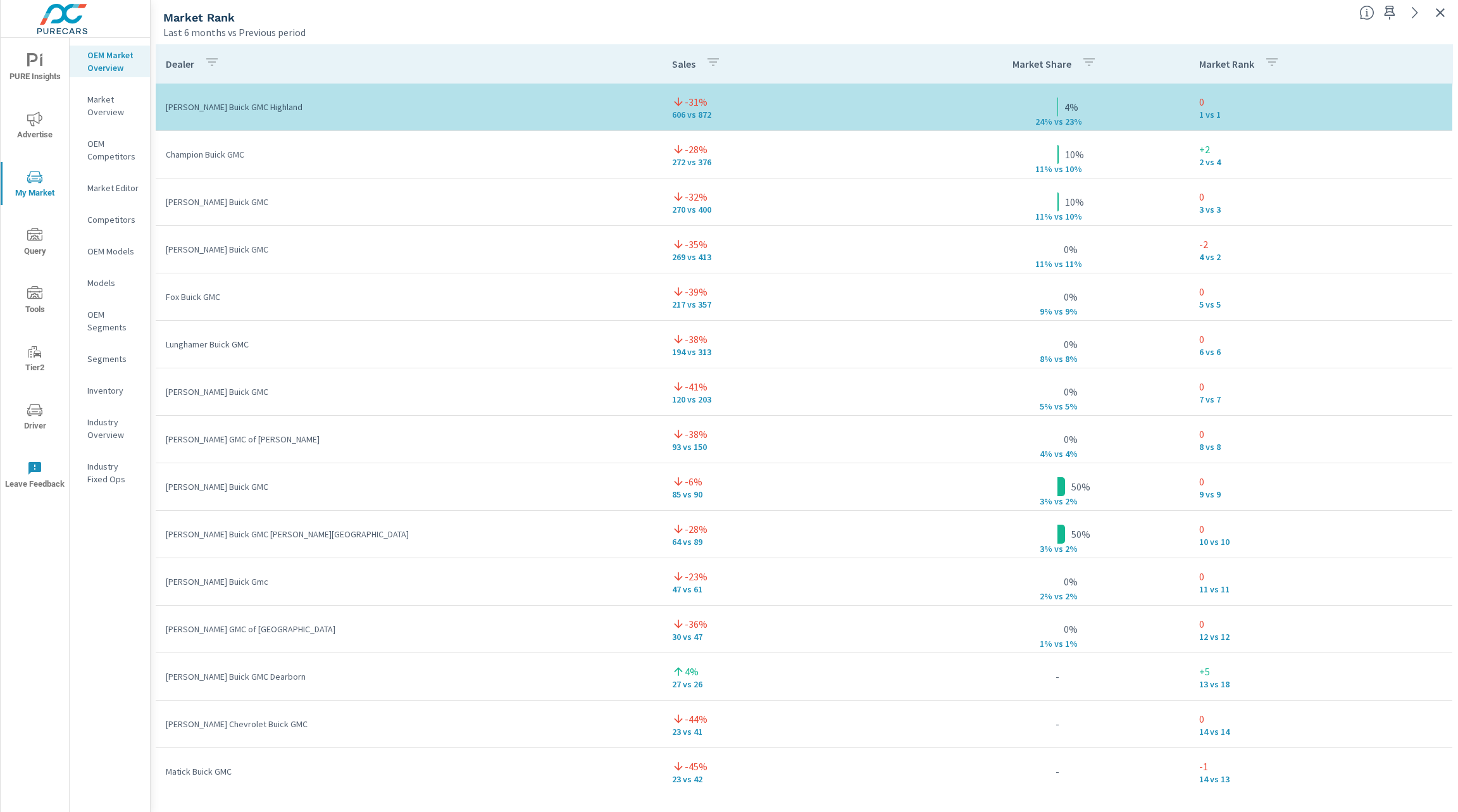
drag, startPoint x: 1082, startPoint y: 128, endPoint x: 1013, endPoint y: 107, distance: 72.1
click at [1013, 107] on tr "LaFontaine Buick GMC Highland -31% 606 vs 872 4% 24% v s 23% 0 1 vs 1" at bounding box center [803, 108] width 1297 height 48
drag, startPoint x: 1070, startPoint y: 123, endPoint x: 1056, endPoint y: 122, distance: 14.0
click at [1059, 122] on p "s 23%" at bounding box center [1074, 121] width 31 height 11
drag, startPoint x: 1042, startPoint y: 124, endPoint x: 1002, endPoint y: 122, distance: 40.0
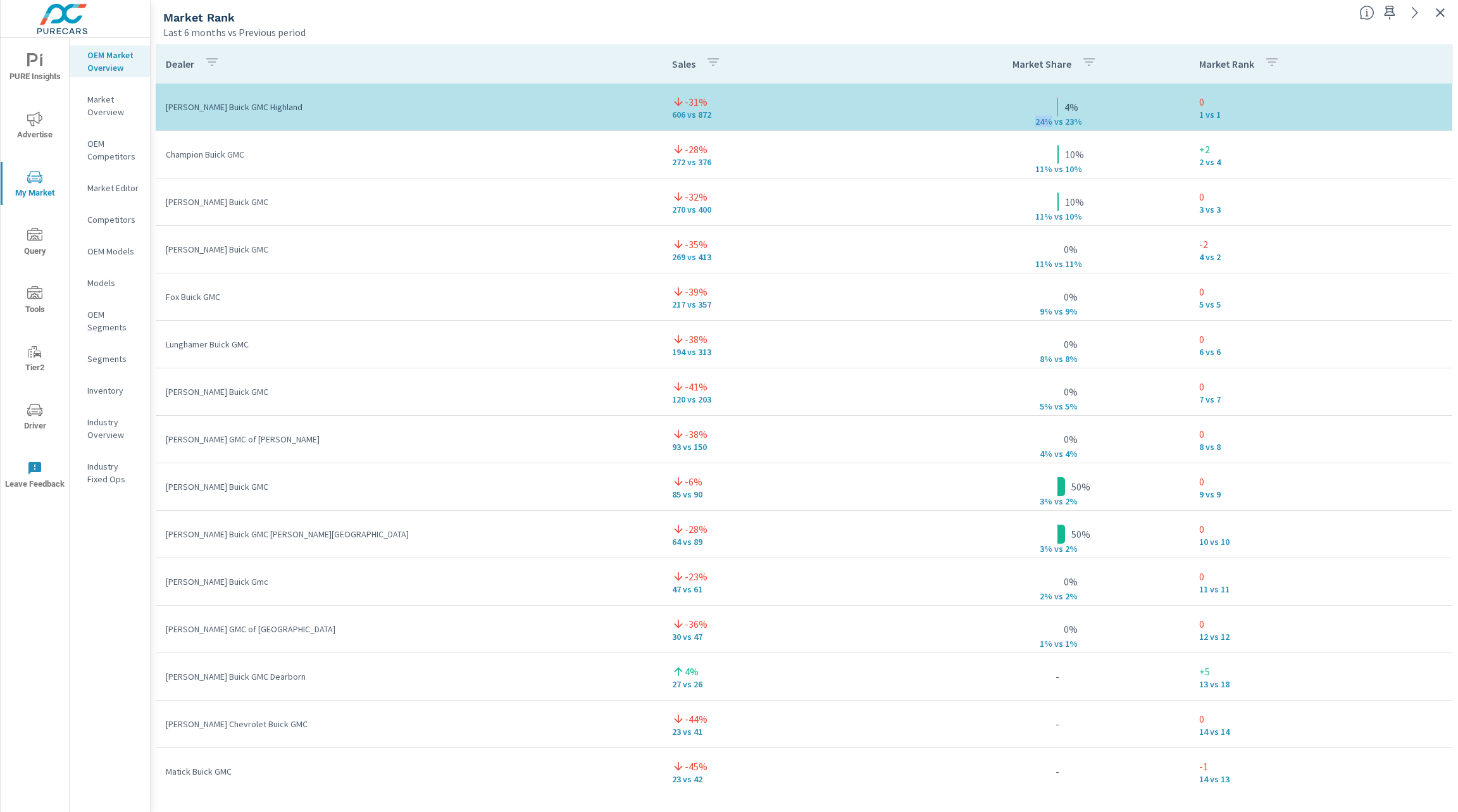
click at [1002, 122] on tr "LaFontaine Buick GMC Highland -31% 606 vs 872 4% 24% v s 23% 0 1 vs 1" at bounding box center [803, 108] width 1297 height 48
click at [924, 22] on div "Market Rank" at bounding box center [756, 17] width 1186 height 14
click at [274, 153] on p "Champion Buick GMC" at bounding box center [409, 154] width 486 height 13
click at [271, 205] on p "[PERSON_NAME] Buick GMC" at bounding box center [409, 202] width 486 height 13
click at [1449, 2] on div at bounding box center [1406, 8] width 104 height 28
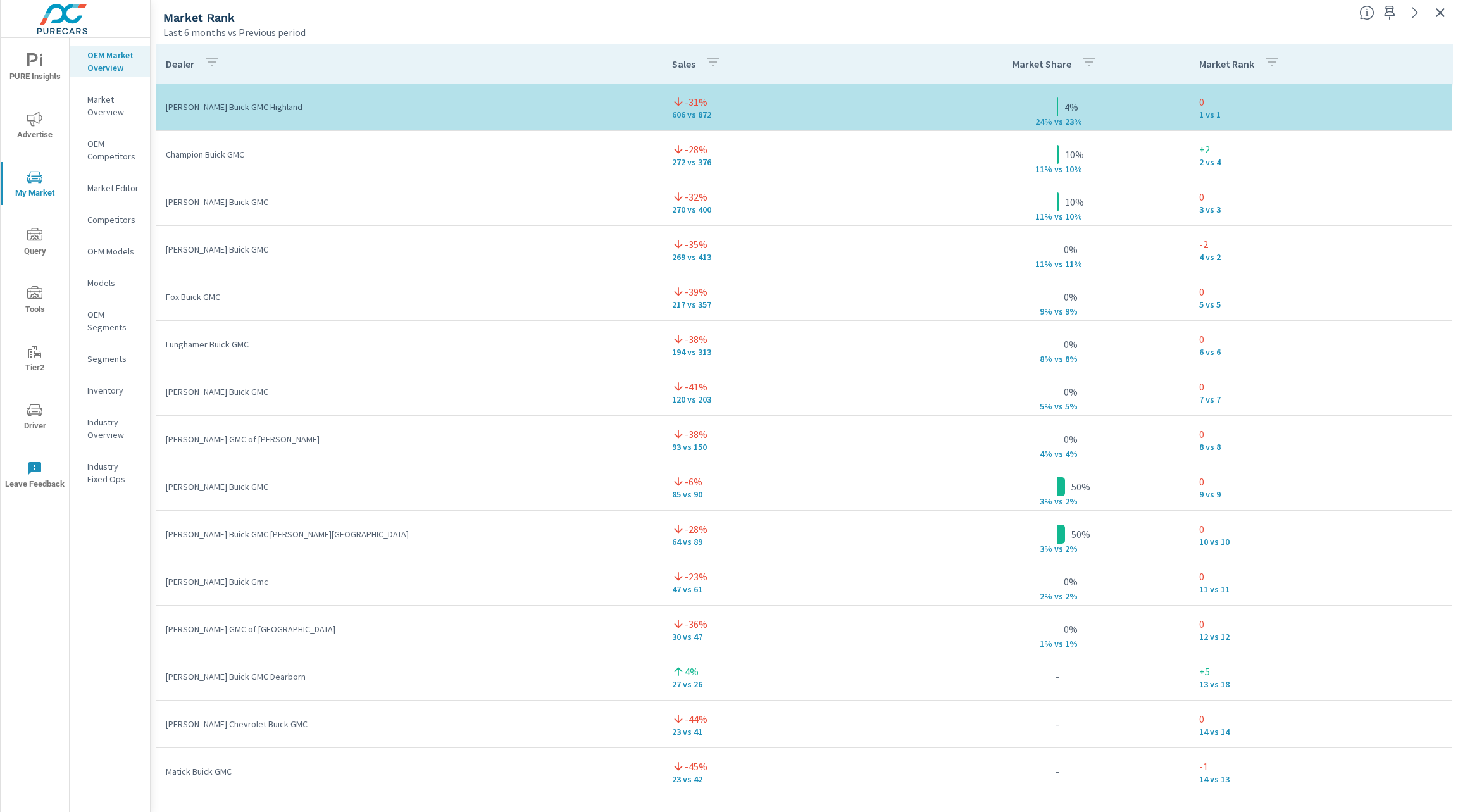
click at [1443, 7] on icon "button" at bounding box center [1440, 13] width 15 height 15
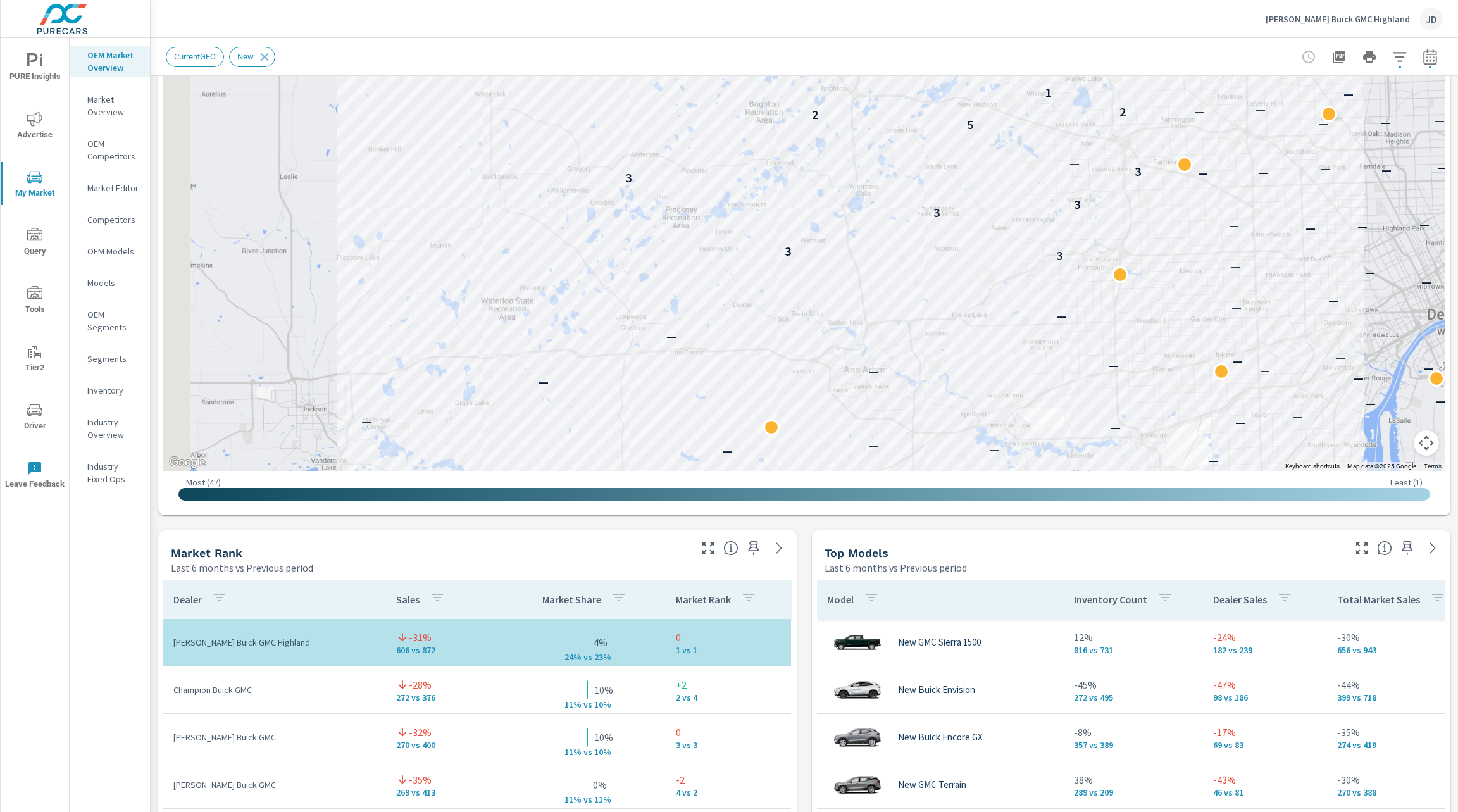
scroll to position [455, 0]
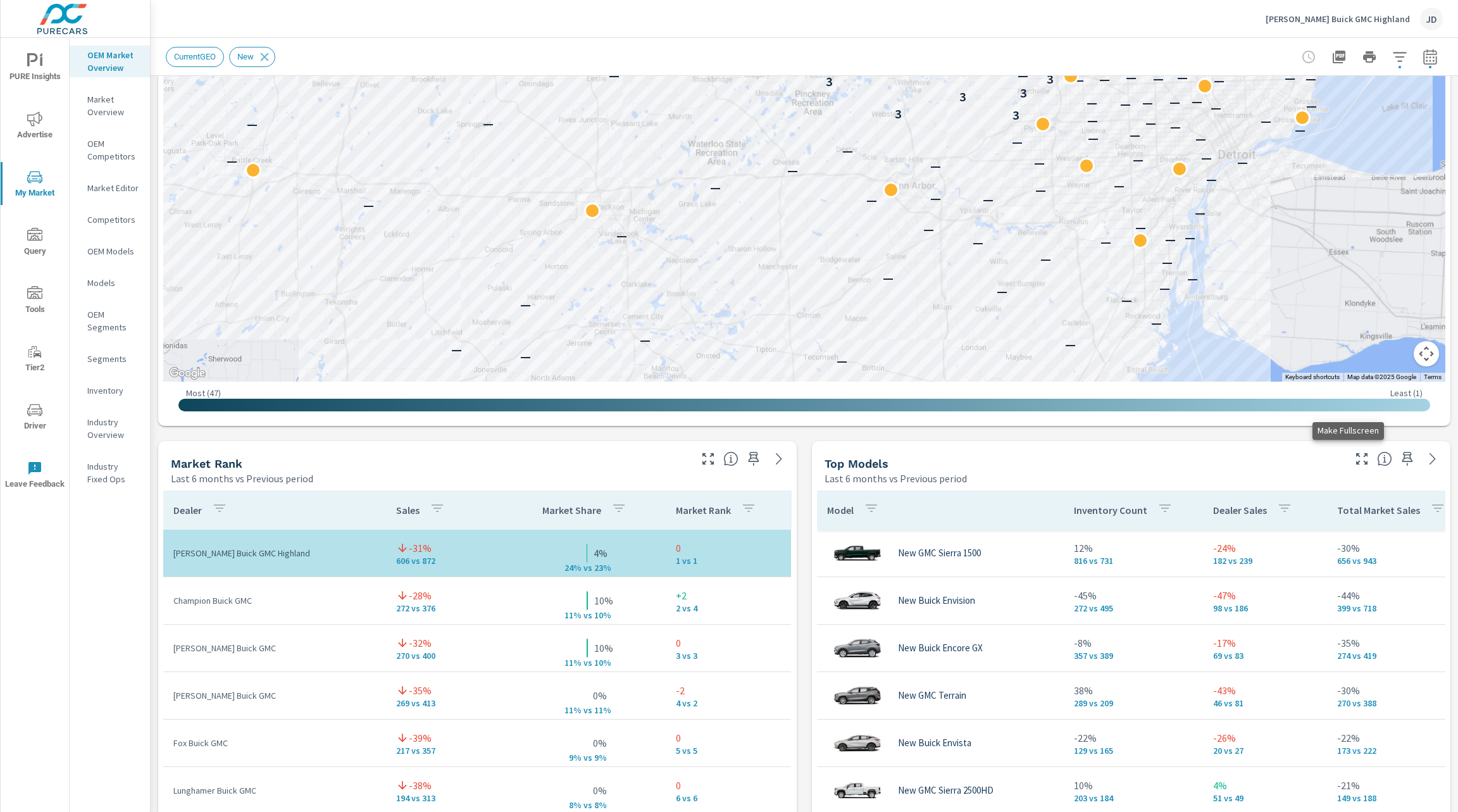
click at [1354, 452] on icon "button" at bounding box center [1362, 459] width 15 height 15
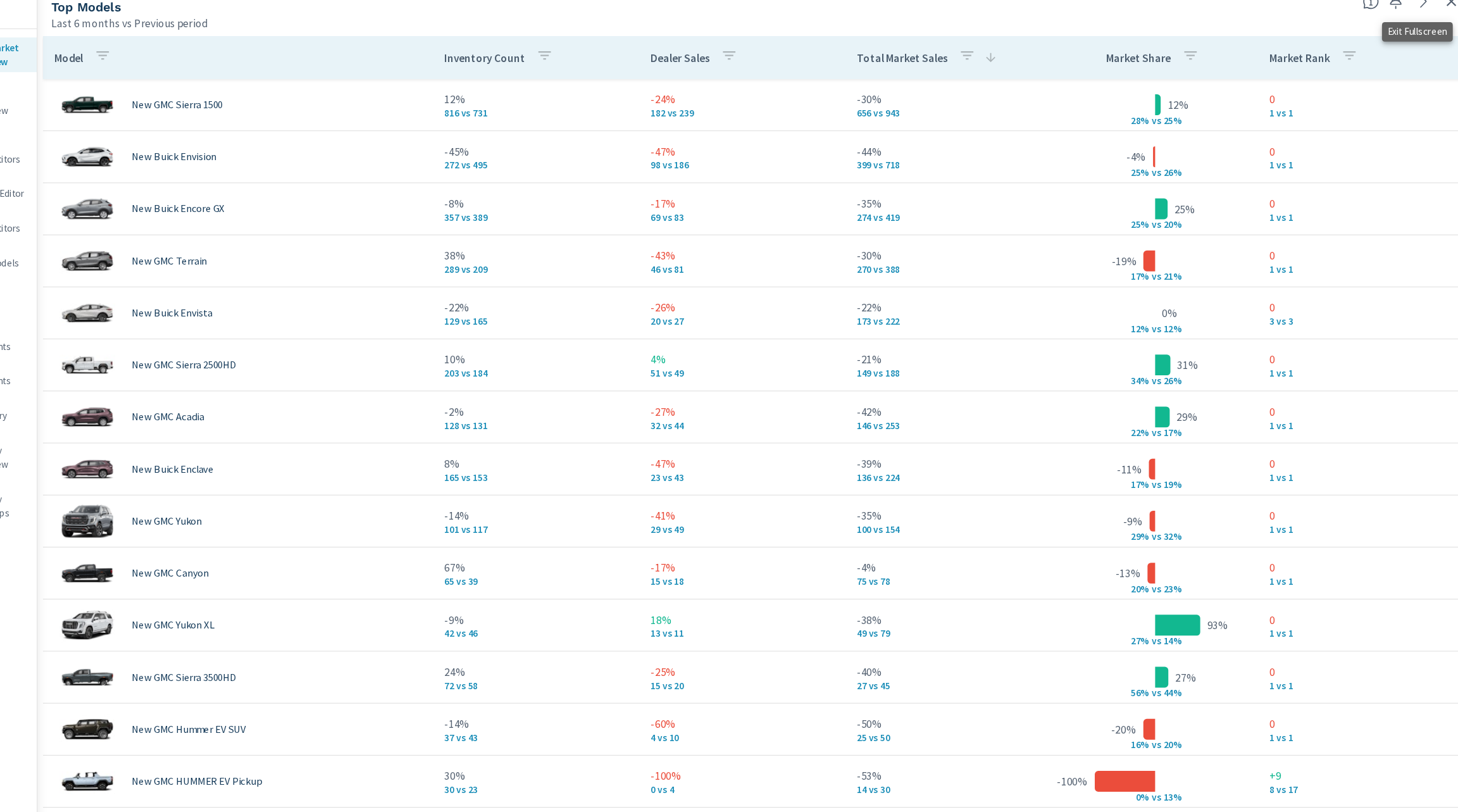
click at [1439, 15] on icon "button" at bounding box center [1440, 13] width 15 height 15
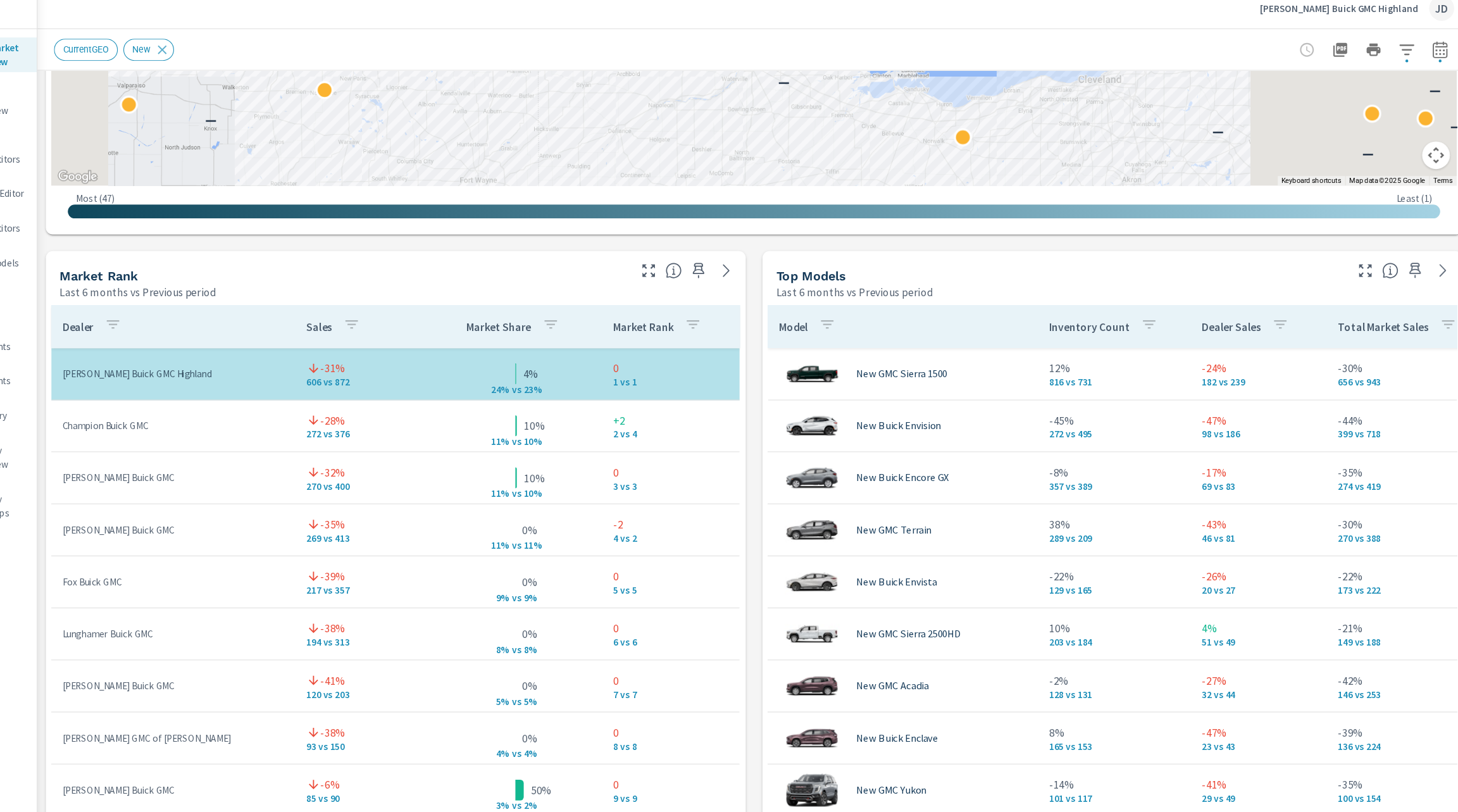
scroll to position [687, 0]
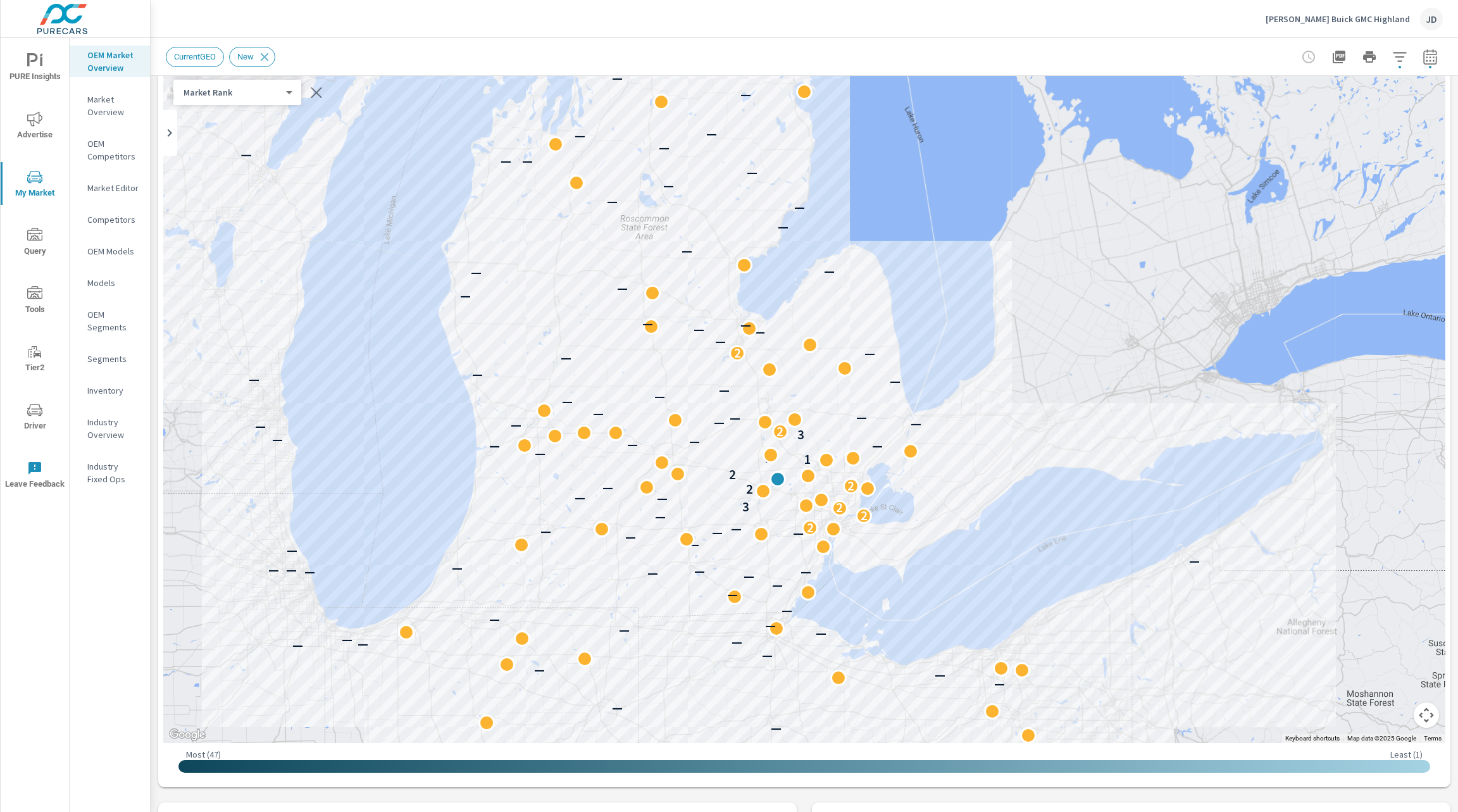
scroll to position [97, 0]
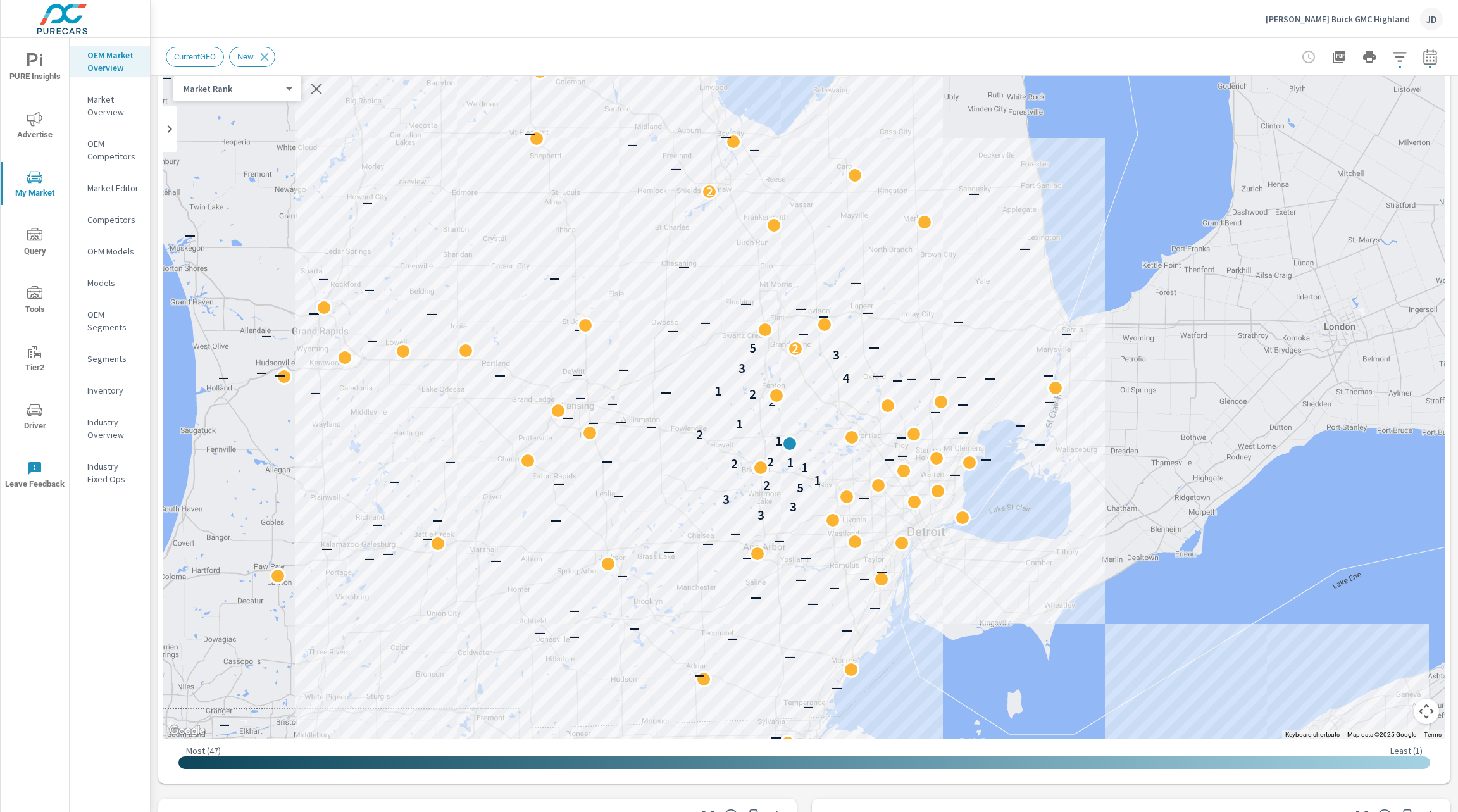
drag, startPoint x: 535, startPoint y: 539, endPoint x: 829, endPoint y: 461, distance: 304.2
click at [829, 462] on div at bounding box center [833, 470] width 16 height 16
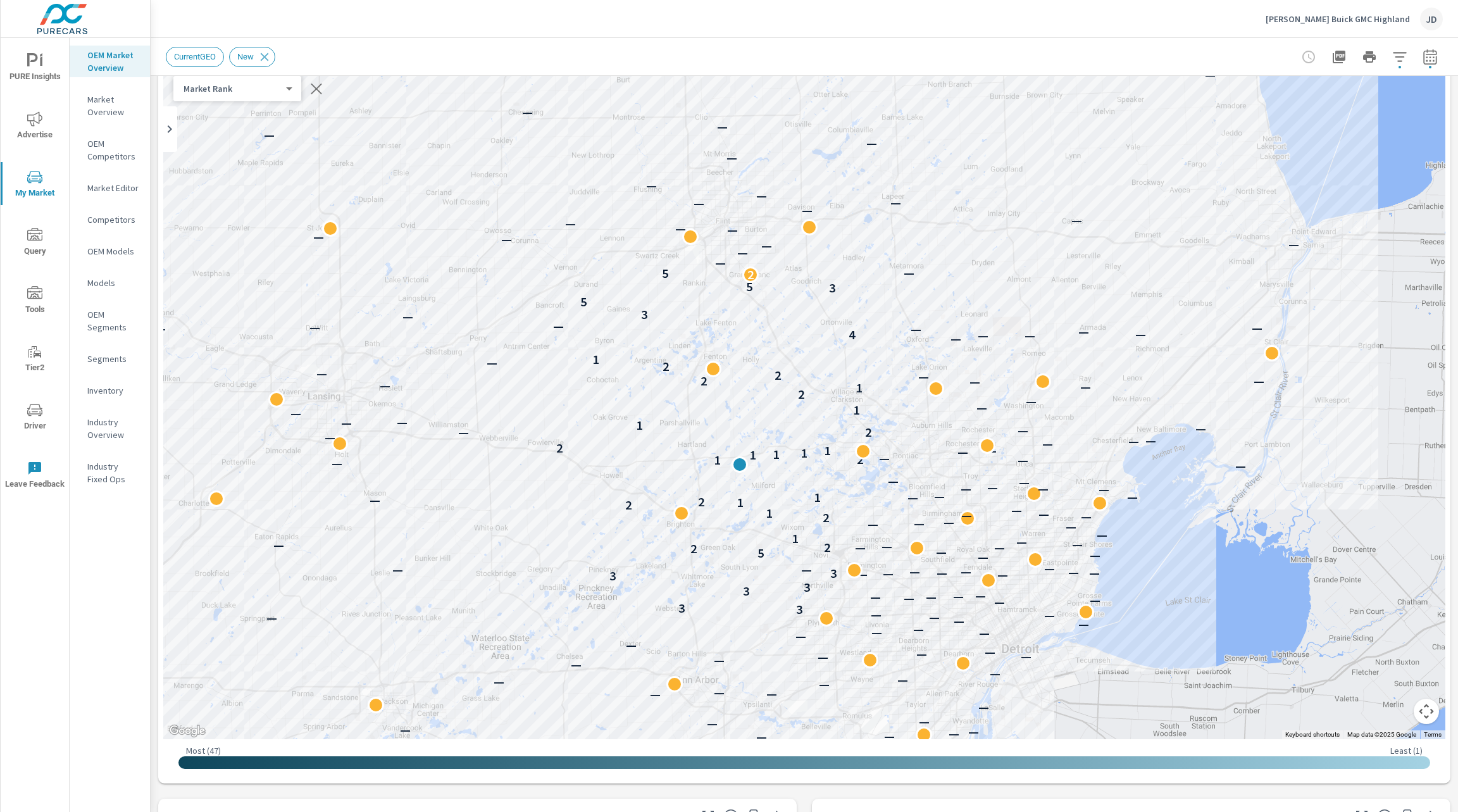
drag, startPoint x: 885, startPoint y: 157, endPoint x: 895, endPoint y: 251, distance: 94.5
click at [895, 251] on div "— — — — — — — — — — — — — — — — — — — — — — — — — — — — — — — — — — — — — — — —…" at bounding box center [805, 387] width 1282 height 704
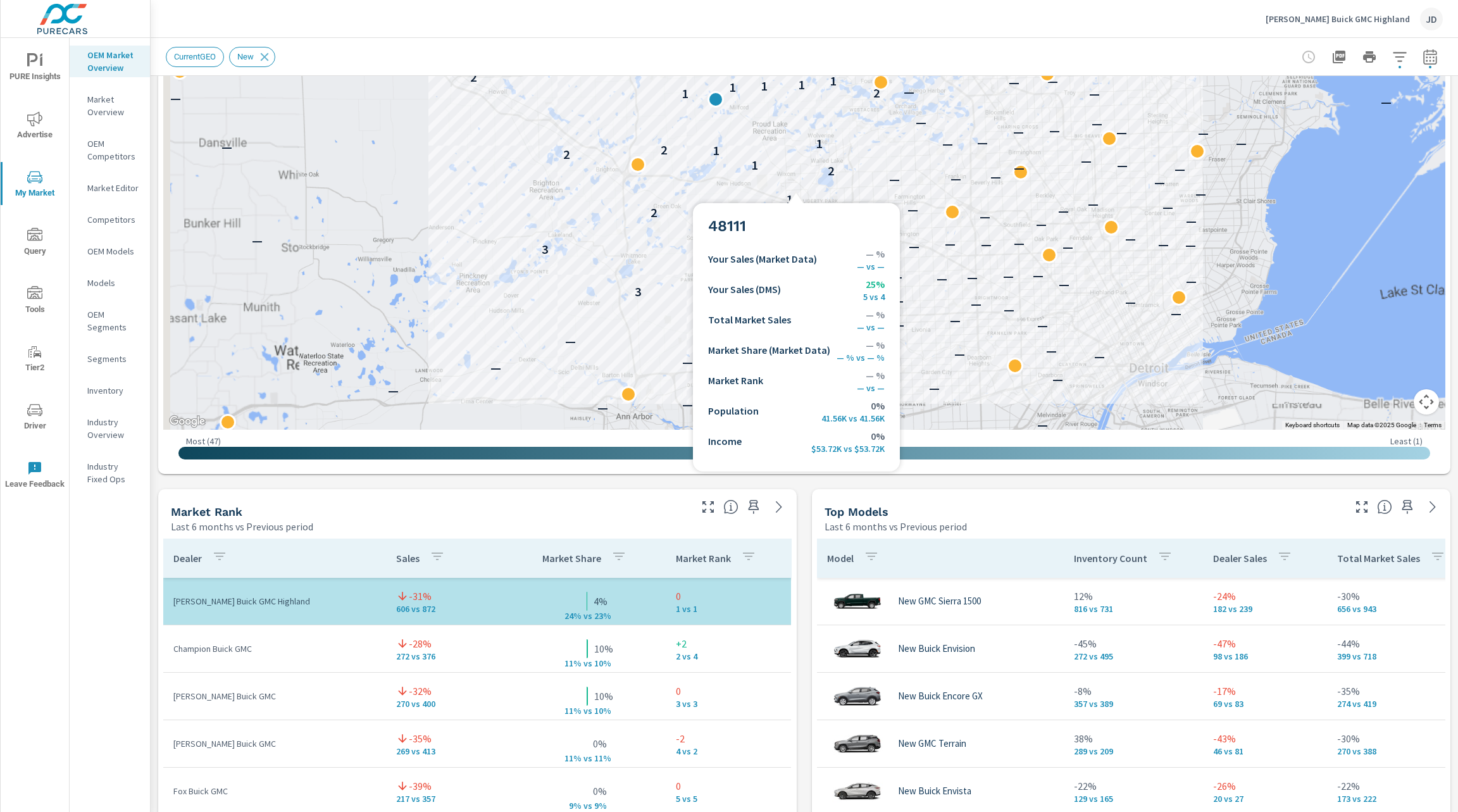
scroll to position [374, 0]
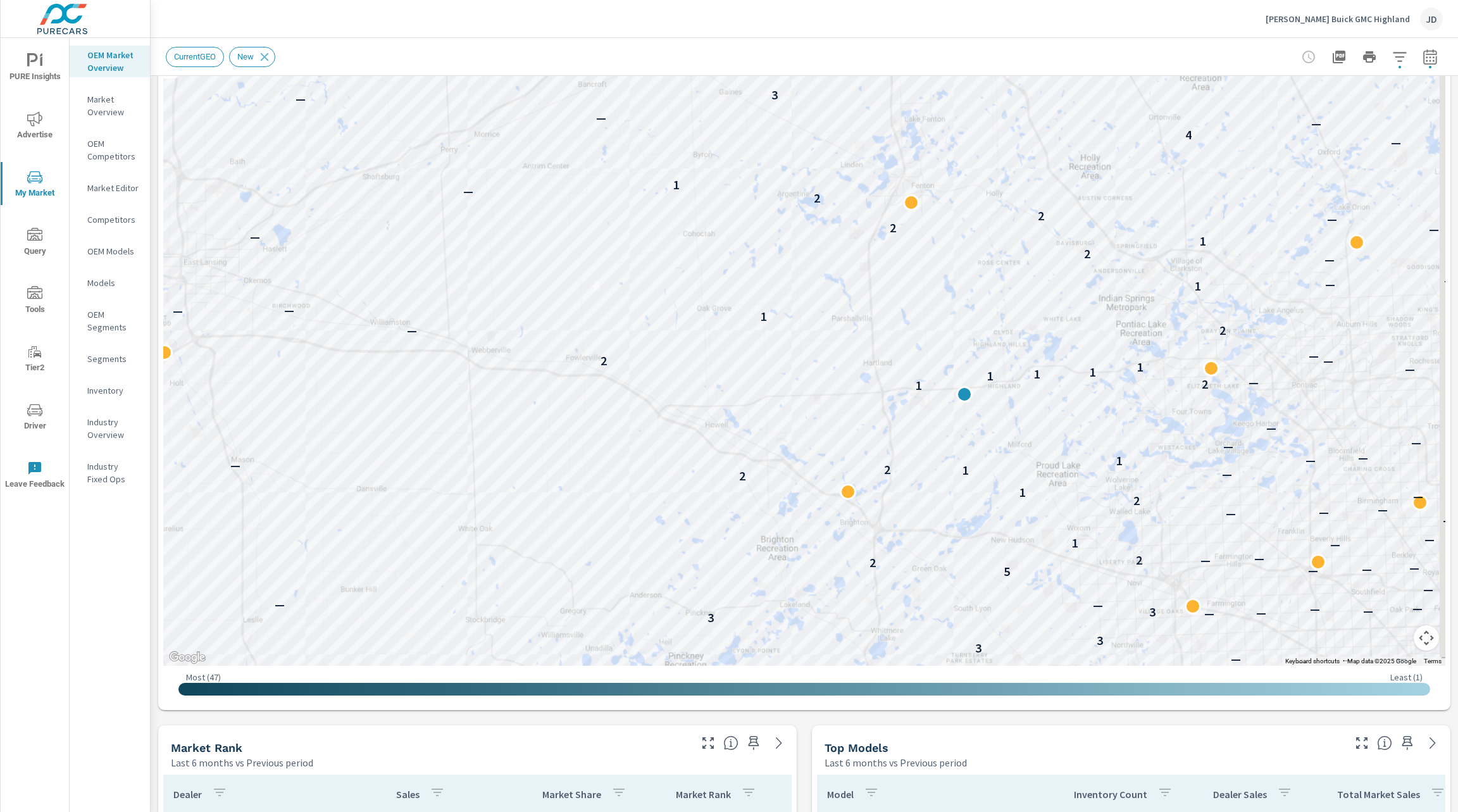
scroll to position [165, 0]
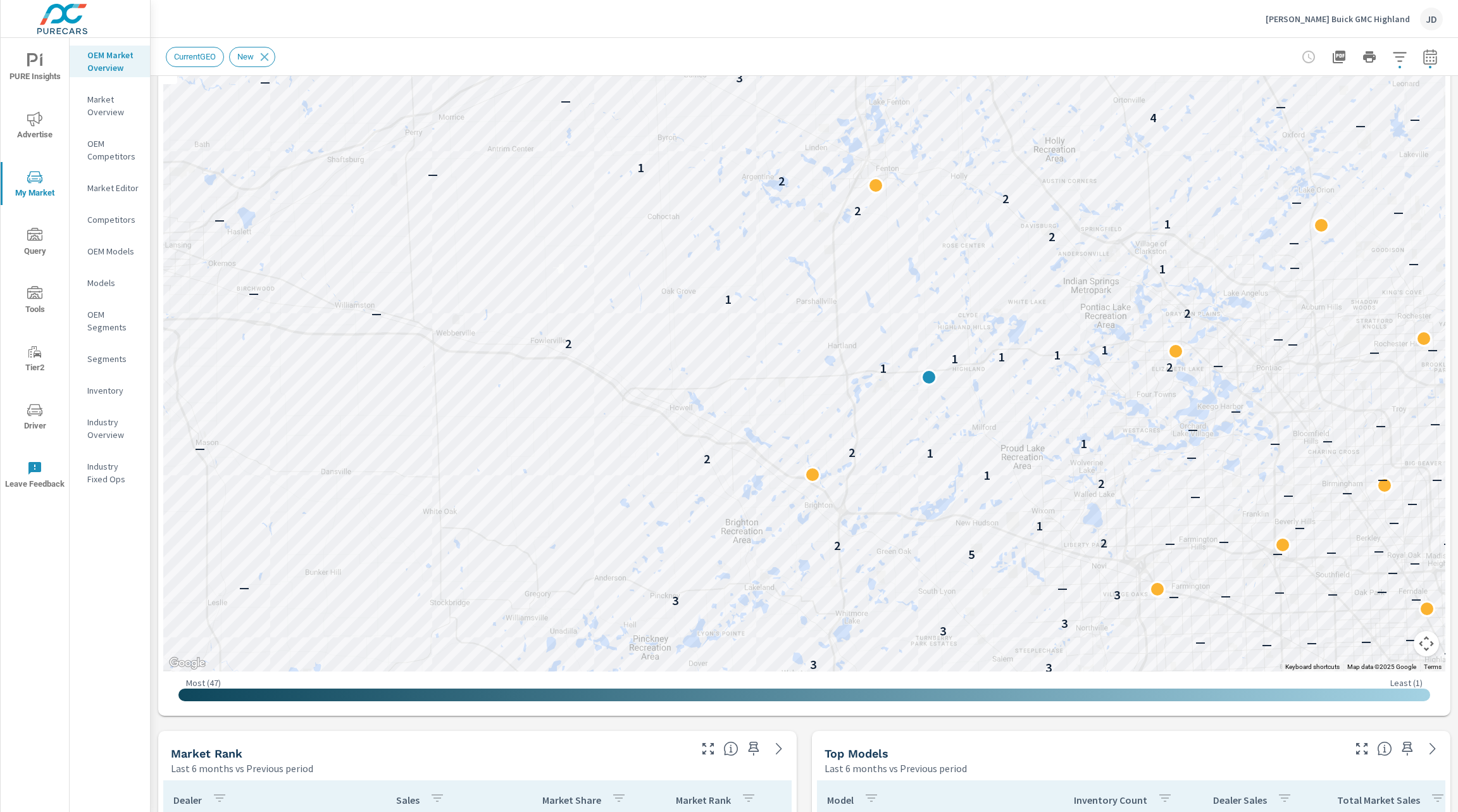
drag, startPoint x: 1244, startPoint y: 372, endPoint x: 1204, endPoint y: 346, distance: 47.7
click at [1204, 346] on div "— — — — — — — — — — — — — — — — — — — — — — — — — — — — — — — — — — — — — — — —…" at bounding box center [1255, 620] width 972 height 648
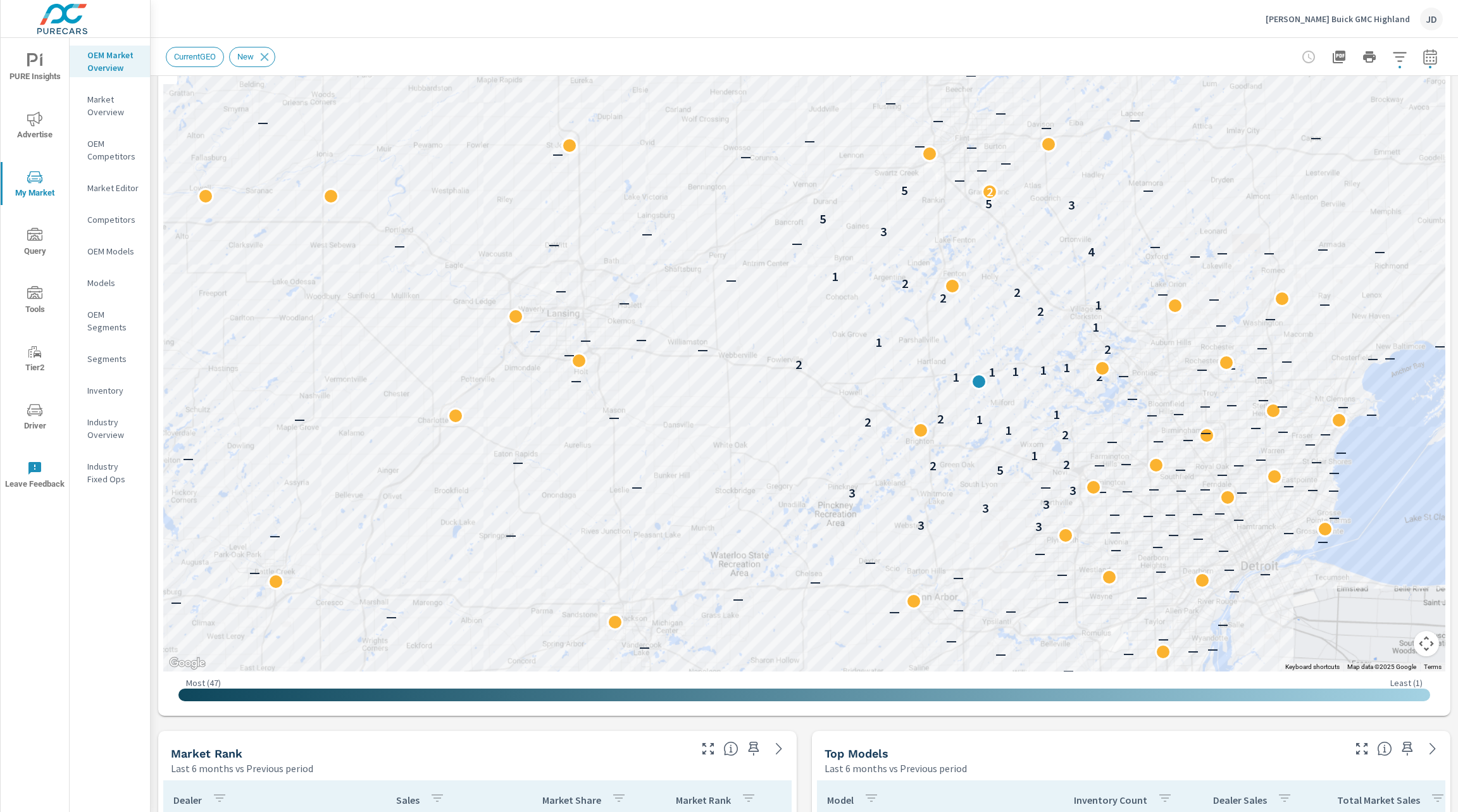
drag, startPoint x: 1041, startPoint y: 371, endPoint x: 982, endPoint y: 374, distance: 59.1
click at [982, 374] on div "— — — — — — — — — — — — — — — — — — — — — — — — — — — — — — — — — — — — — — — —…" at bounding box center [1198, 660] width 972 height 648
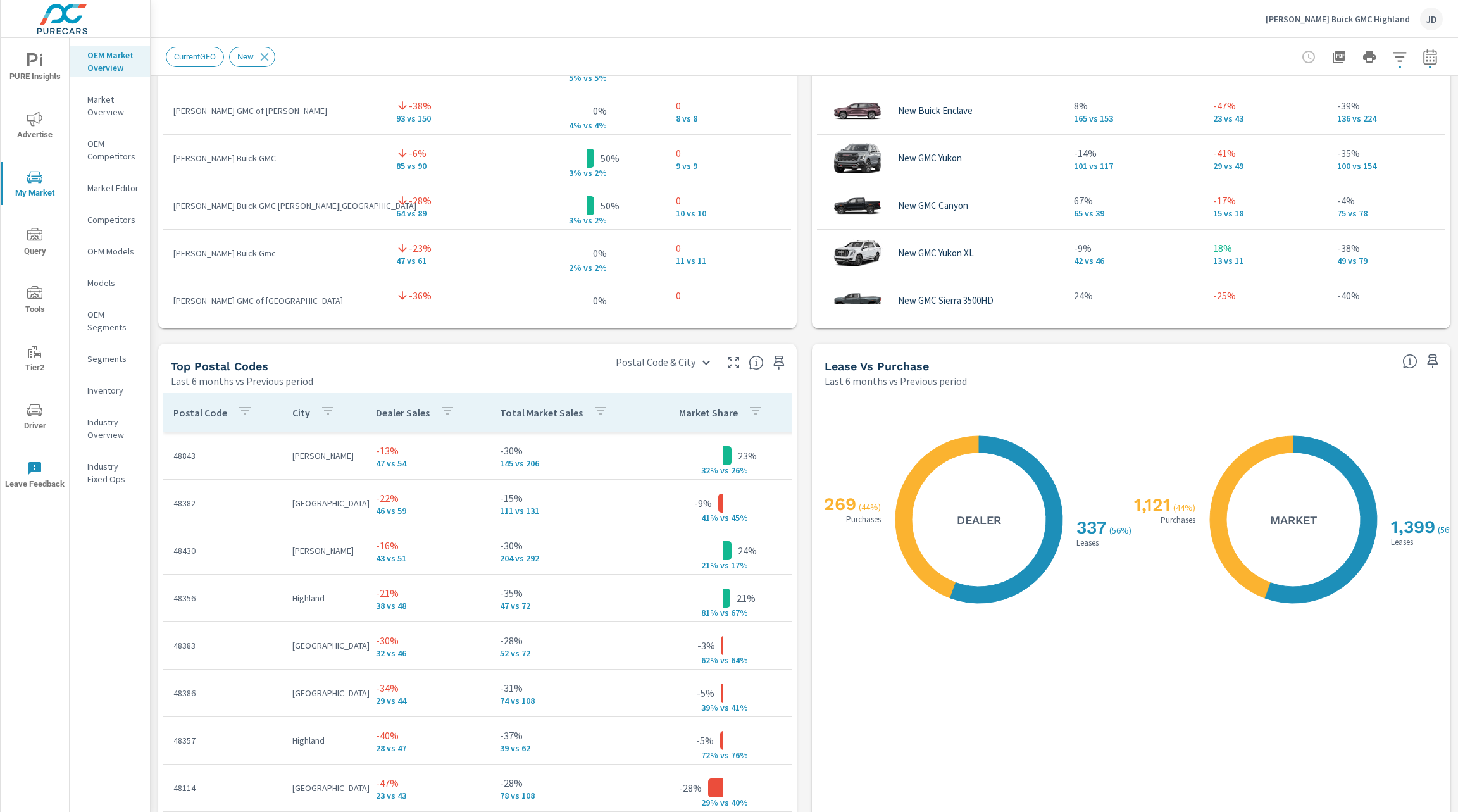
scroll to position [1230, 0]
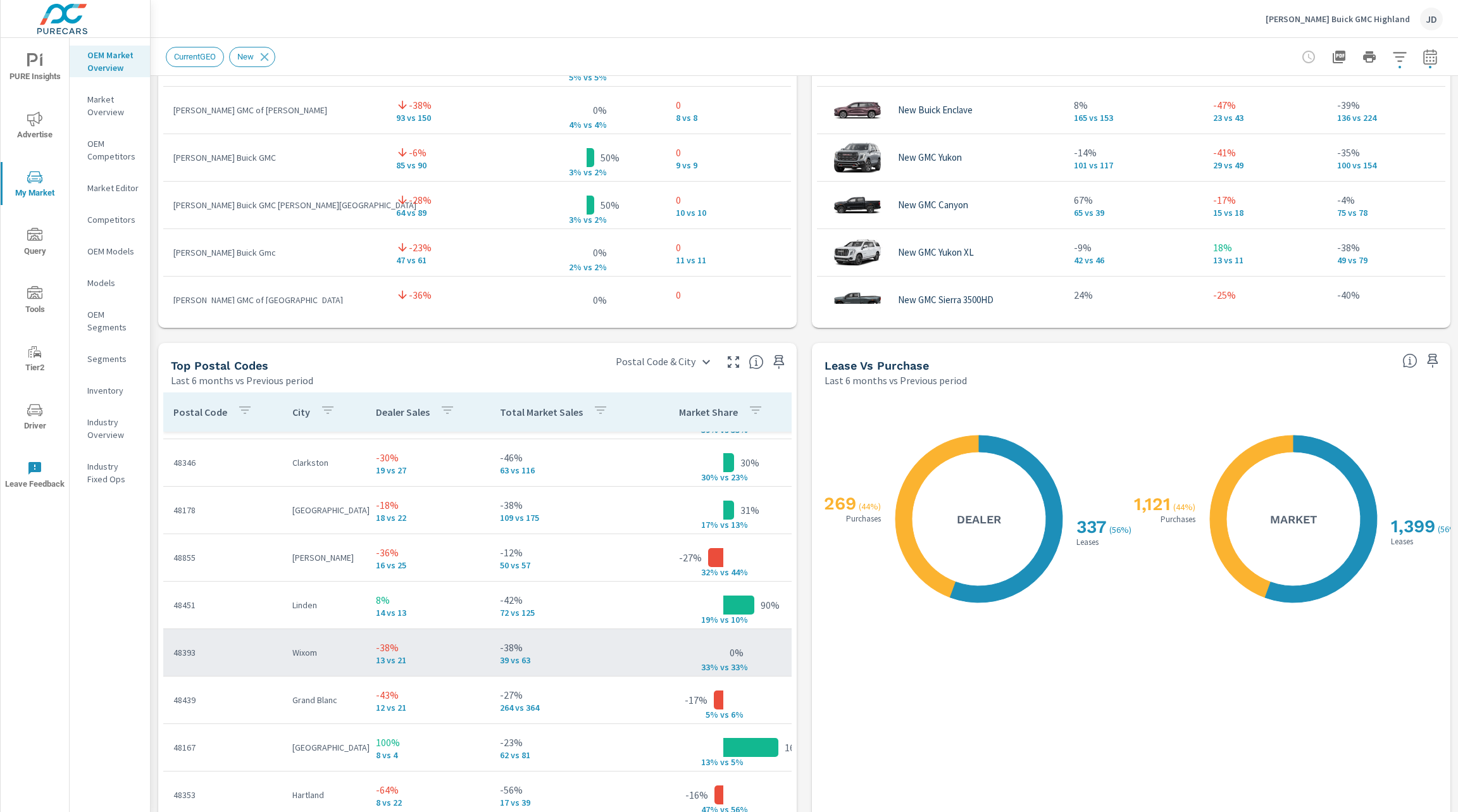
scroll to position [249, 0]
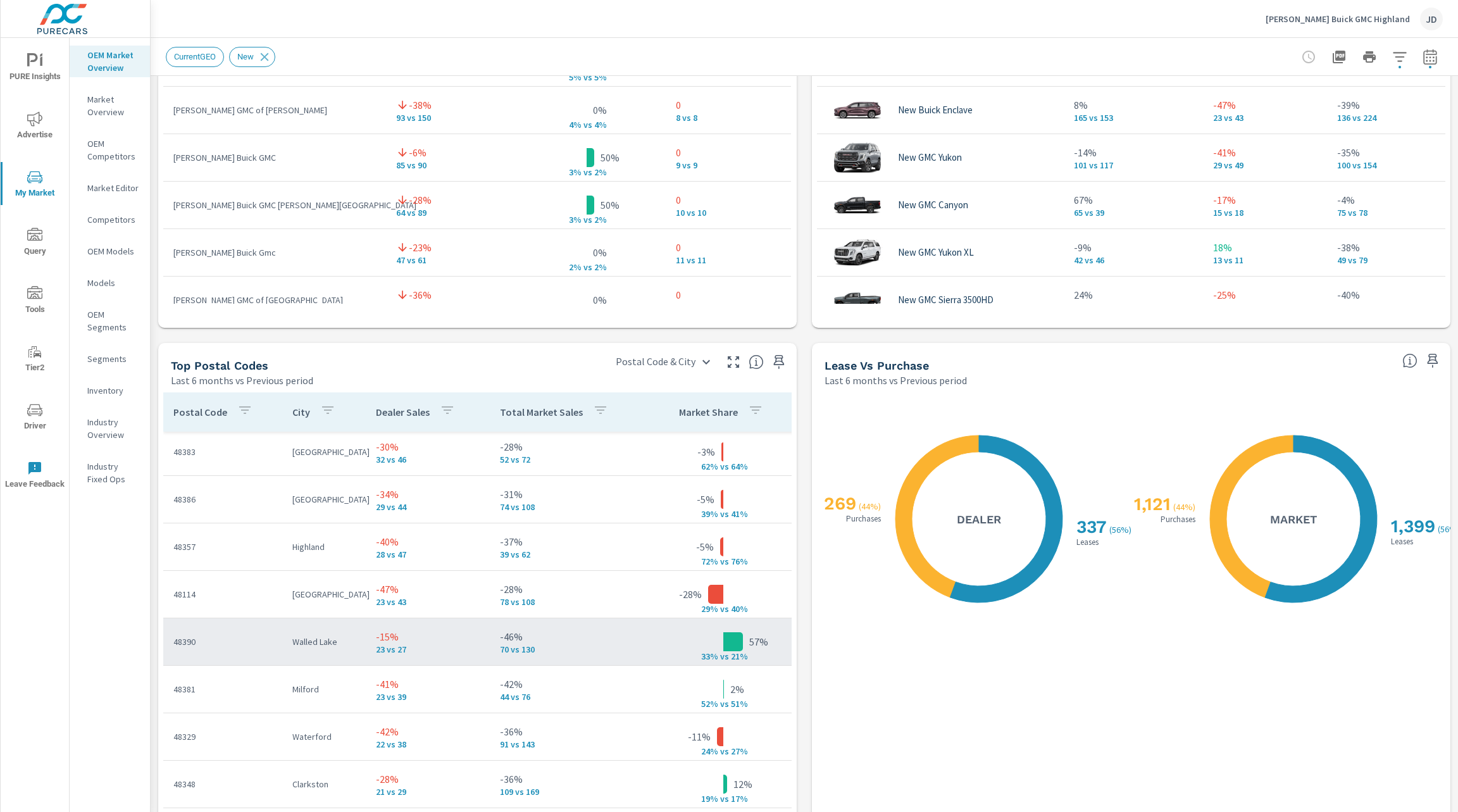
scroll to position [146, 0]
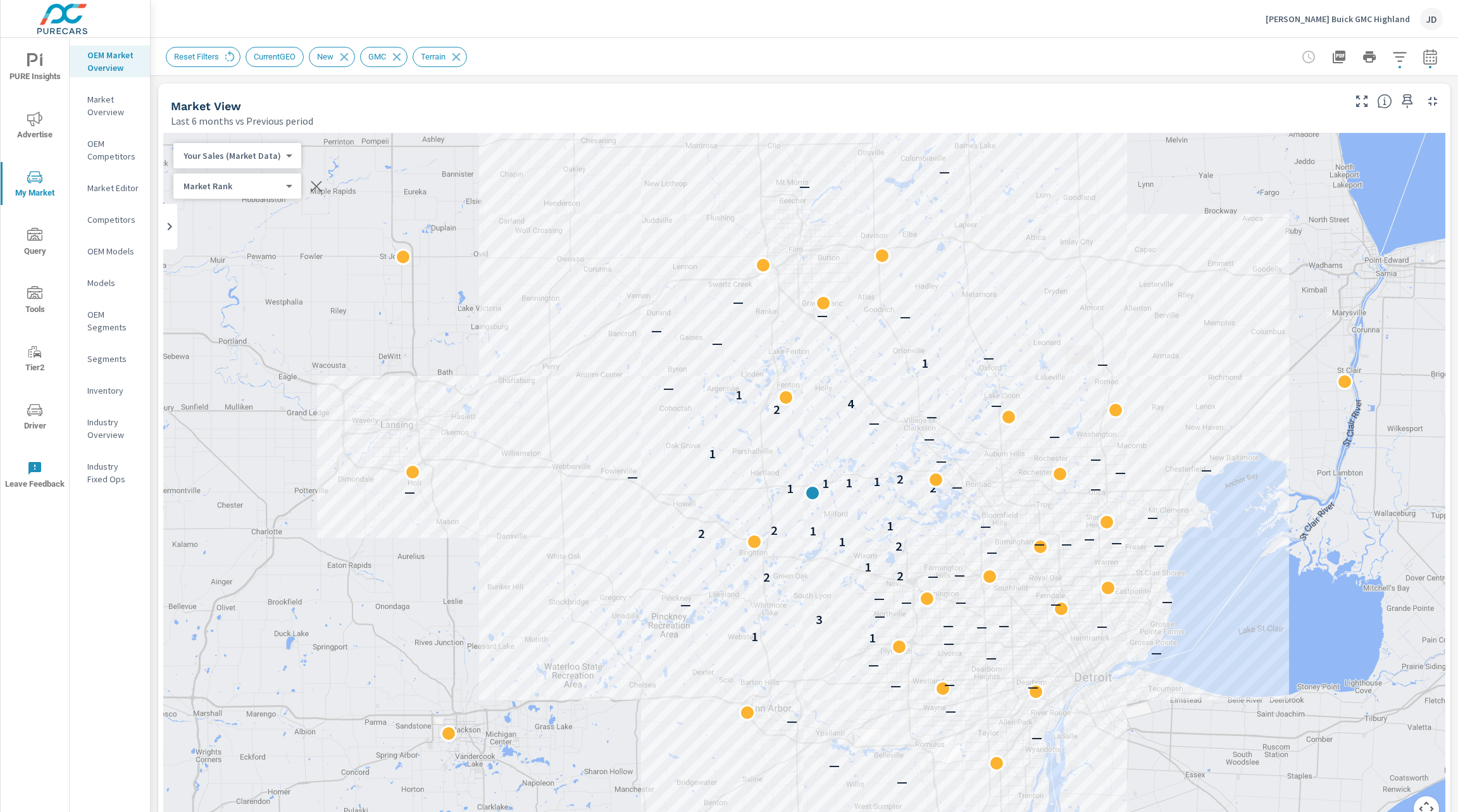
scroll to position [96, 0]
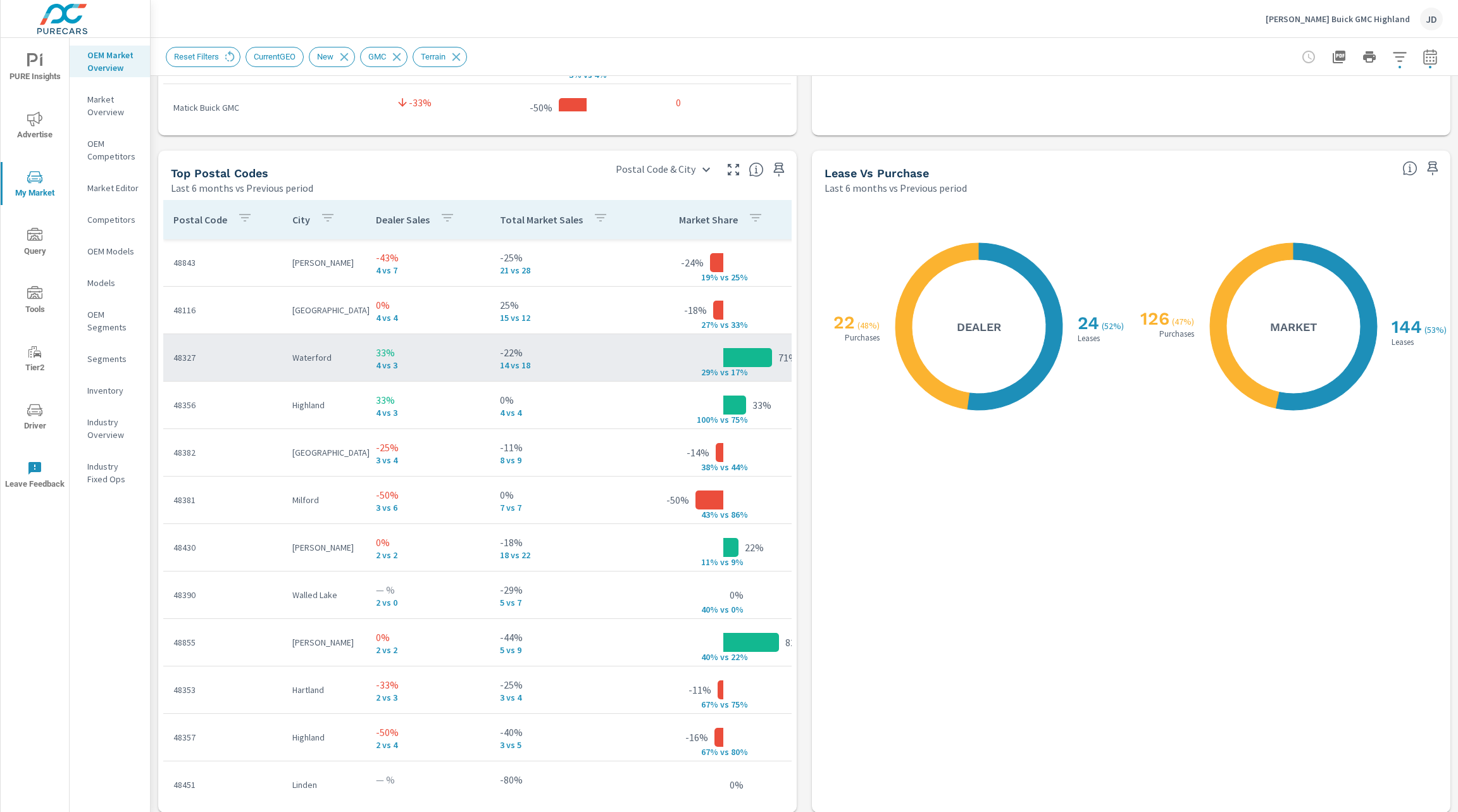
scroll to position [1431, 0]
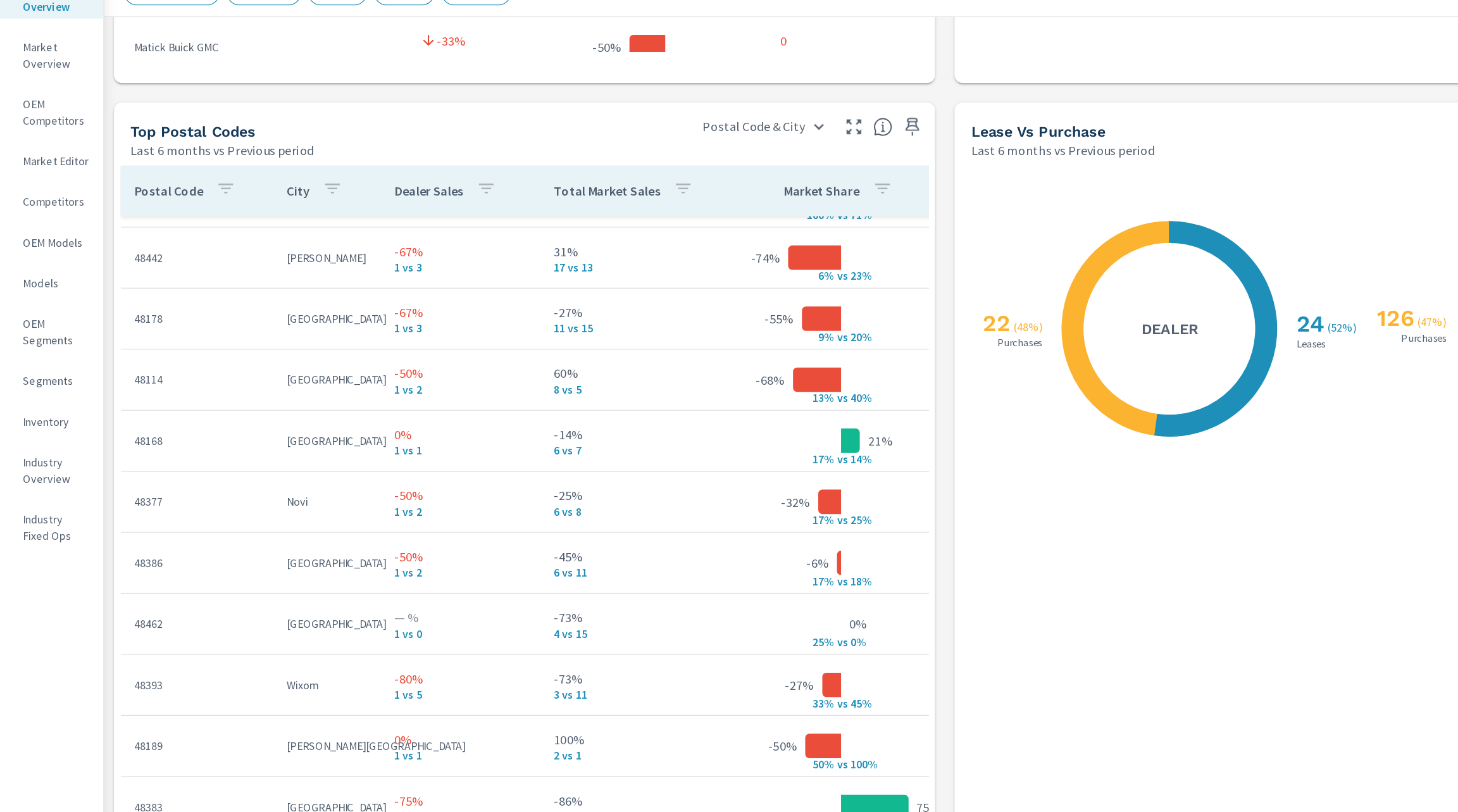
scroll to position [749, 0]
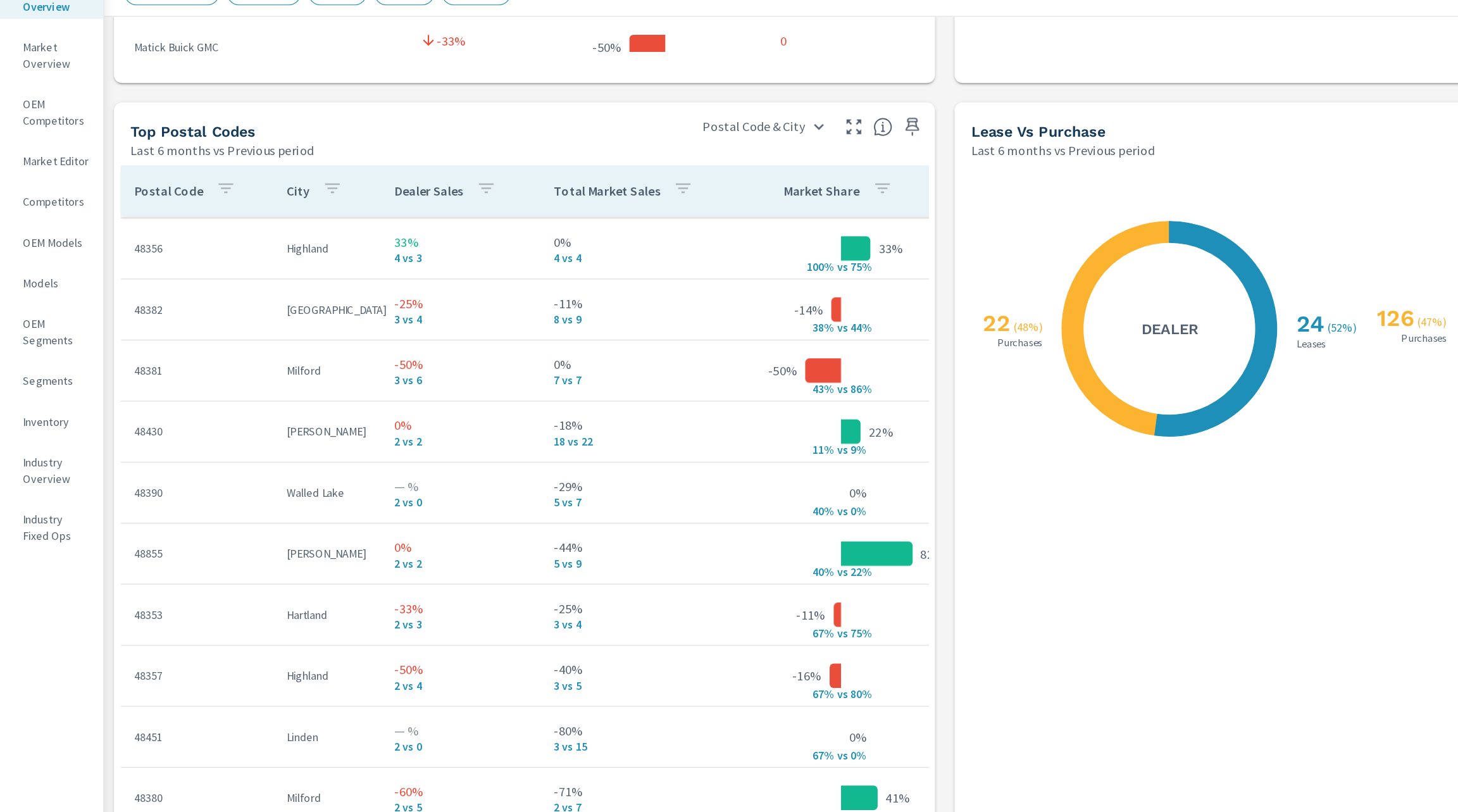
scroll to position [40, 0]
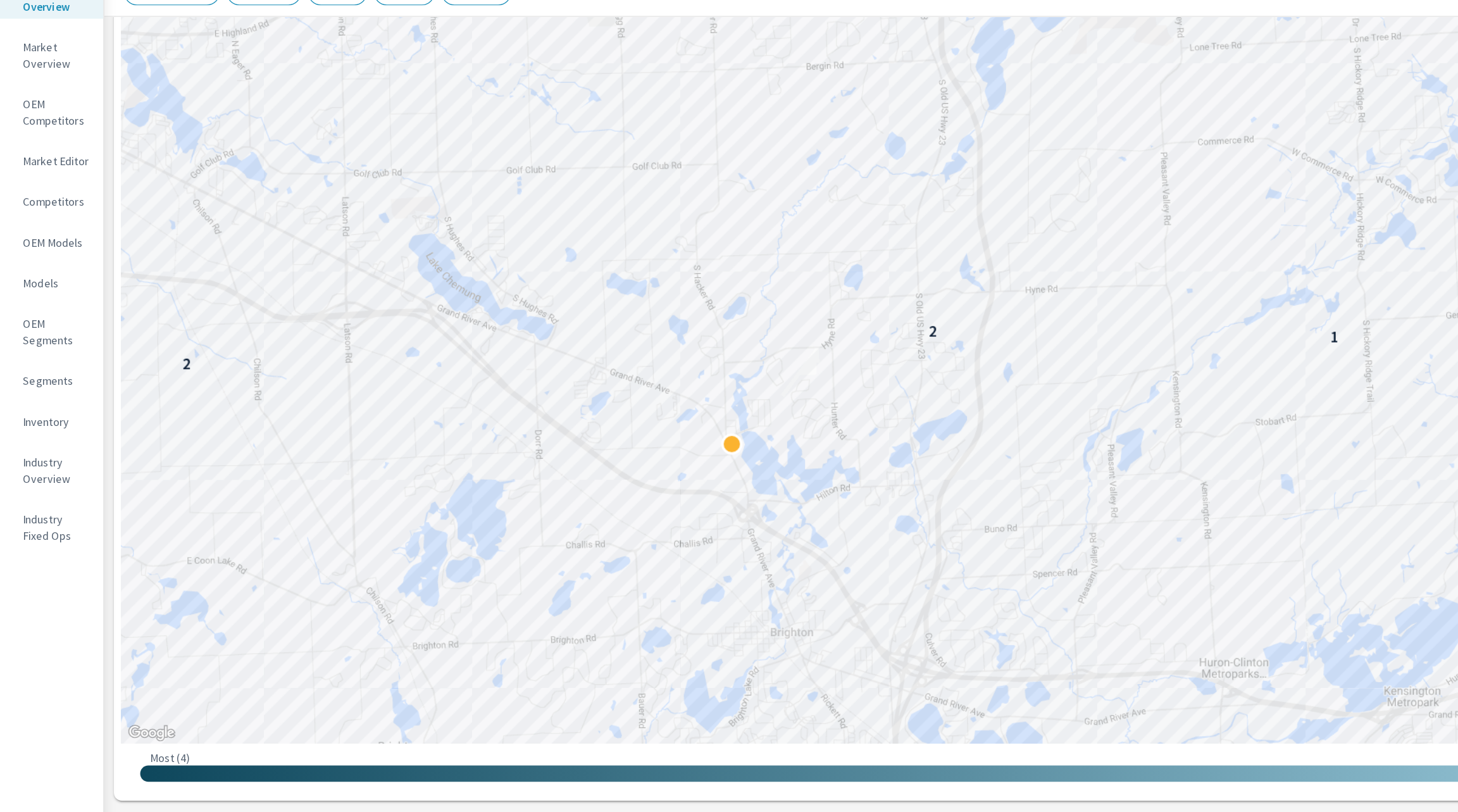
scroll to position [191, 0]
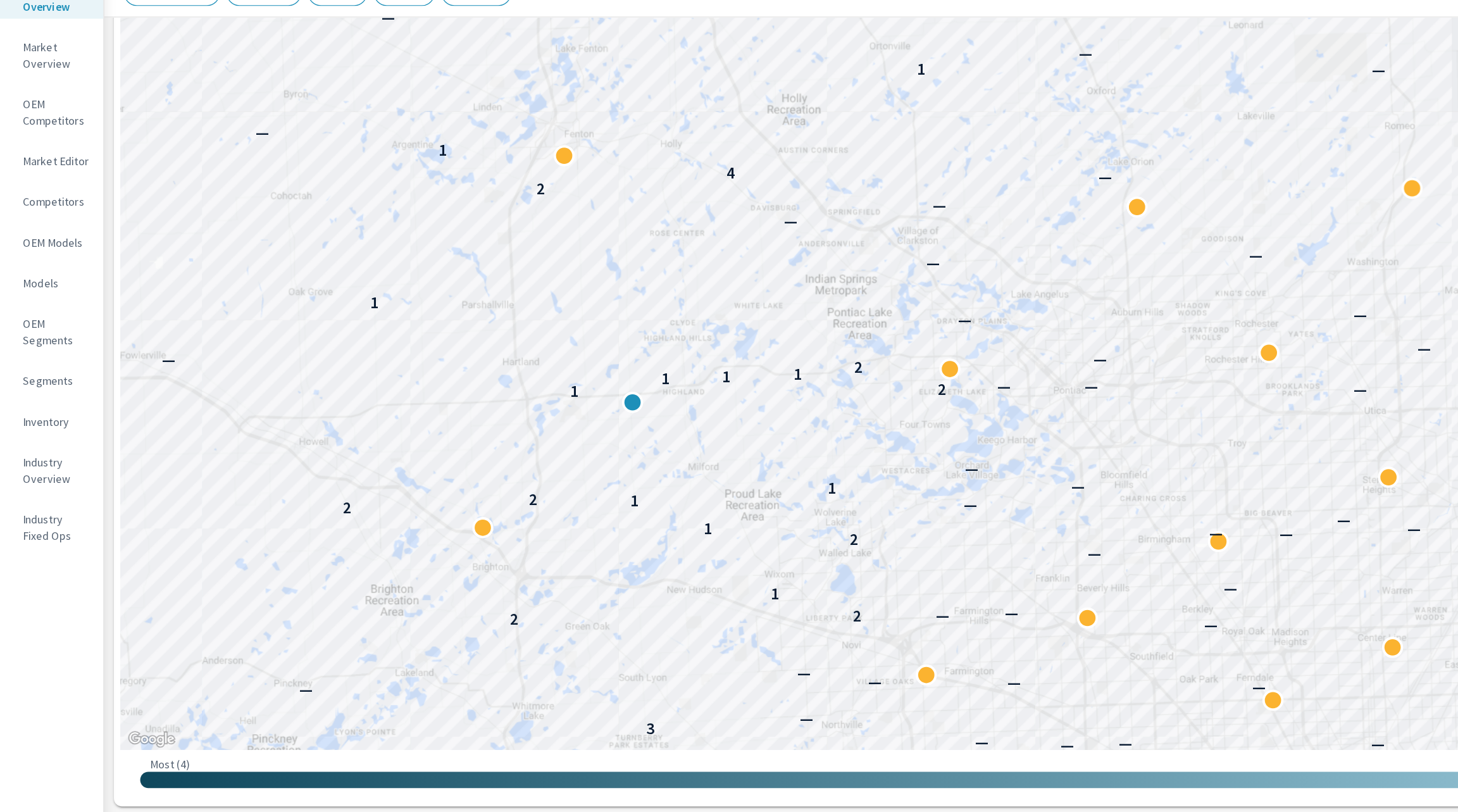
drag, startPoint x: 792, startPoint y: 192, endPoint x: 444, endPoint y: 417, distance: 414.4
click at [444, 417] on div "— — — — — — — — — — — — — 1 1 — — — — 3 — — — — — — — — 2 2 — — 1 — — 2 — — — —…" at bounding box center [805, 294] width 1282 height 704
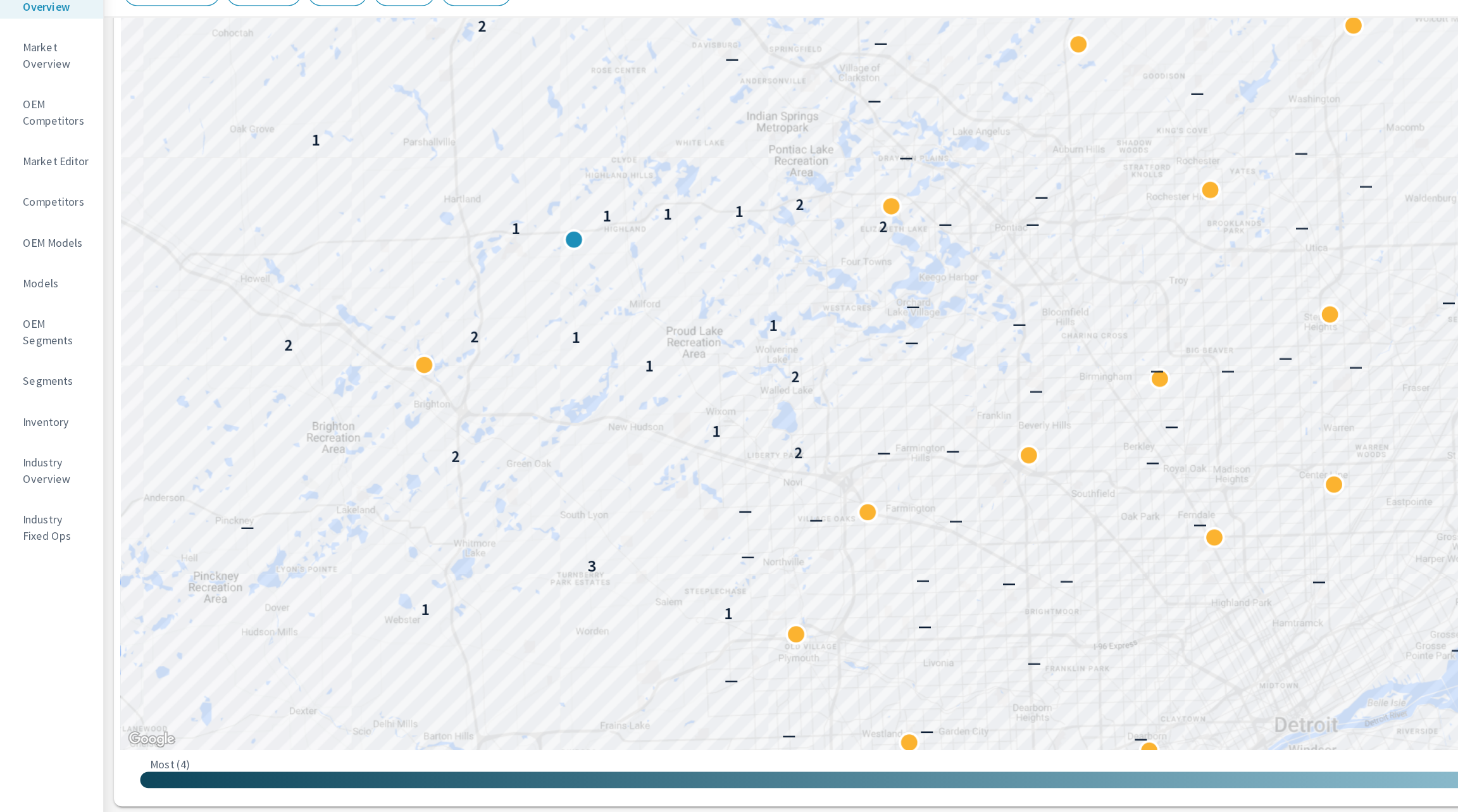
drag, startPoint x: 566, startPoint y: 385, endPoint x: 634, endPoint y: 246, distance: 154.7
click at [634, 246] on div "— — — — — — — — — — — — — 1 1 — — — — 3 — — — — — — — — 2 2 — — 1 — — 2 — — — —…" at bounding box center [805, 294] width 1282 height 704
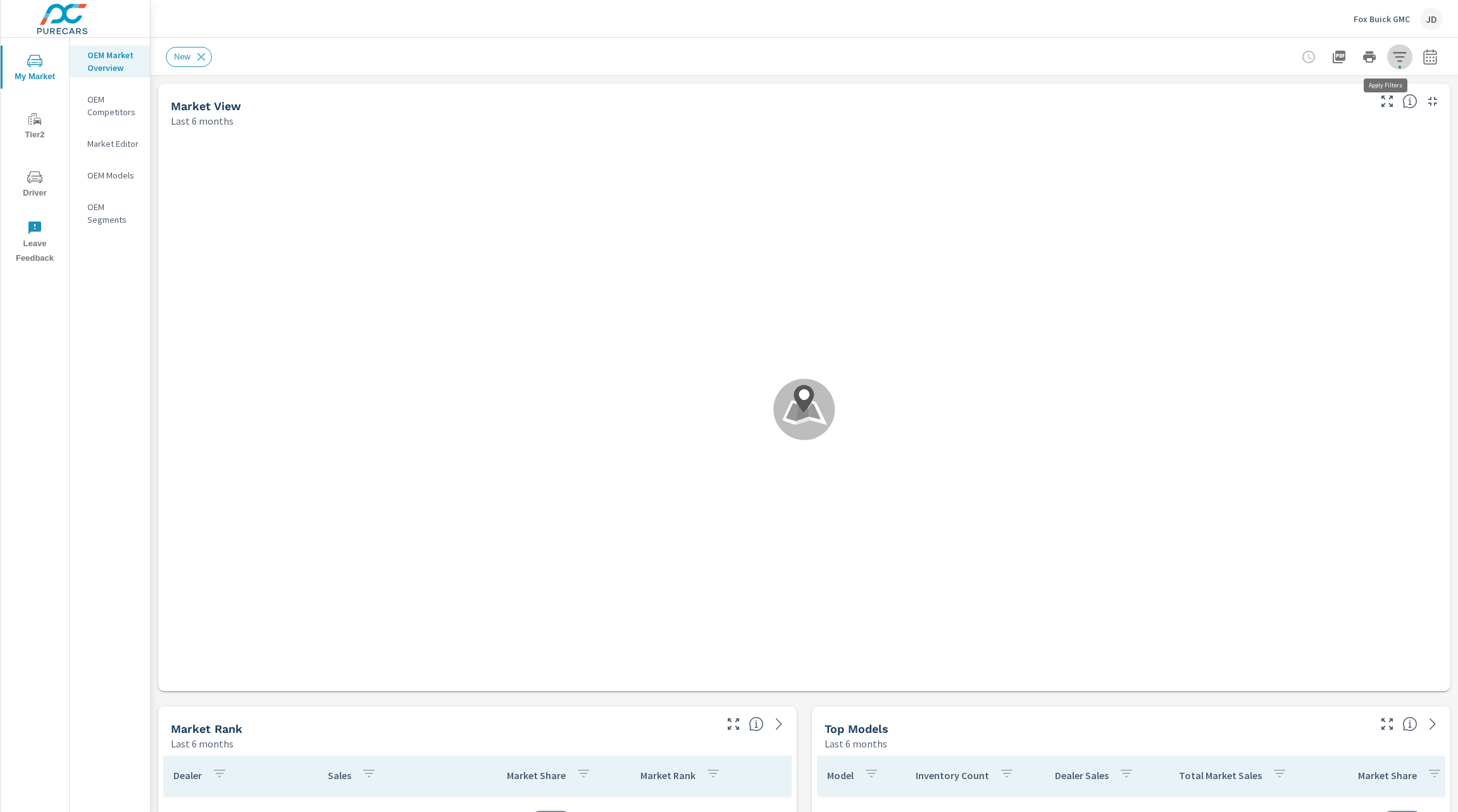
click at [1387, 64] on button "button" at bounding box center [1400, 57] width 25 height 25
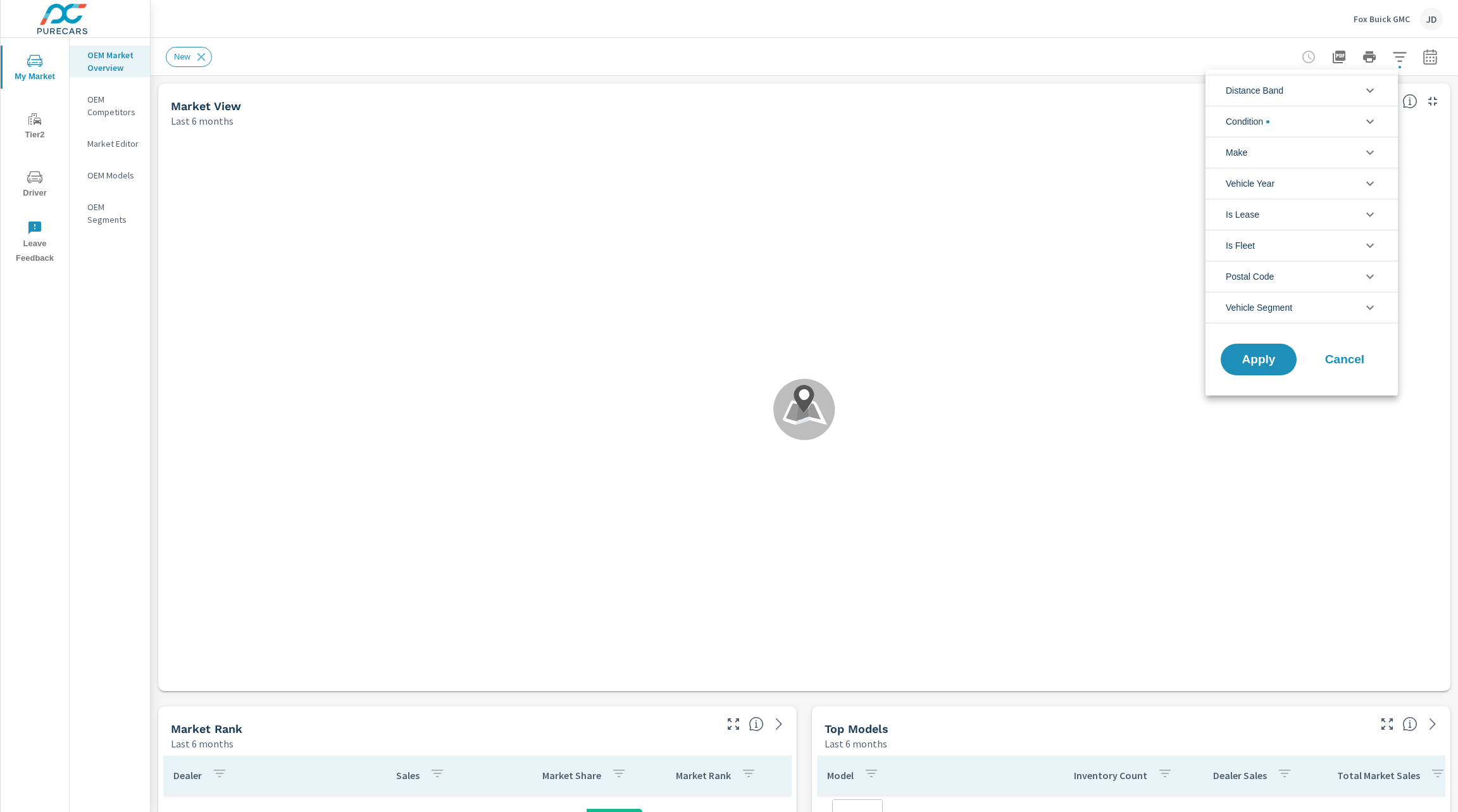
click at [1356, 118] on li "Condition" at bounding box center [1301, 120] width 192 height 31
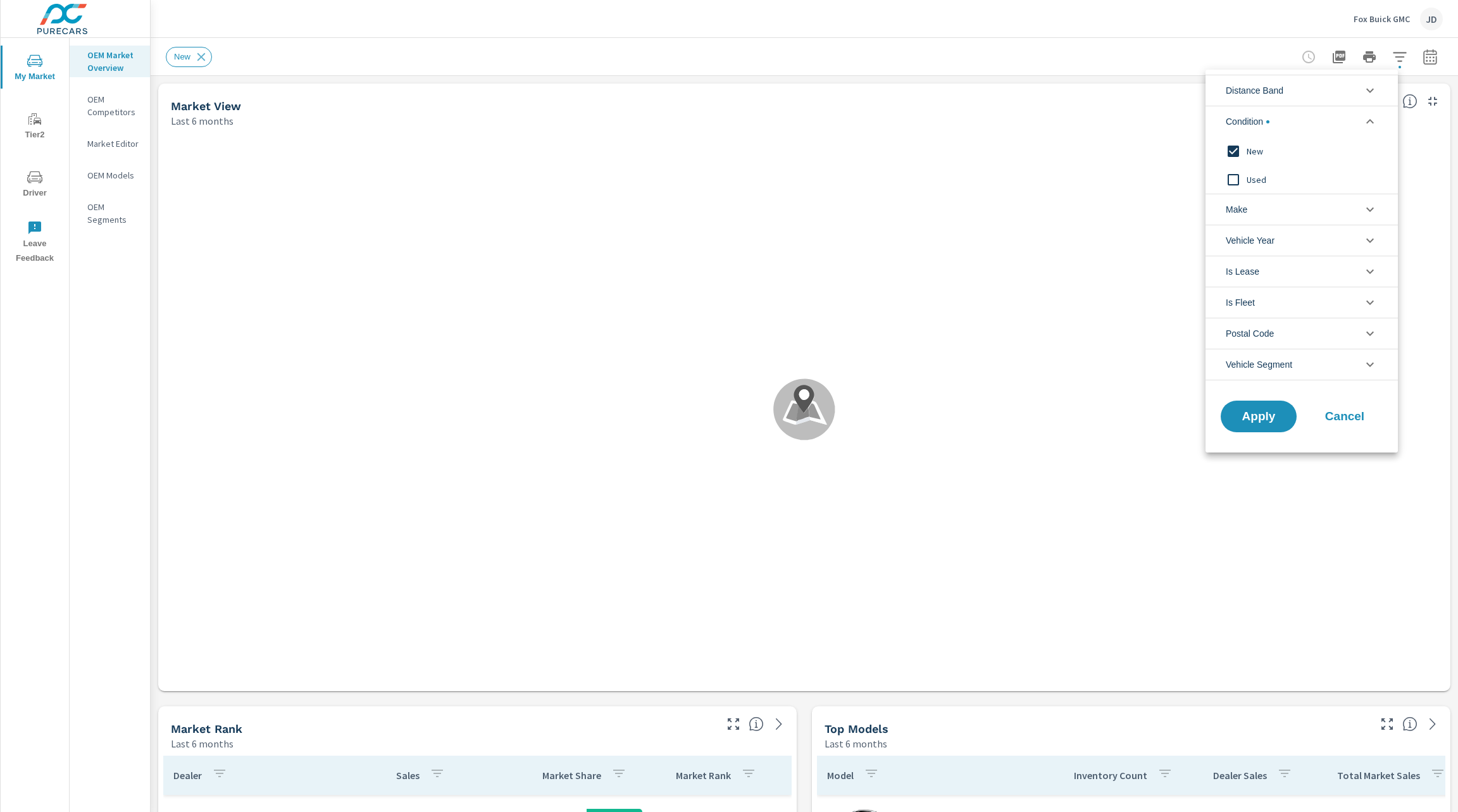
click at [1350, 90] on li "Distance Band" at bounding box center [1301, 90] width 192 height 31
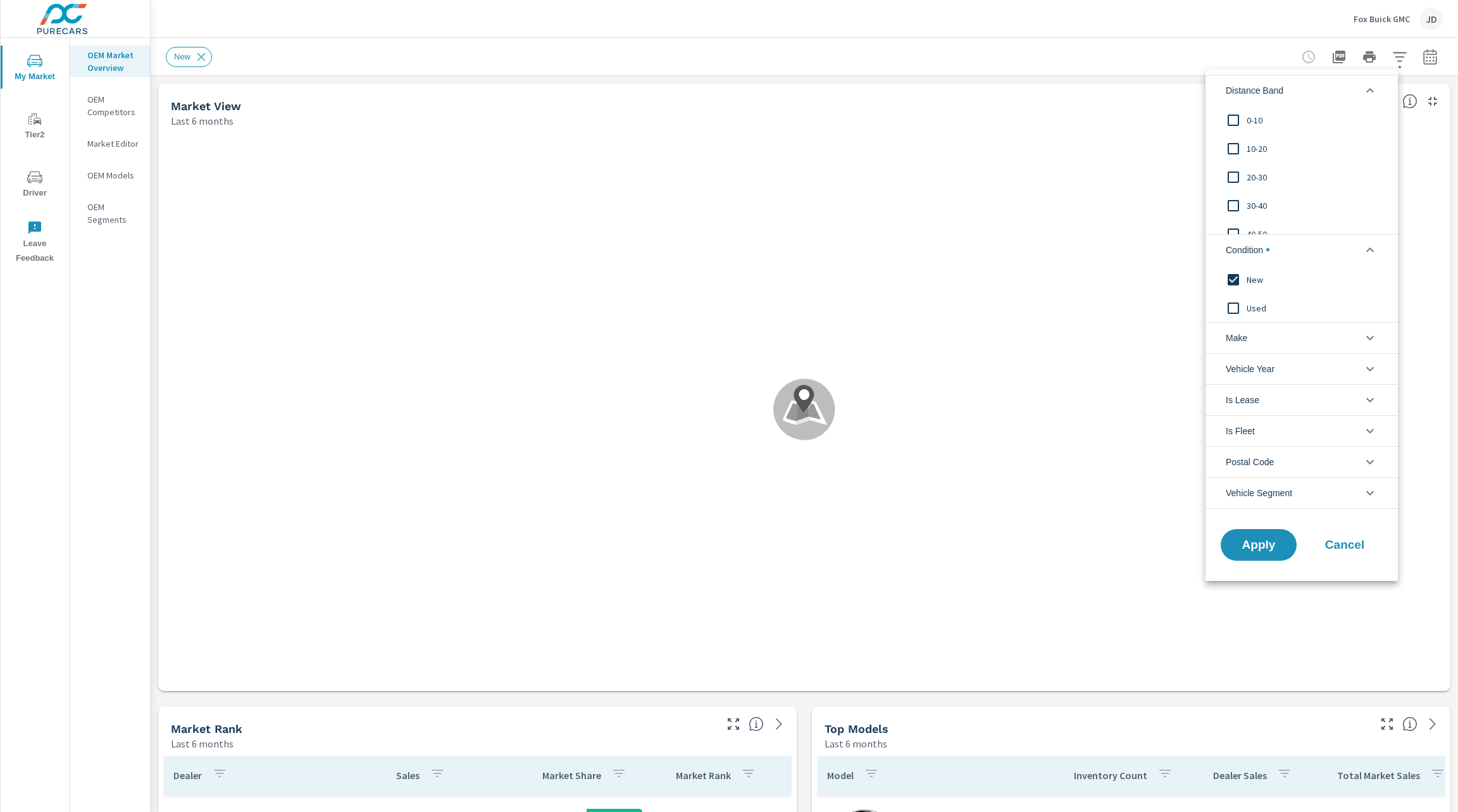
click at [1232, 120] on input "filter options" at bounding box center [1234, 120] width 27 height 27
click at [1267, 544] on span "Apply" at bounding box center [1258, 545] width 52 height 12
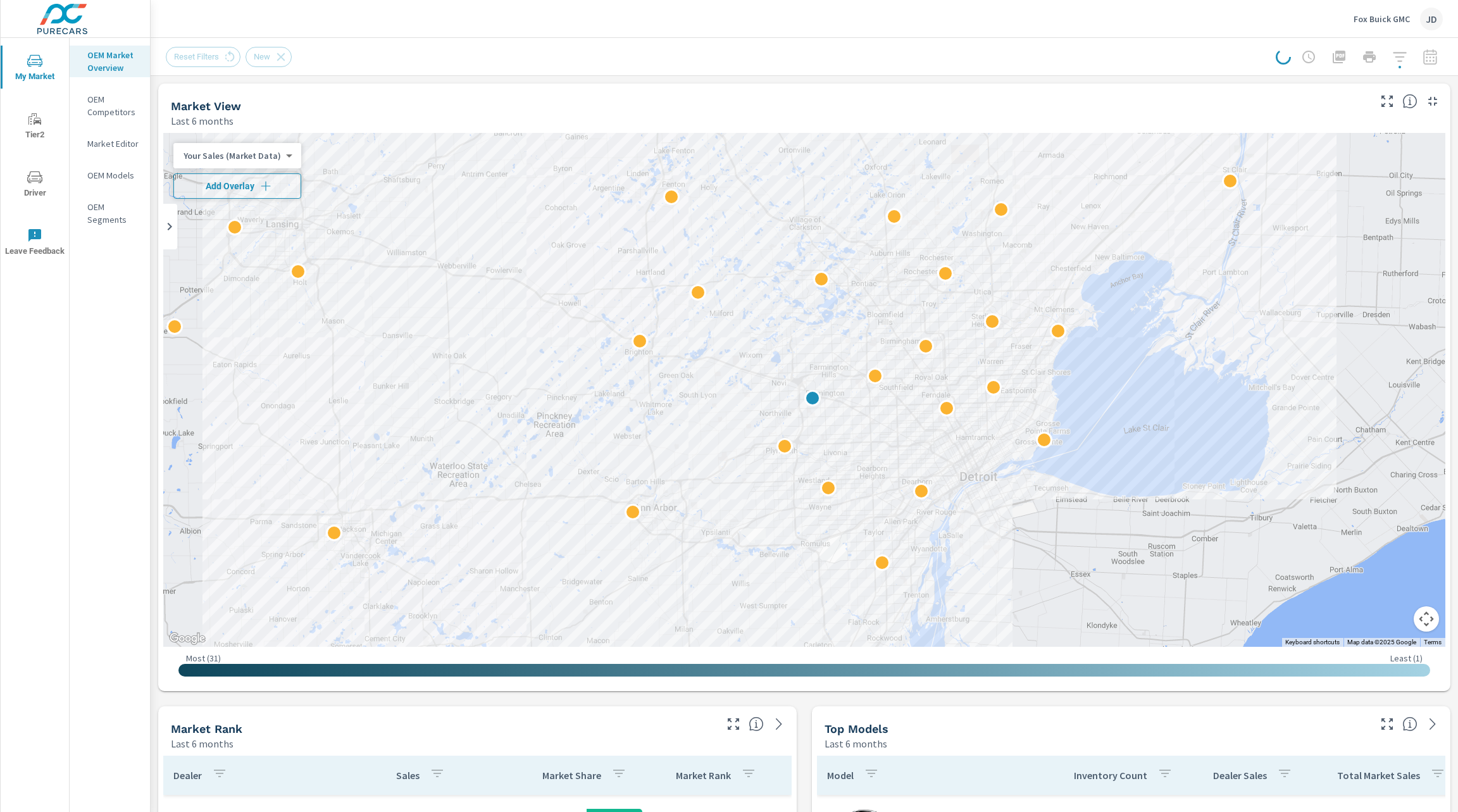
click at [266, 182] on icon "button" at bounding box center [265, 186] width 13 height 13
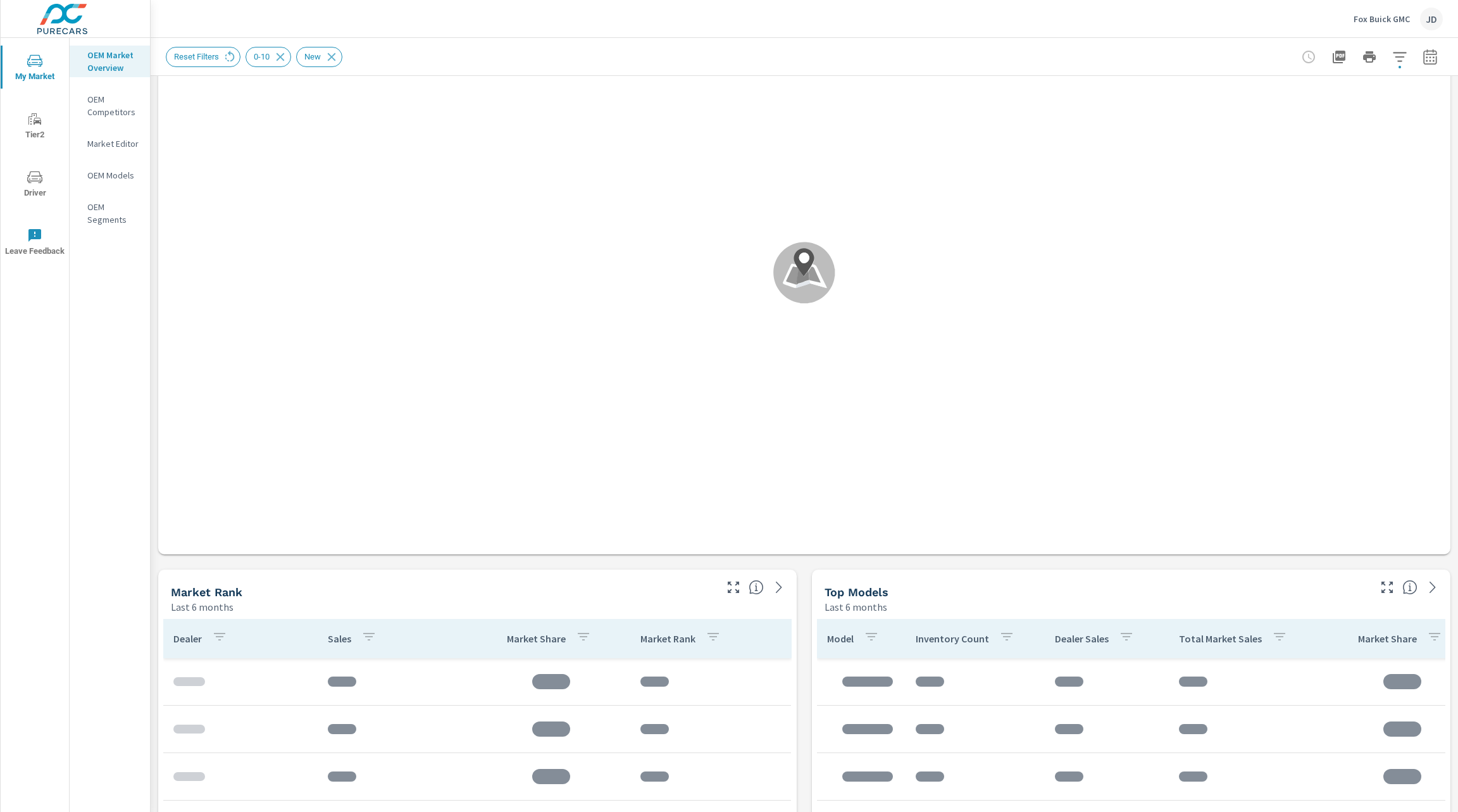
scroll to position [138, 0]
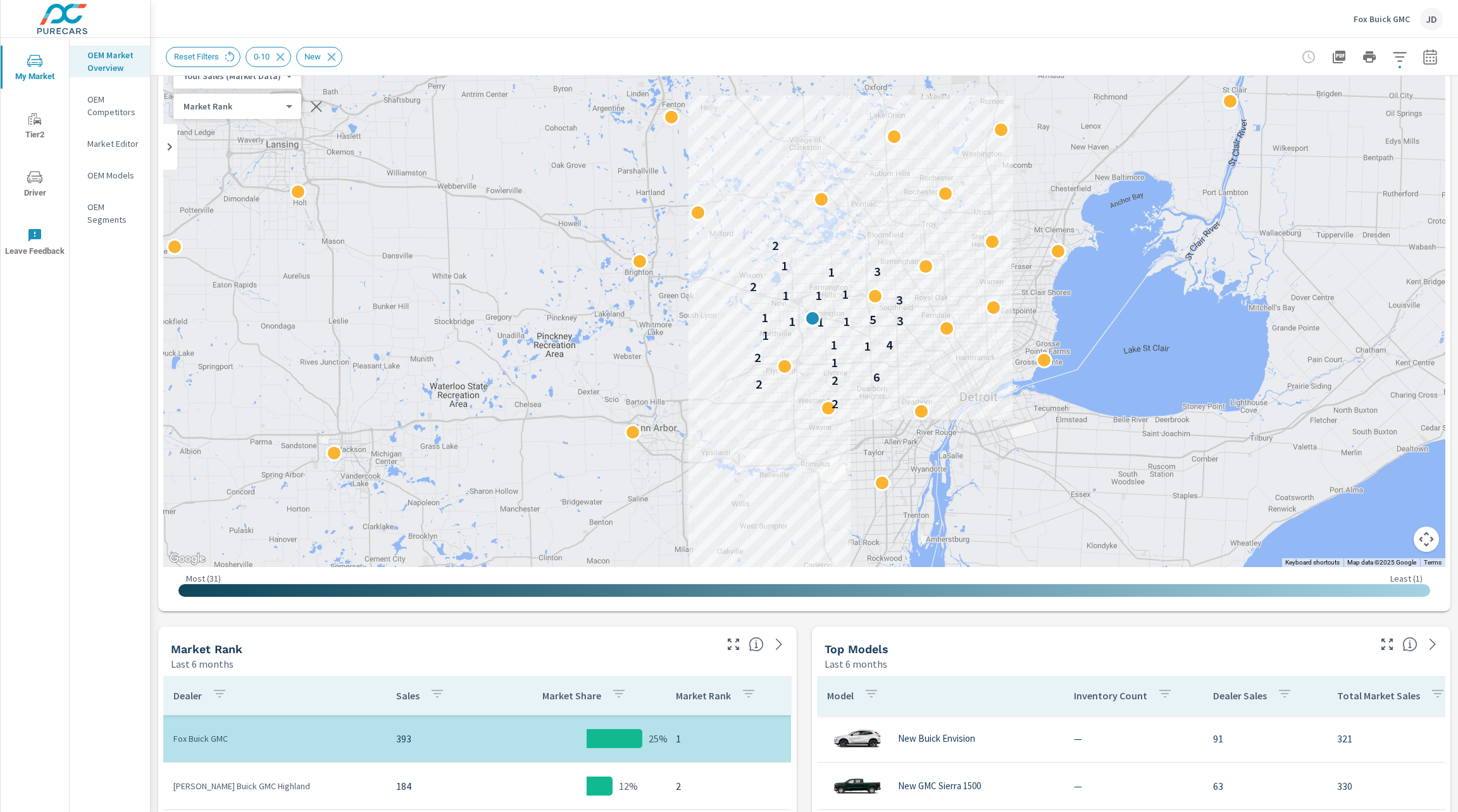
scroll to position [79, 0]
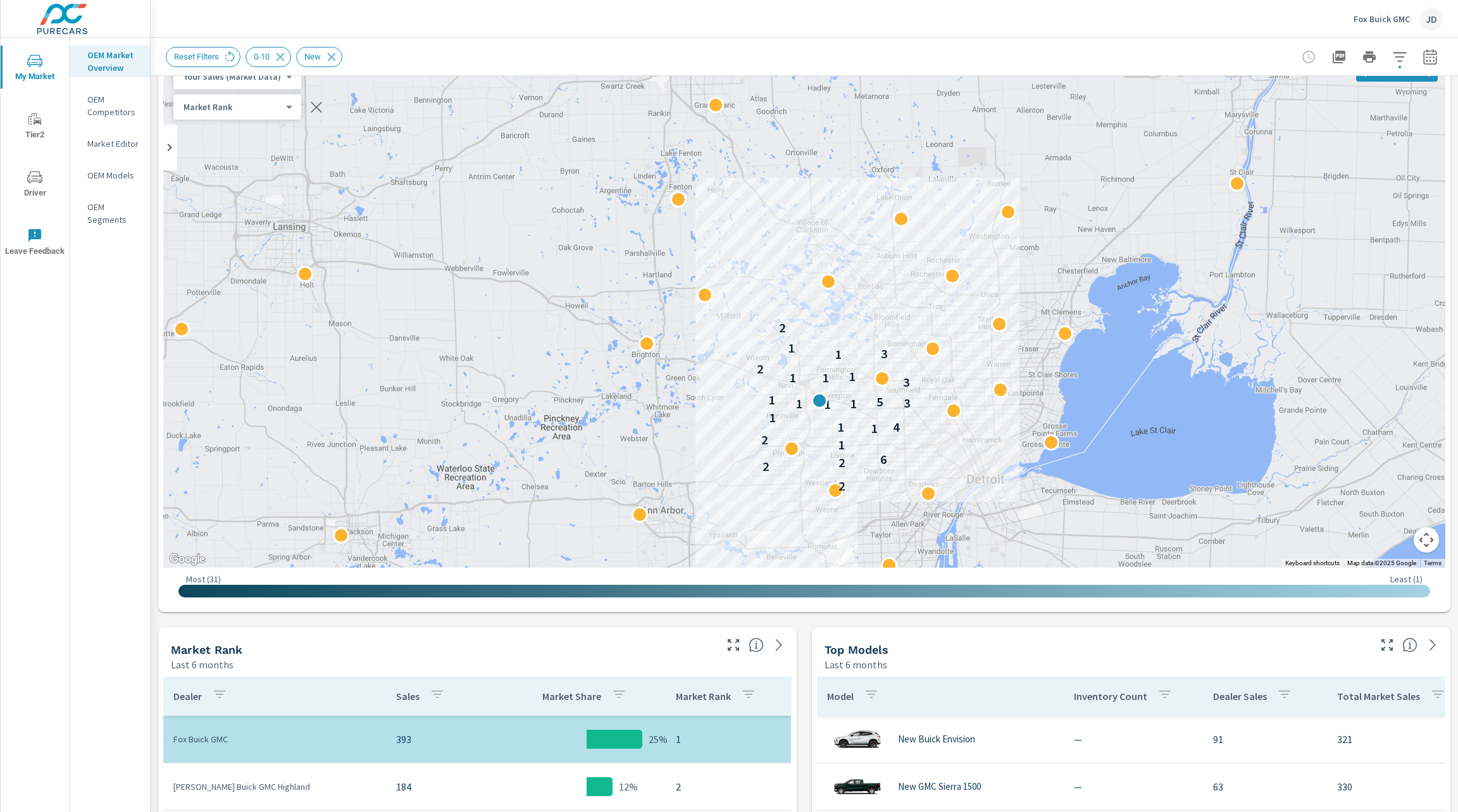
drag, startPoint x: 859, startPoint y: 340, endPoint x: 866, endPoint y: 423, distance: 83.3
click at [871, 423] on p "1" at bounding box center [874, 428] width 7 height 15
click at [1424, 62] on button "button" at bounding box center [1430, 57] width 25 height 25
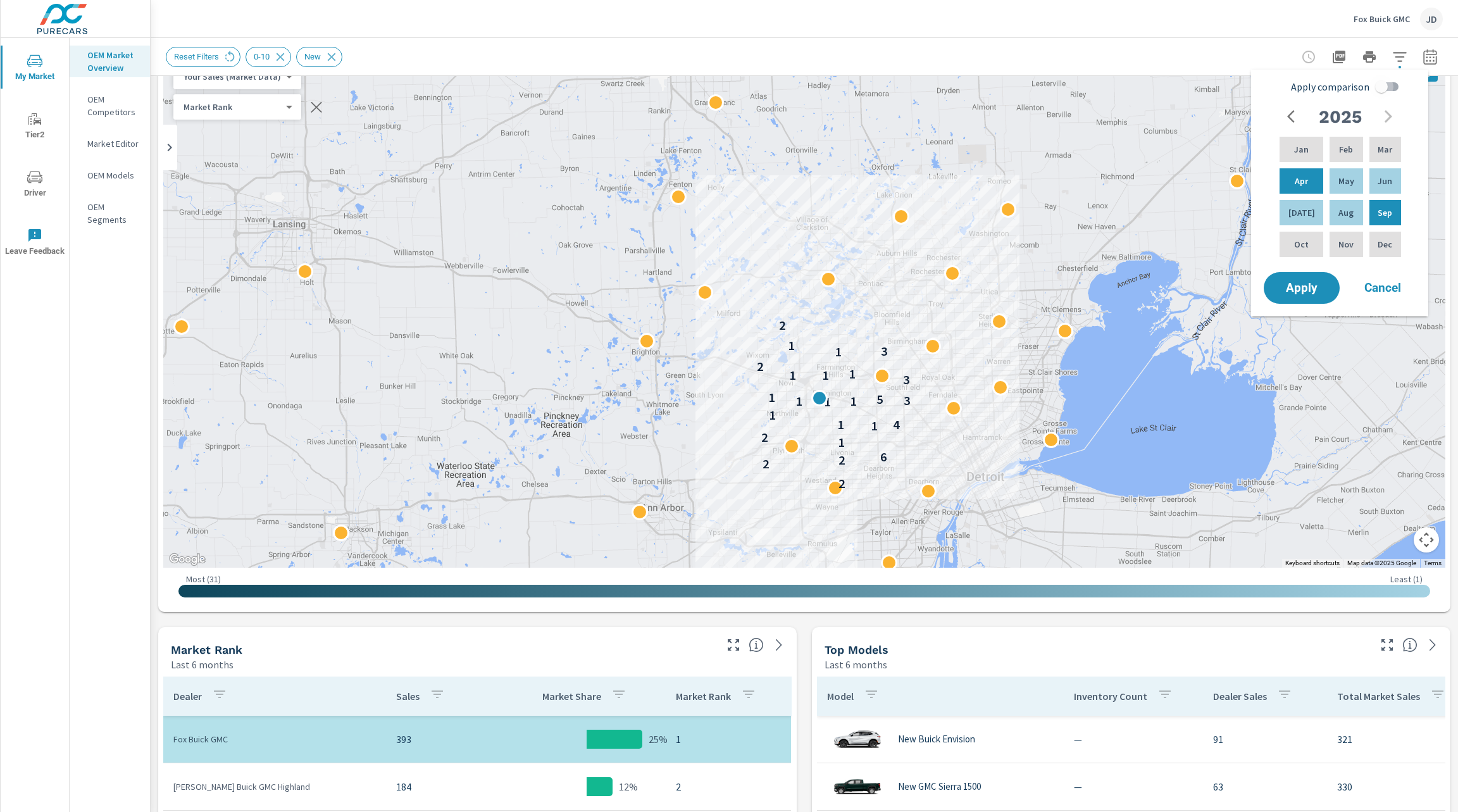
click at [1394, 87] on input "Apply comparison" at bounding box center [1382, 87] width 72 height 24
checkbox input "true"
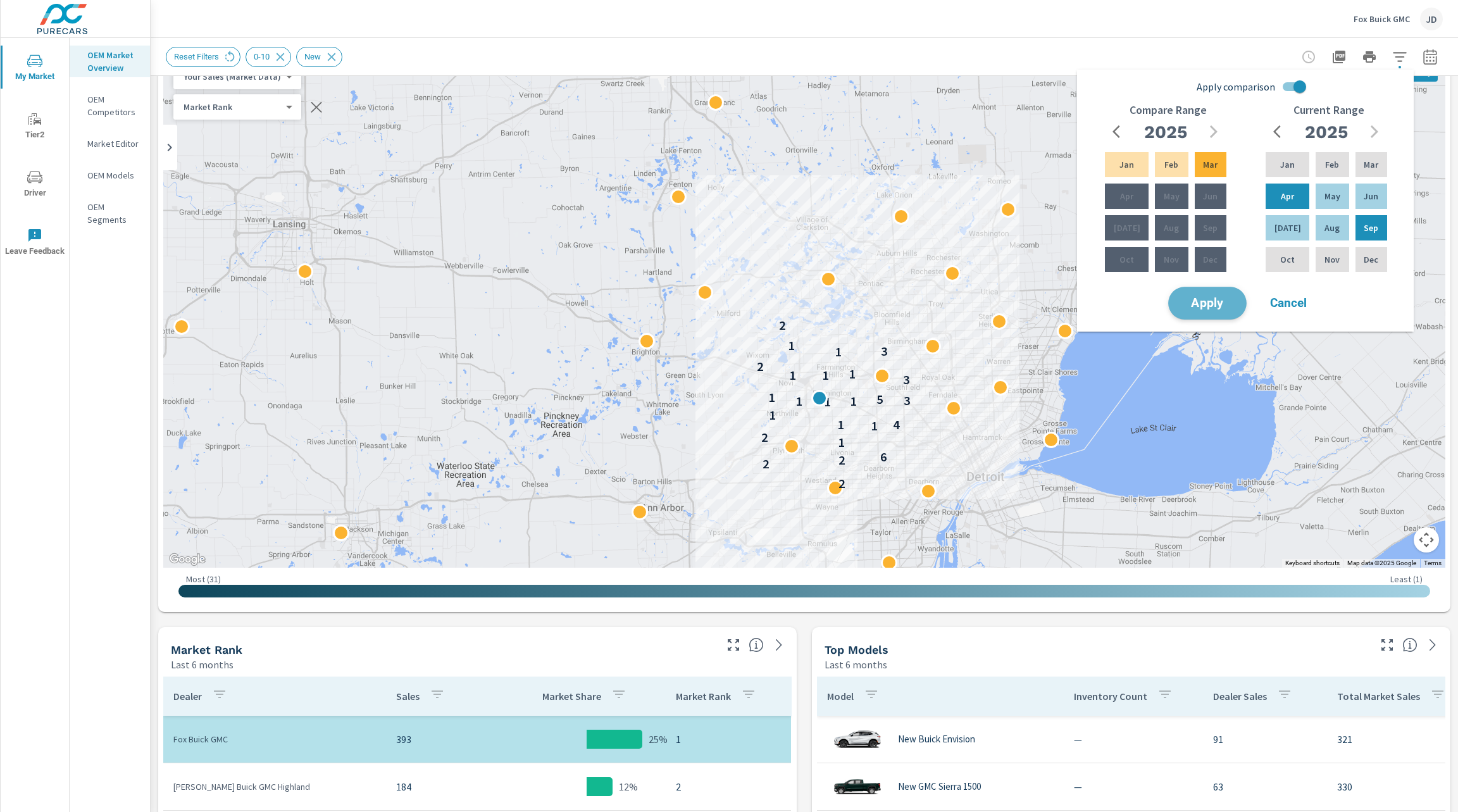
click at [1208, 306] on span "Apply" at bounding box center [1207, 303] width 52 height 12
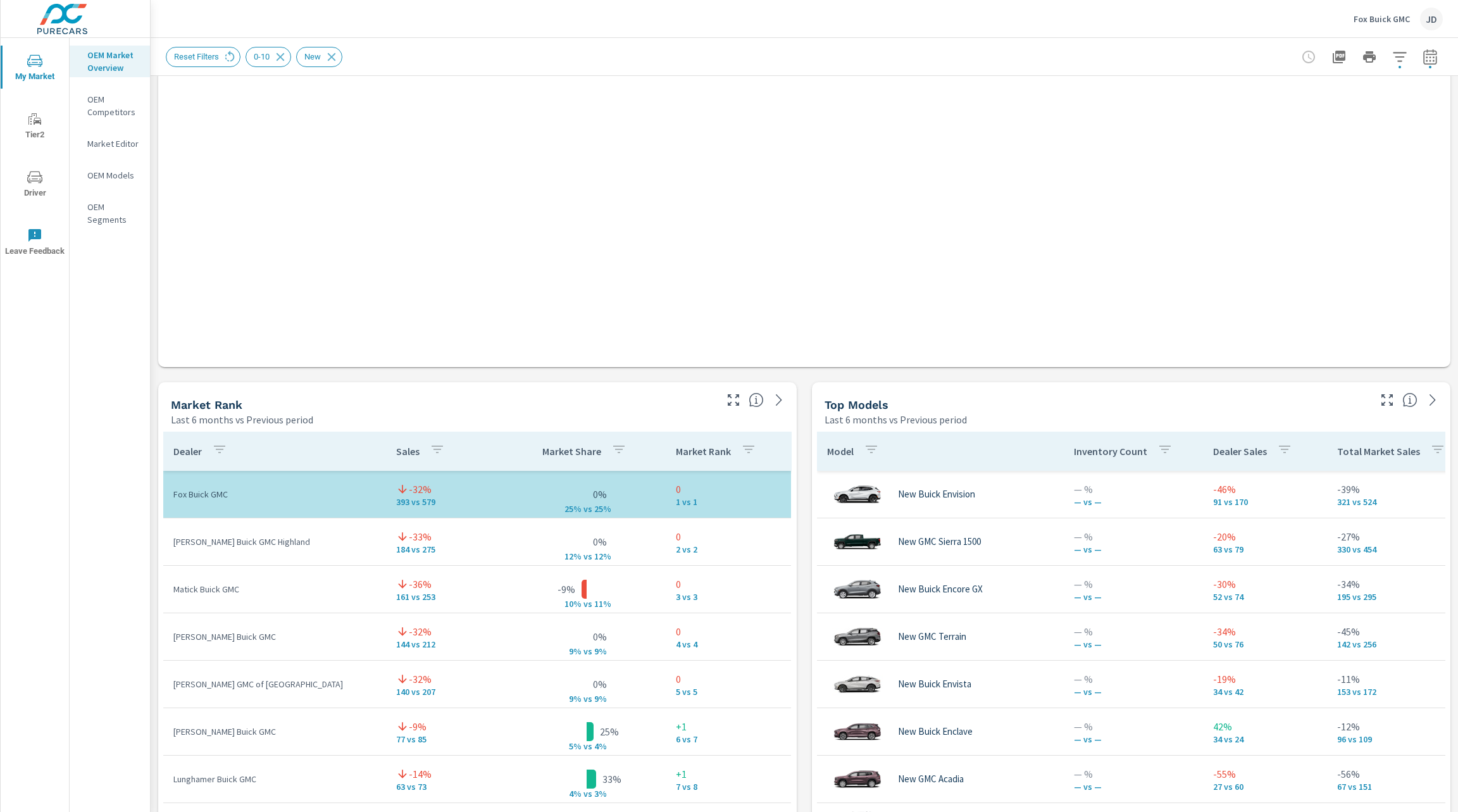
scroll to position [521, 0]
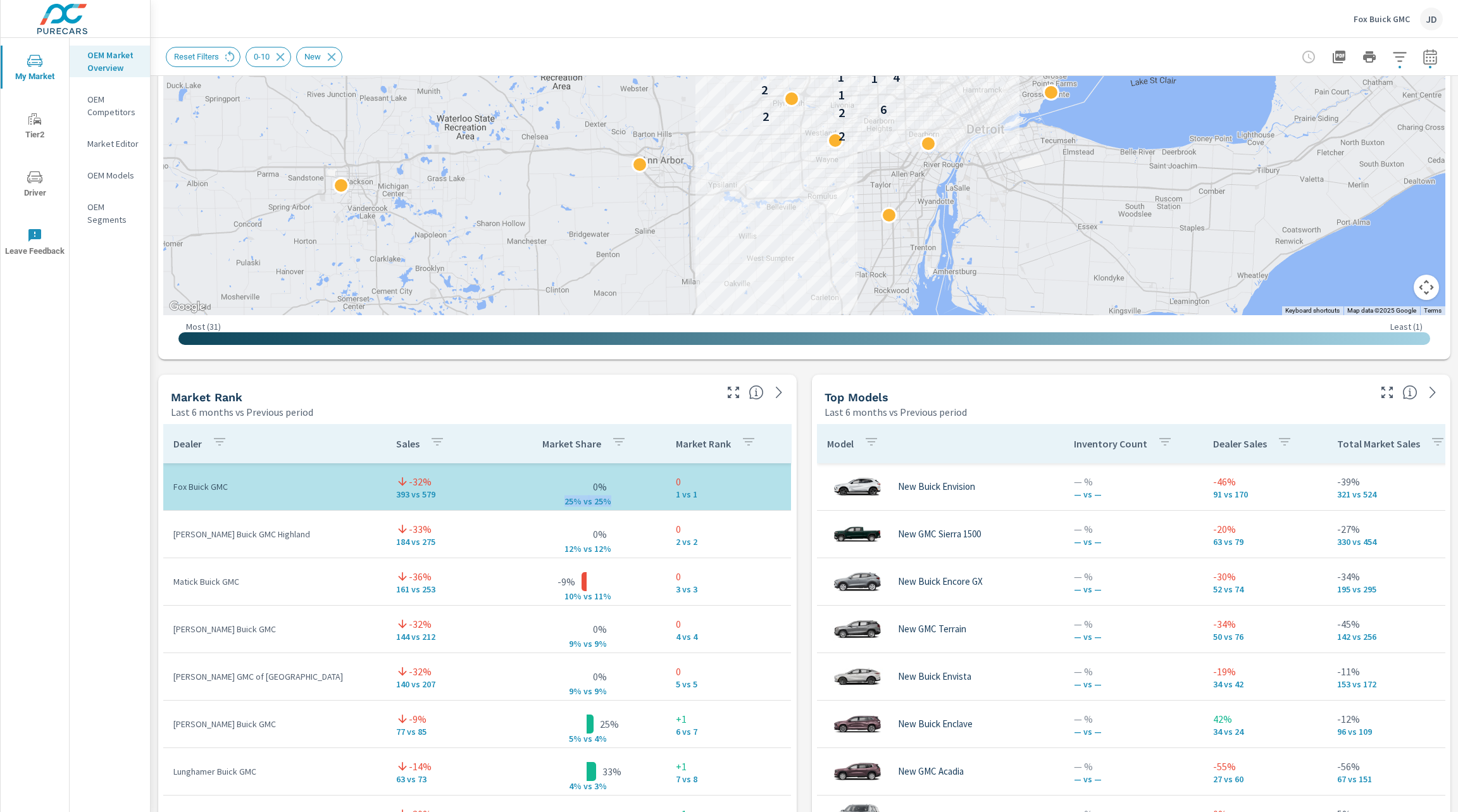
drag, startPoint x: 594, startPoint y: 503, endPoint x: 543, endPoint y: 475, distance: 58.2
click at [543, 475] on tr "Fox Buick GMC -32% 393 vs 579 0% 25% v s 25% 0 1 vs 1" at bounding box center [478, 487] width 628 height 48
drag, startPoint x: 599, startPoint y: 546, endPoint x: 585, endPoint y: 542, distance: 14.6
click at [585, 542] on tr "LaFontaine Buick GMC Highland -33% 184 vs 275 0% 12% v s 12% 0 2 vs 2" at bounding box center [478, 534] width 628 height 48
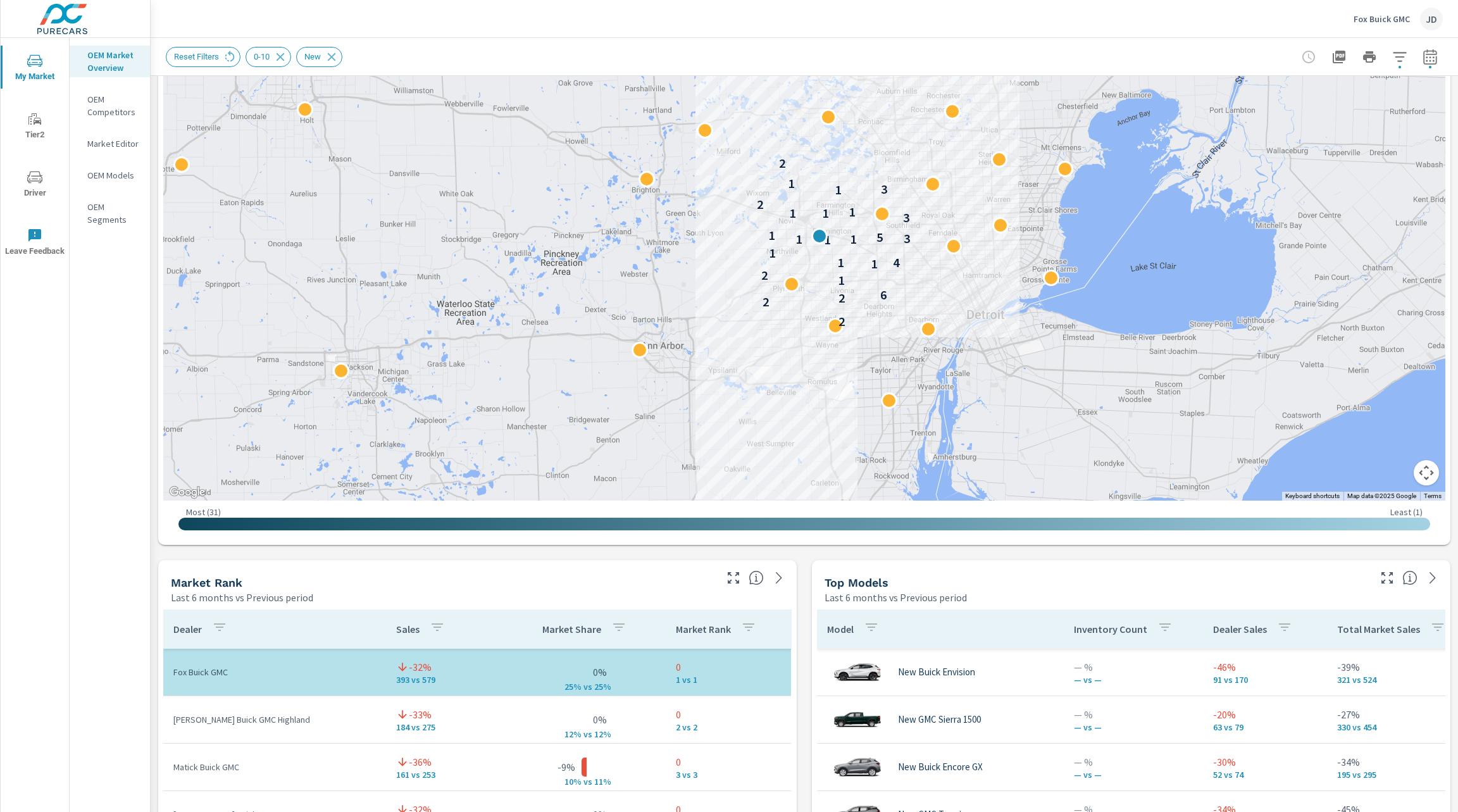
scroll to position [332, 0]
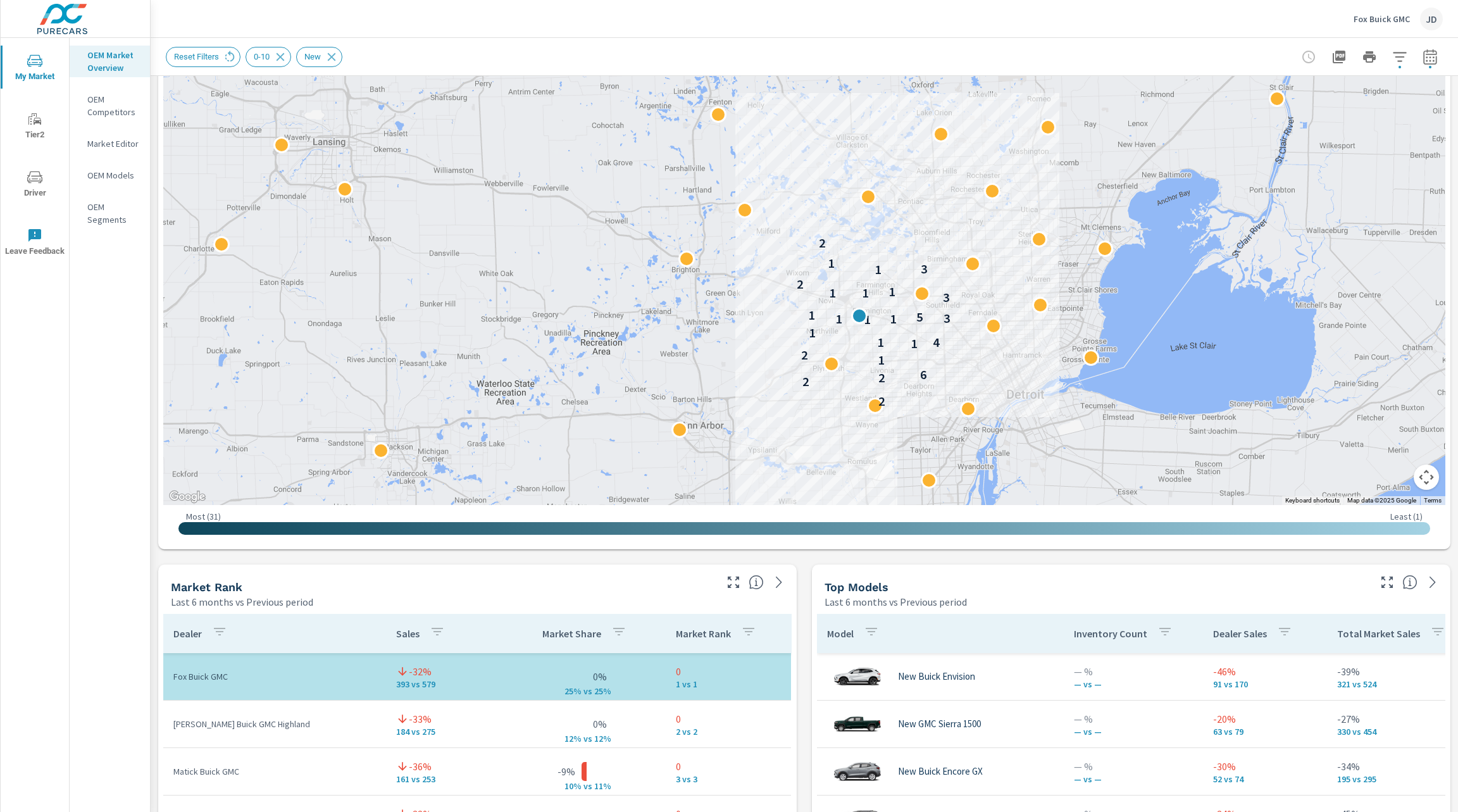
drag, startPoint x: 1022, startPoint y: 264, endPoint x: 1062, endPoint y: 341, distance: 86.8
click at [1062, 341] on div "2 2 2 6 1 2 1 4 1 1 1 1 1 3 5 1 3 1 1 1 2 1 3 1 2 2" at bounding box center [1330, 552] width 972 height 648
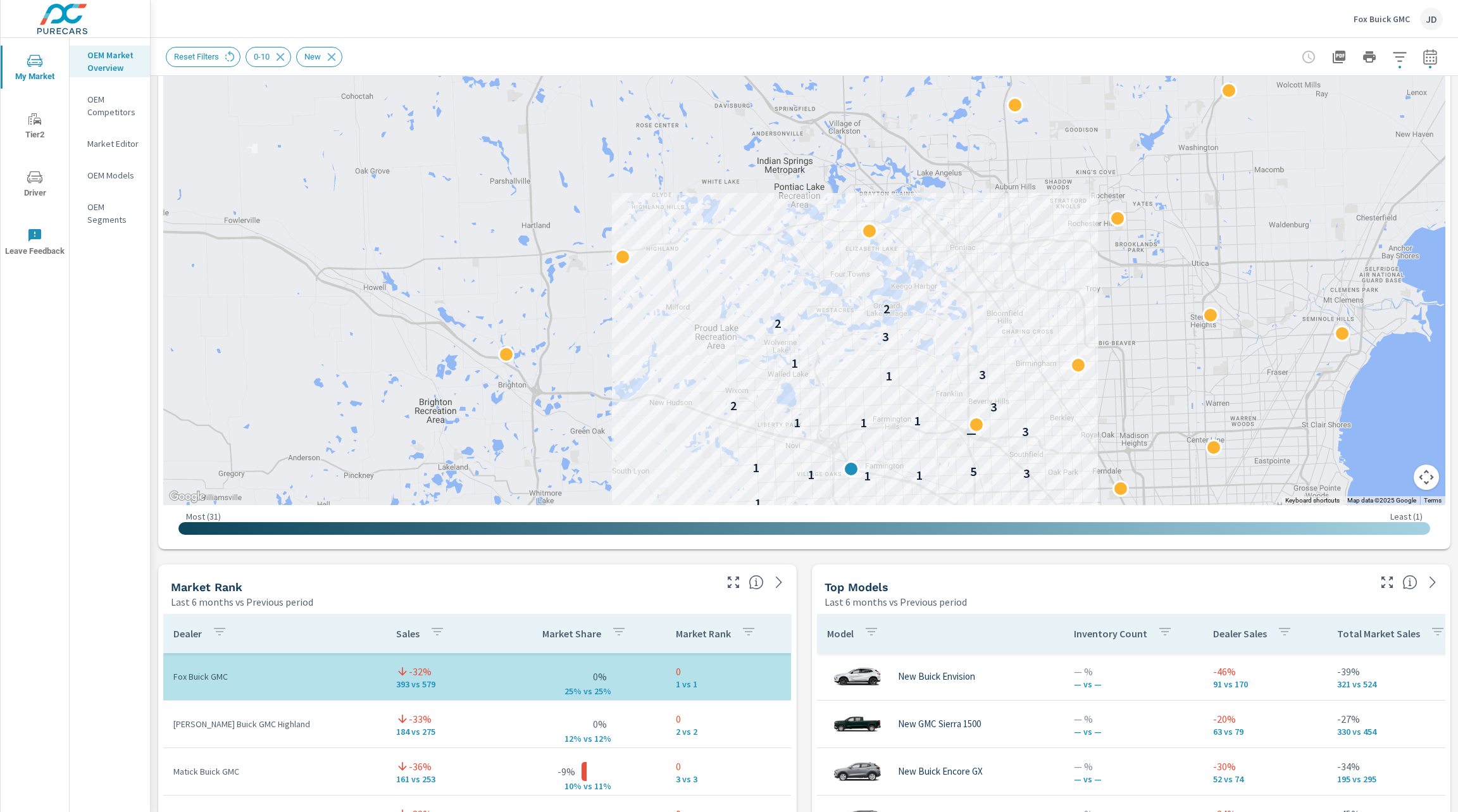
drag, startPoint x: 749, startPoint y: 208, endPoint x: 800, endPoint y: 372, distance: 171.7
click at [800, 372] on div "2 2 2 6 1 2 1 4 1 1 1 1 1 3 5 1 — 3 1 1 1 3 2 1 3 1 3 2 2" at bounding box center [805, 153] width 1282 height 704
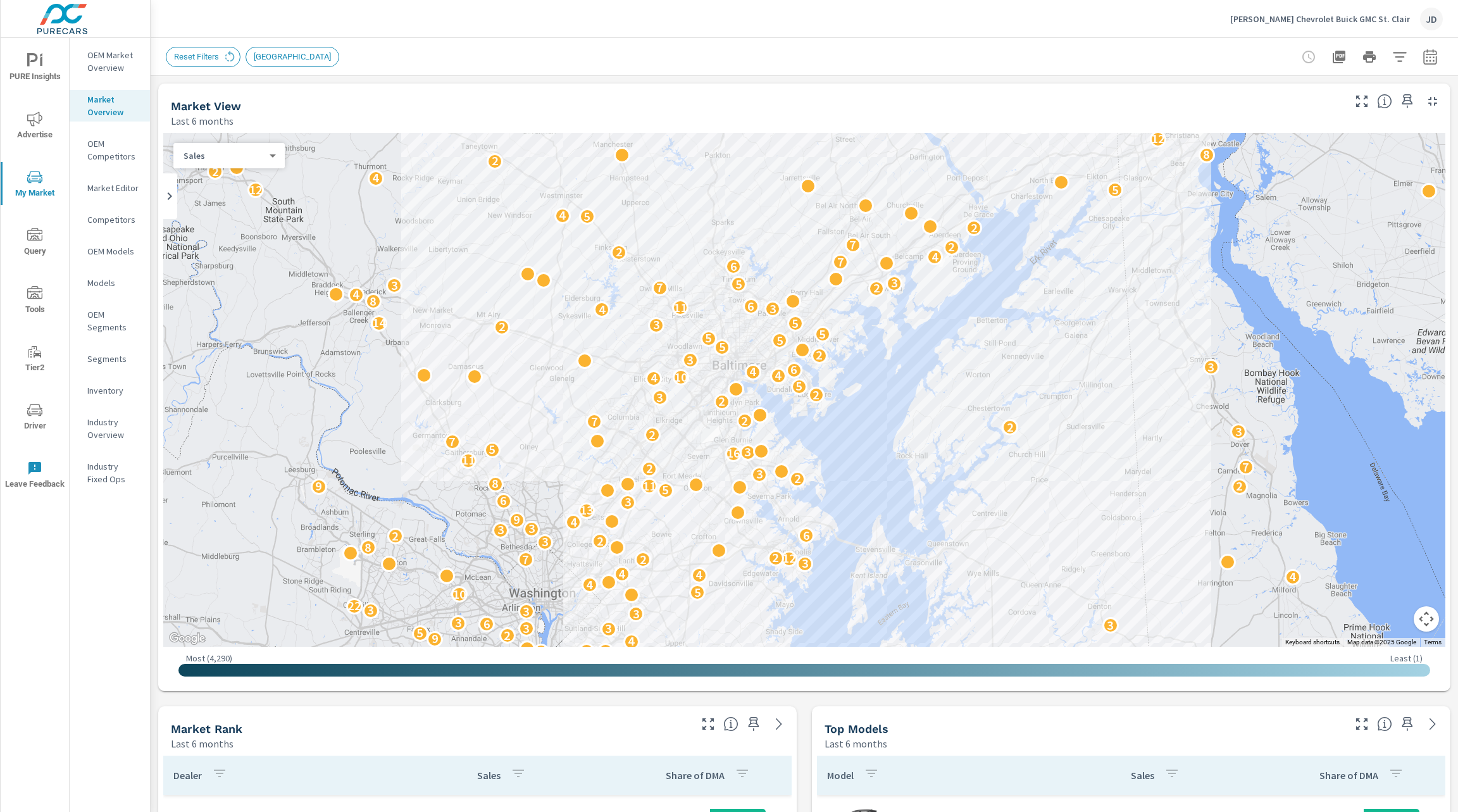
scroll to position [324, 0]
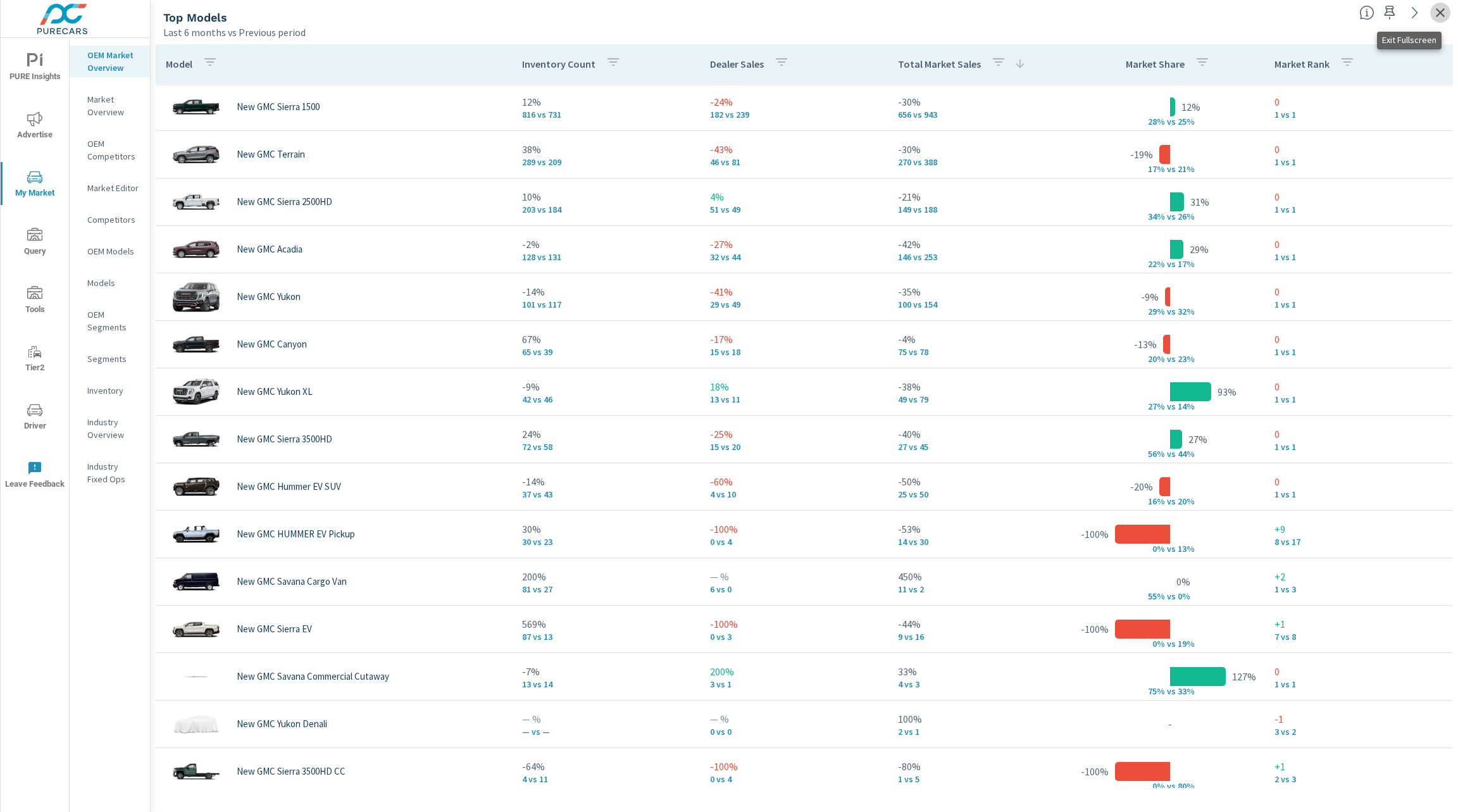
click at [1436, 17] on icon "button" at bounding box center [1440, 13] width 15 height 15
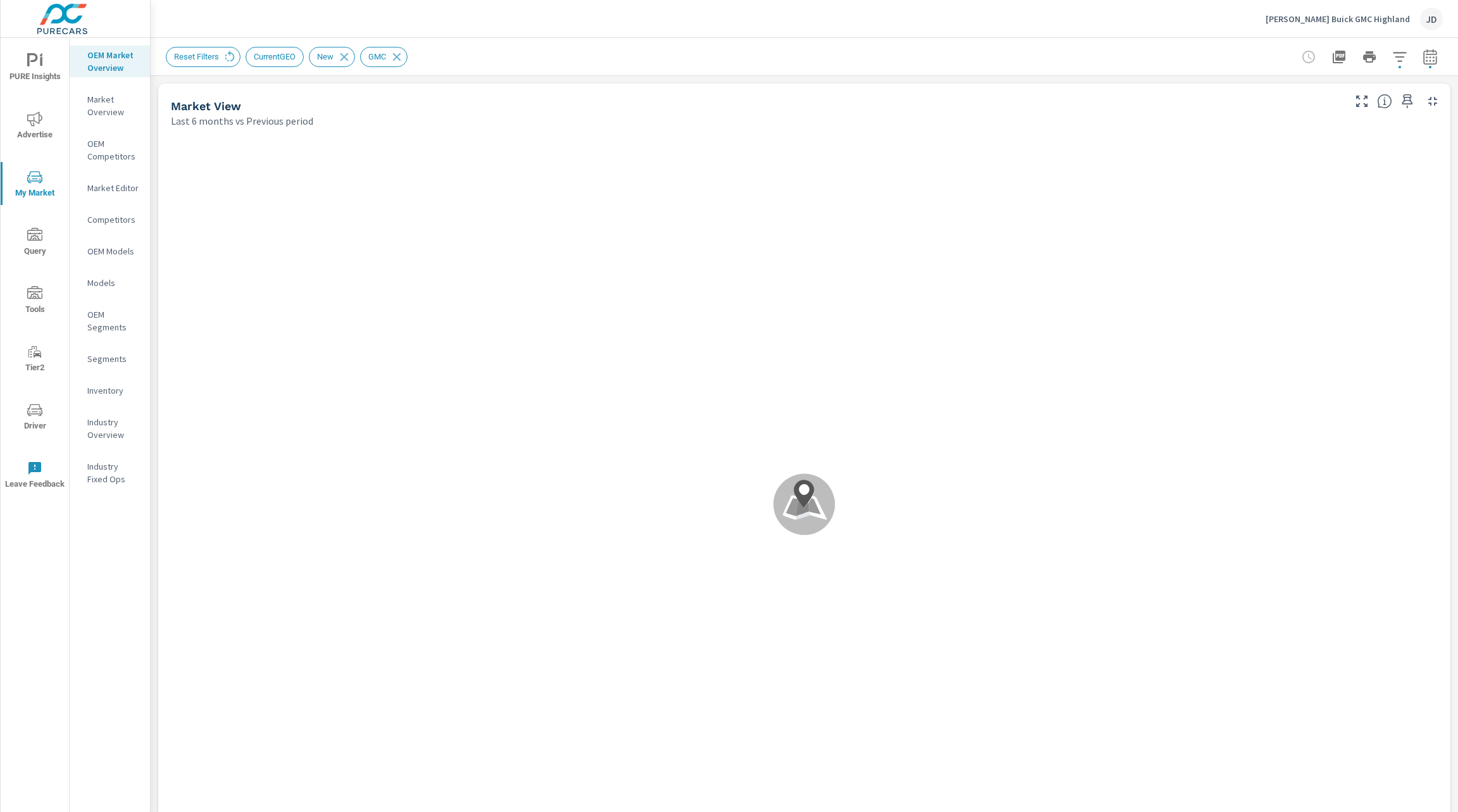
scroll to position [190, 0]
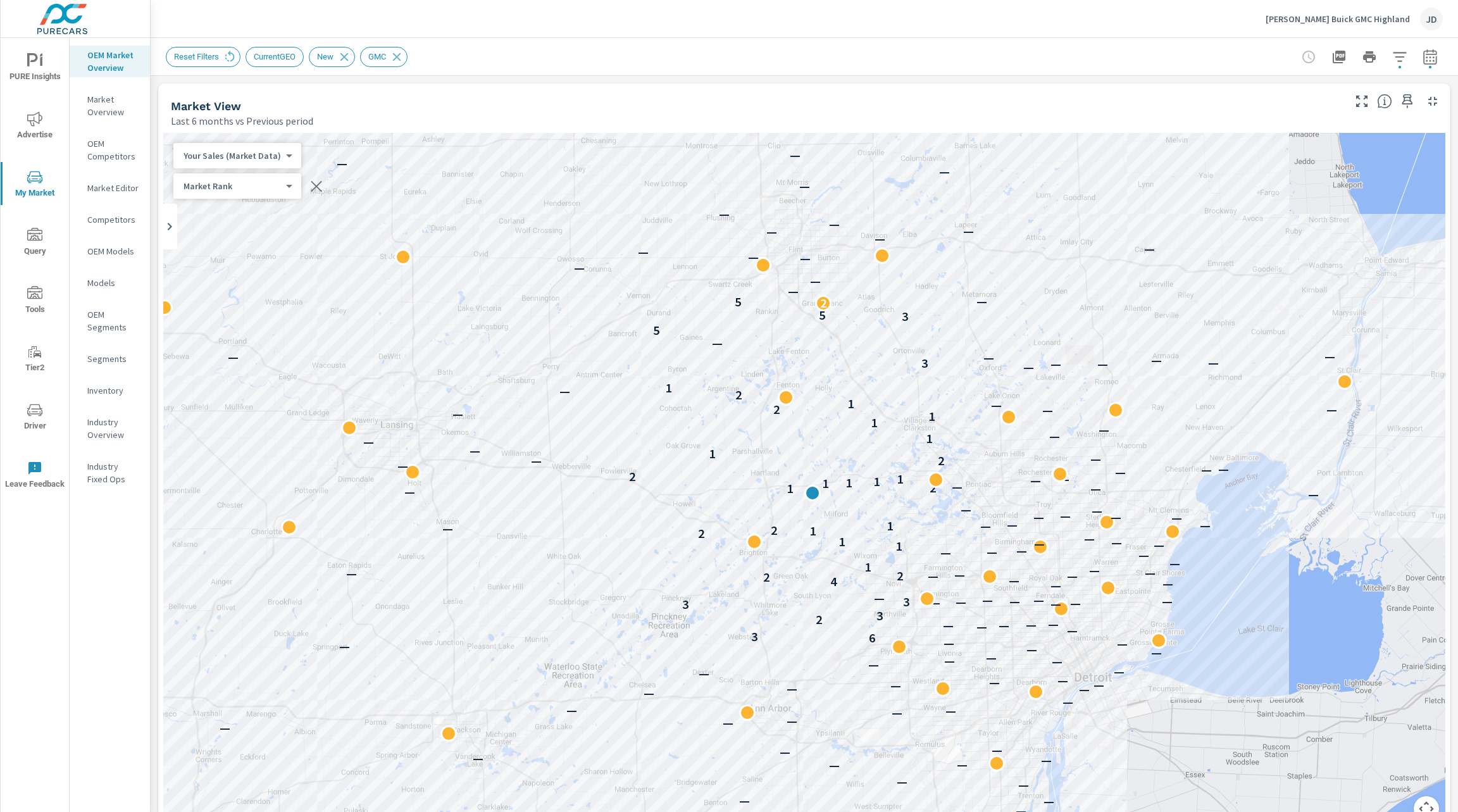
click at [42, 130] on span "Advertise" at bounding box center [34, 126] width 61 height 31
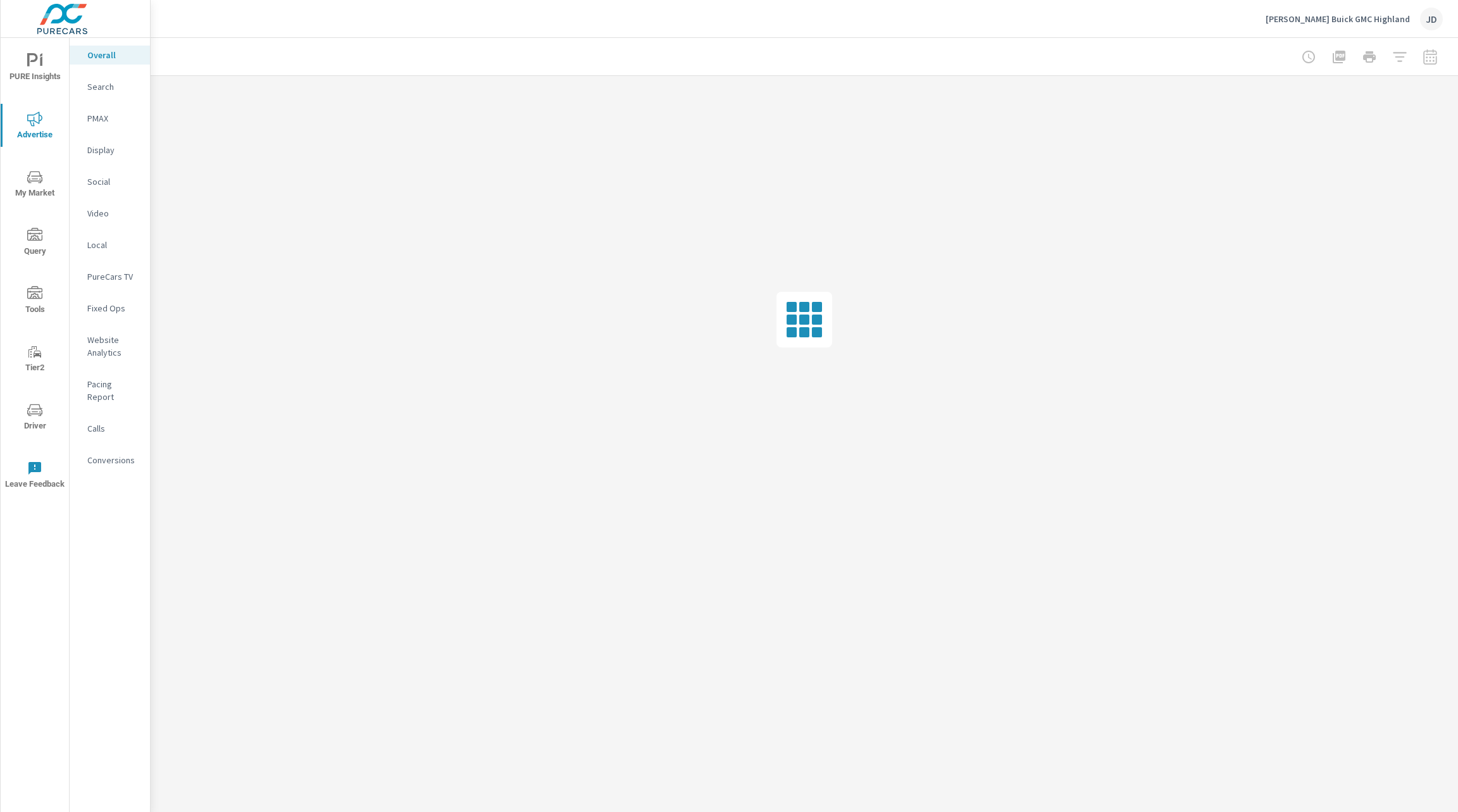
click at [104, 338] on p "Website Analytics" at bounding box center [114, 346] width 52 height 25
click at [1010, 197] on div at bounding box center [805, 320] width 1308 height 487
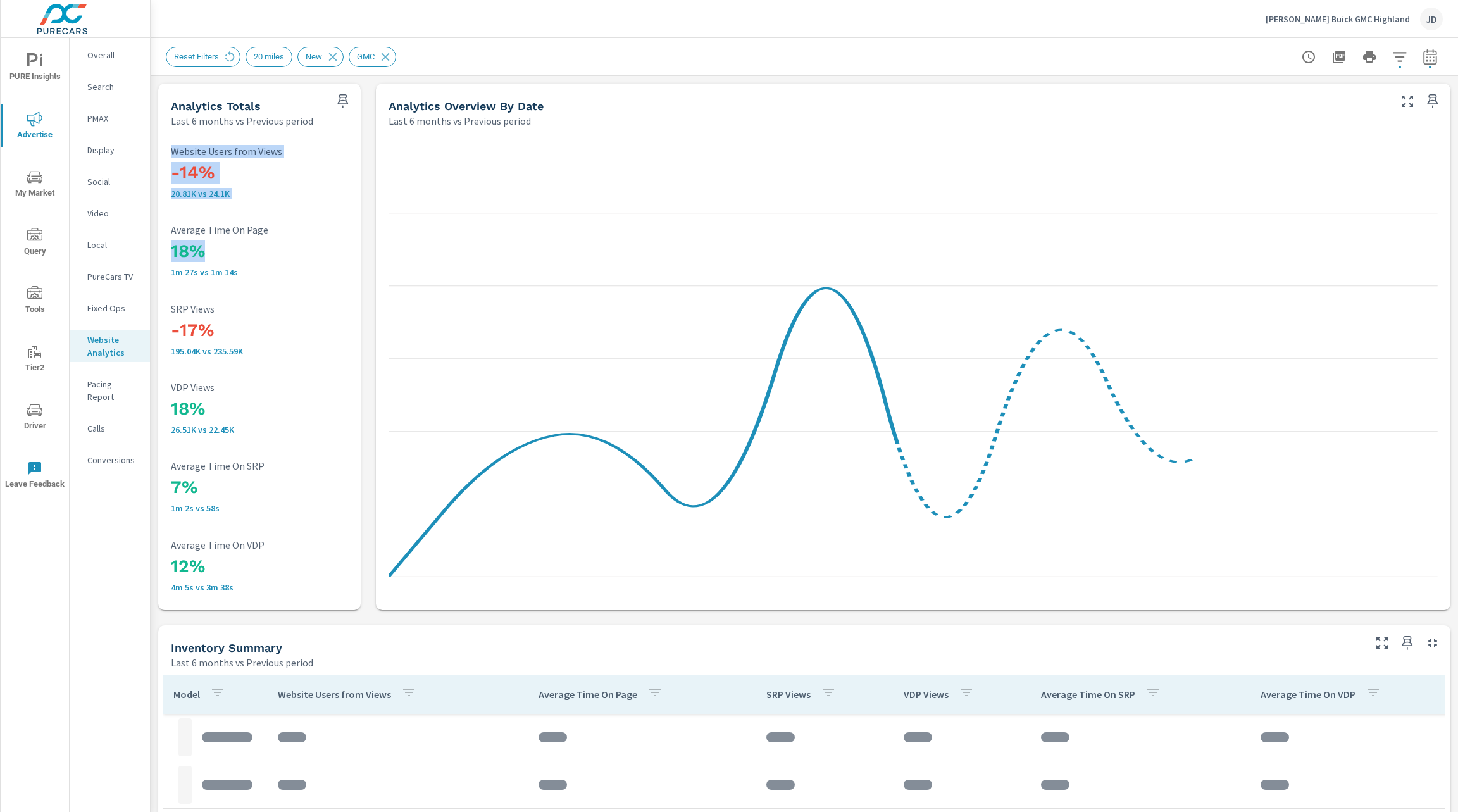
drag, startPoint x: 214, startPoint y: 255, endPoint x: 149, endPoint y: 244, distance: 65.9
click at [149, 244] on div "PURE Insights Advertise My Market Query Tools Tier2 Driver Leave Feedback Overa…" at bounding box center [729, 406] width 1458 height 812
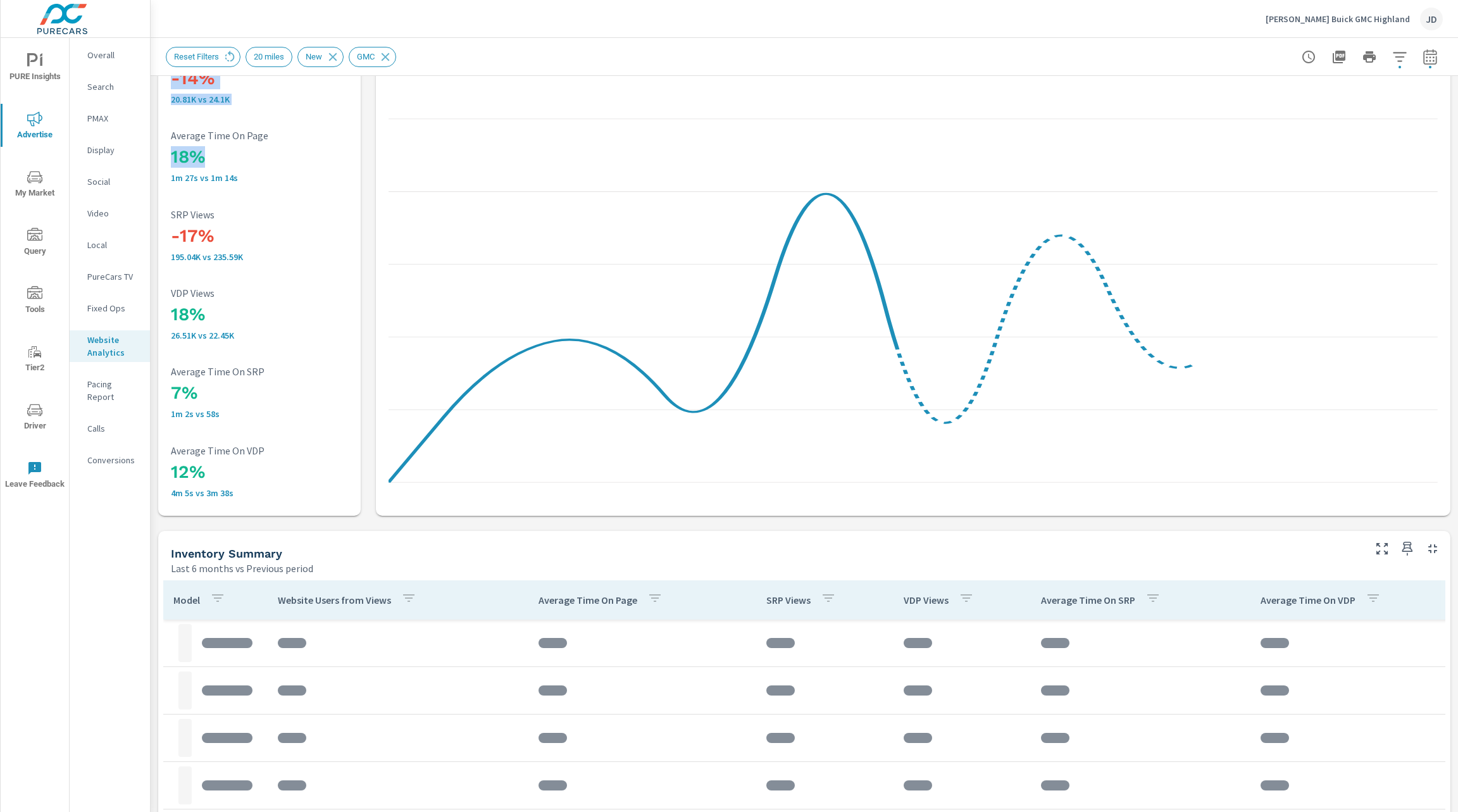
scroll to position [95, 0]
drag, startPoint x: 223, startPoint y: 310, endPoint x: 158, endPoint y: 305, distance: 65.2
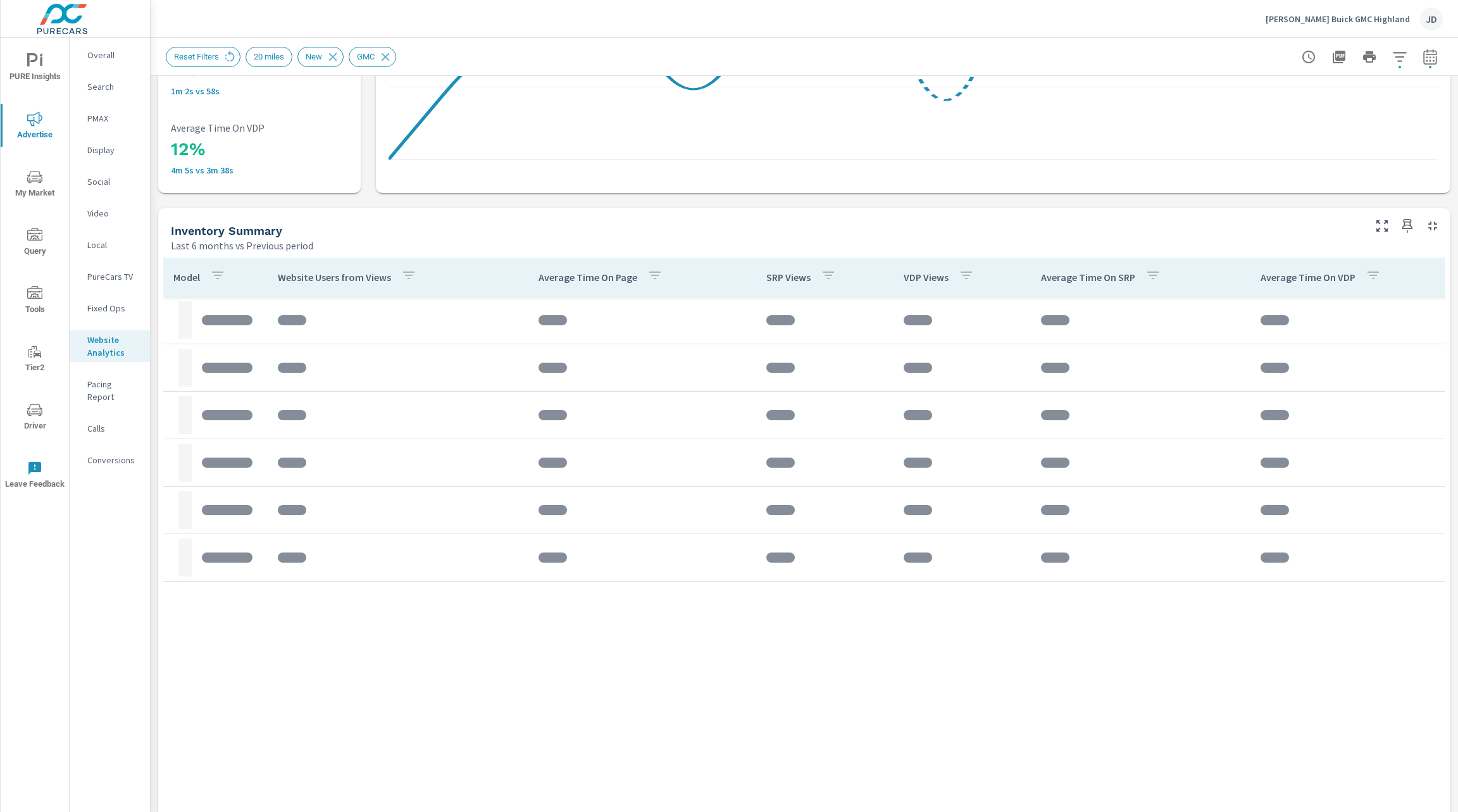
scroll to position [421, 0]
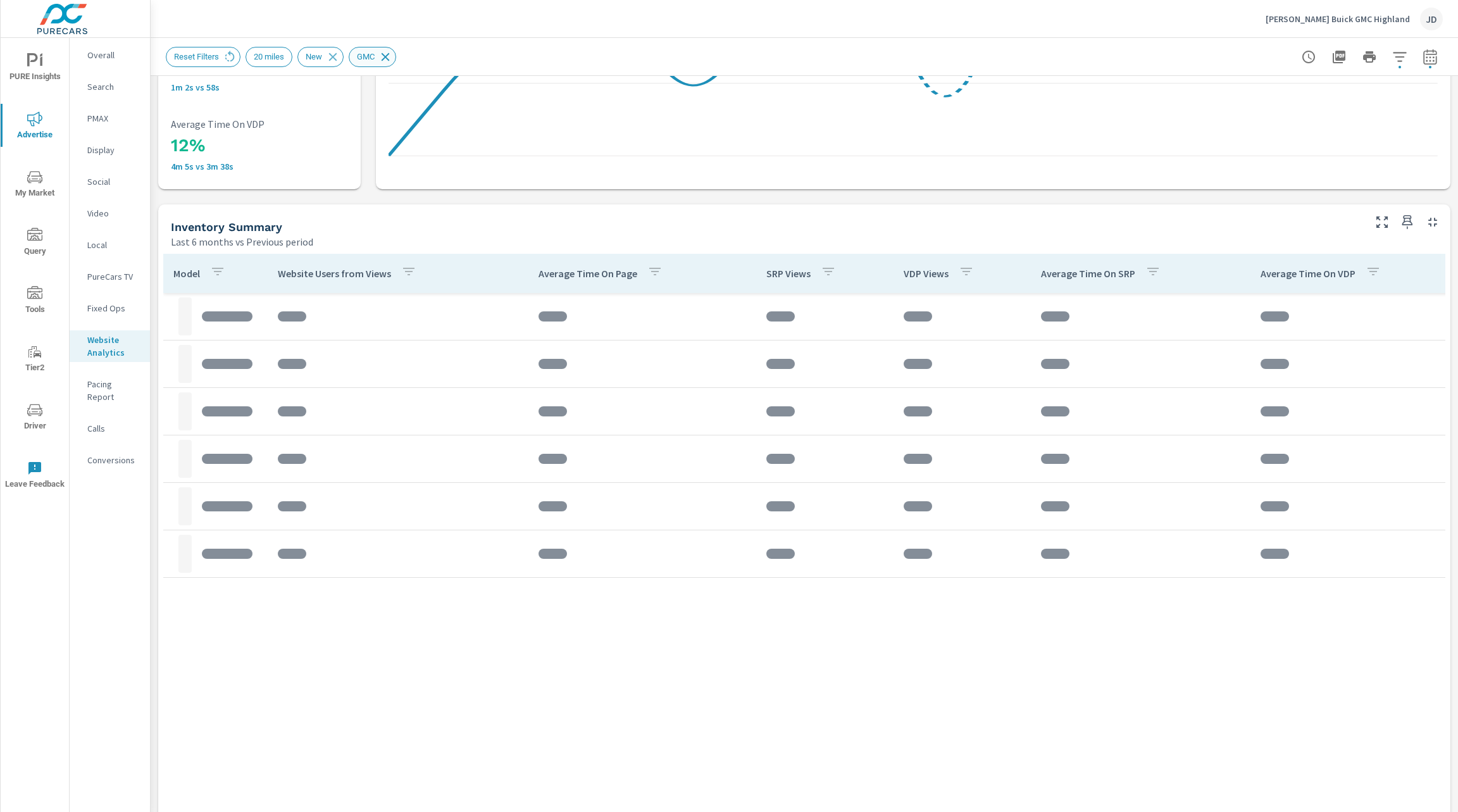
click at [385, 58] on icon at bounding box center [386, 56] width 8 height 8
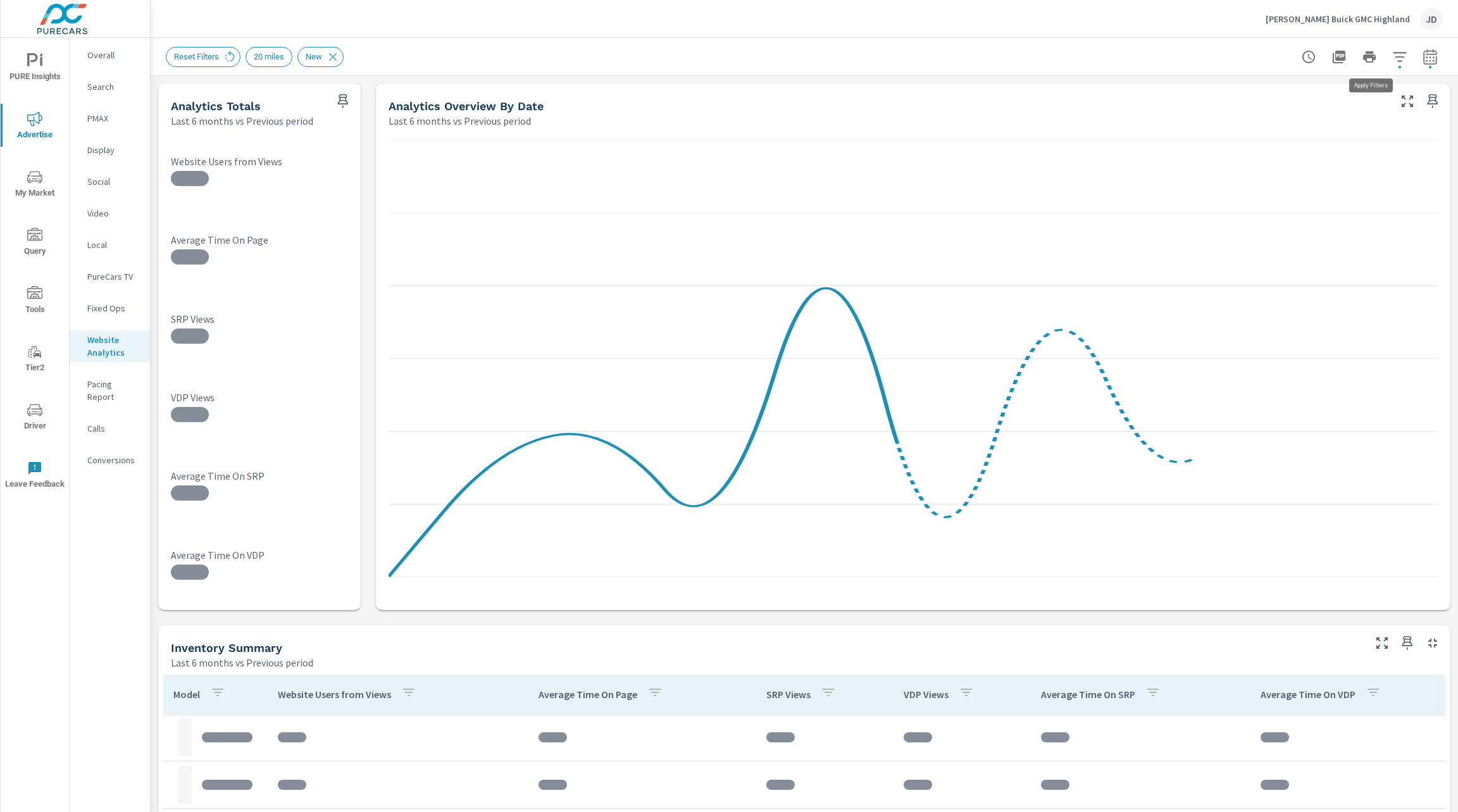
click at [1392, 60] on icon "button" at bounding box center [1400, 57] width 15 height 15
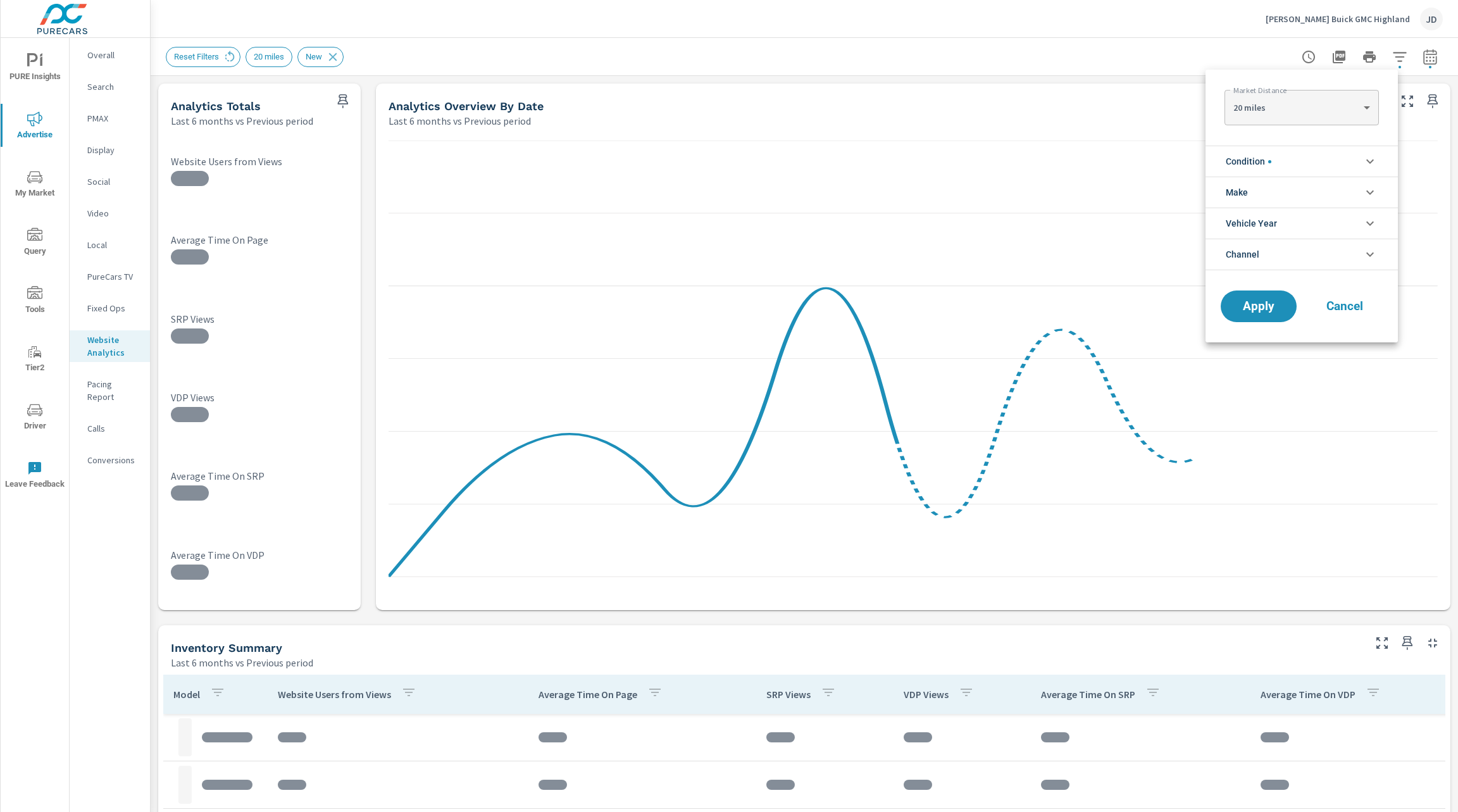
click at [1338, 190] on li "Make" at bounding box center [1301, 191] width 192 height 31
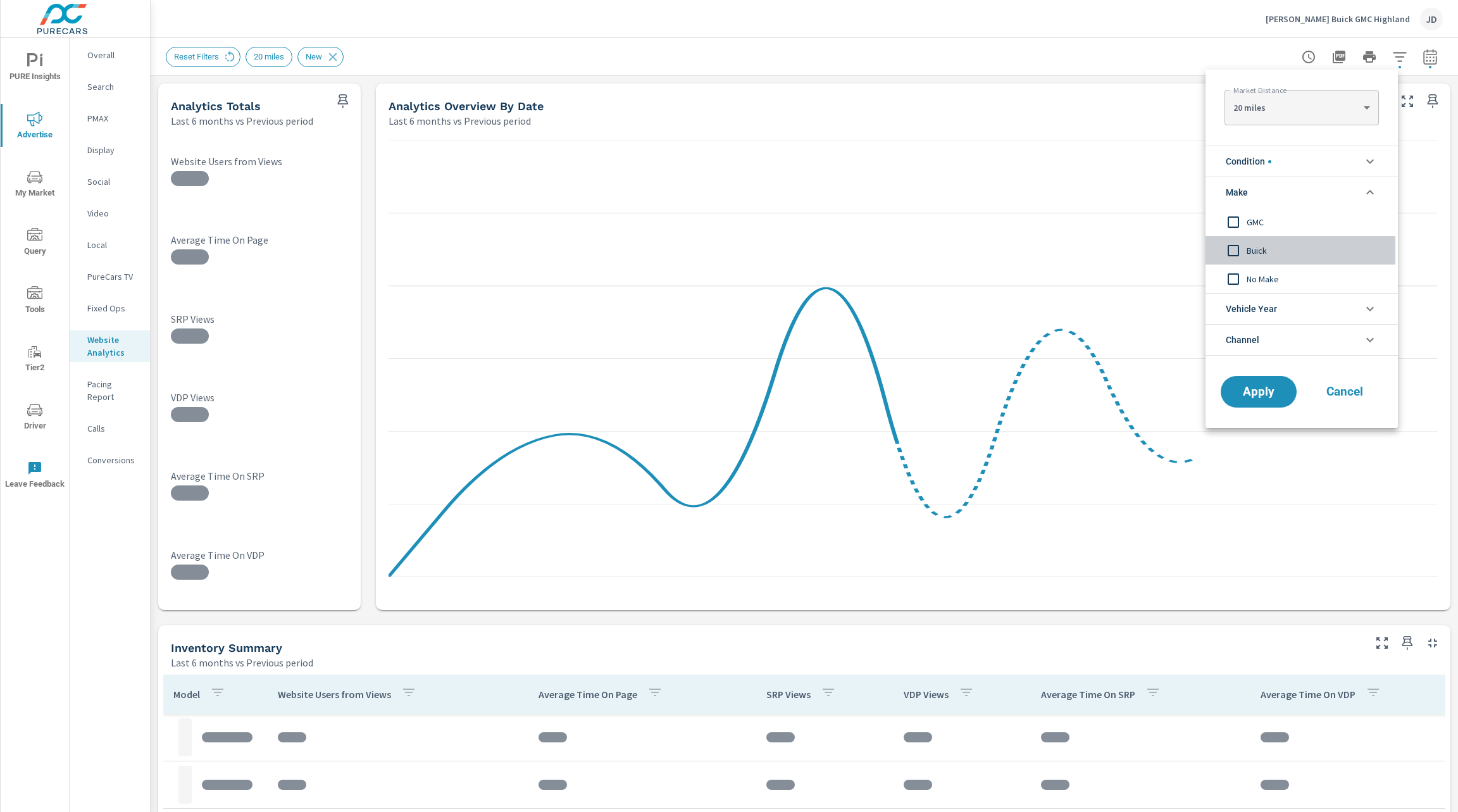
click at [1254, 251] on span "Buick" at bounding box center [1315, 250] width 138 height 15
click at [1256, 400] on button "Apply" at bounding box center [1258, 391] width 78 height 33
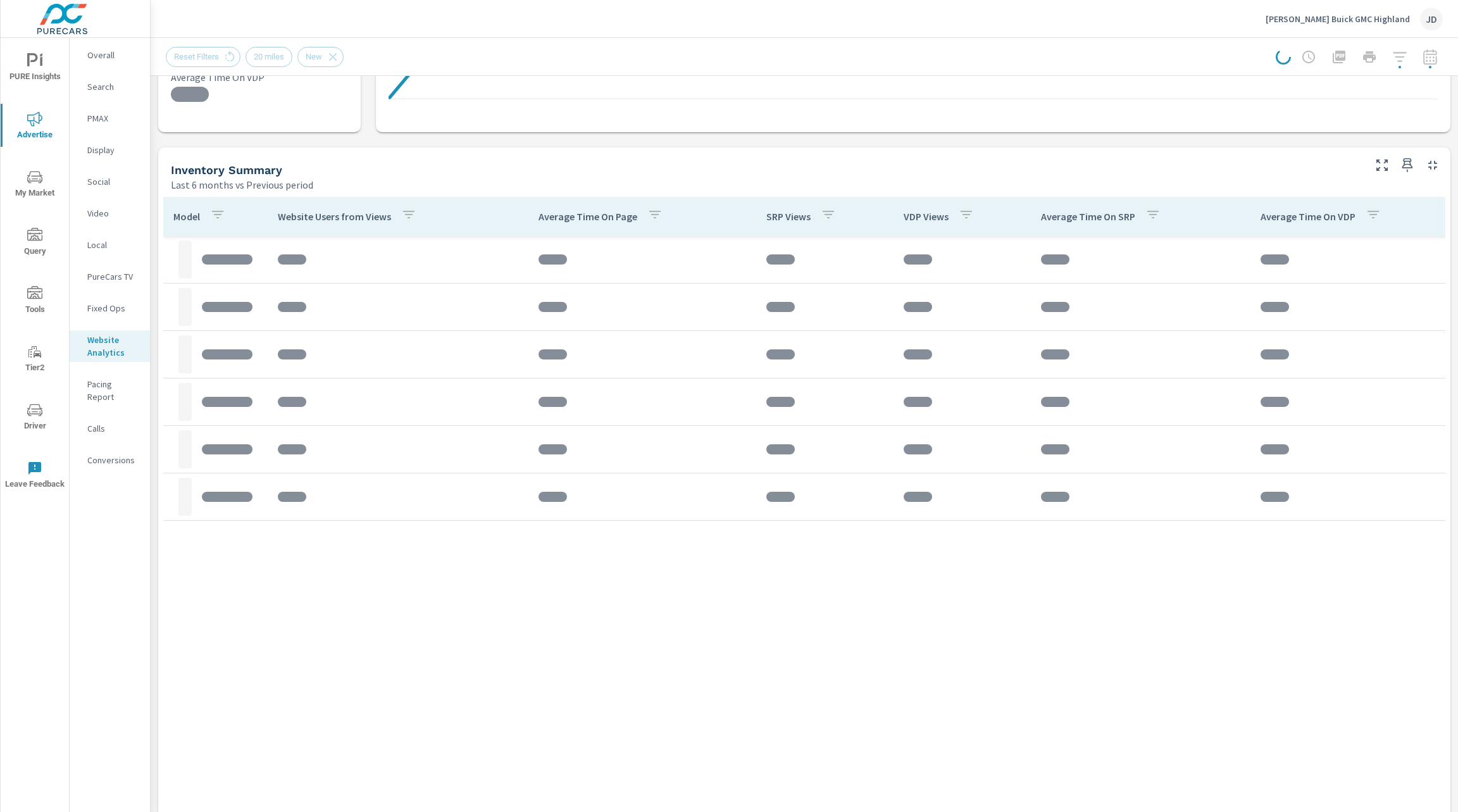
scroll to position [477, 0]
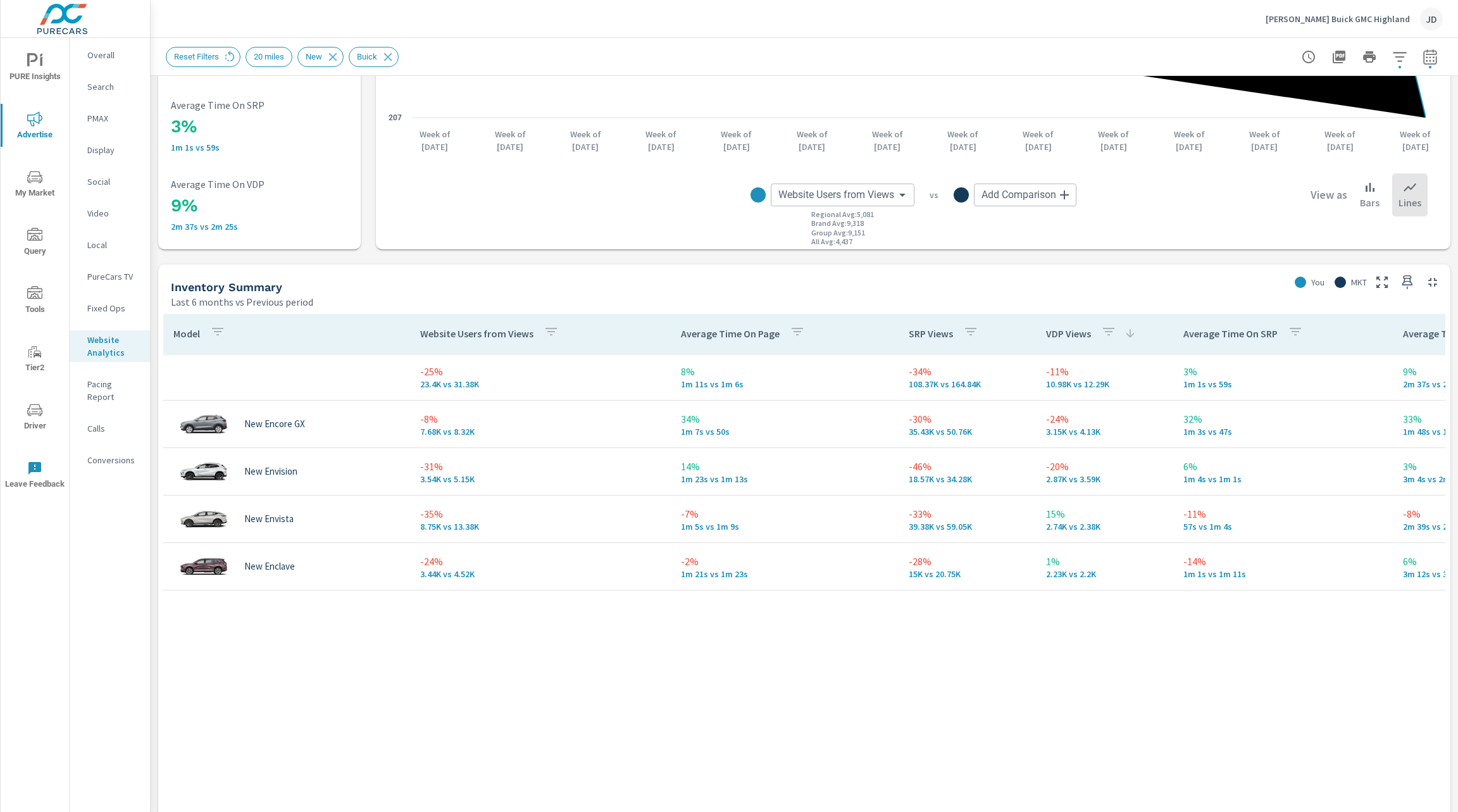
scroll to position [366, 0]
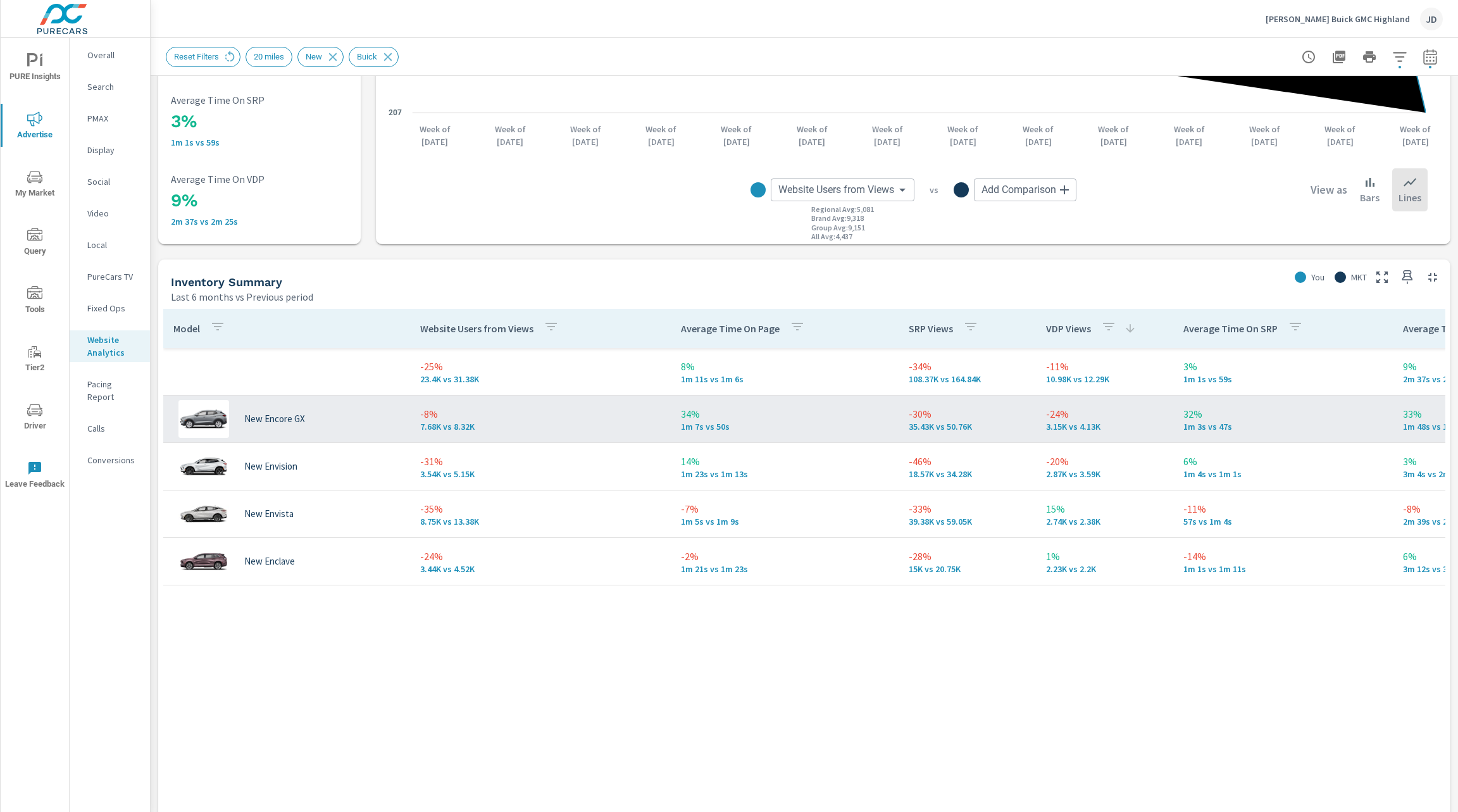
scroll to position [0, 1]
drag, startPoint x: 1108, startPoint y: 424, endPoint x: 1042, endPoint y: 419, distance: 66.2
click at [1042, 419] on td "-24% 3.15K vs 4.13K" at bounding box center [1104, 418] width 138 height 46
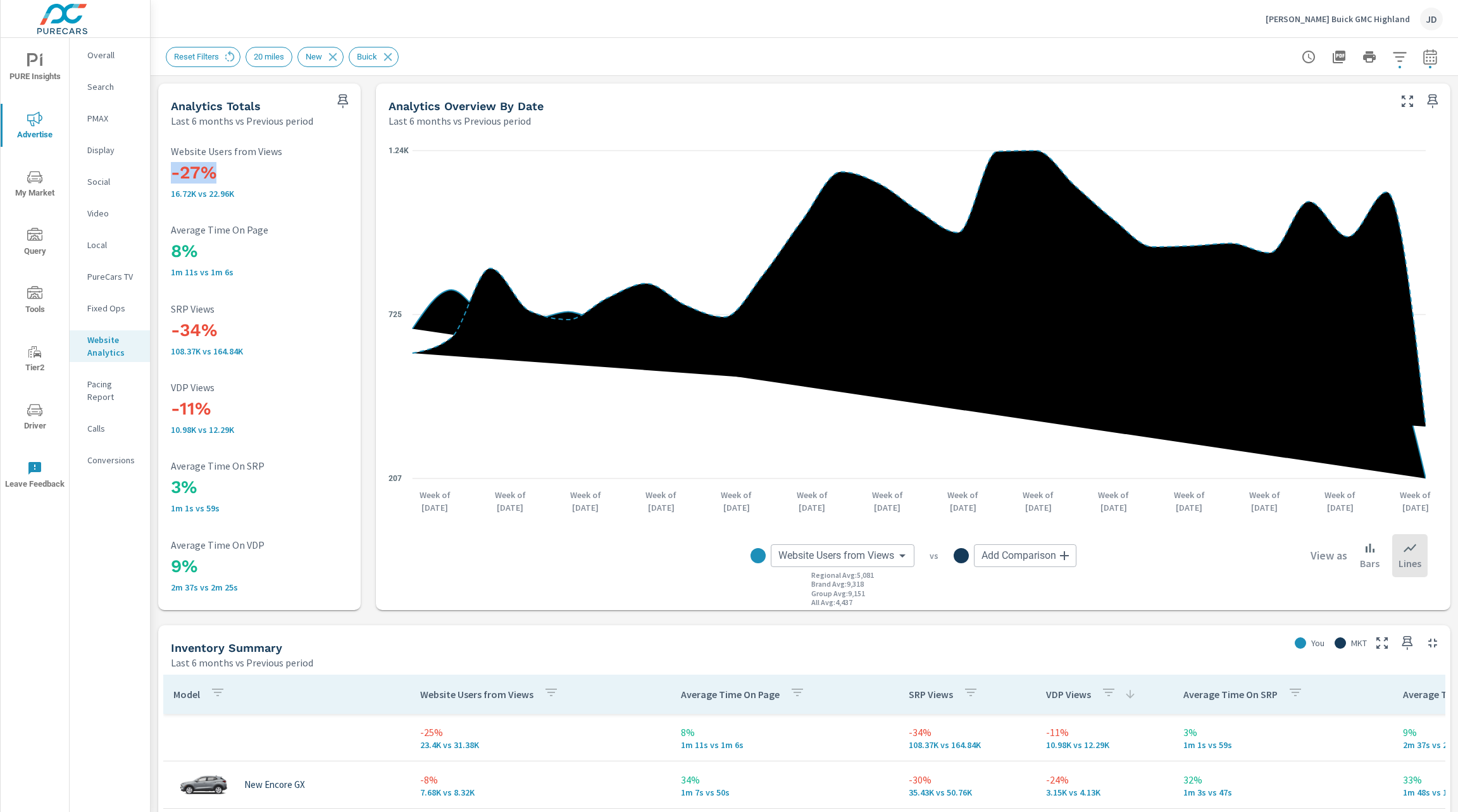
drag, startPoint x: 241, startPoint y: 167, endPoint x: 149, endPoint y: 171, distance: 92.1
click at [149, 171] on div "PURE Insights Advertise My Market Query Tools Tier2 Driver Leave Feedback Overa…" at bounding box center [729, 406] width 1458 height 812
drag, startPoint x: 214, startPoint y: 324, endPoint x: 201, endPoint y: 325, distance: 13.0
click at [201, 325] on h3 "-34%" at bounding box center [259, 330] width 177 height 22
drag, startPoint x: 215, startPoint y: 415, endPoint x: 154, endPoint y: 415, distance: 61.0
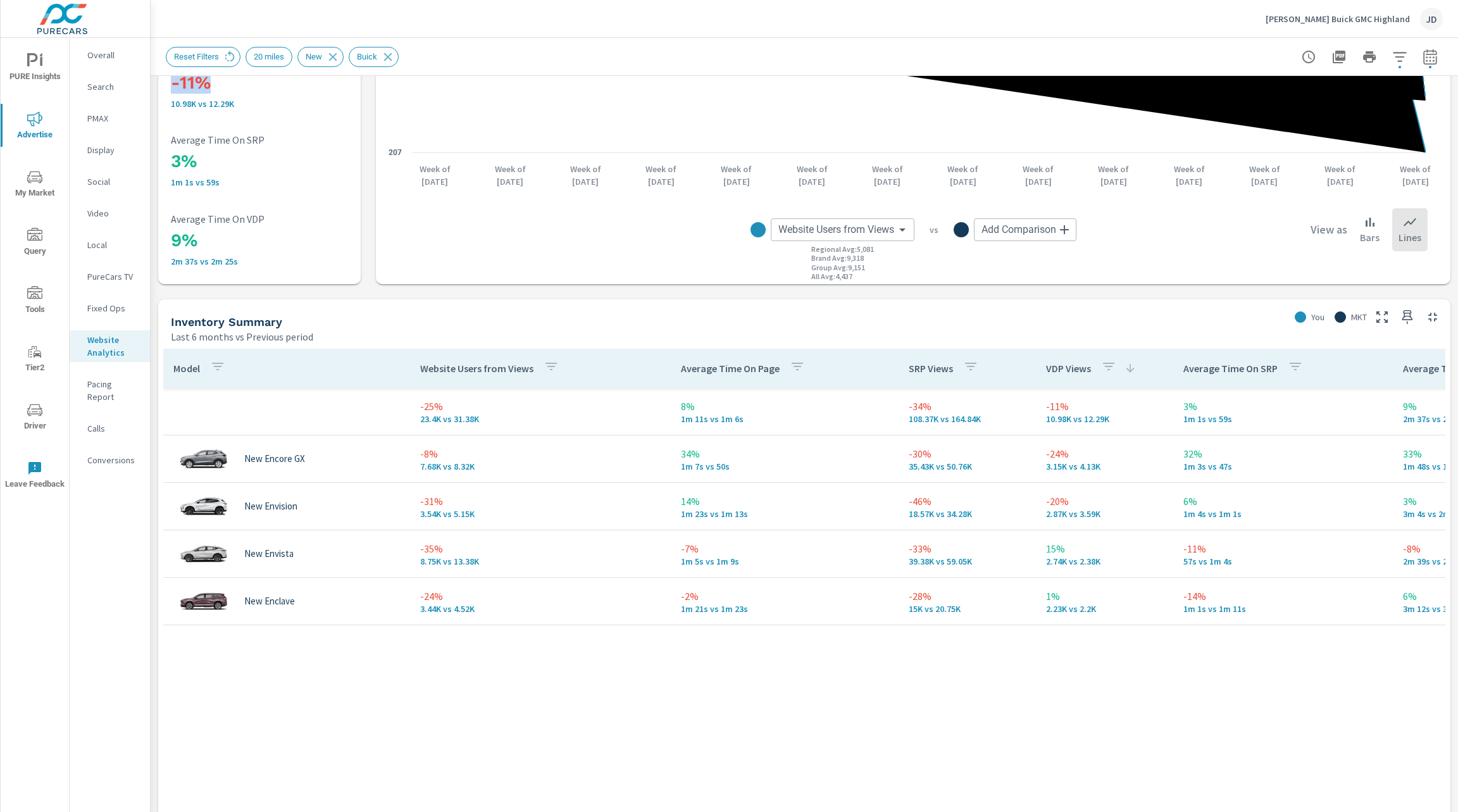
scroll to position [332, 0]
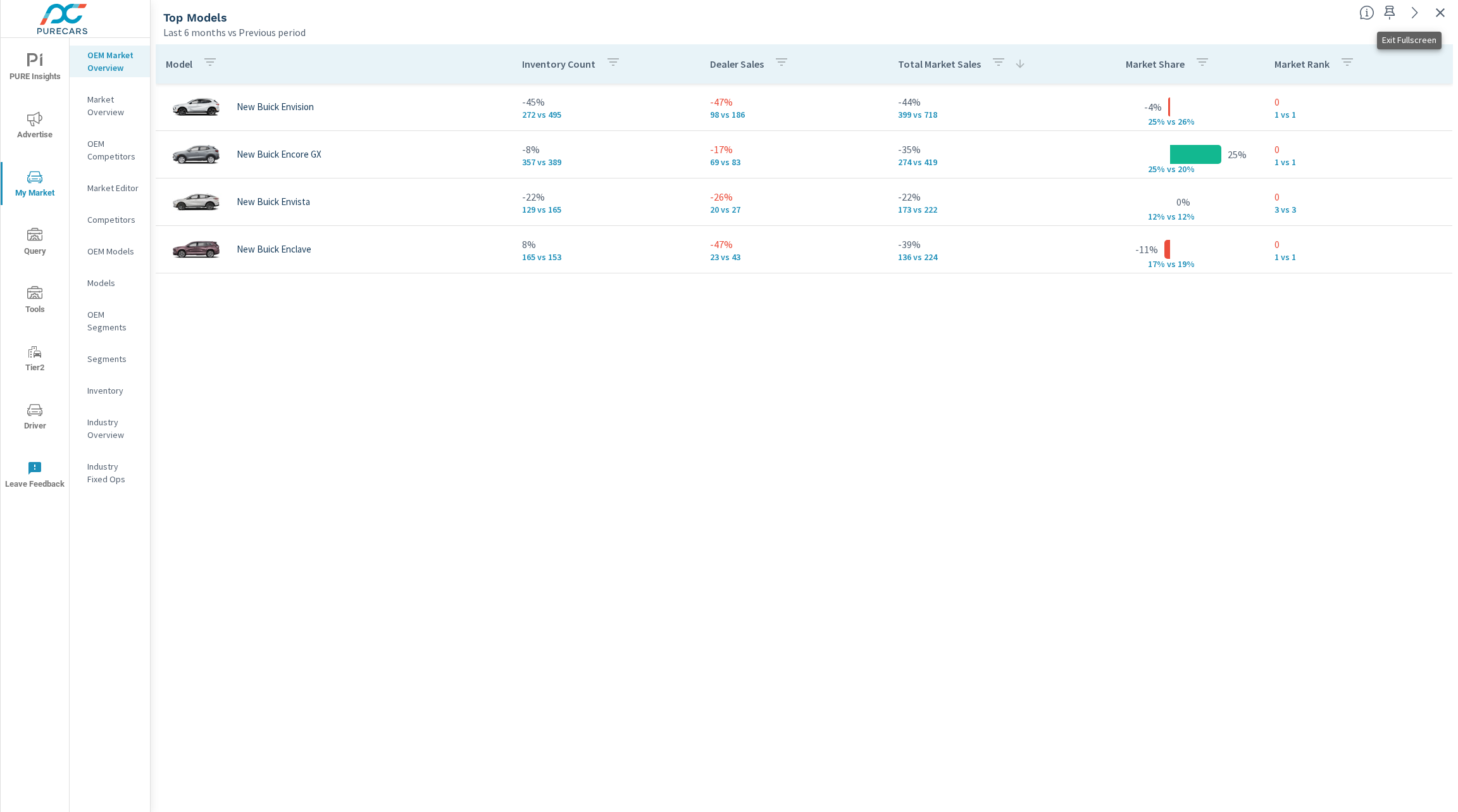
click at [1444, 8] on icon "button" at bounding box center [1440, 13] width 15 height 15
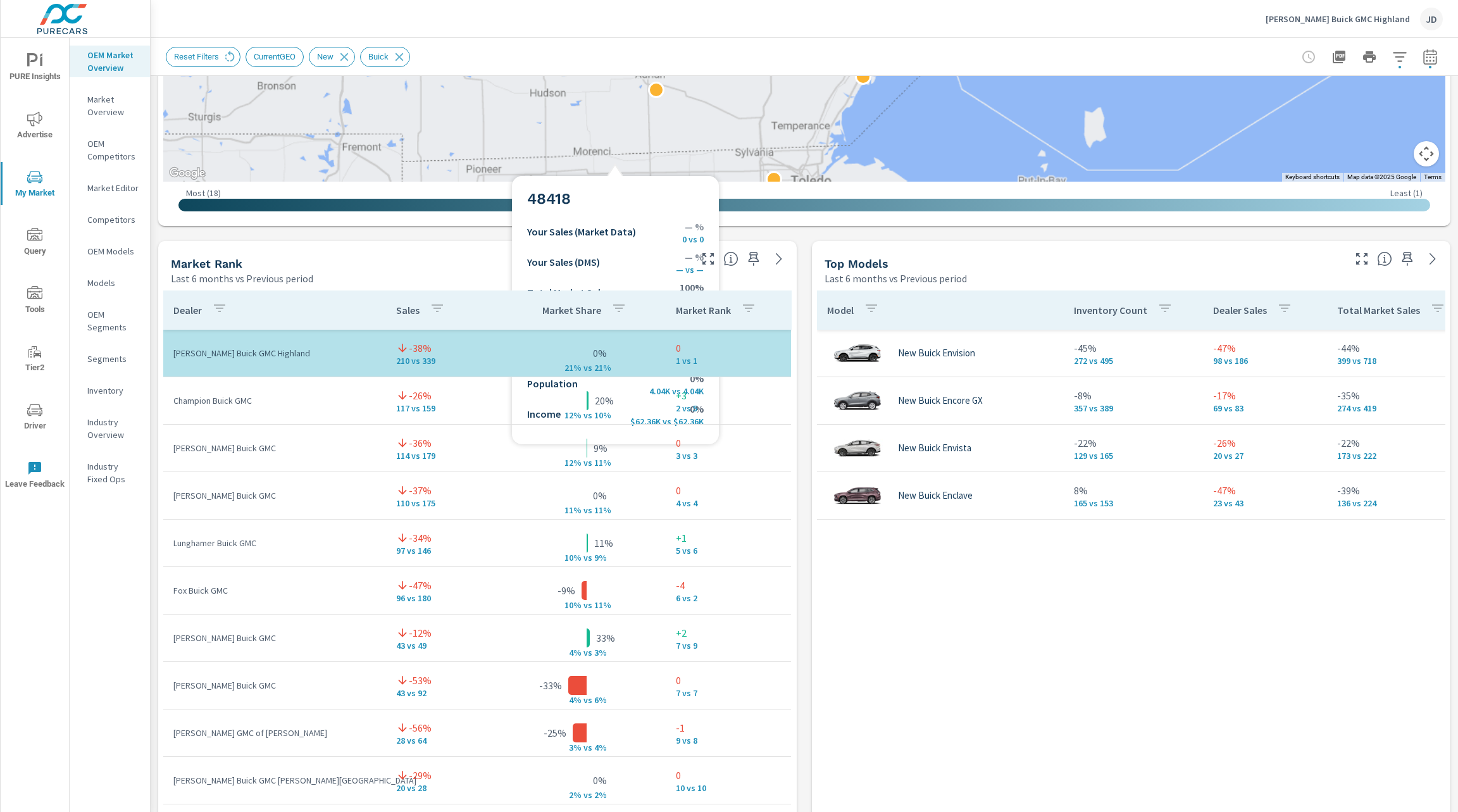
scroll to position [744, 0]
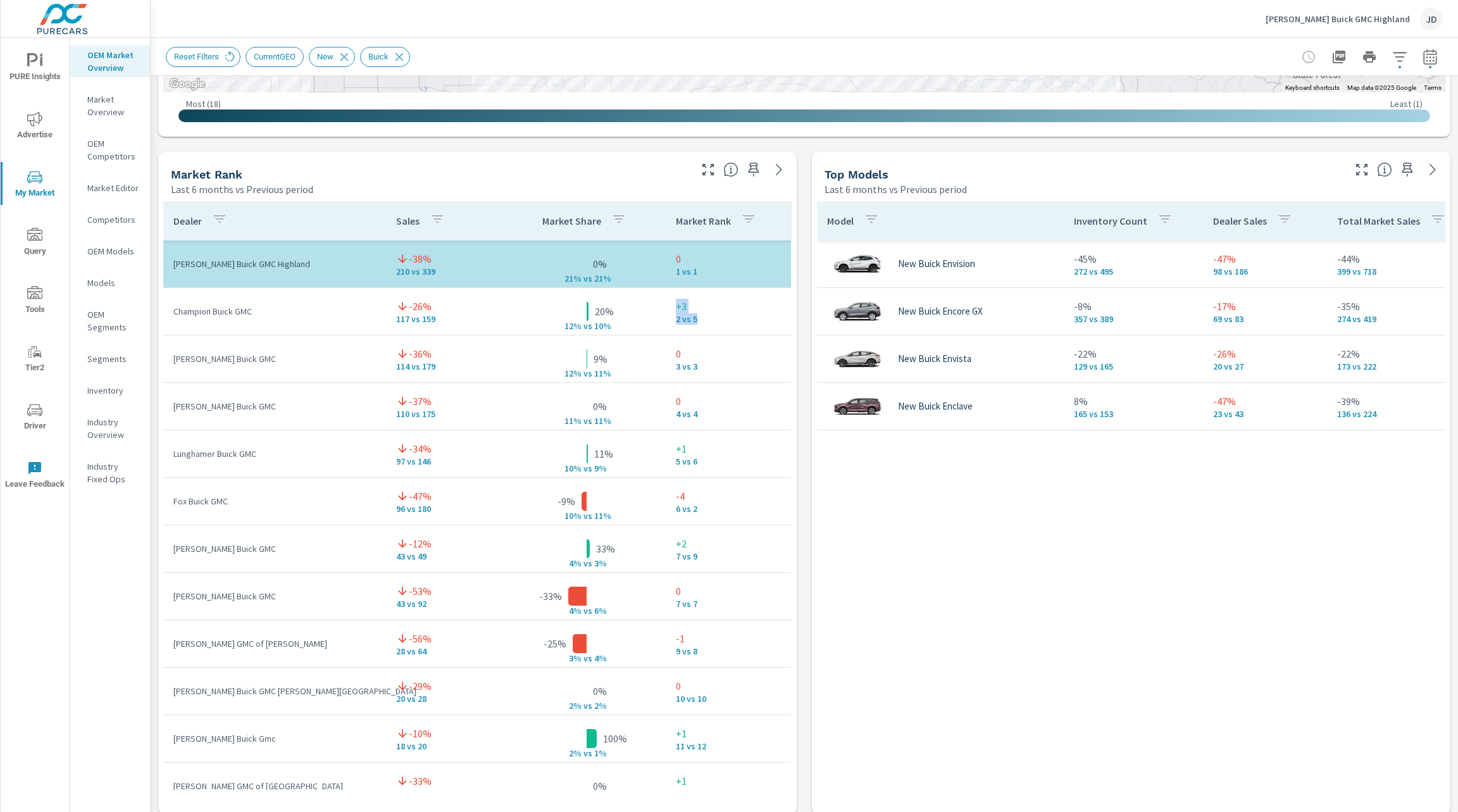
drag, startPoint x: 683, startPoint y: 326, endPoint x: 648, endPoint y: 314, distance: 37.0
click at [666, 314] on td "+3 2 vs 5" at bounding box center [729, 311] width 126 height 46
click at [1354, 170] on icon "button" at bounding box center [1362, 170] width 15 height 15
